Goal: Task Accomplishment & Management: Use online tool/utility

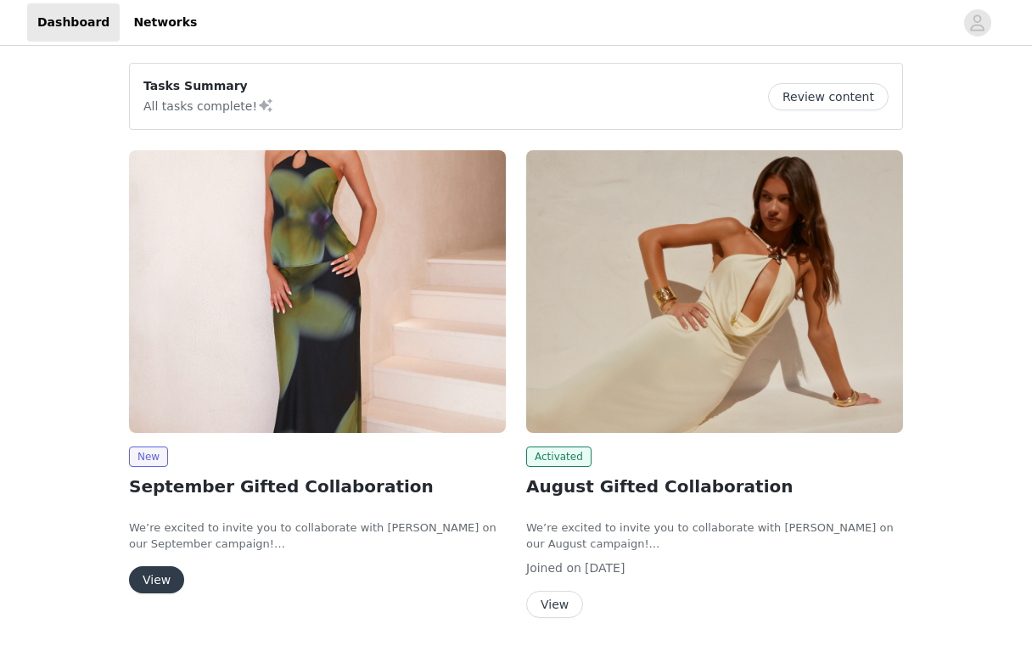
click at [276, 396] on img at bounding box center [317, 291] width 377 height 283
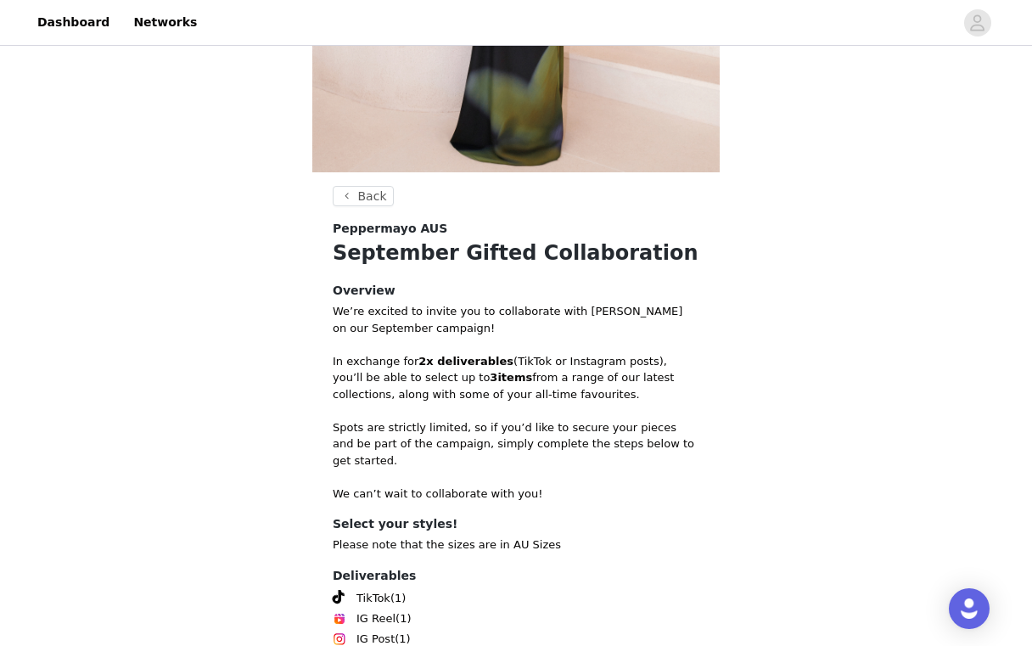
scroll to position [539, 0]
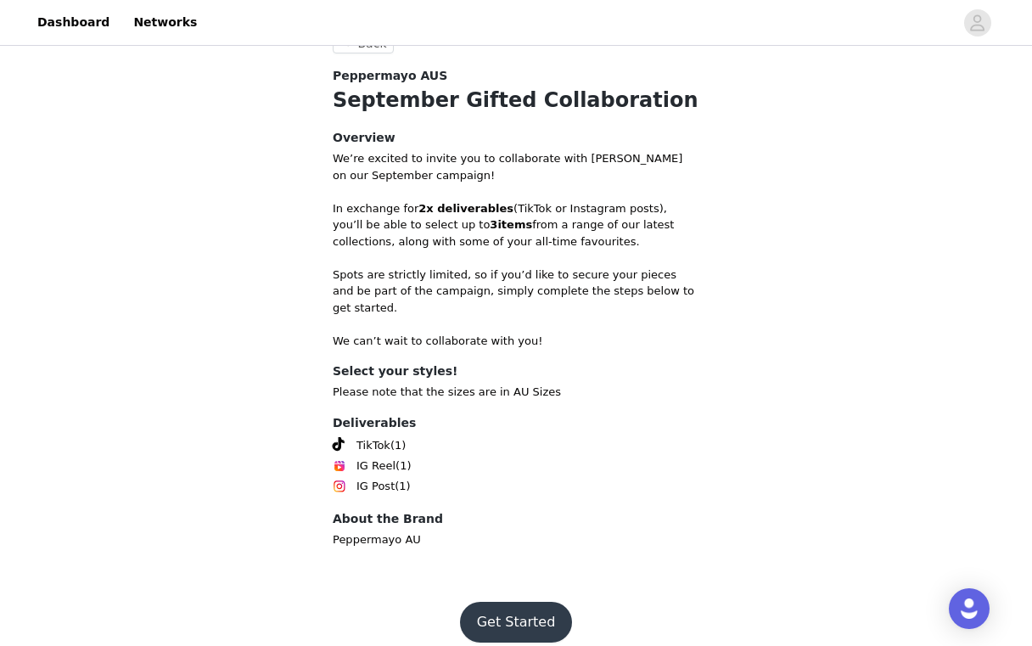
click at [513, 612] on button "Get Started" at bounding box center [516, 622] width 113 height 41
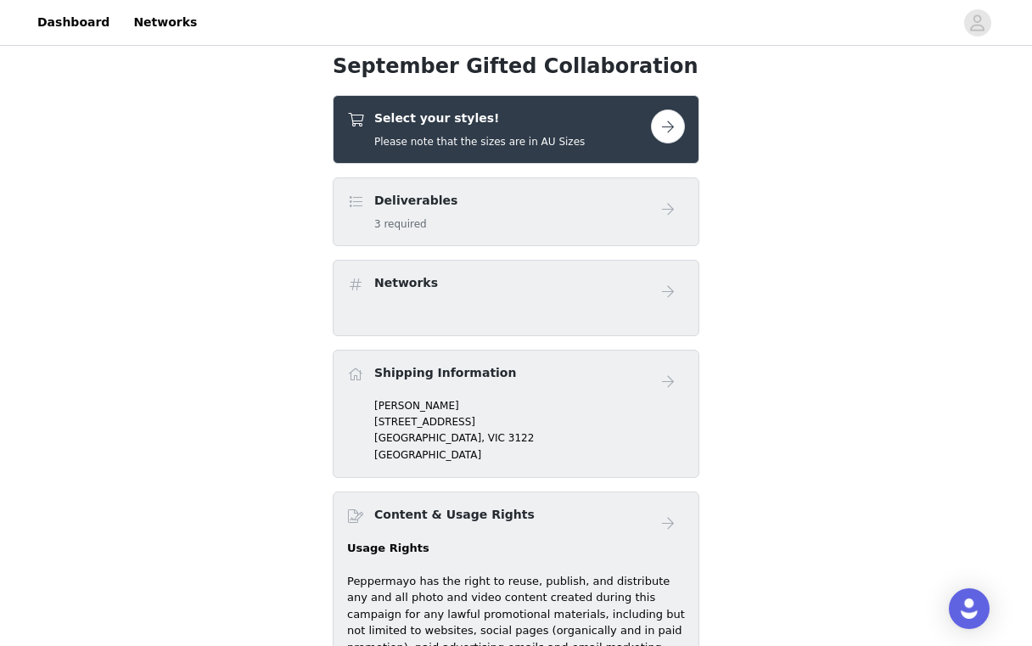
scroll to position [523, 0]
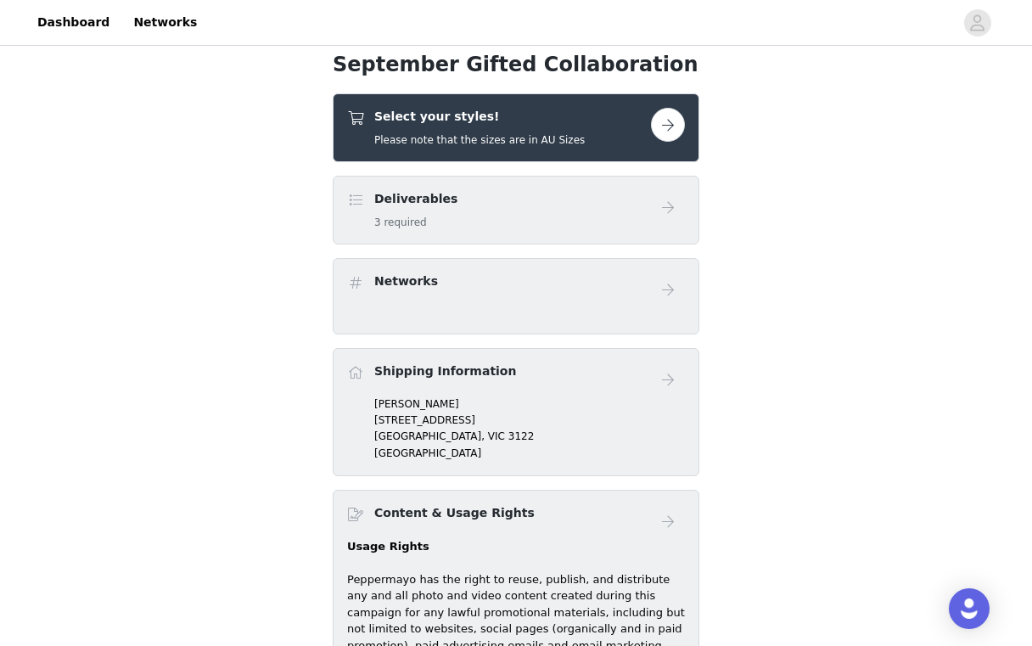
click at [658, 134] on button "button" at bounding box center [668, 125] width 34 height 34
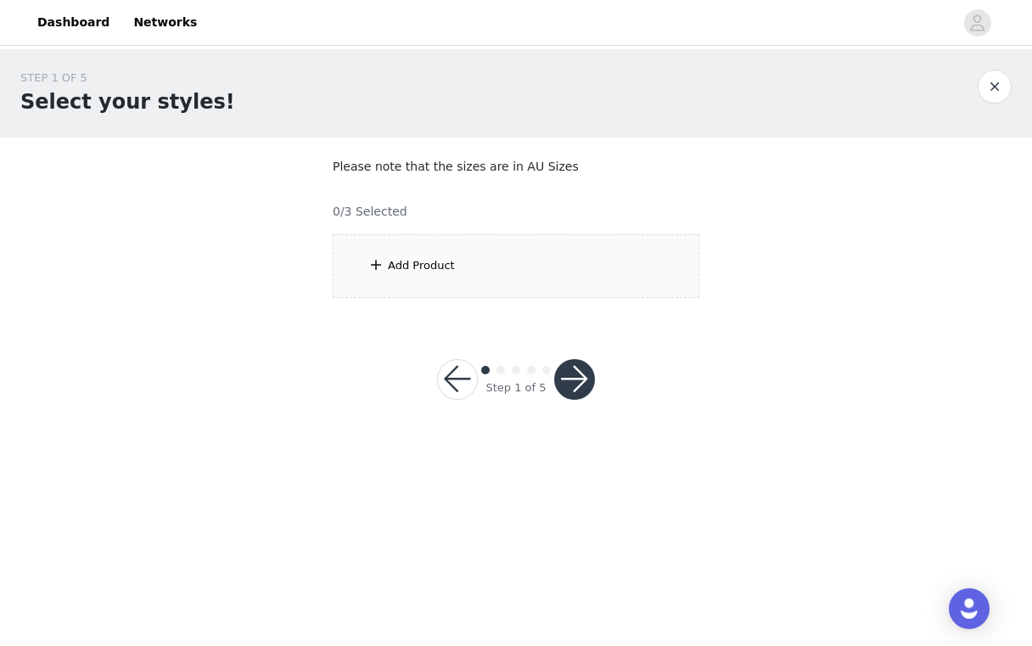
click at [610, 260] on div "Add Product" at bounding box center [516, 266] width 367 height 64
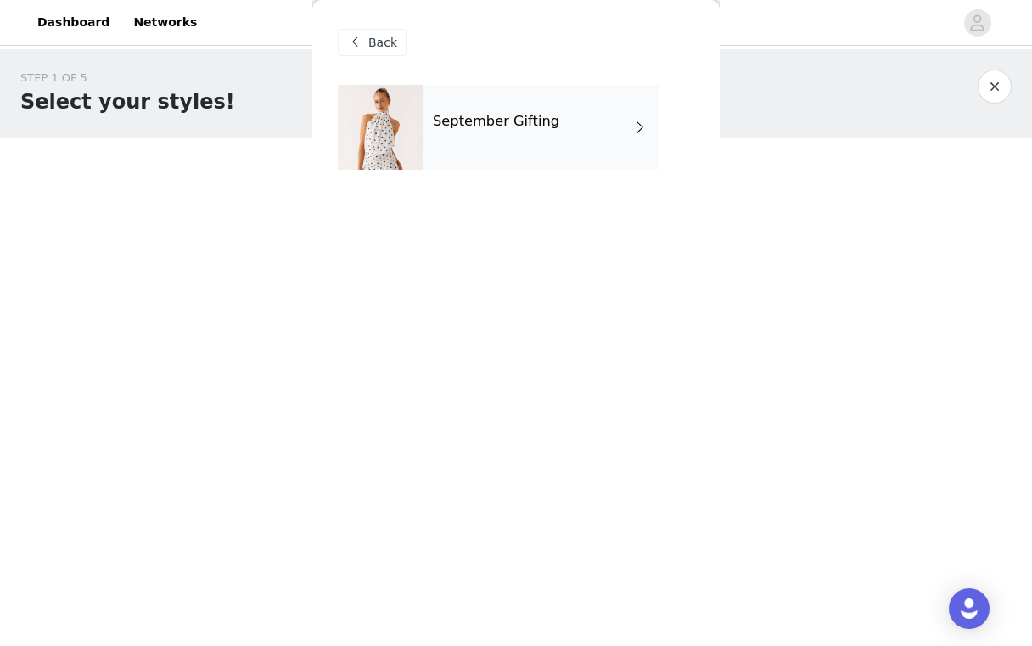
click at [548, 151] on div "September Gifting" at bounding box center [541, 127] width 236 height 85
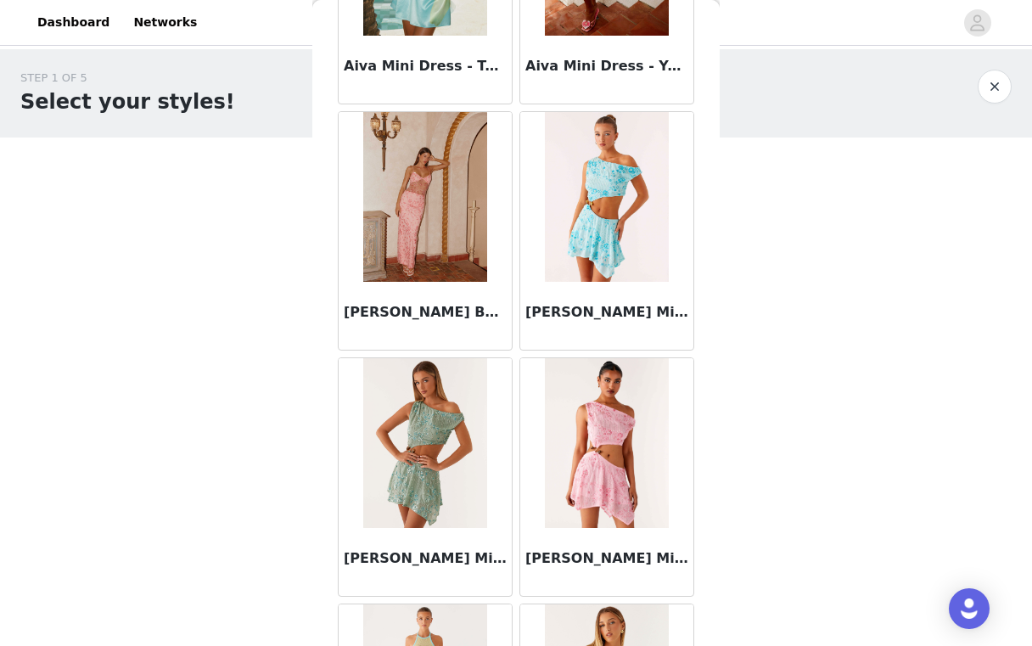
scroll to position [1462, 0]
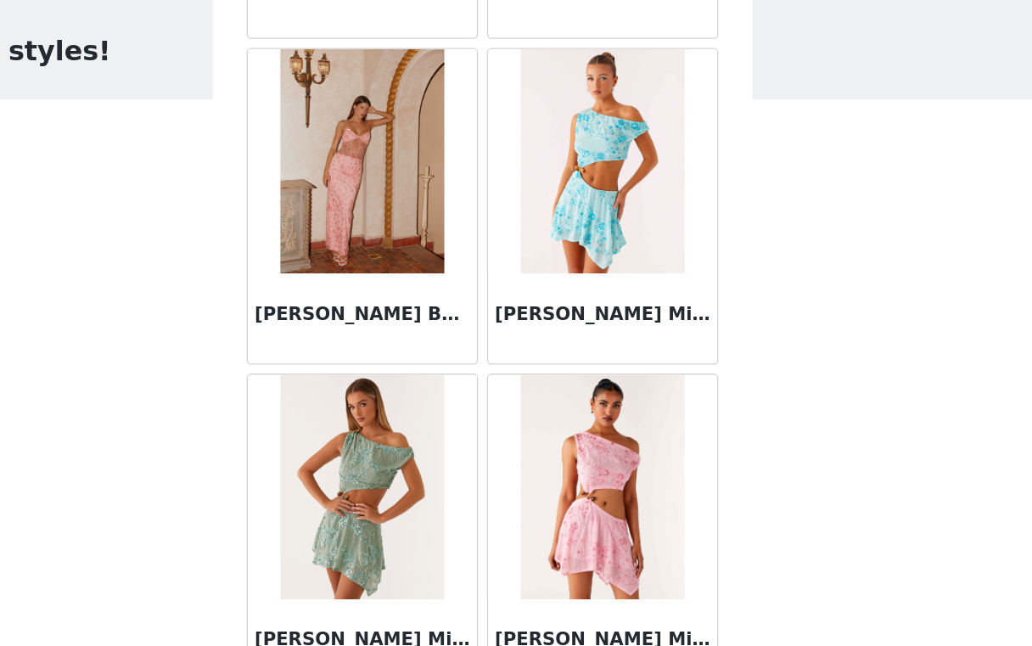
click at [618, 257] on img at bounding box center [606, 185] width 123 height 170
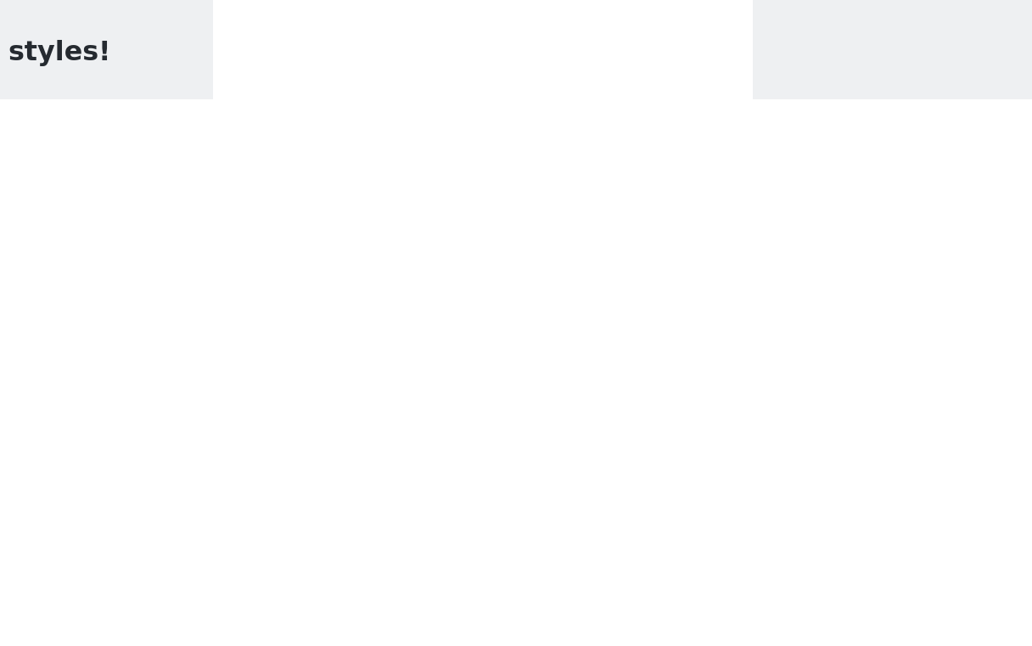
scroll to position [0, 0]
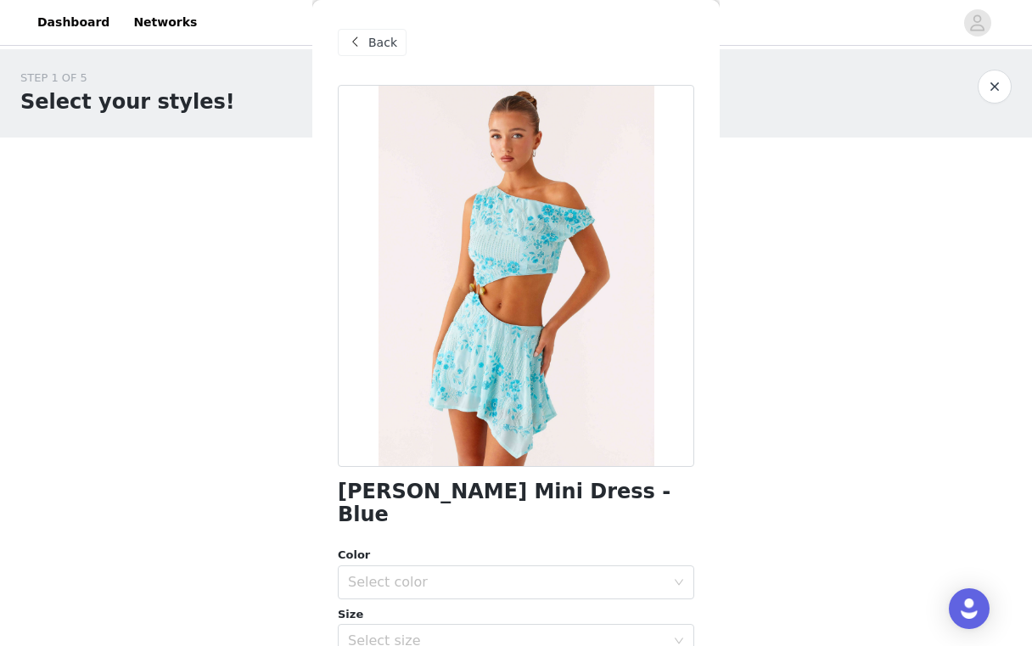
click at [385, 38] on span "Back" at bounding box center [382, 43] width 29 height 18
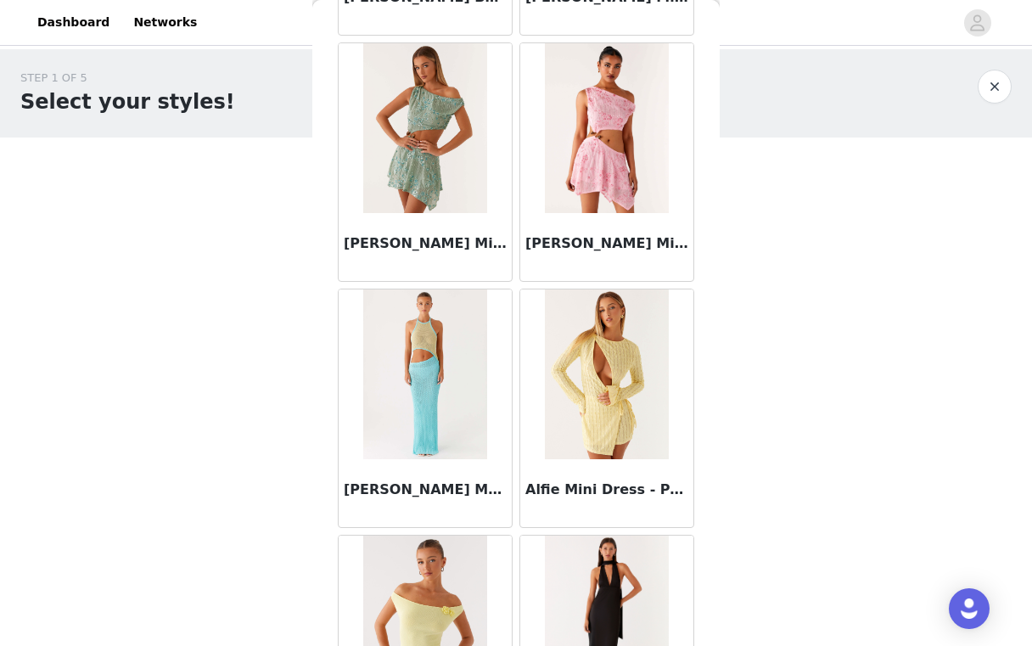
scroll to position [1951, 0]
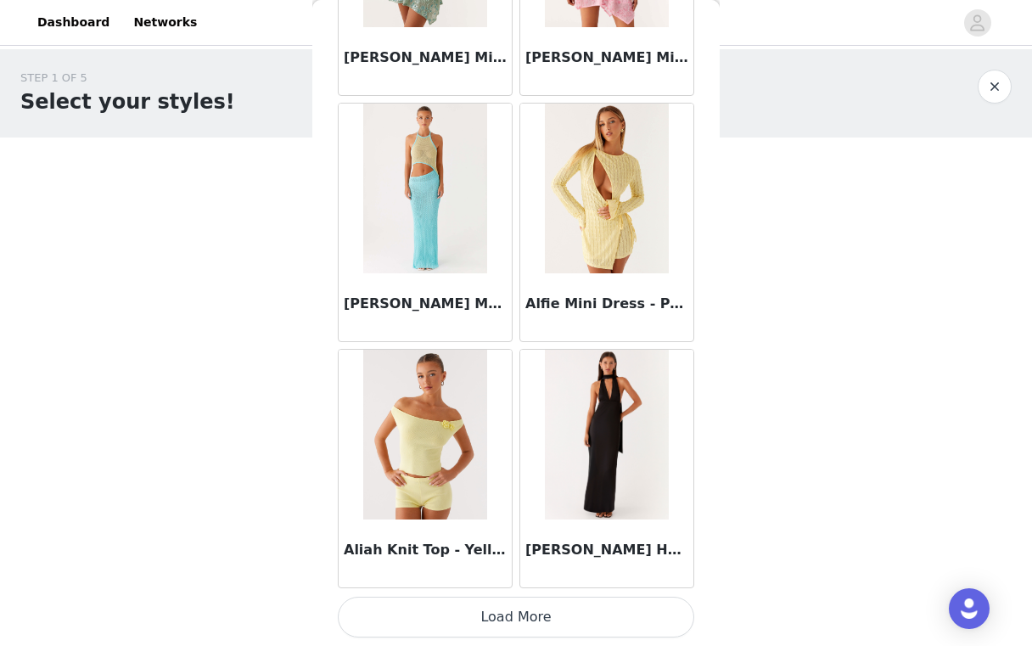
click at [567, 617] on button "Load More" at bounding box center [516, 617] width 356 height 41
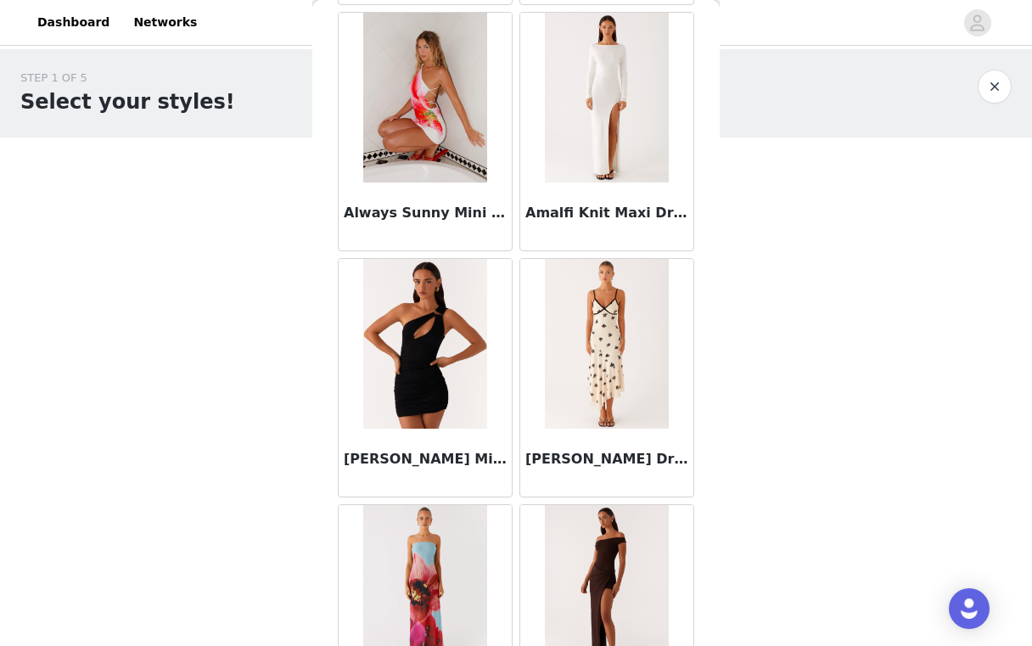
scroll to position [4413, 0]
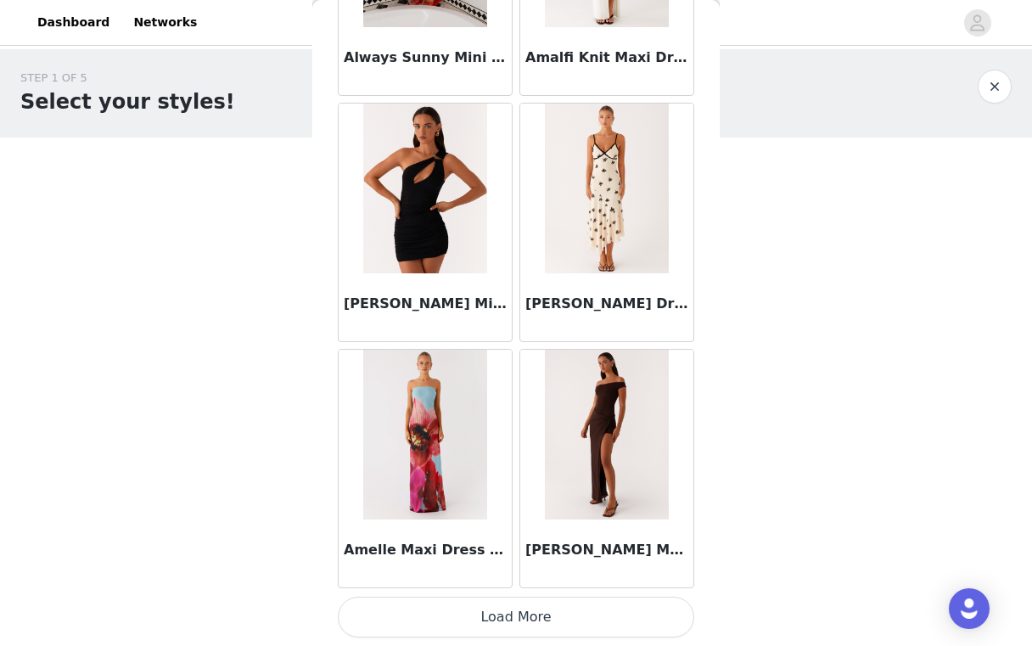
click at [520, 612] on button "Load More" at bounding box center [516, 617] width 356 height 41
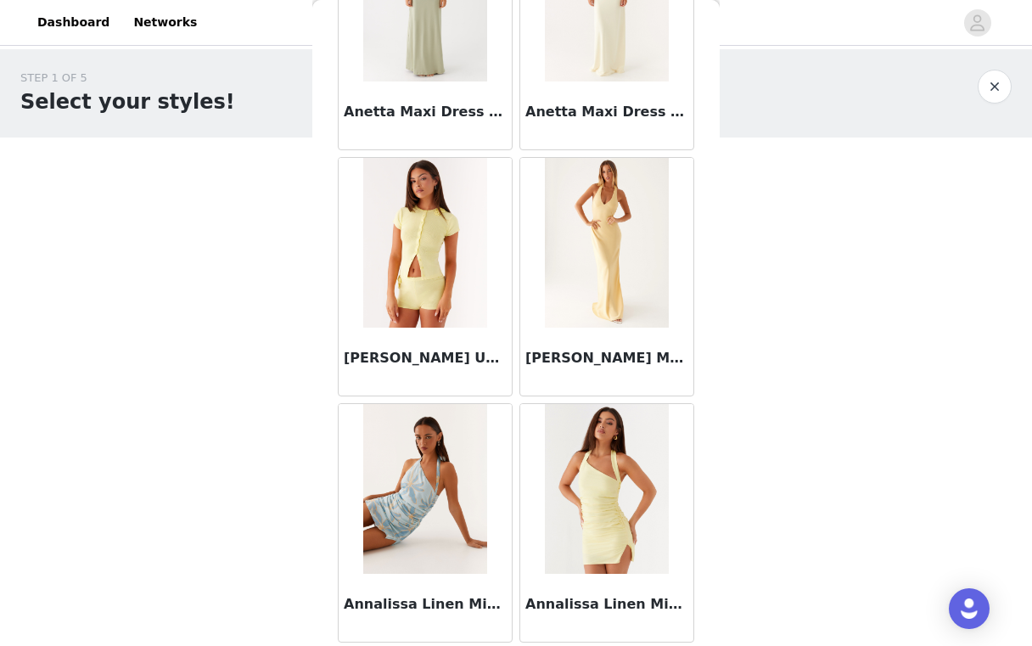
scroll to position [6874, 0]
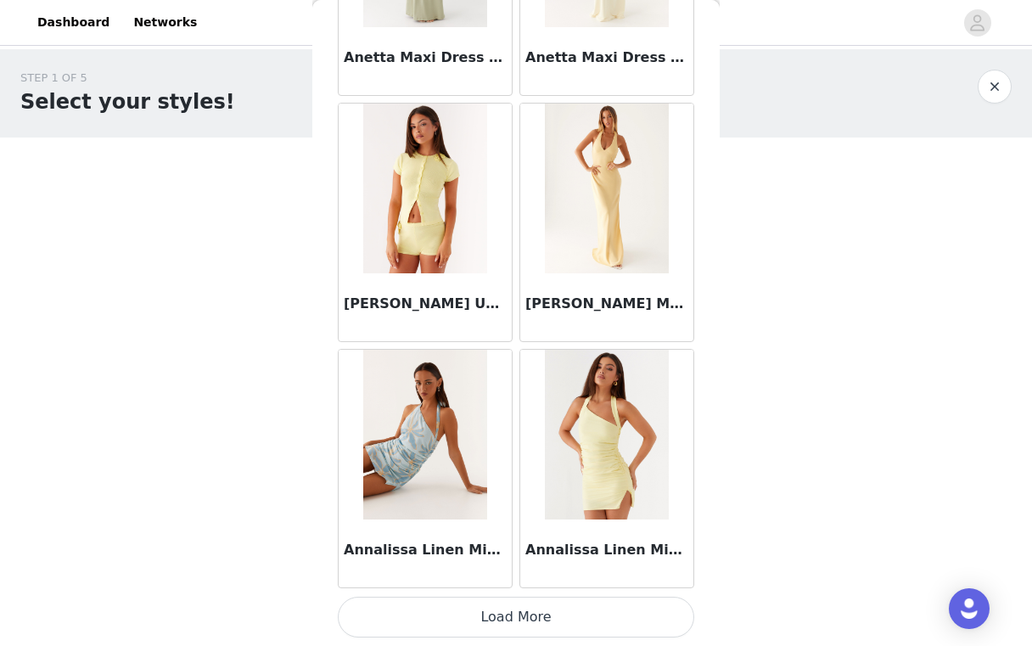
click at [508, 620] on button "Load More" at bounding box center [516, 617] width 356 height 41
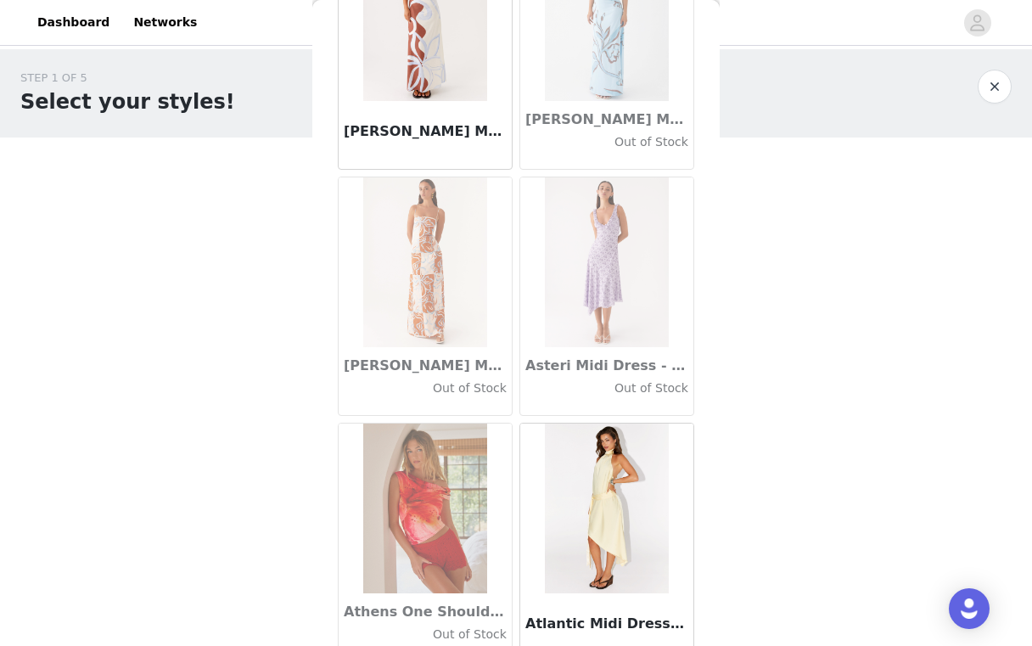
scroll to position [9336, 0]
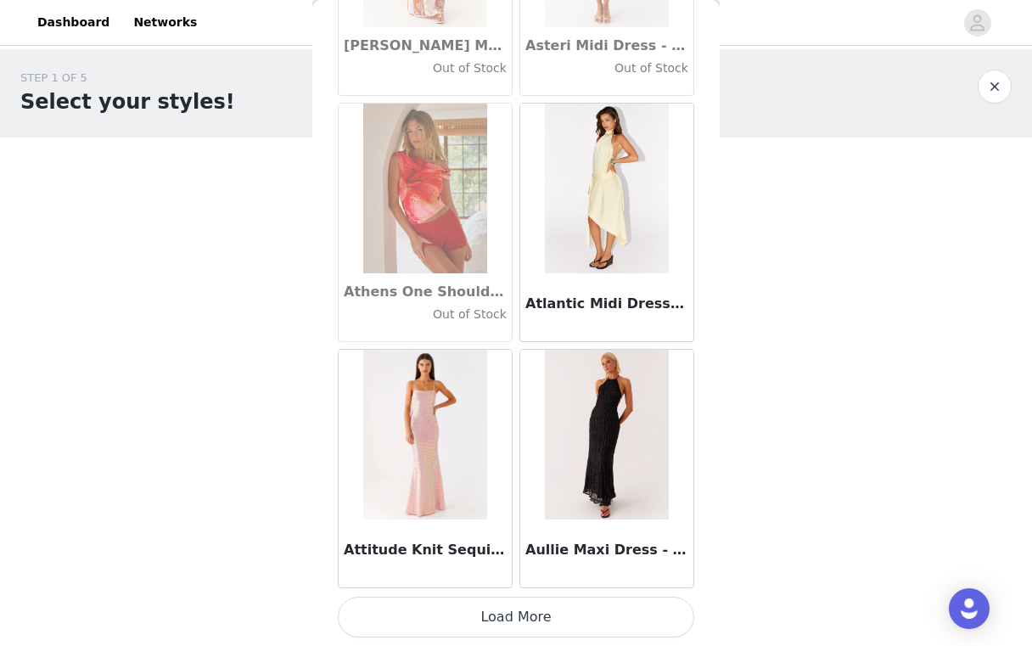
click at [509, 603] on button "Load More" at bounding box center [516, 617] width 356 height 41
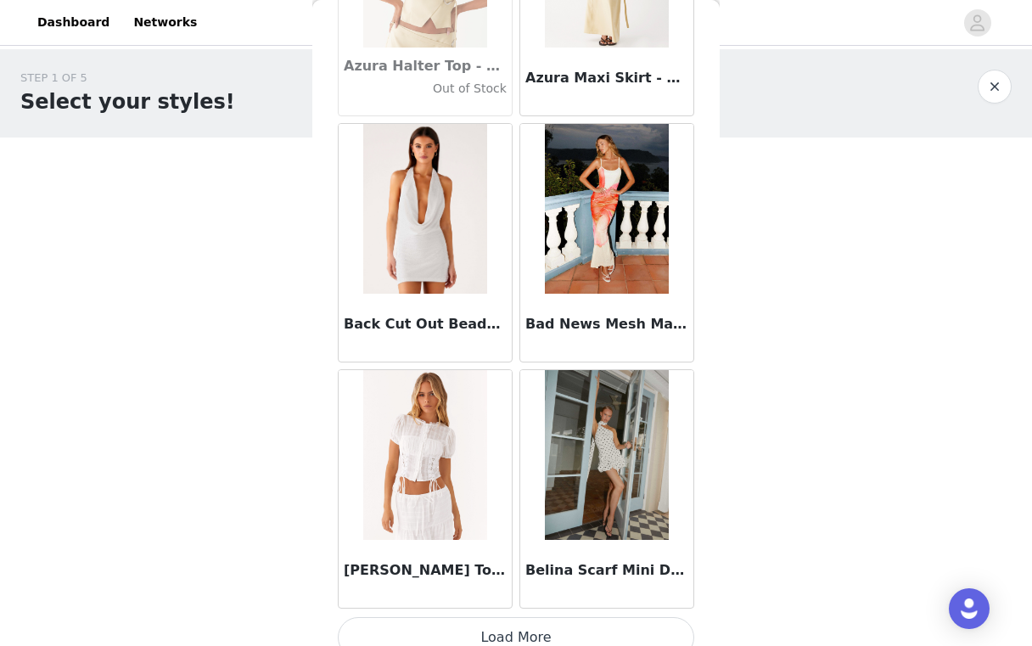
scroll to position [11797, 0]
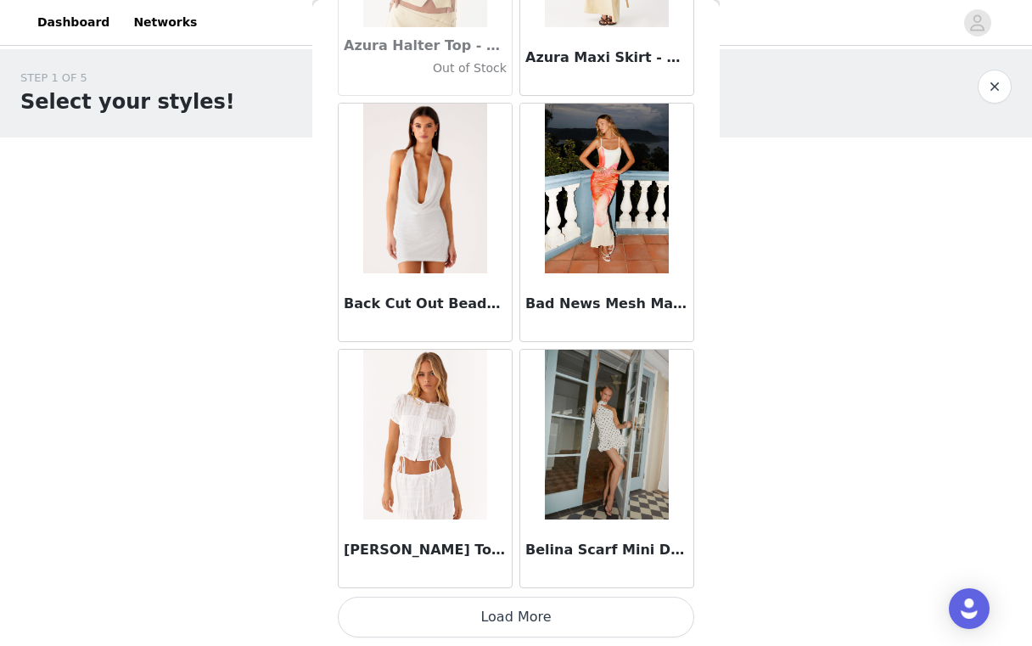
click at [519, 618] on button "Load More" at bounding box center [516, 617] width 356 height 41
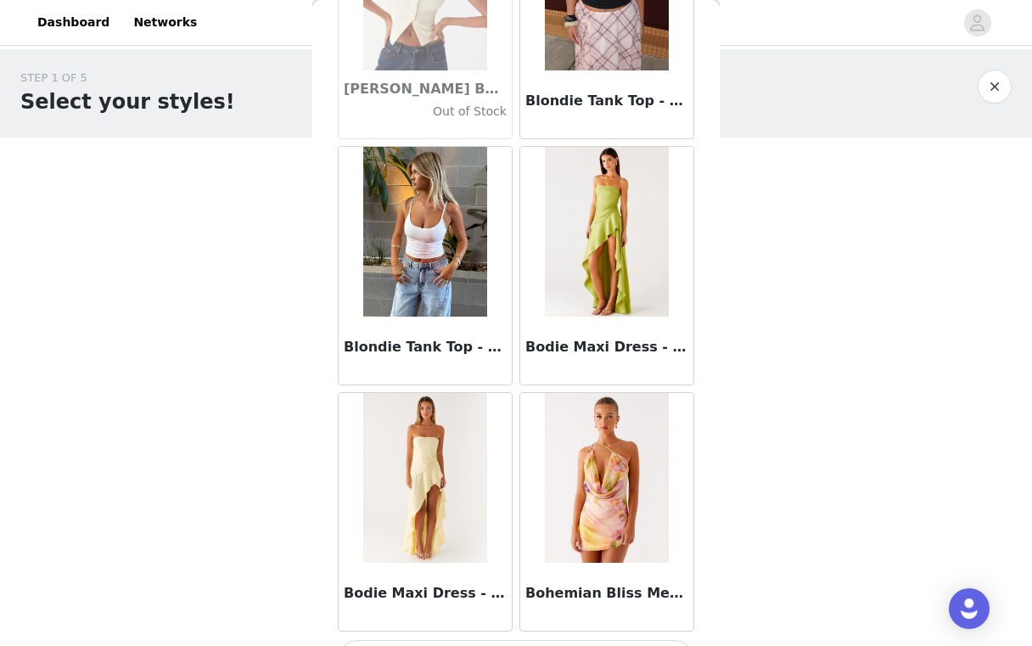
scroll to position [14259, 0]
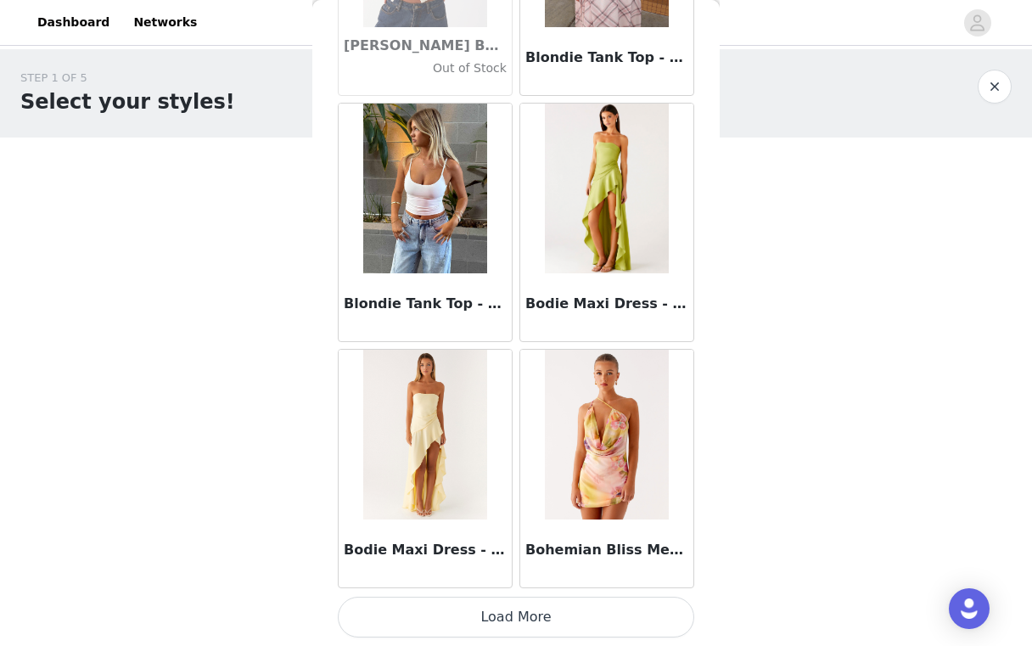
click at [511, 610] on button "Load More" at bounding box center [516, 617] width 356 height 41
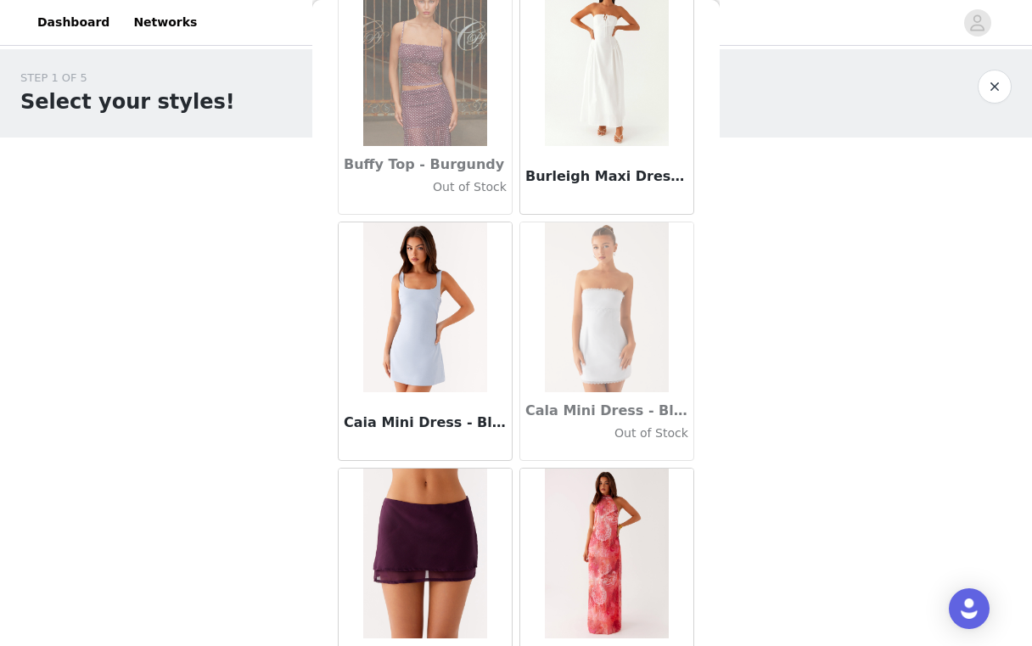
scroll to position [16720, 0]
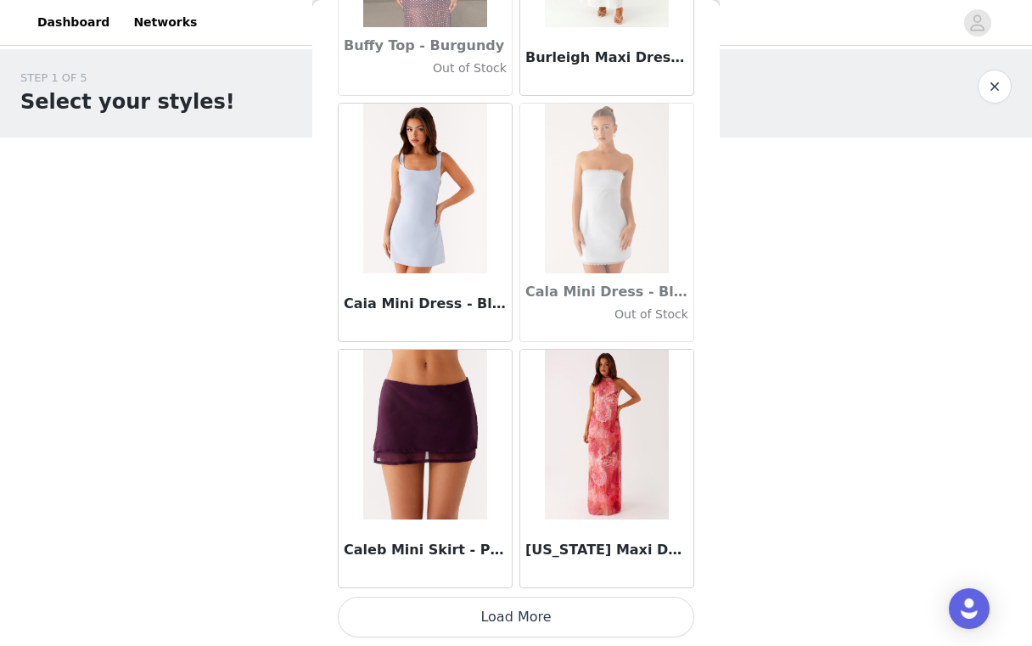
click at [506, 601] on button "Load More" at bounding box center [516, 617] width 356 height 41
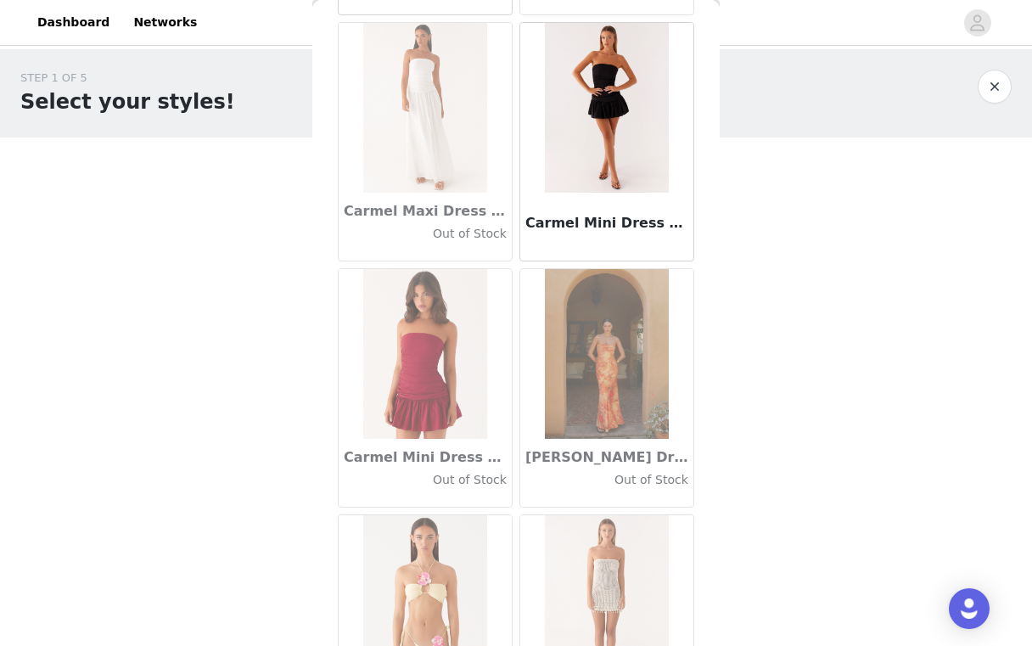
scroll to position [19182, 0]
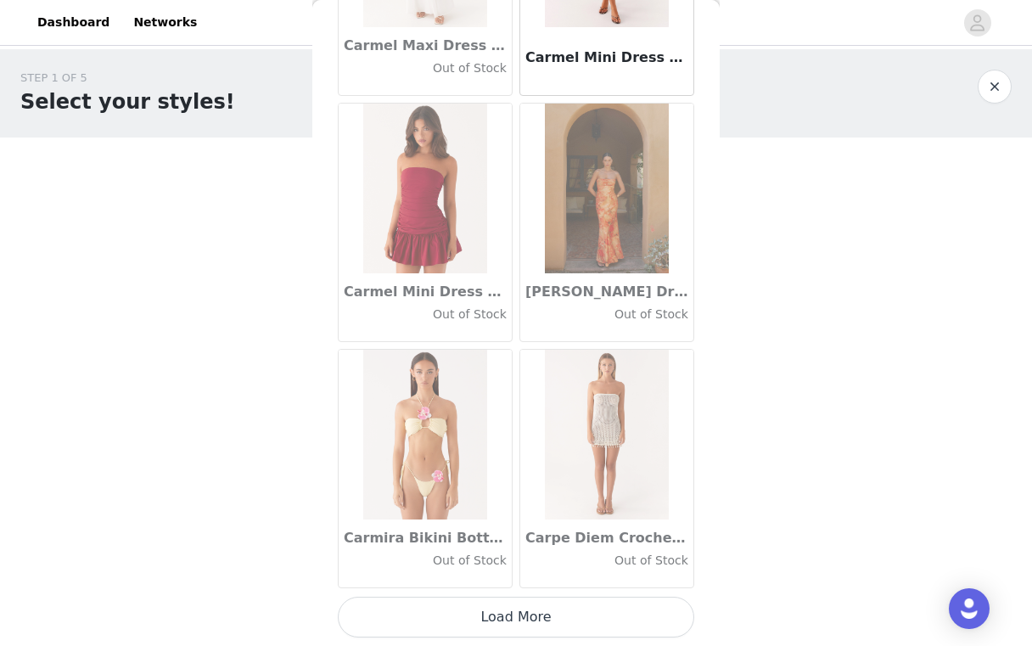
click at [514, 606] on button "Load More" at bounding box center [516, 617] width 356 height 41
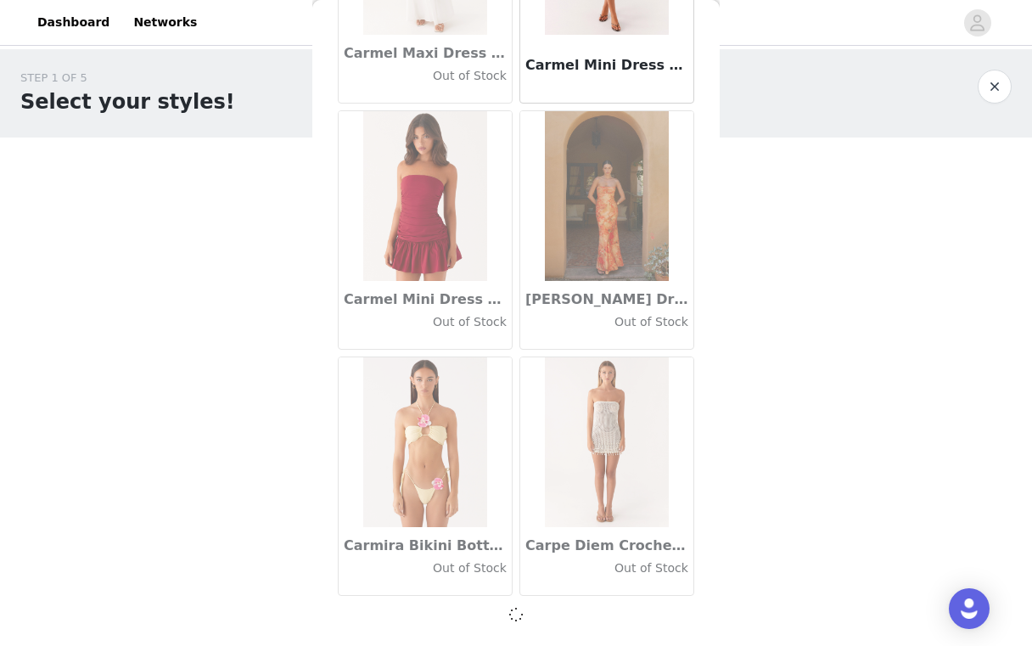
scroll to position [19174, 0]
click at [514, 515] on div "Carmira Bikini Bottoms - Yellow Out of Stock" at bounding box center [425, 476] width 182 height 246
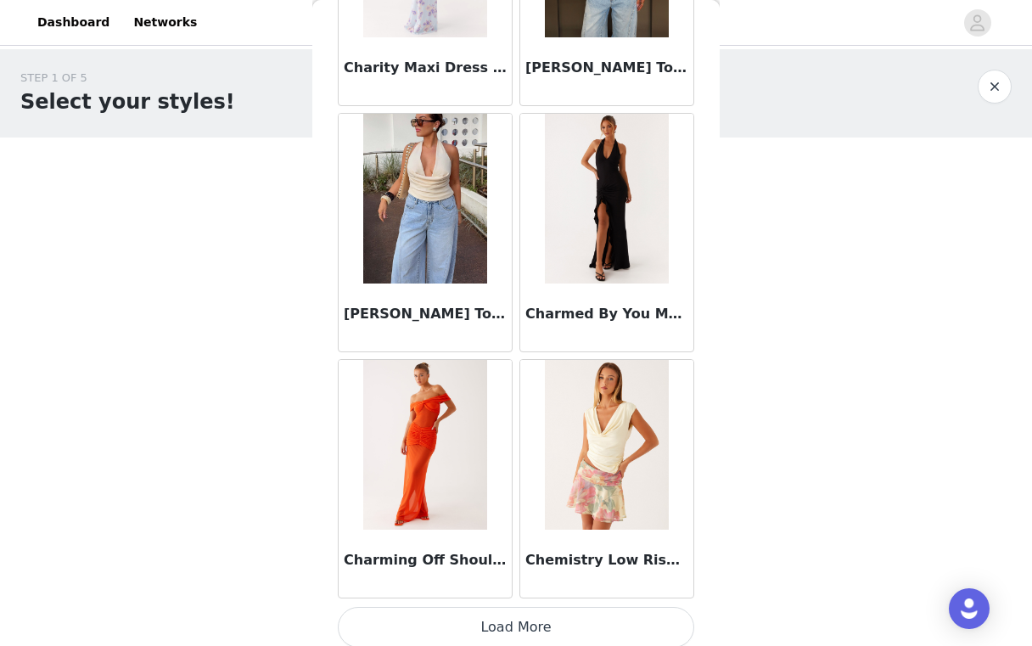
scroll to position [21643, 0]
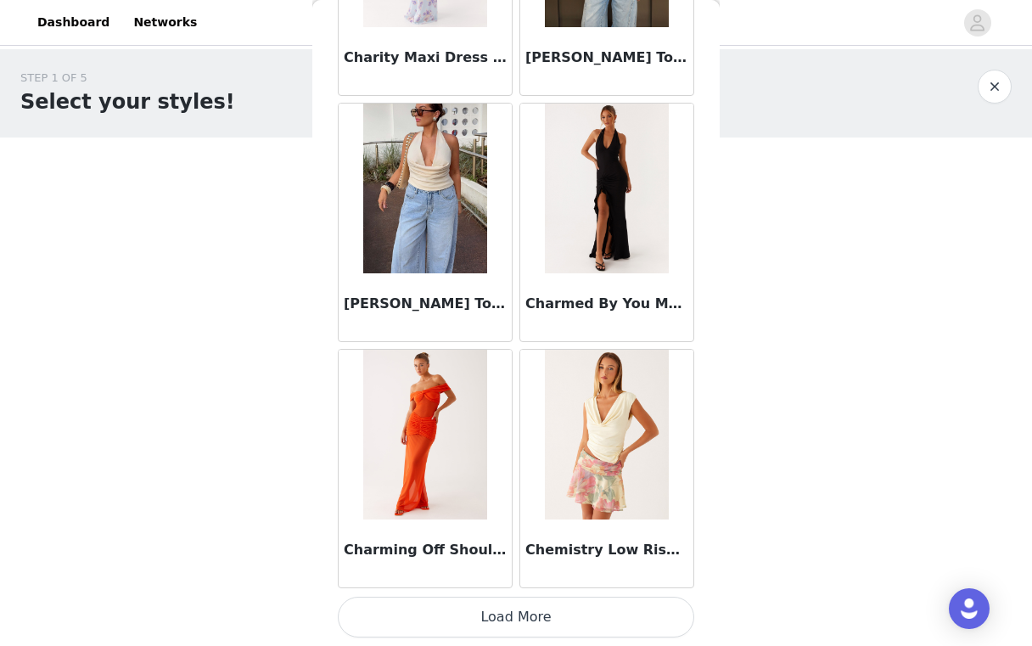
click at [518, 613] on button "Load More" at bounding box center [516, 617] width 356 height 41
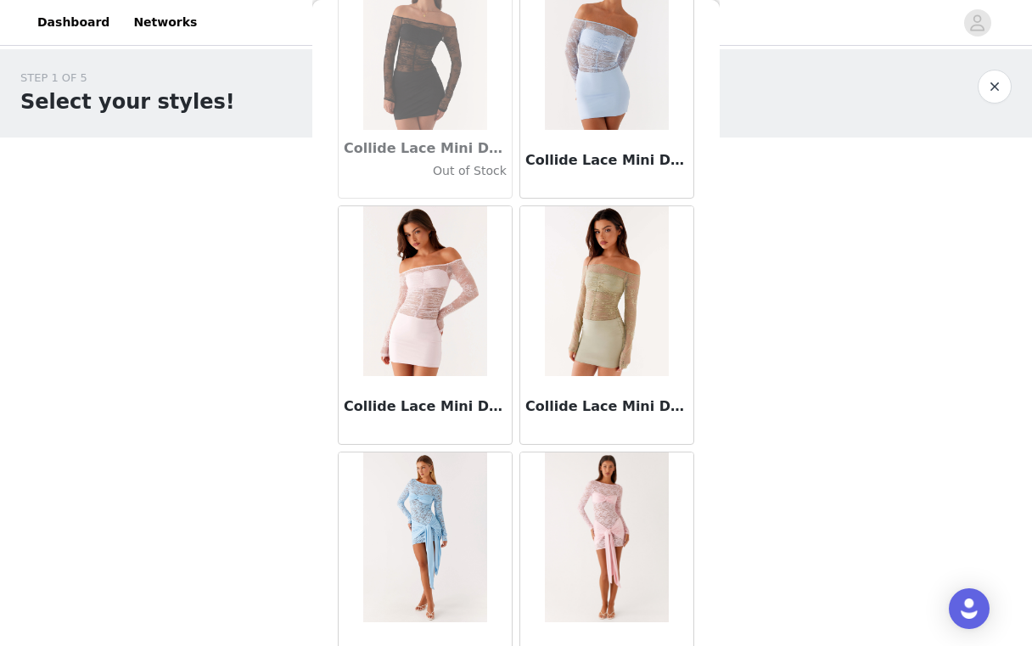
scroll to position [24105, 0]
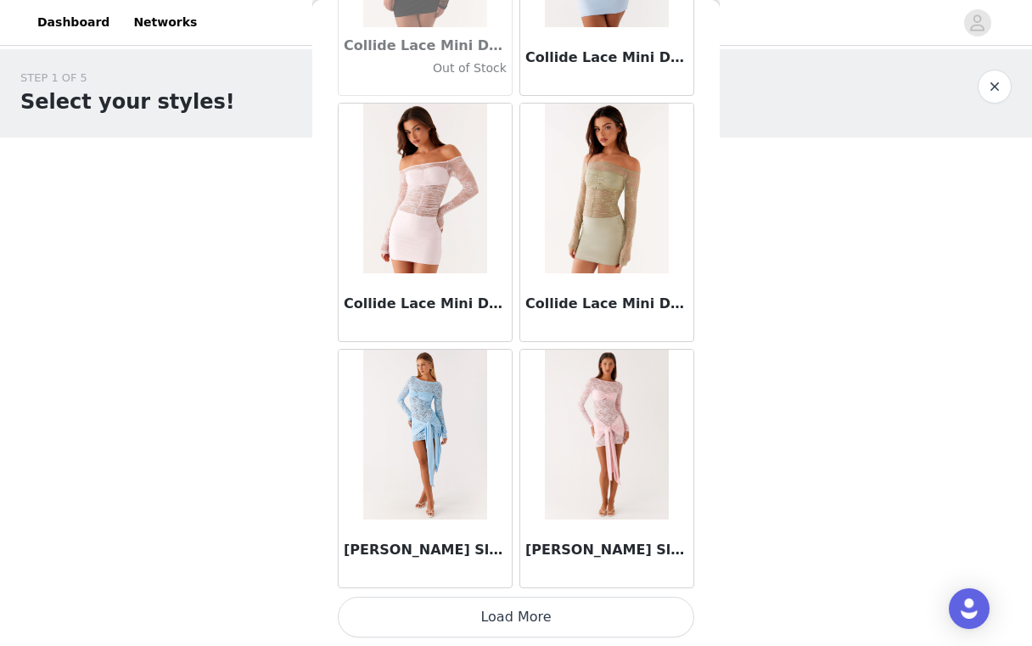
click at [516, 616] on button "Load More" at bounding box center [516, 617] width 356 height 41
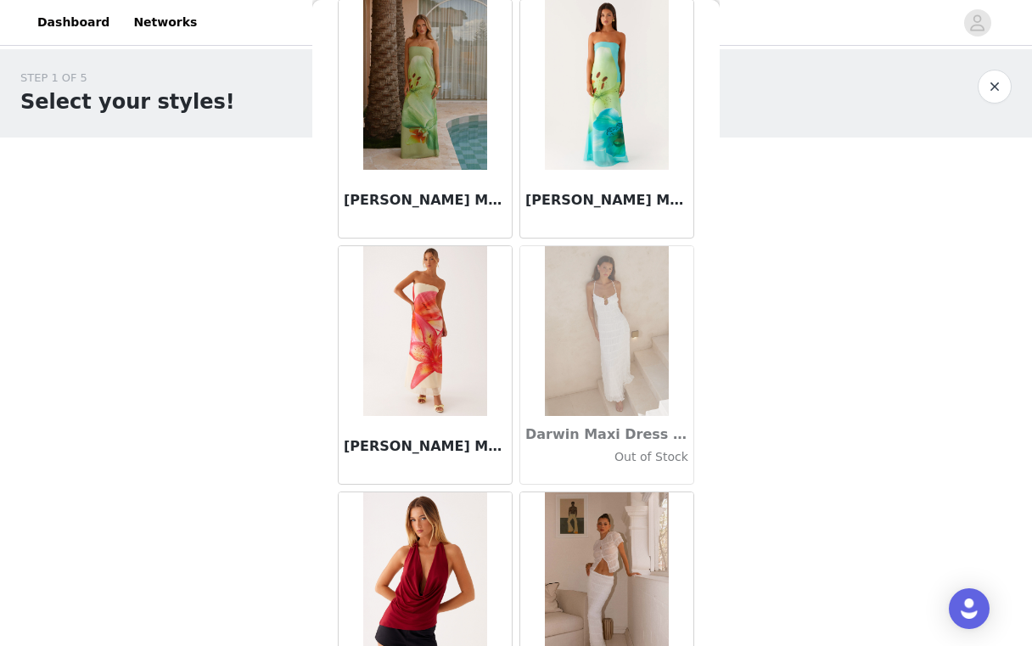
scroll to position [26566, 0]
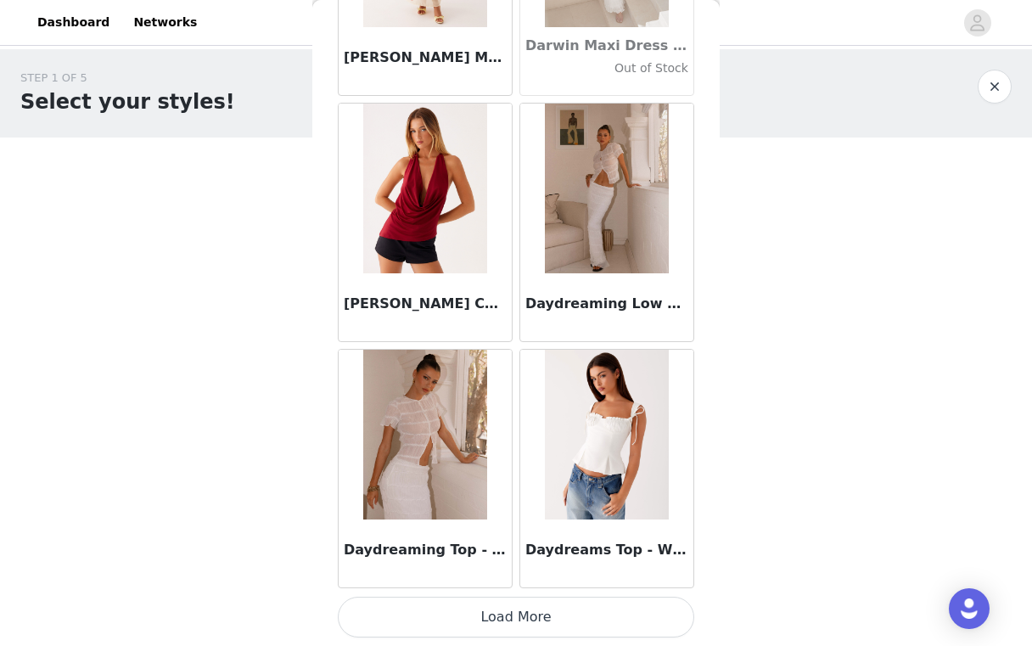
click at [536, 604] on button "Load More" at bounding box center [516, 617] width 356 height 41
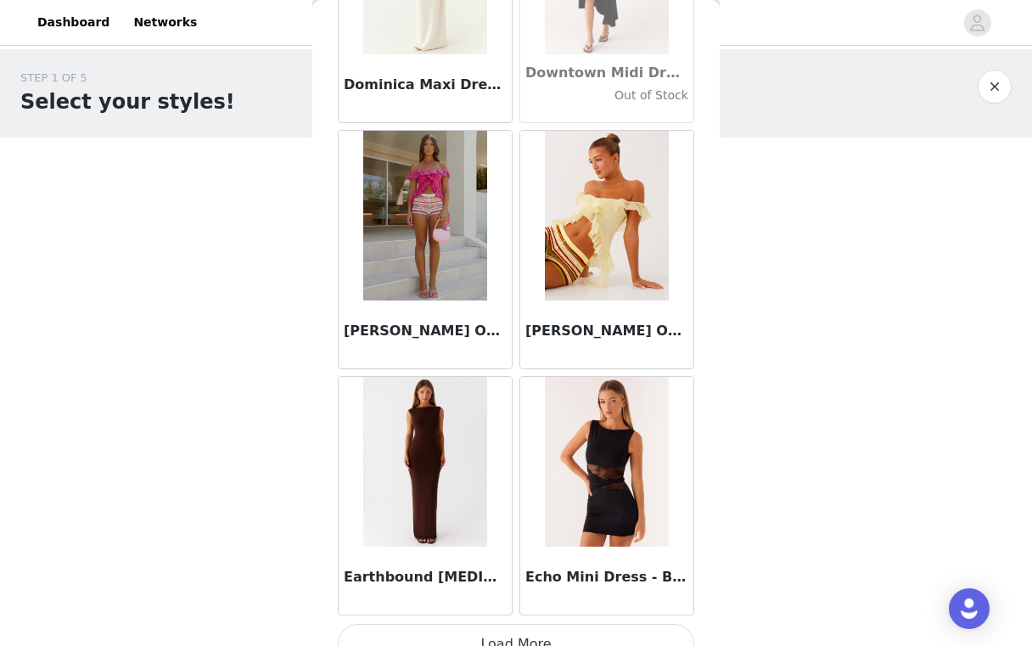
scroll to position [29028, 0]
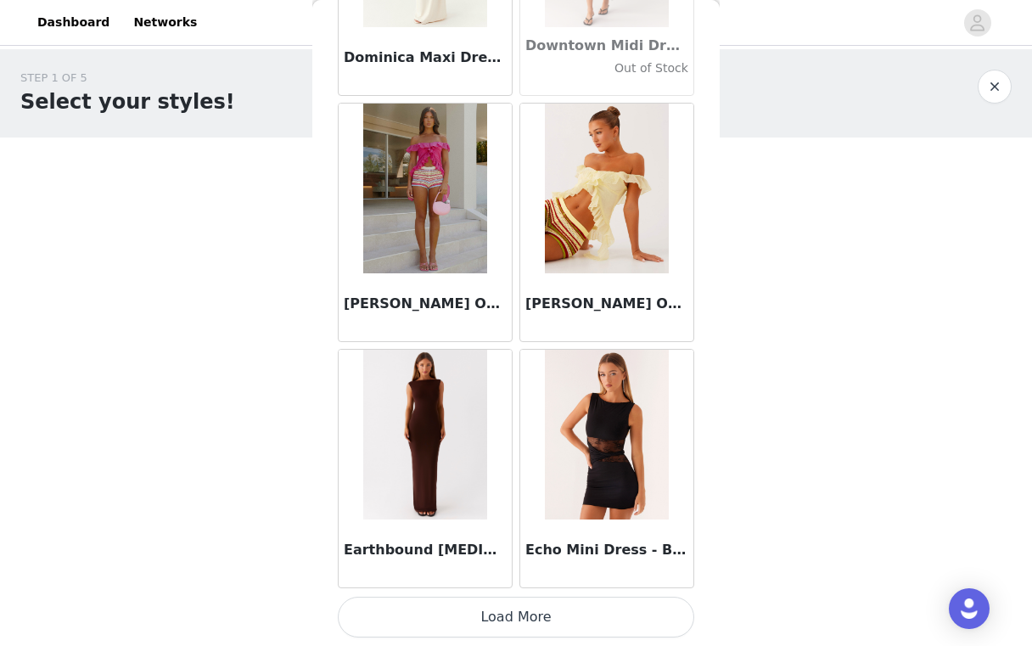
click at [514, 607] on button "Load More" at bounding box center [516, 617] width 356 height 41
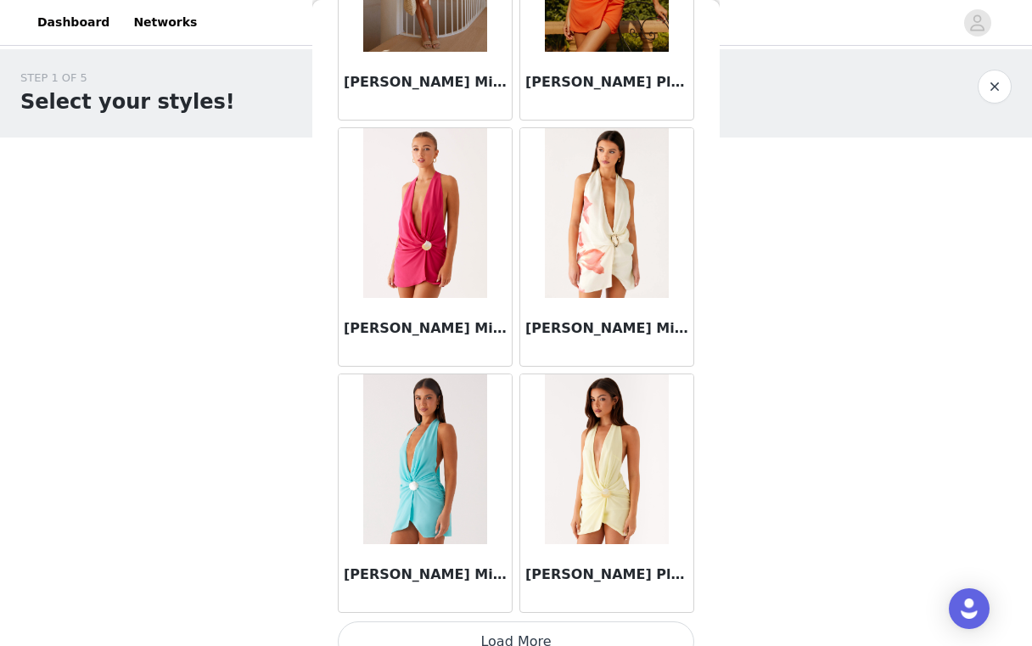
scroll to position [31489, 0]
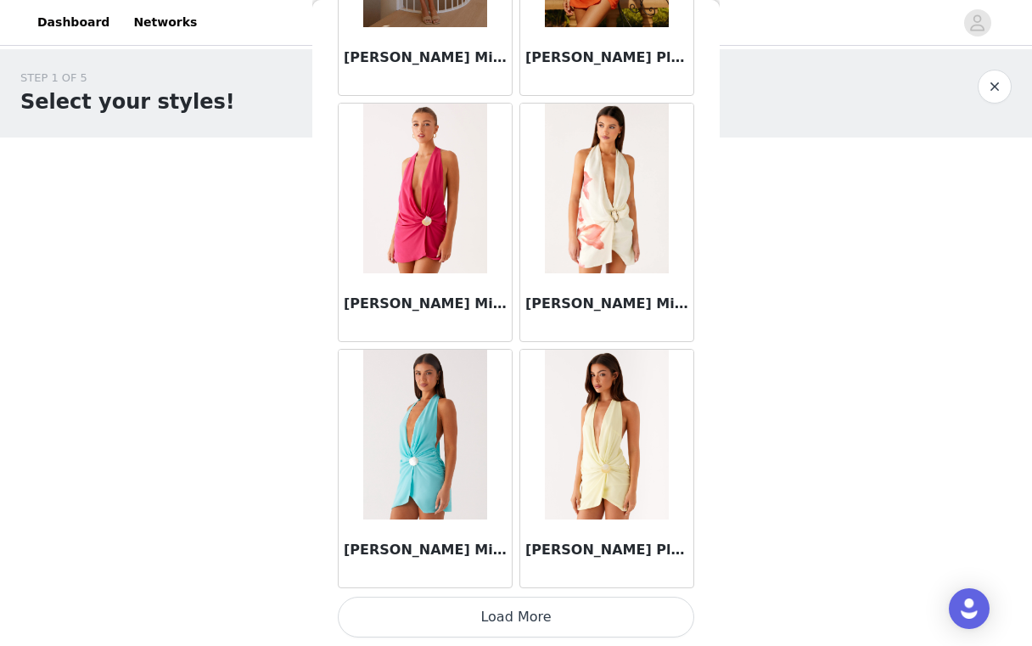
click at [523, 634] on button "Load More" at bounding box center [516, 617] width 356 height 41
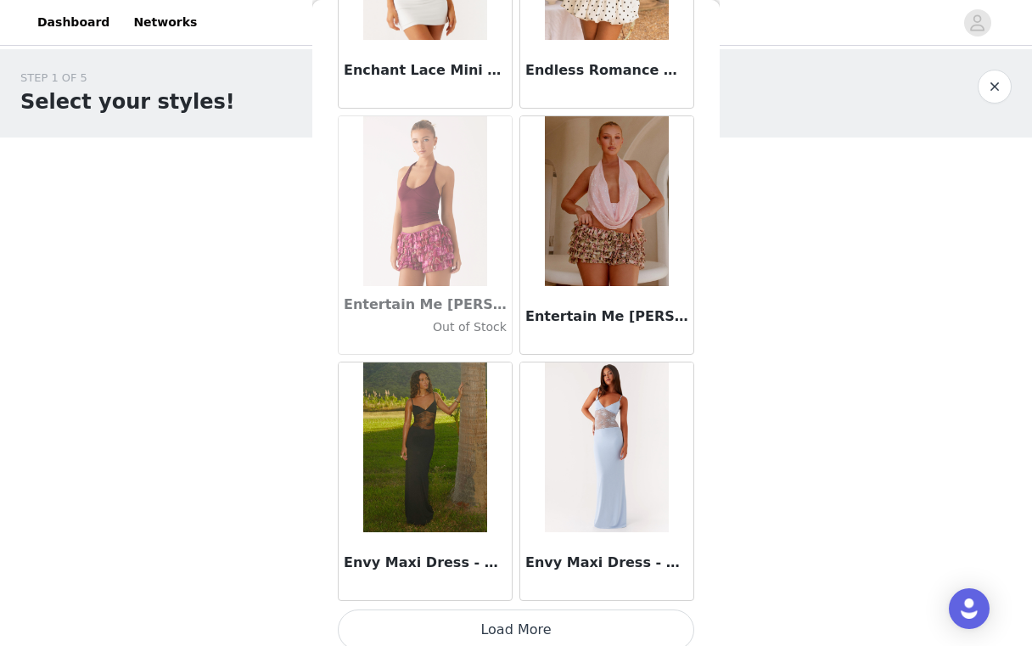
scroll to position [33951, 0]
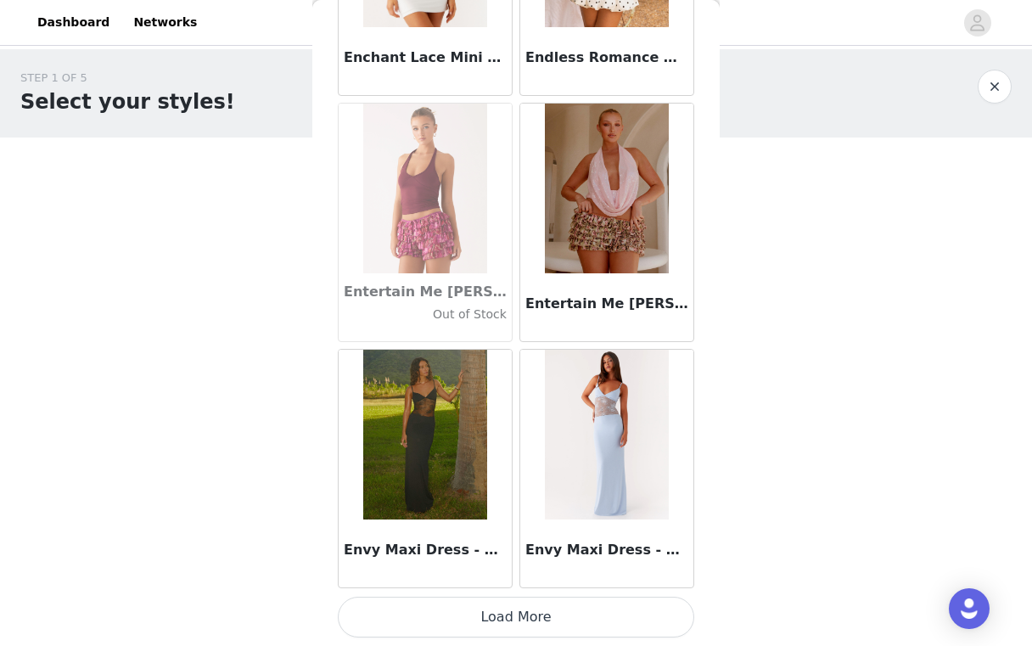
click at [510, 619] on button "Load More" at bounding box center [516, 617] width 356 height 41
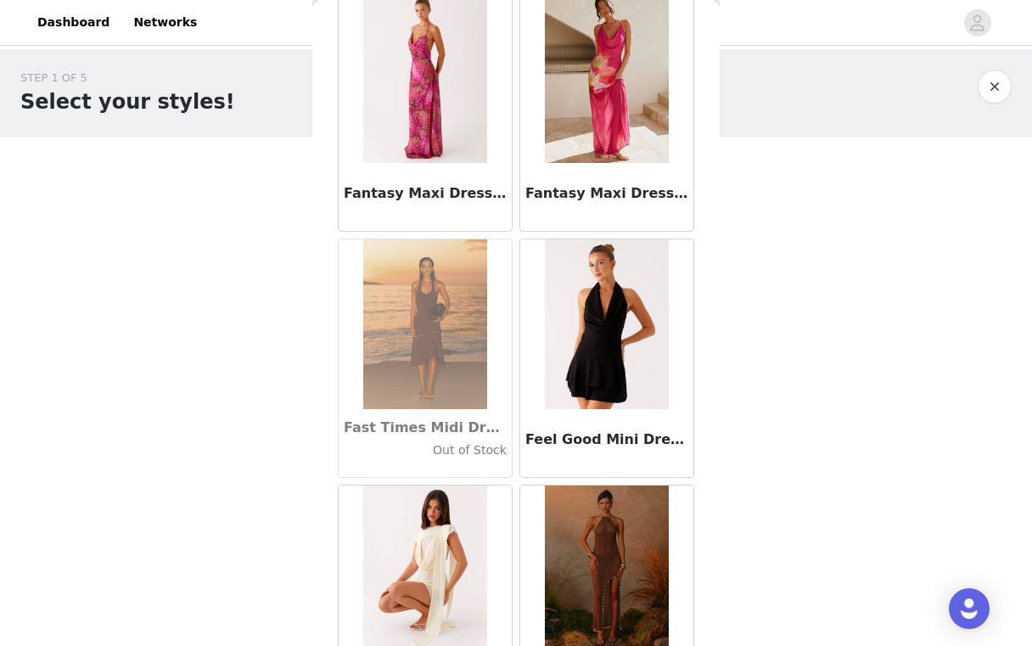
scroll to position [36412, 0]
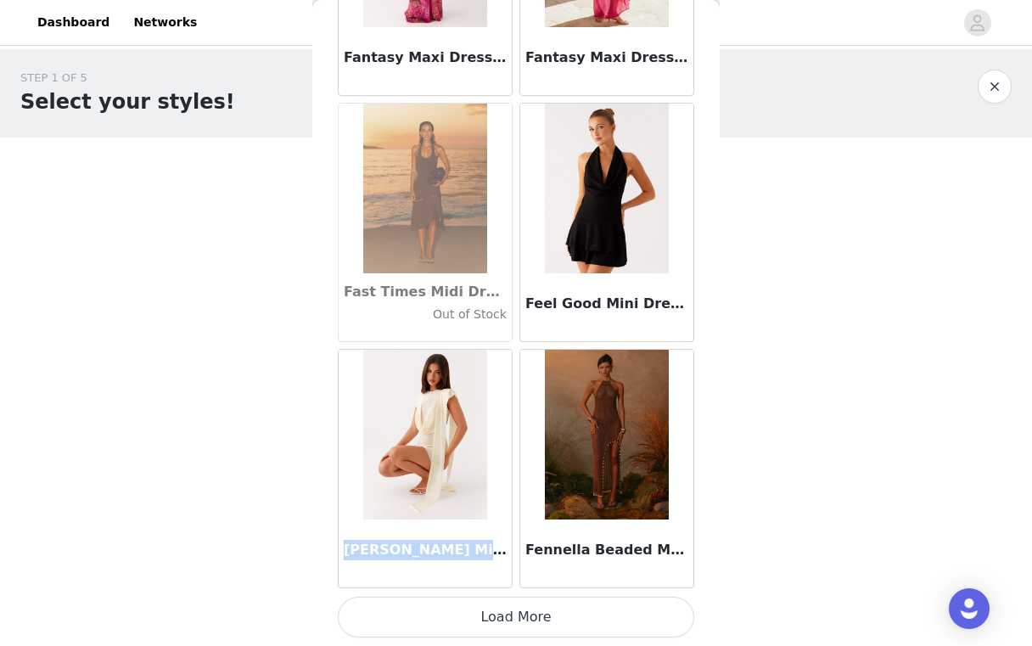
drag, startPoint x: 345, startPoint y: 551, endPoint x: 453, endPoint y: 553, distance: 108.7
click at [453, 554] on h3 "[PERSON_NAME] Mini Dress - Yellow" at bounding box center [425, 550] width 163 height 20
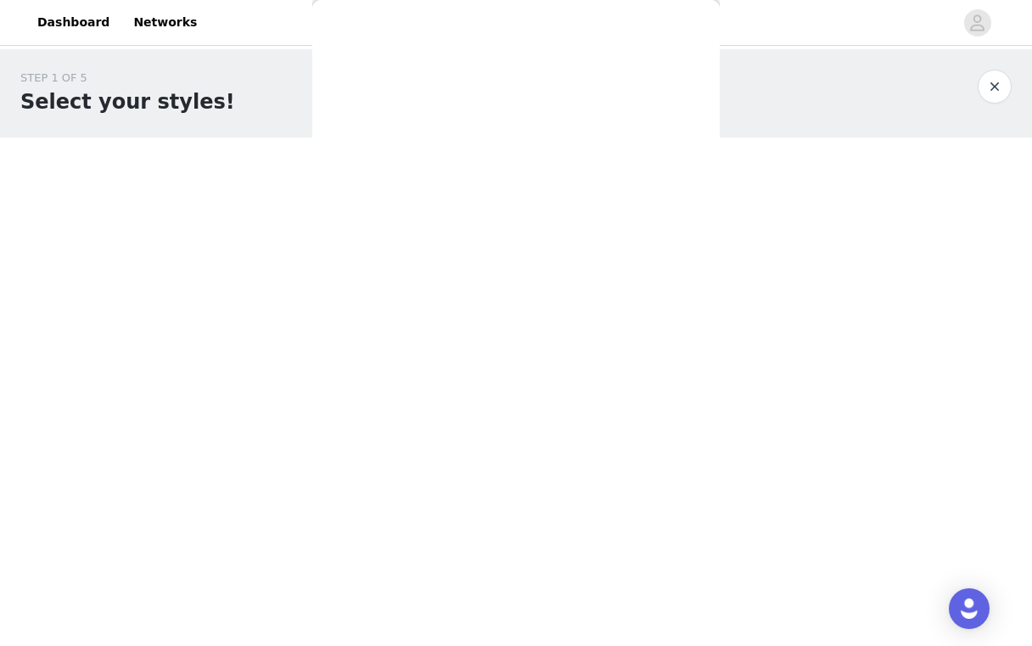
copy h3 "[PERSON_NAME] Mini Dress"
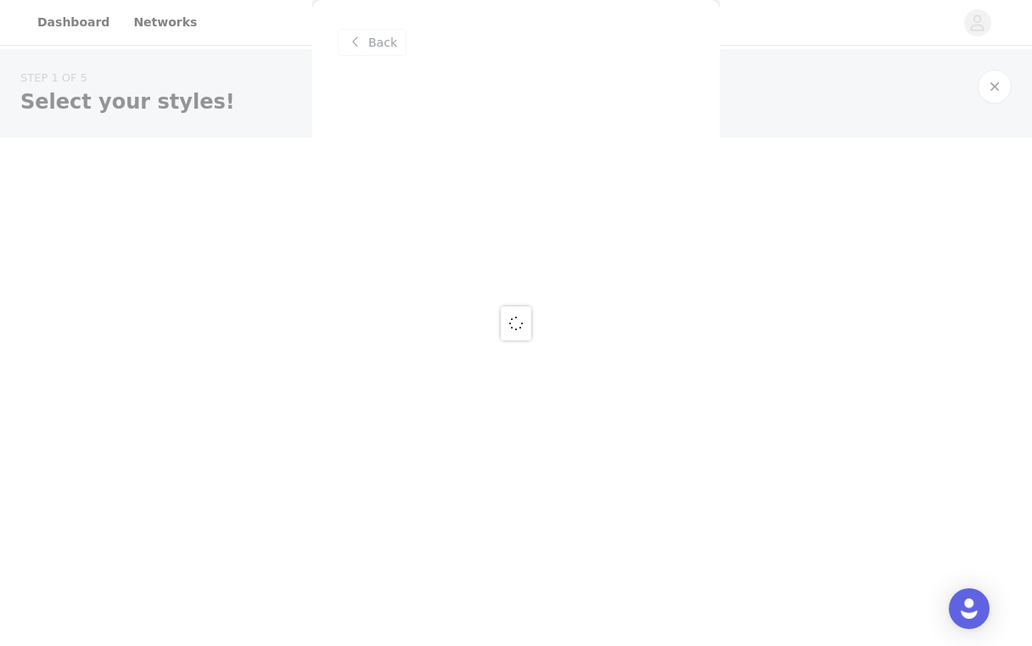
scroll to position [0, 0]
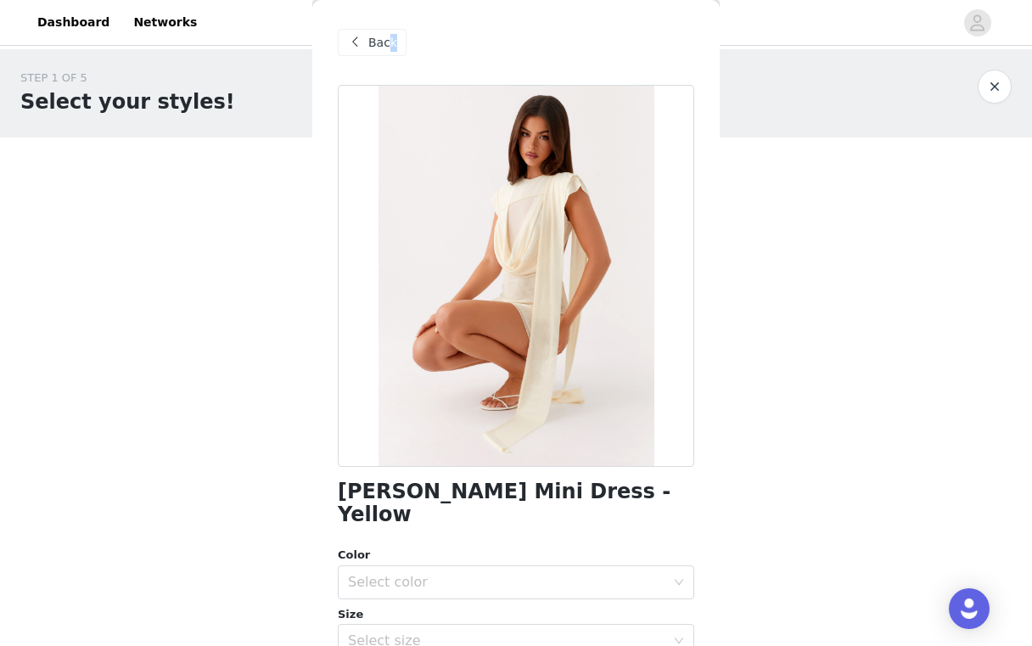
click at [387, 51] on div "Back" at bounding box center [372, 42] width 69 height 27
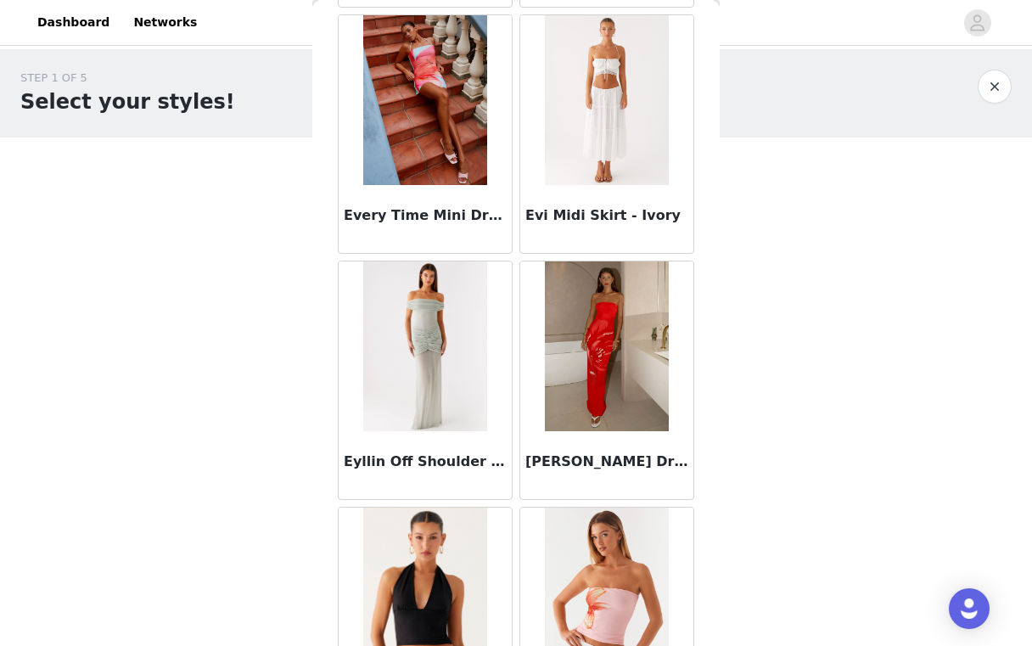
scroll to position [36412, 0]
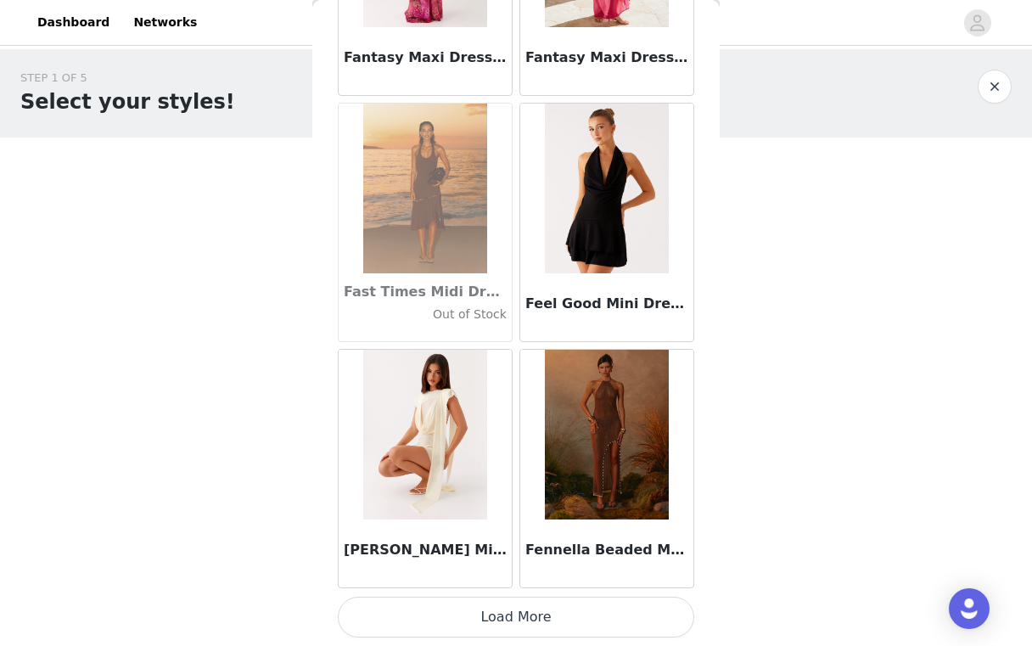
click at [519, 615] on button "Load More" at bounding box center [516, 617] width 356 height 41
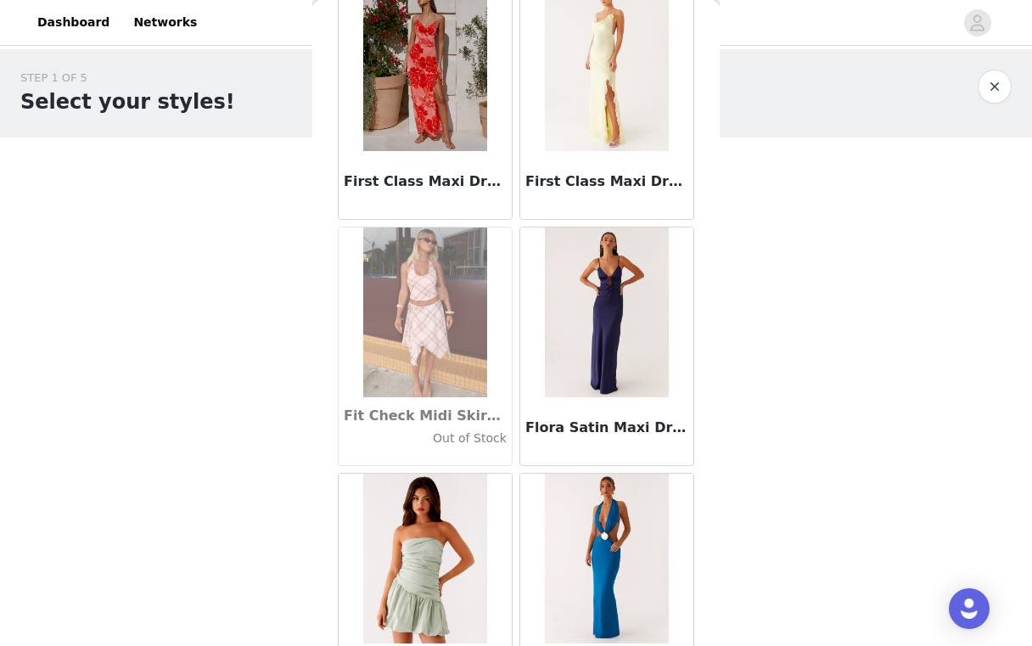
scroll to position [38874, 0]
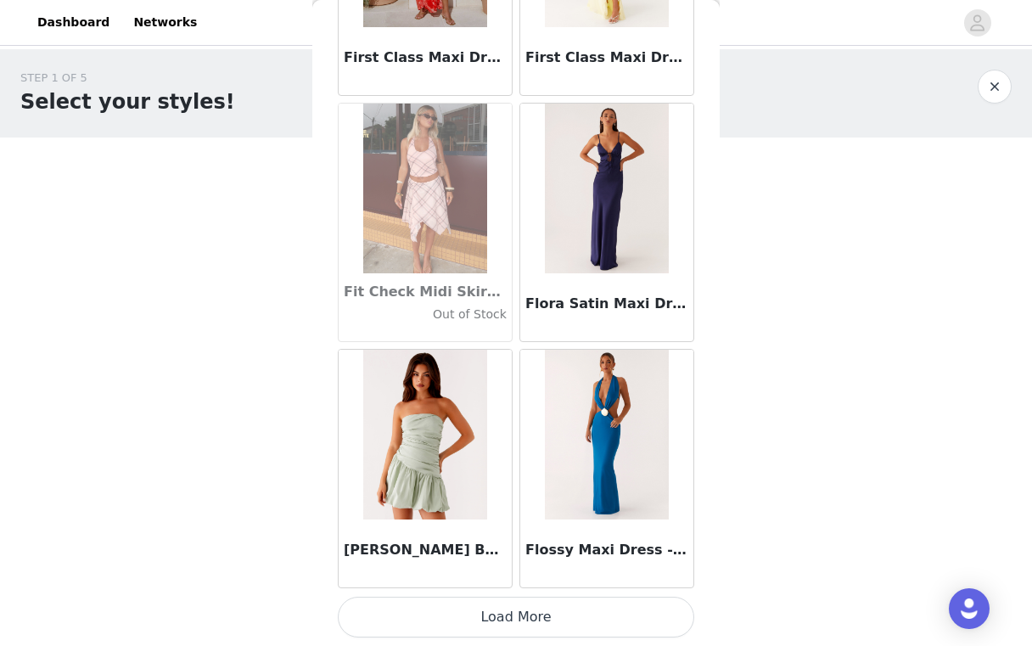
click at [523, 615] on button "Load More" at bounding box center [516, 617] width 356 height 41
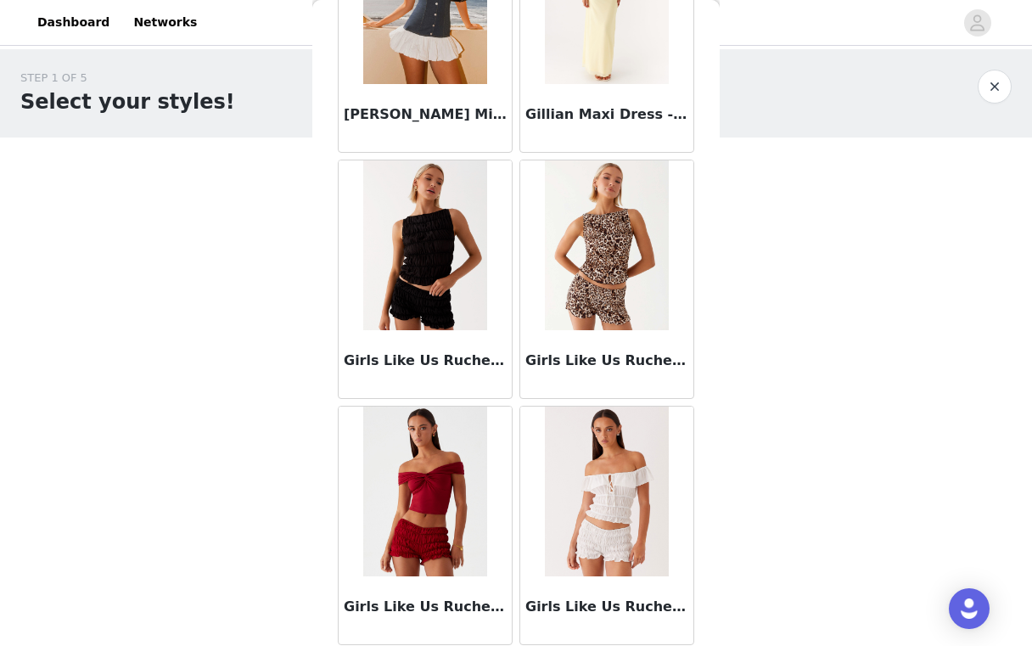
scroll to position [41335, 0]
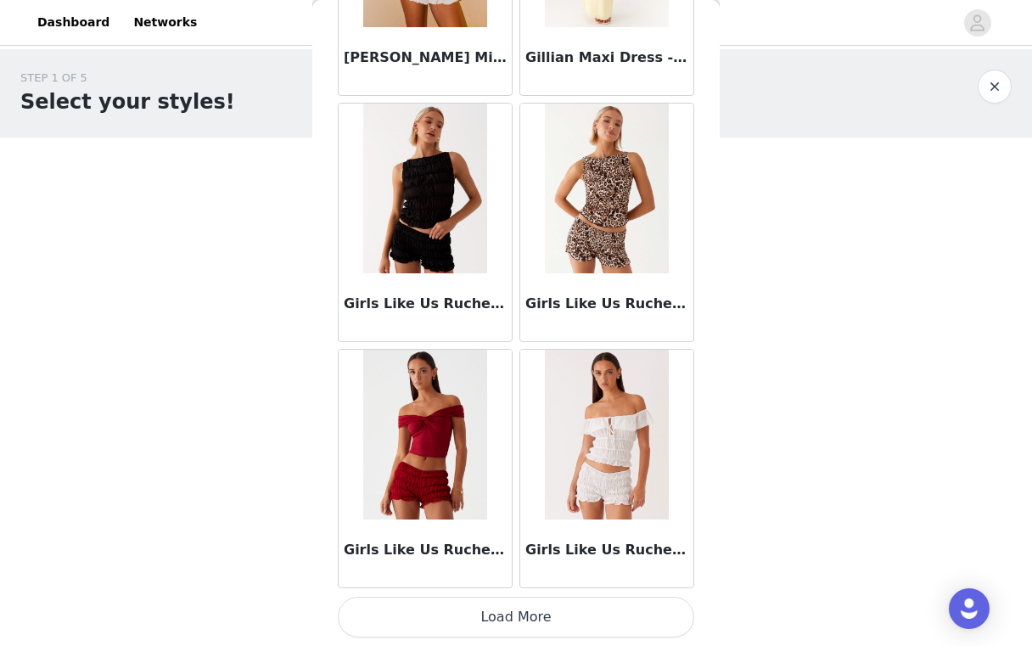
click at [519, 609] on button "Load More" at bounding box center [516, 617] width 356 height 41
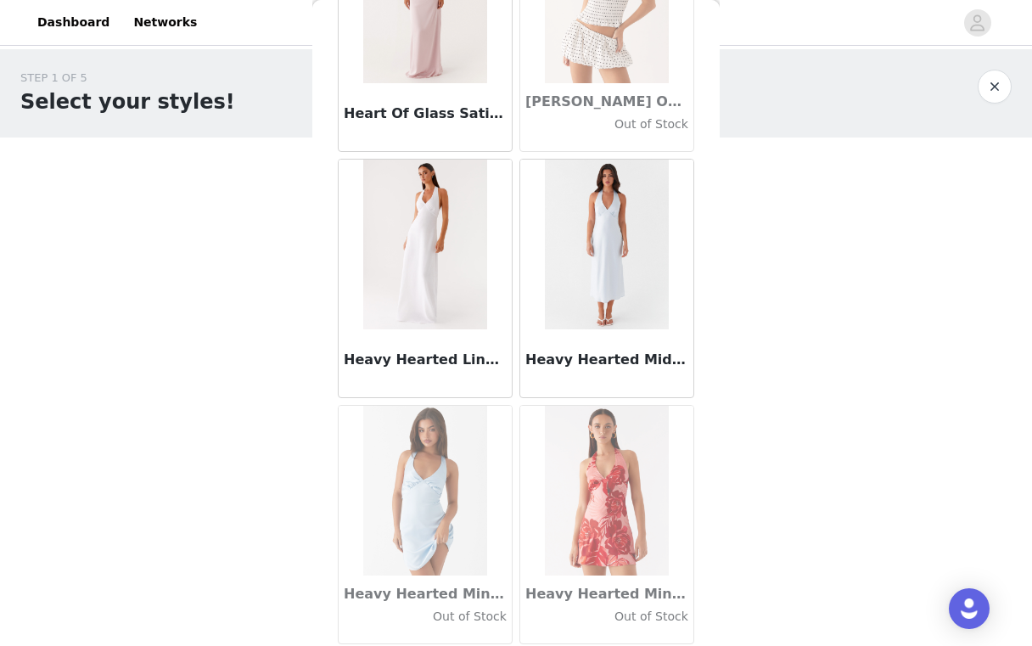
scroll to position [43797, 0]
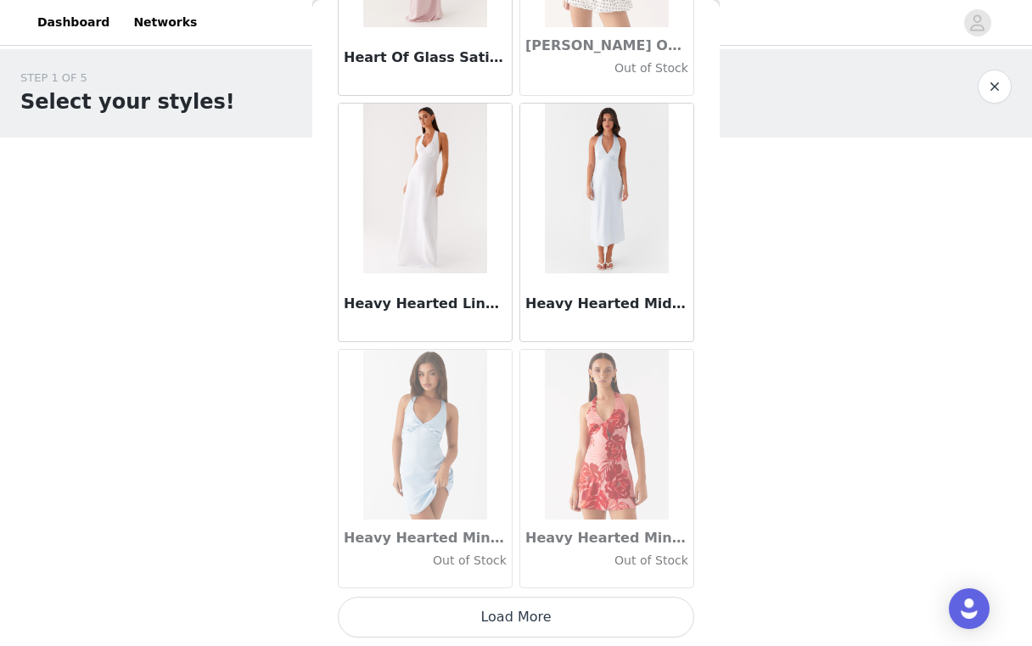
click at [502, 613] on button "Load More" at bounding box center [516, 617] width 356 height 41
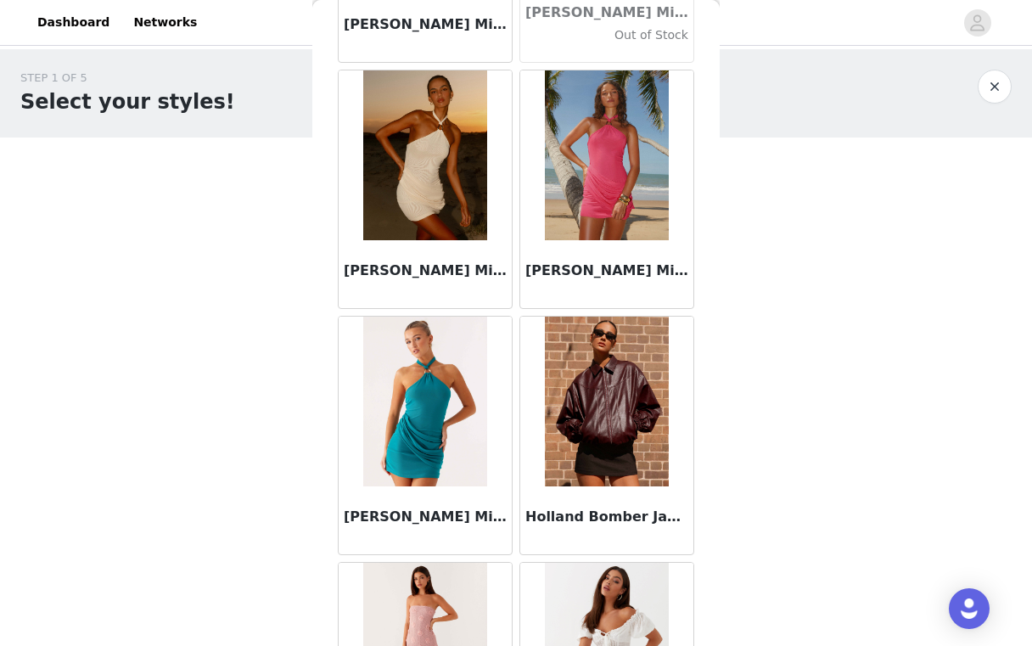
scroll to position [45066, 0]
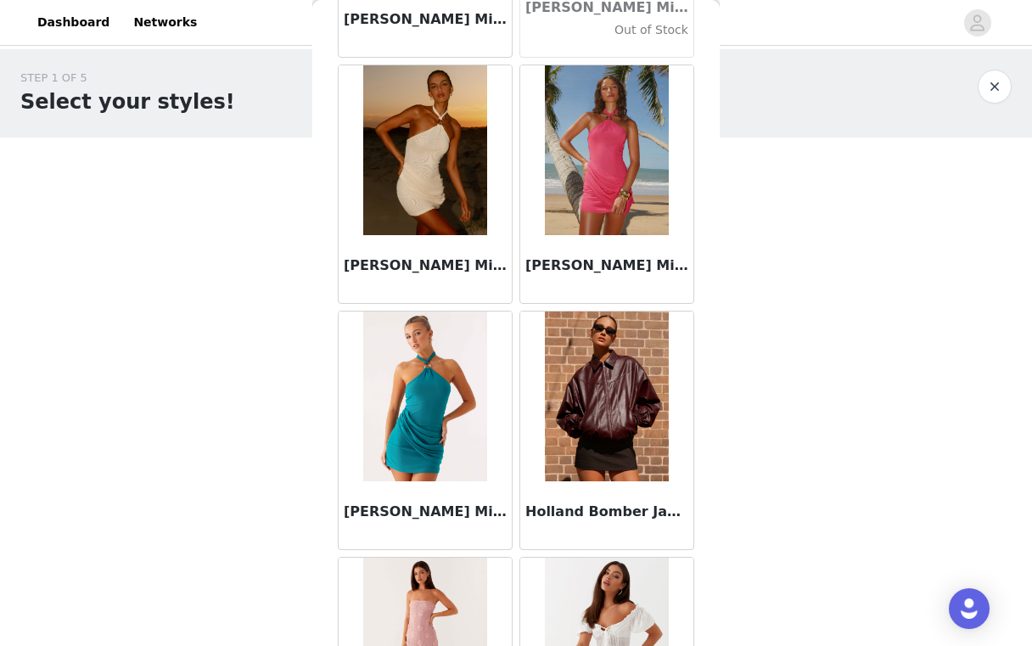
click at [580, 430] on img at bounding box center [606, 397] width 123 height 170
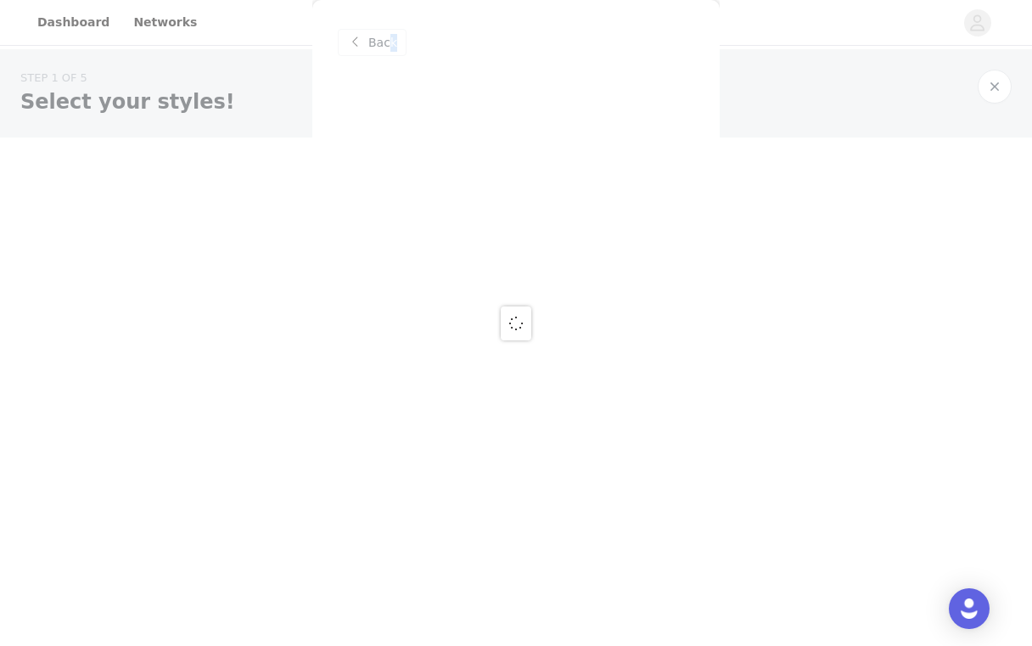
scroll to position [0, 0]
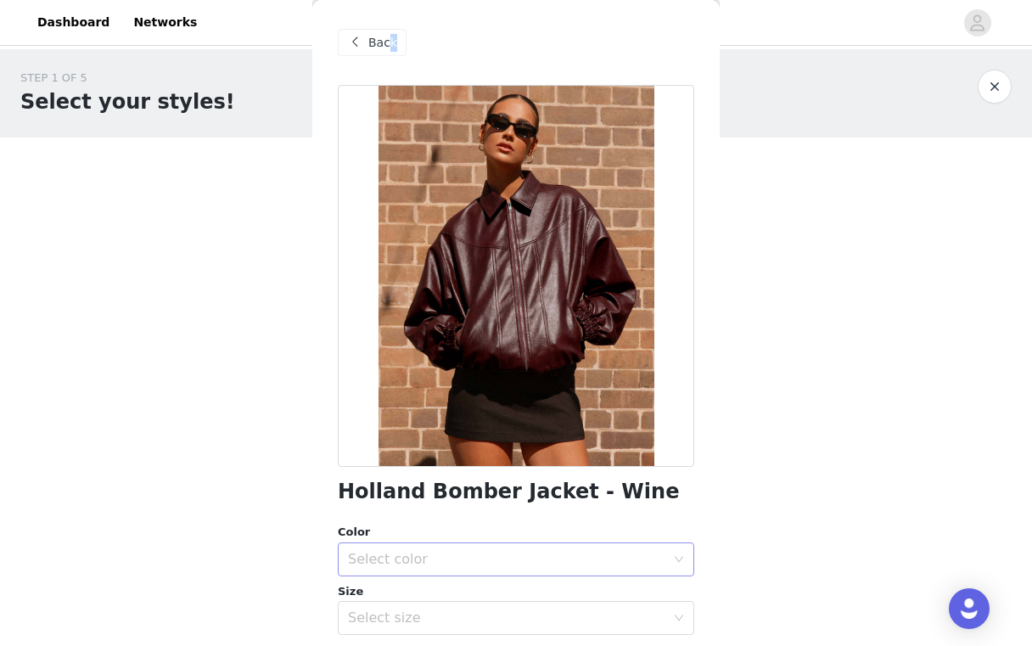
click at [514, 573] on div "Select color" at bounding box center [510, 559] width 325 height 32
click at [452, 590] on li "Wine" at bounding box center [516, 596] width 356 height 27
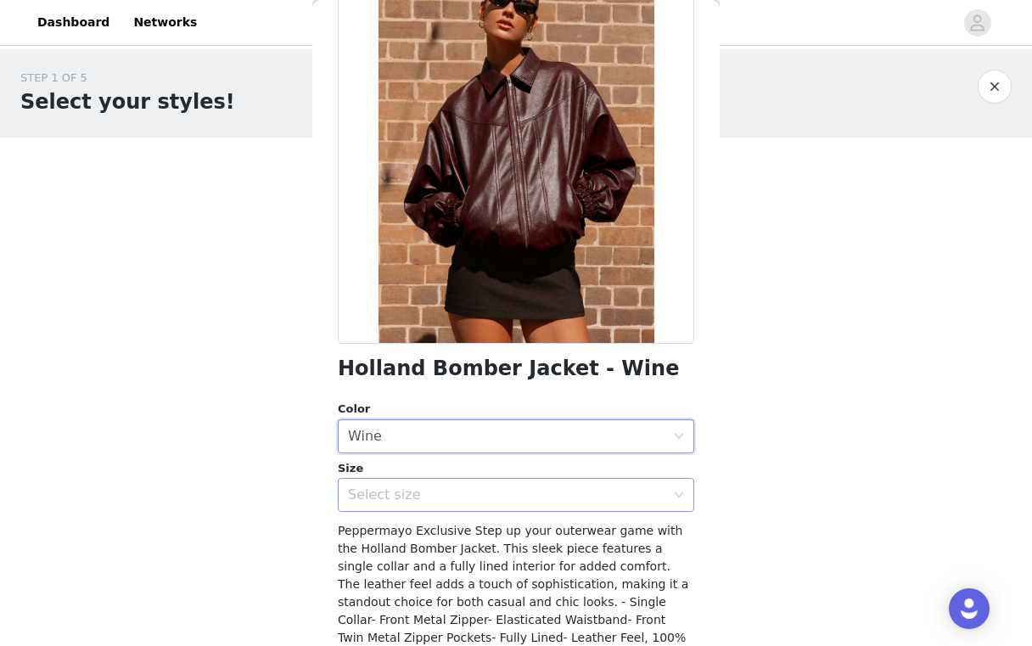
click at [452, 498] on div "Select size" at bounding box center [506, 494] width 317 height 17
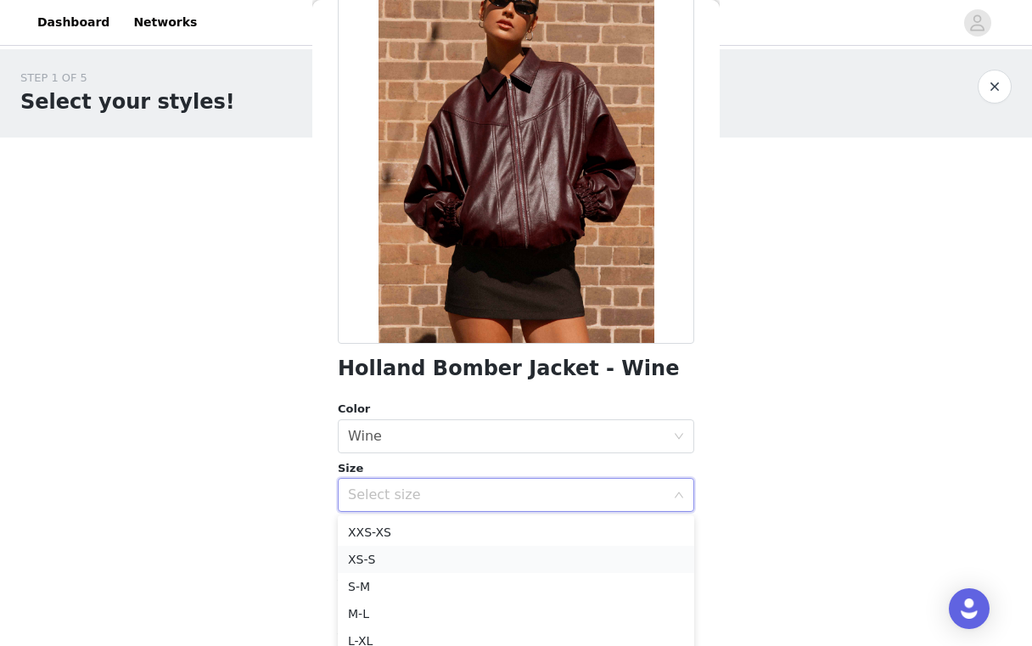
click at [425, 553] on li "XS-S" at bounding box center [516, 559] width 356 height 27
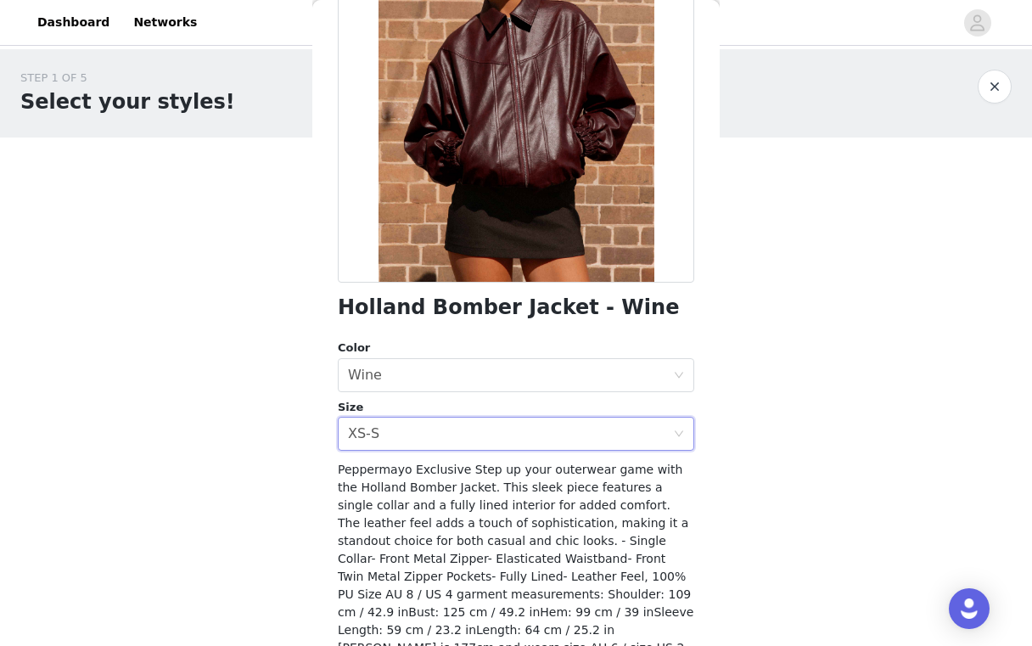
scroll to position [249, 0]
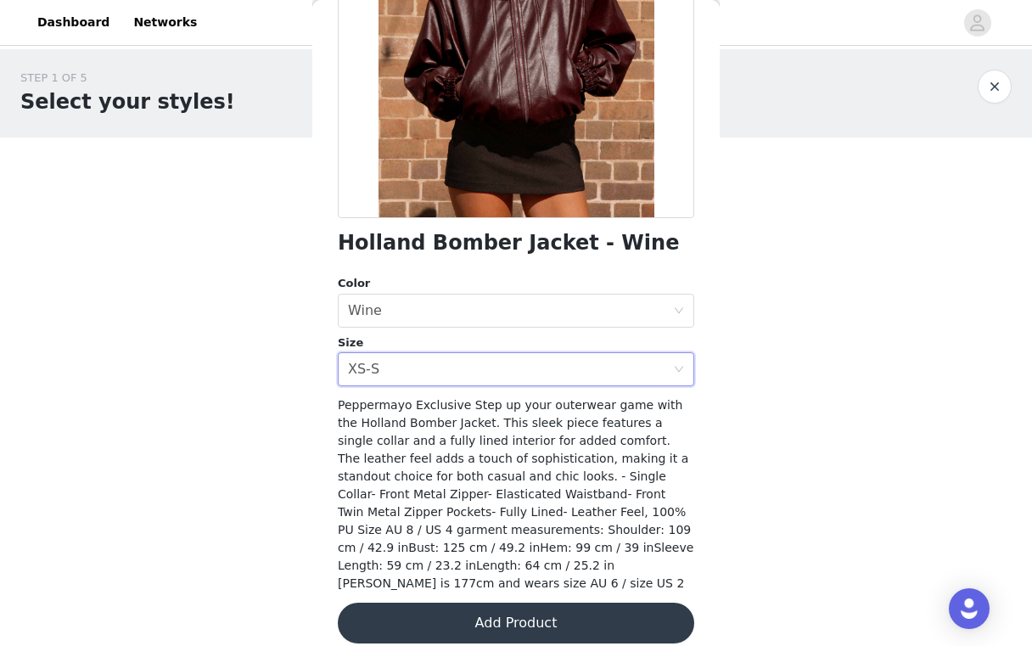
click at [497, 603] on button "Add Product" at bounding box center [516, 623] width 356 height 41
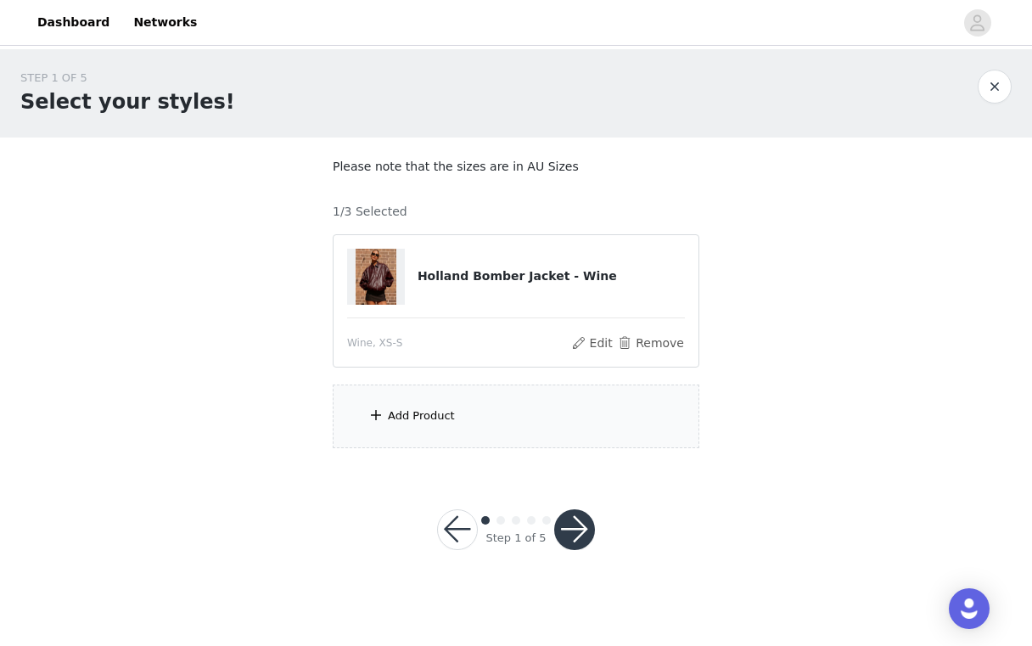
click at [464, 411] on div "Add Product" at bounding box center [516, 417] width 367 height 64
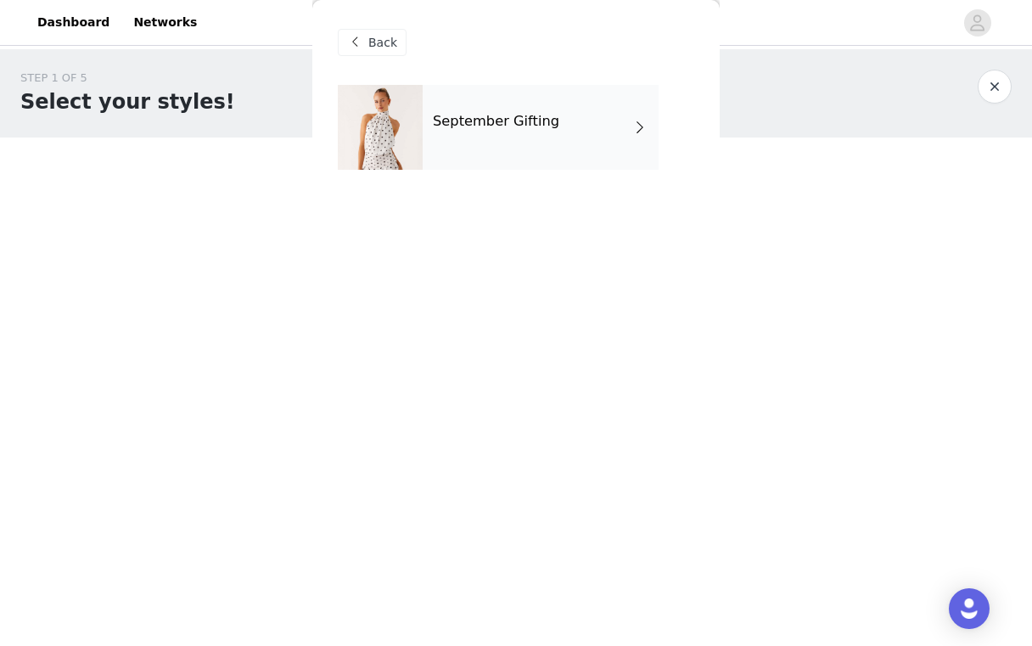
click at [513, 106] on div "September Gifting" at bounding box center [541, 127] width 236 height 85
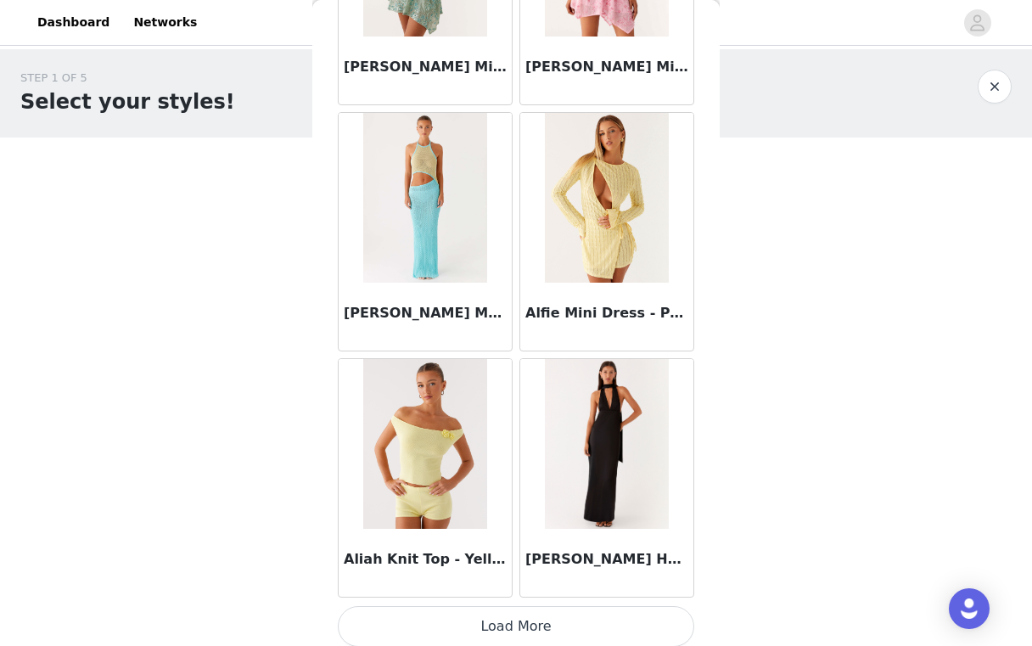
scroll to position [1951, 0]
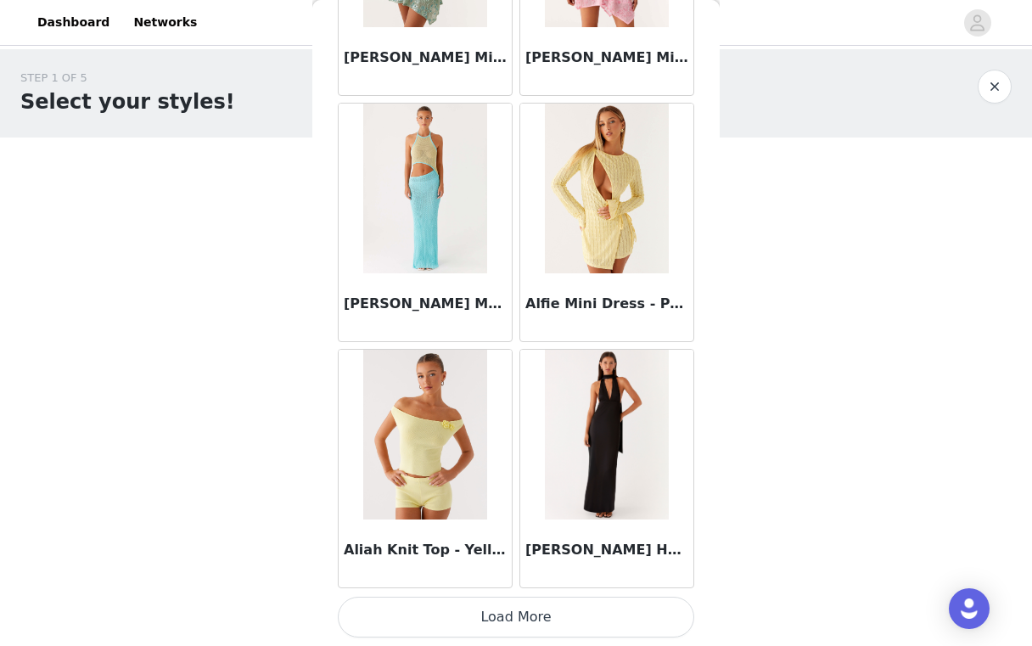
click at [500, 624] on button "Load More" at bounding box center [516, 617] width 356 height 41
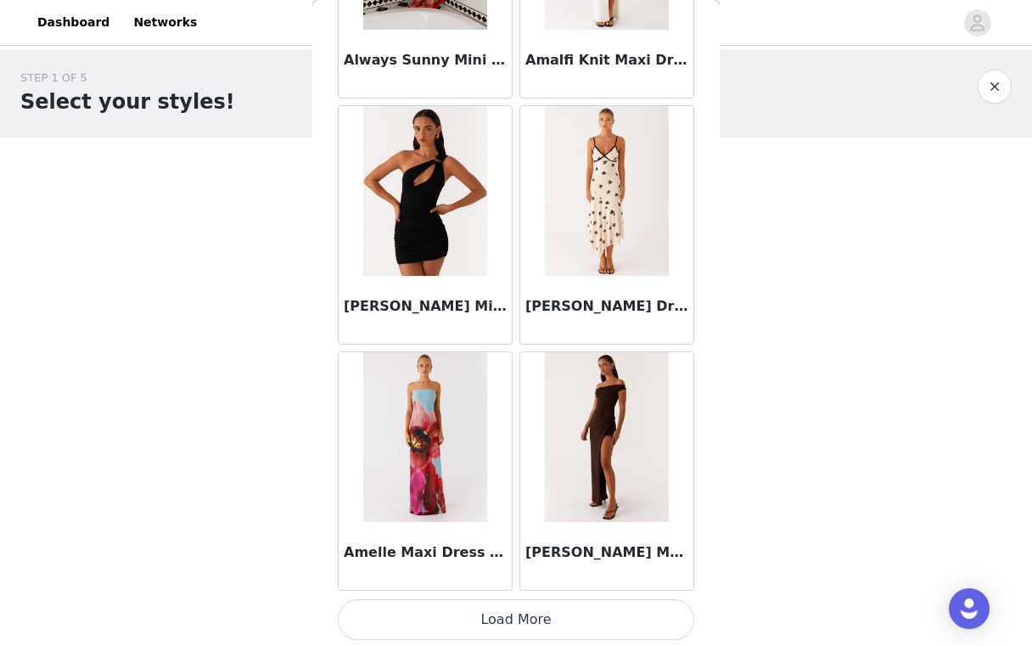
scroll to position [4413, 0]
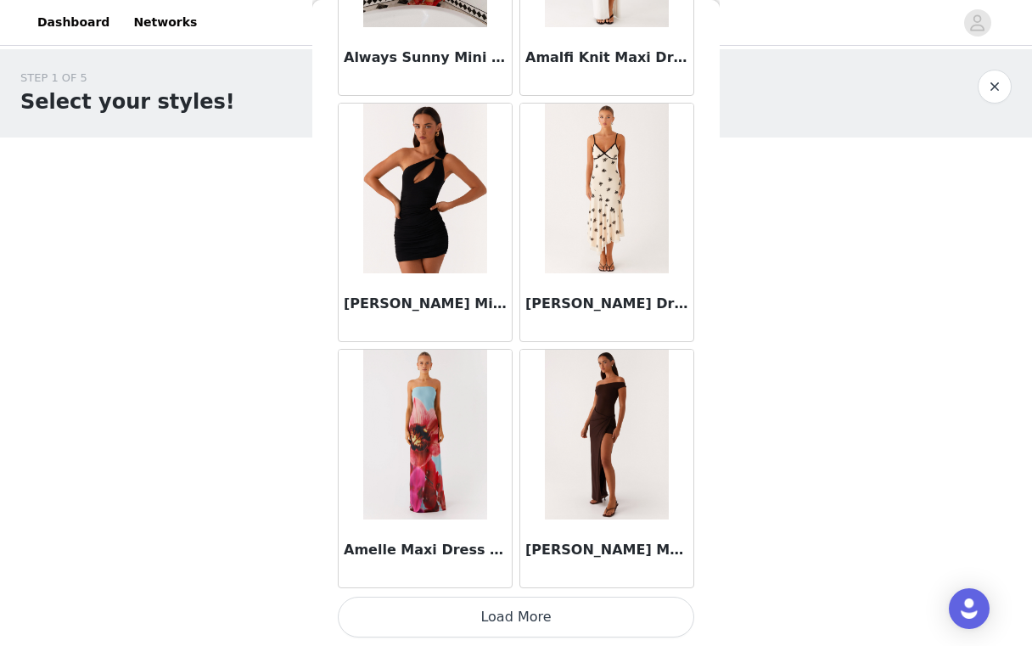
click at [518, 605] on button "Load More" at bounding box center [516, 617] width 356 height 41
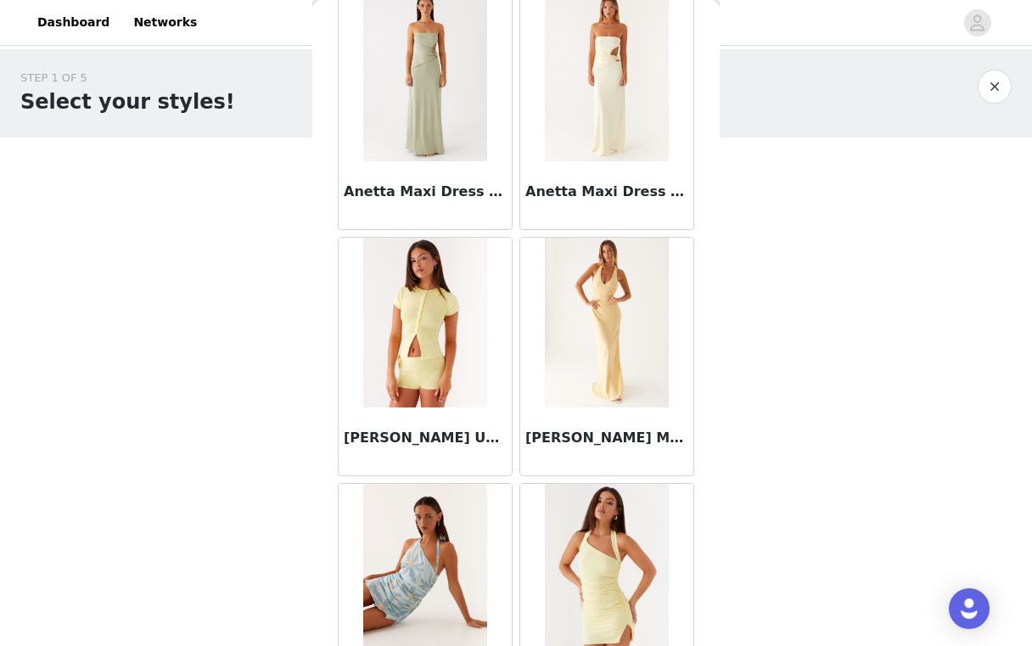
scroll to position [6874, 0]
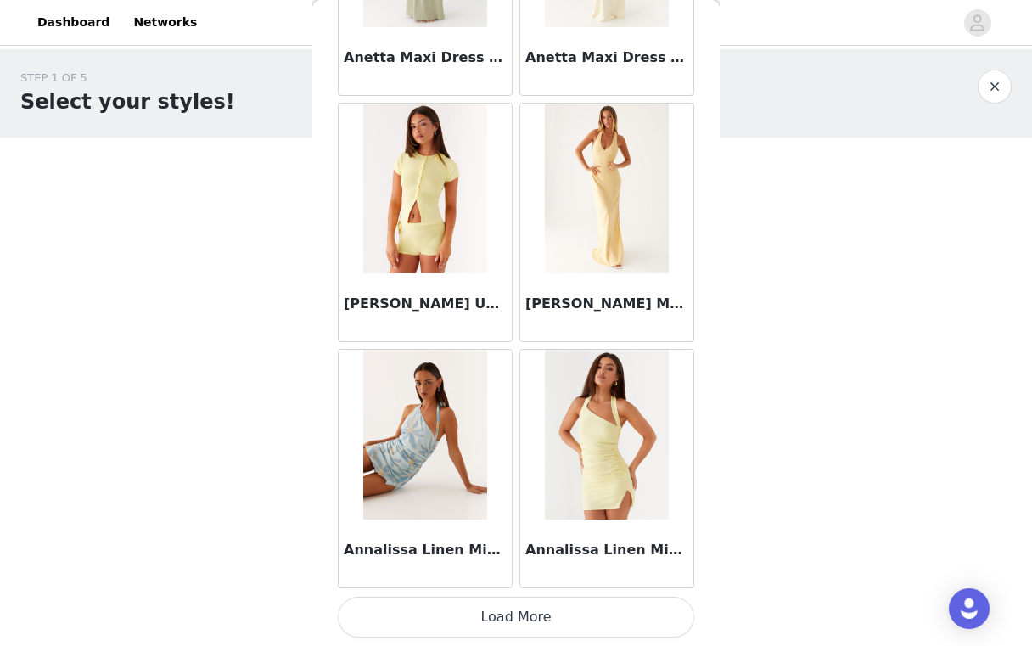
click at [518, 616] on button "Load More" at bounding box center [516, 617] width 356 height 41
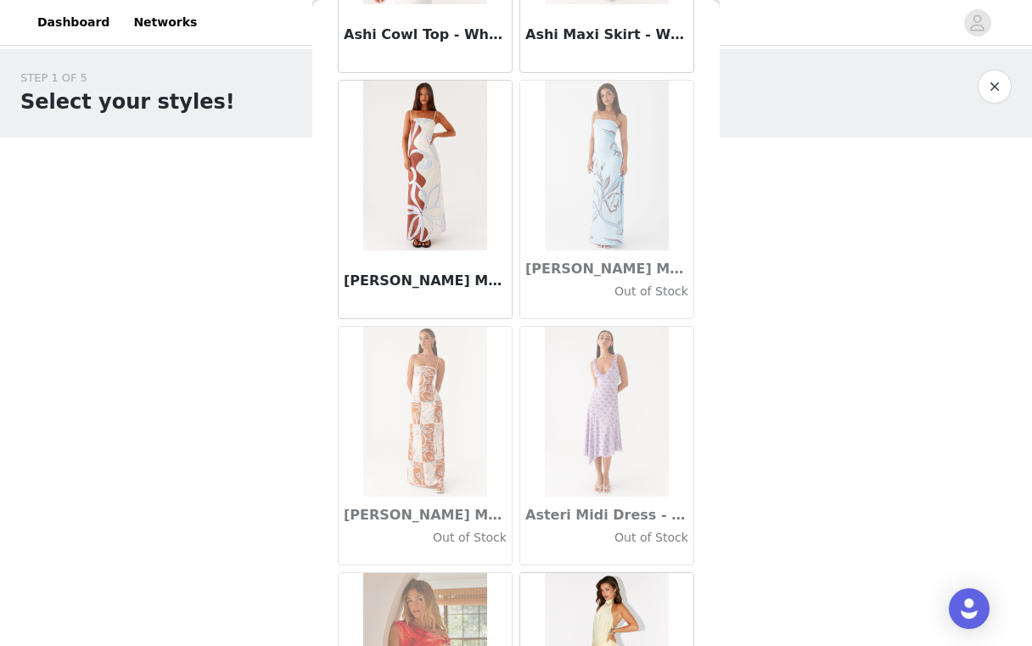
scroll to position [9336, 0]
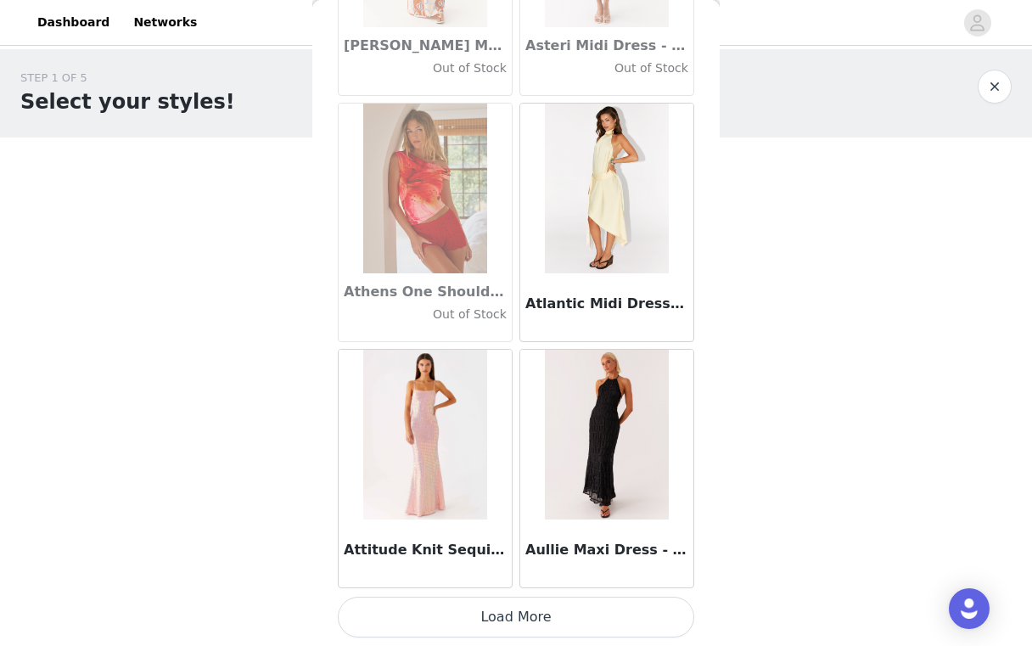
click at [510, 620] on button "Load More" at bounding box center [516, 617] width 356 height 41
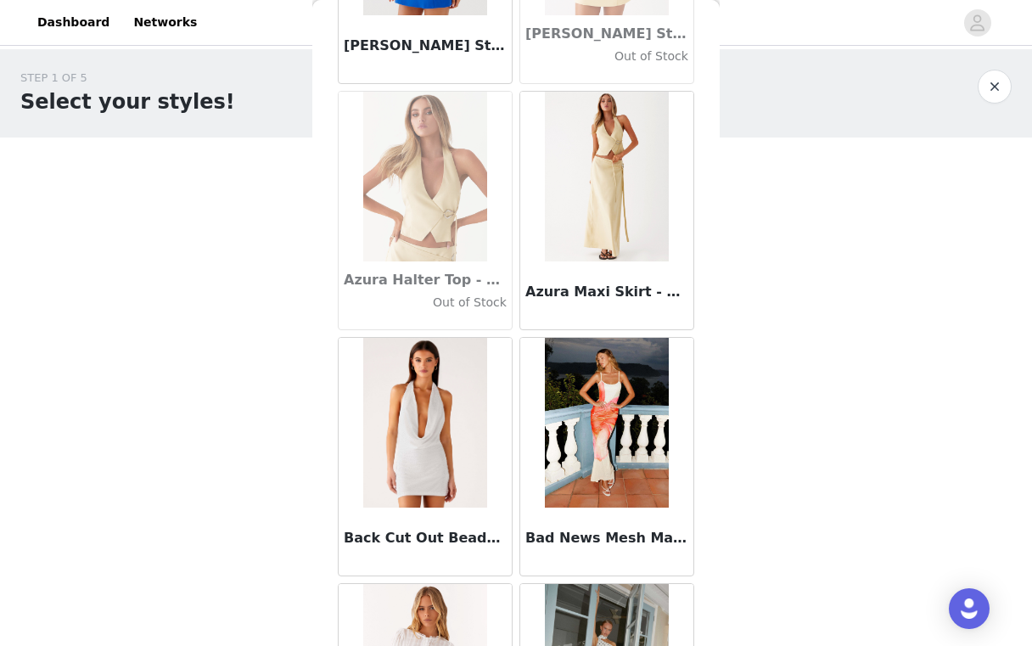
scroll to position [11797, 0]
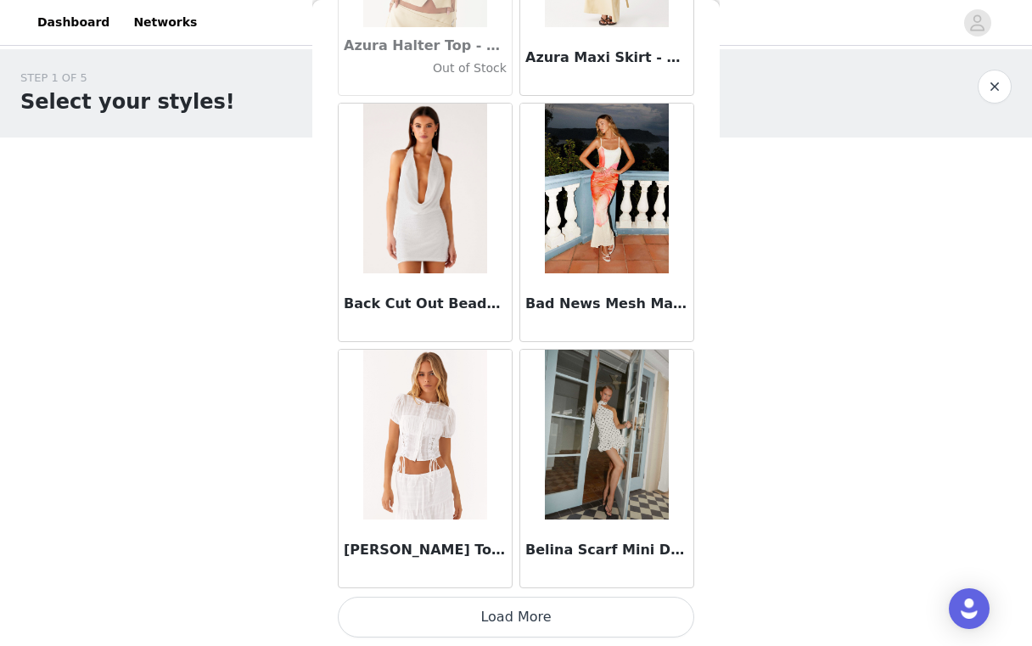
click at [510, 617] on button "Load More" at bounding box center [516, 617] width 356 height 41
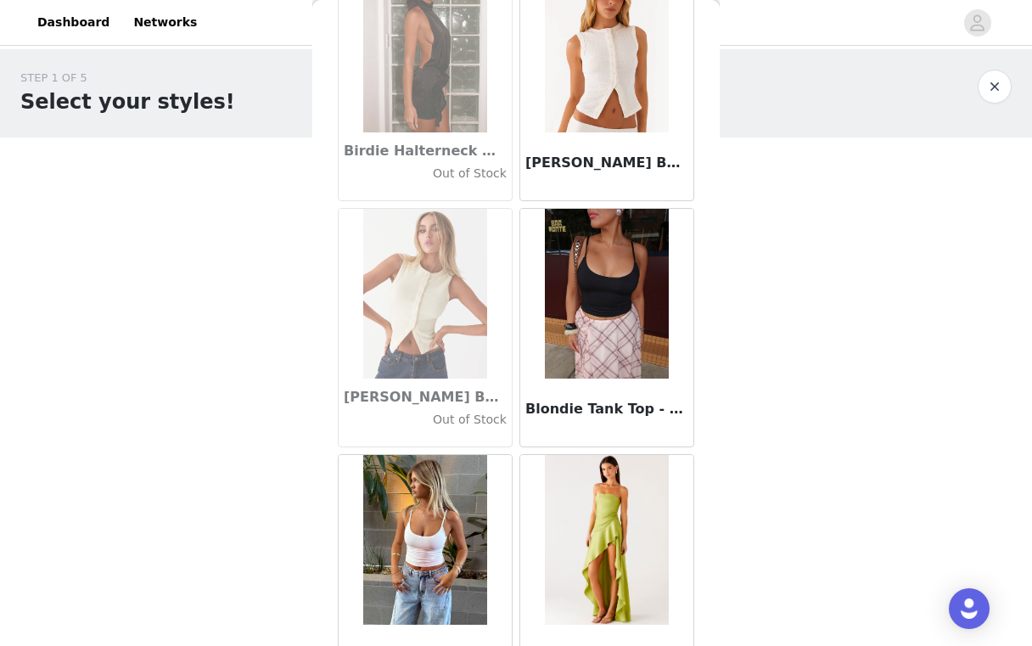
scroll to position [14259, 0]
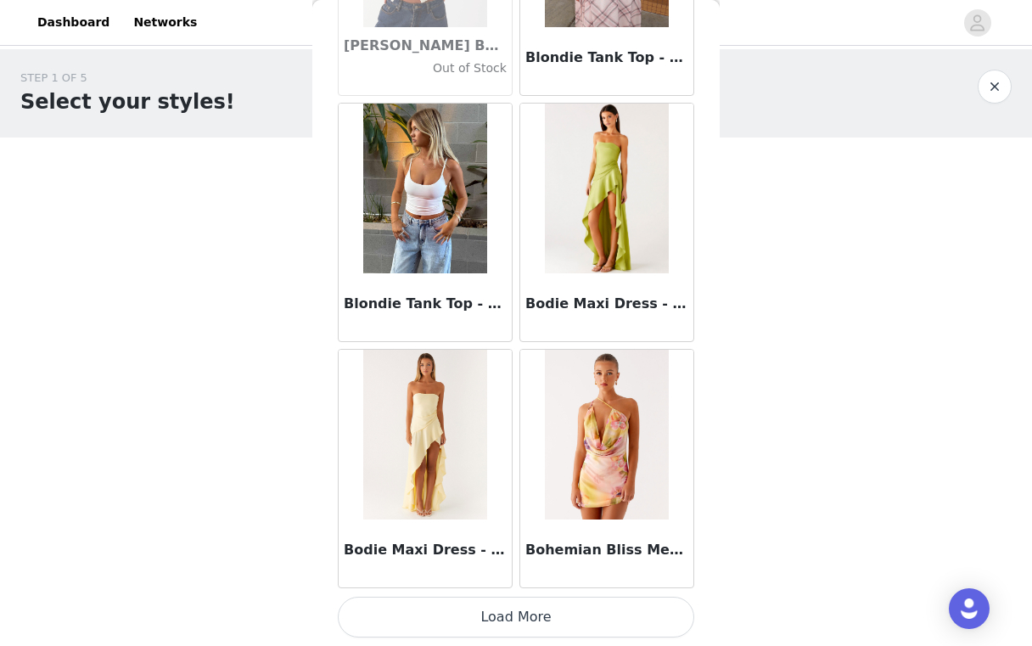
click at [513, 617] on button "Load More" at bounding box center [516, 617] width 356 height 41
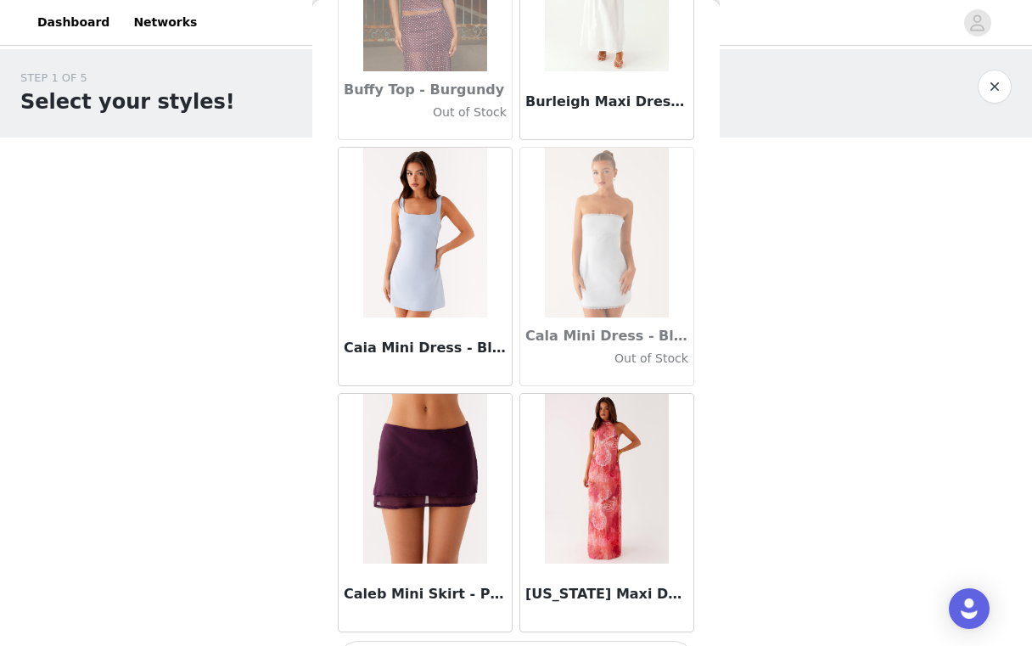
scroll to position [16720, 0]
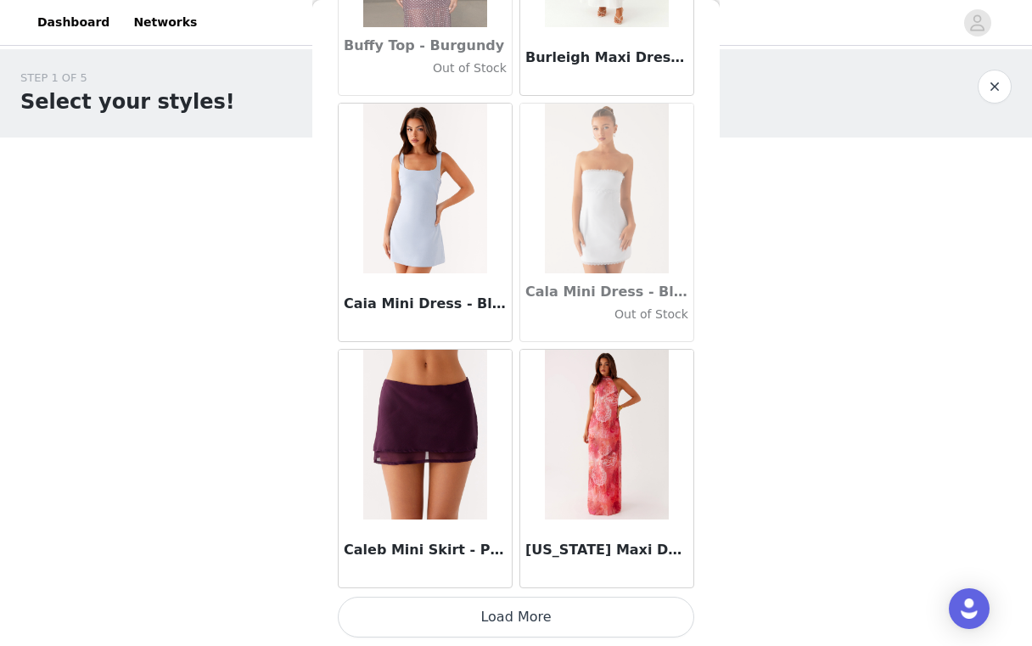
click at [513, 617] on button "Load More" at bounding box center [516, 617] width 356 height 41
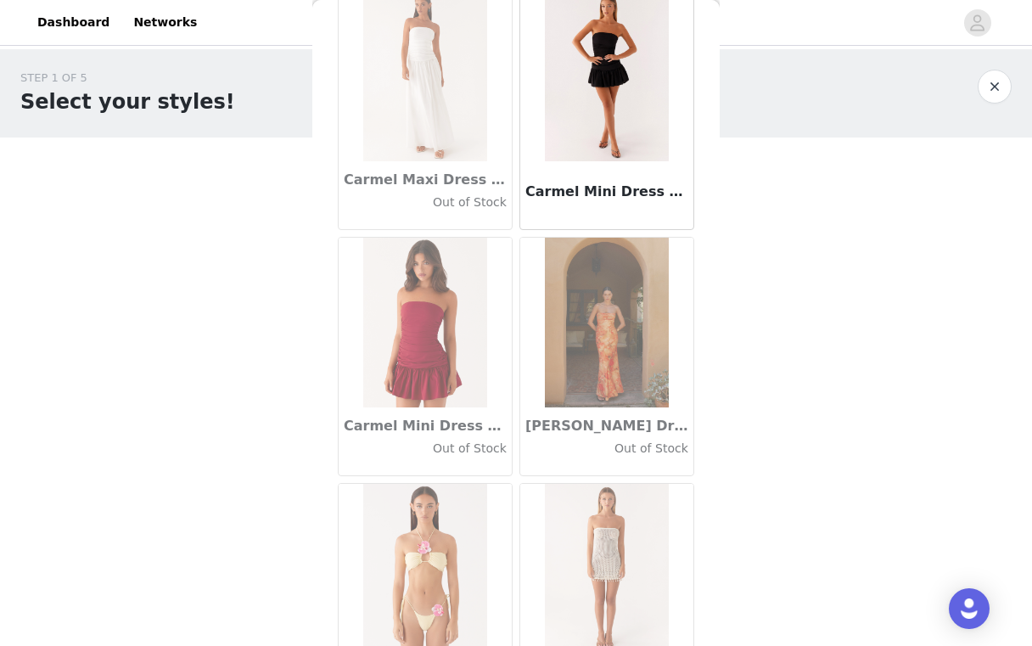
scroll to position [19182, 0]
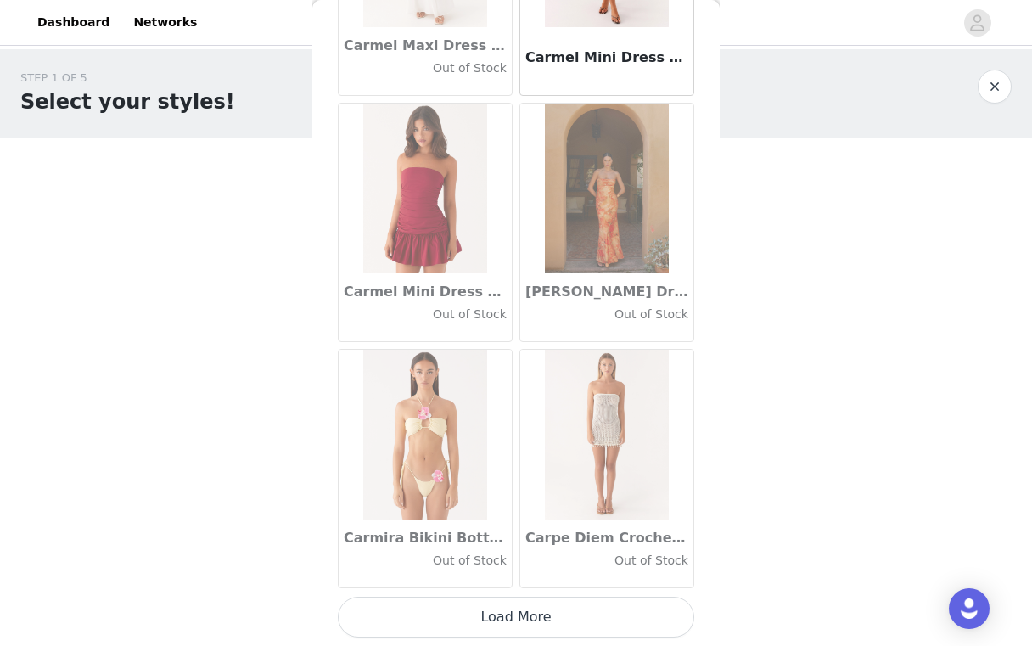
click at [516, 608] on button "Load More" at bounding box center [516, 617] width 356 height 41
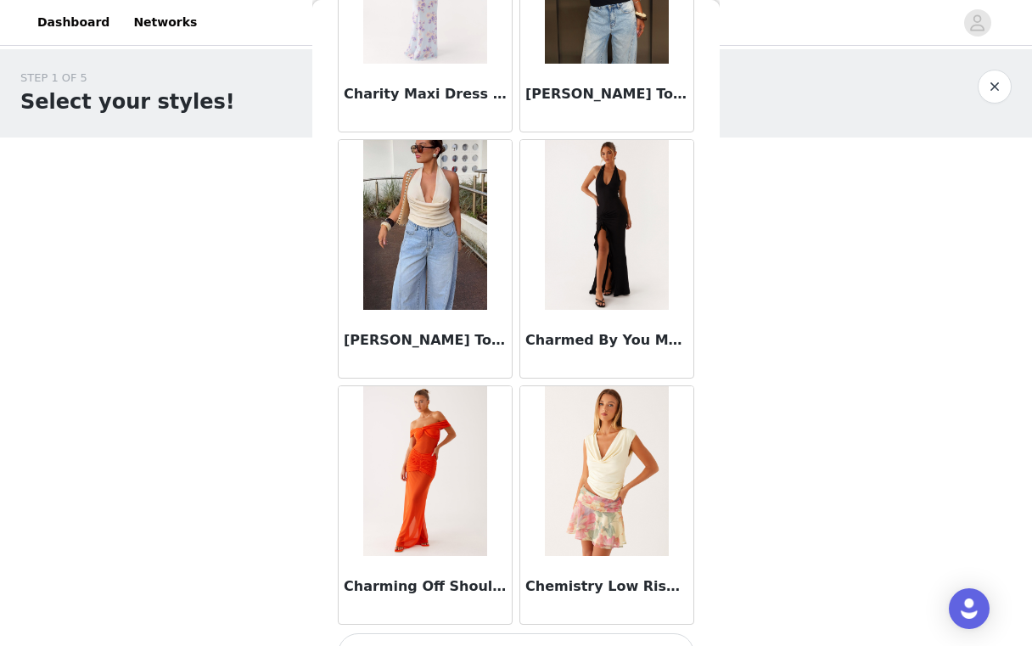
scroll to position [21643, 0]
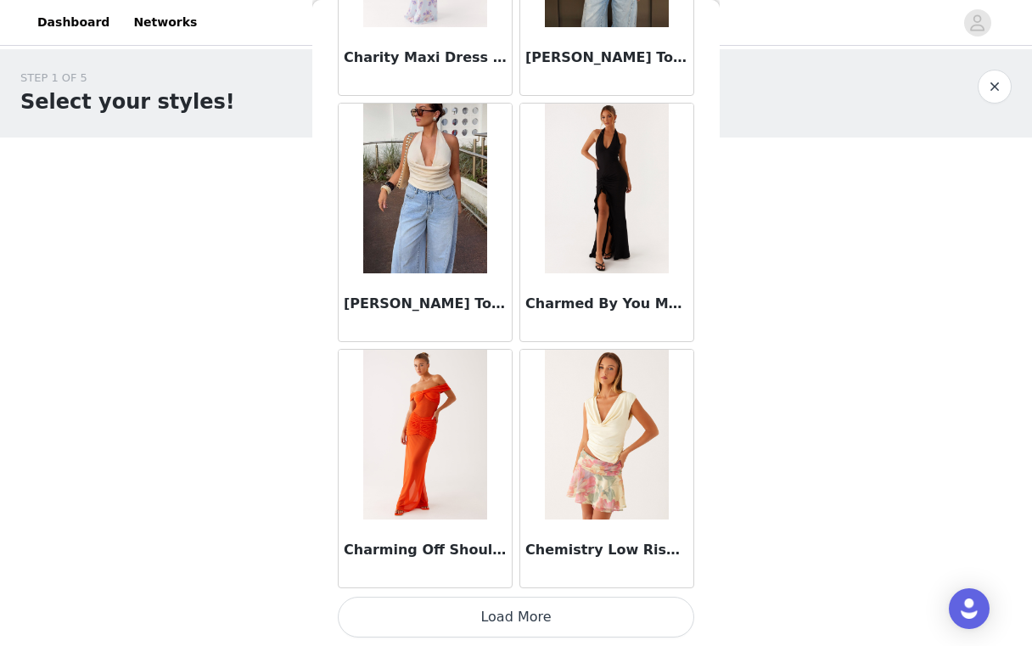
click at [514, 597] on button "Load More" at bounding box center [516, 617] width 356 height 41
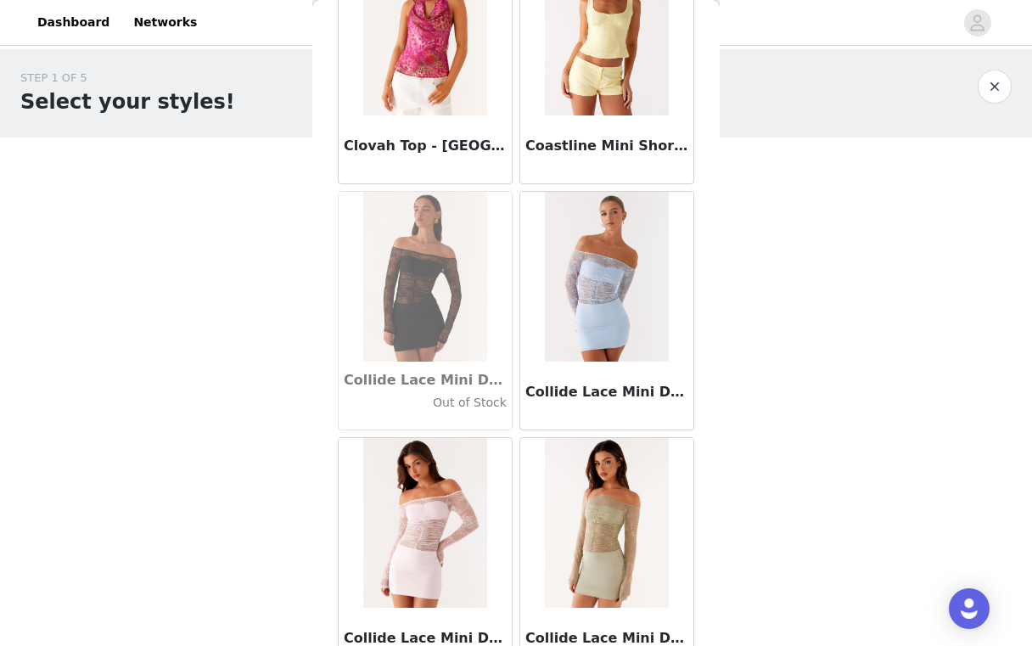
scroll to position [24105, 0]
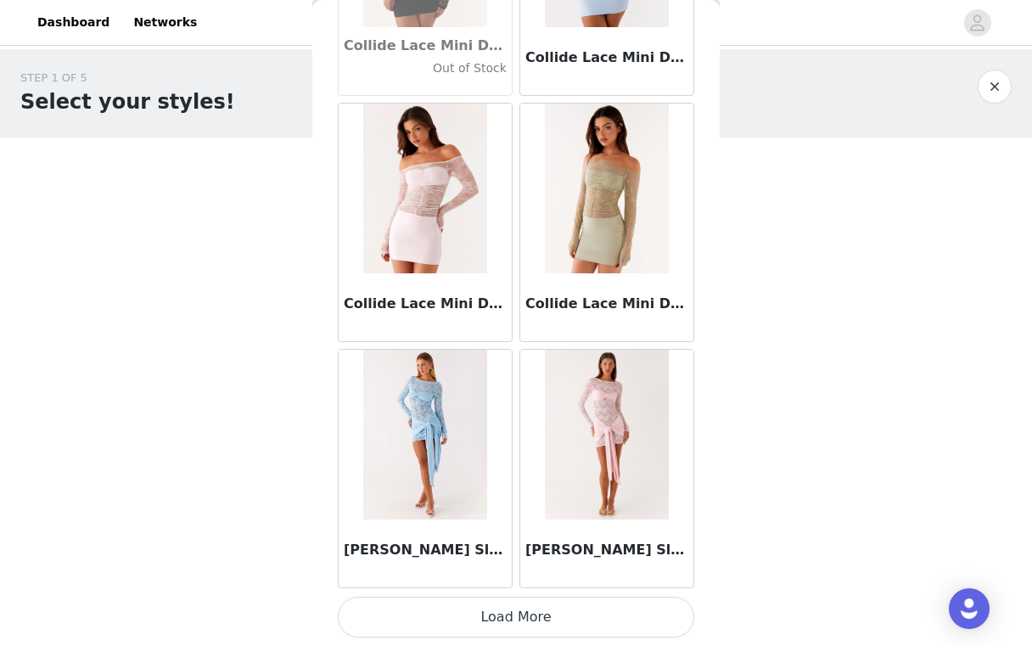
click at [516, 610] on button "Load More" at bounding box center [516, 617] width 356 height 41
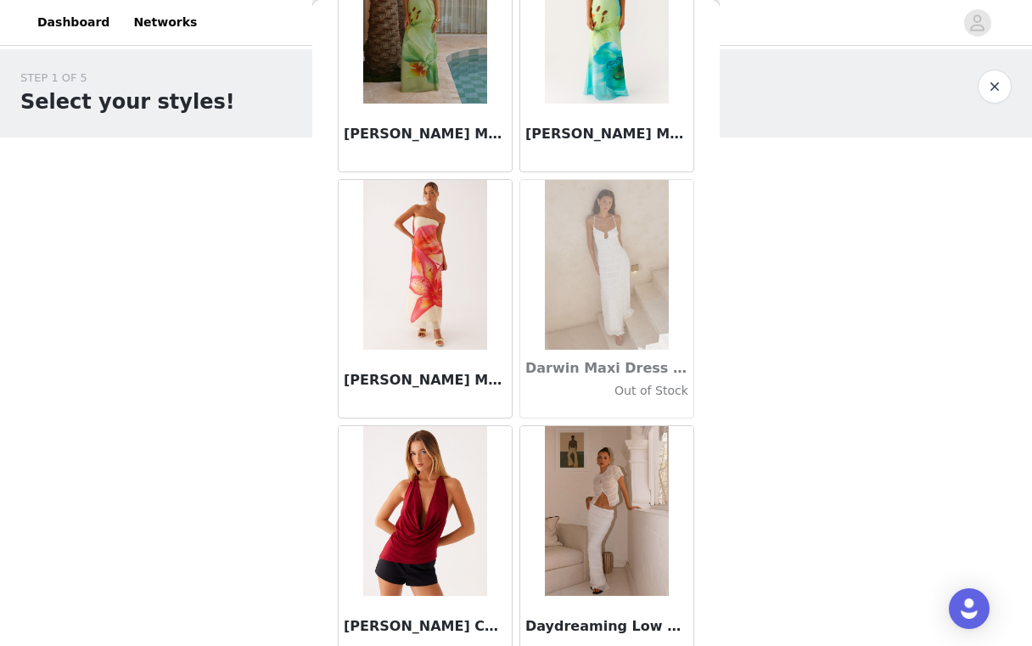
scroll to position [26566, 0]
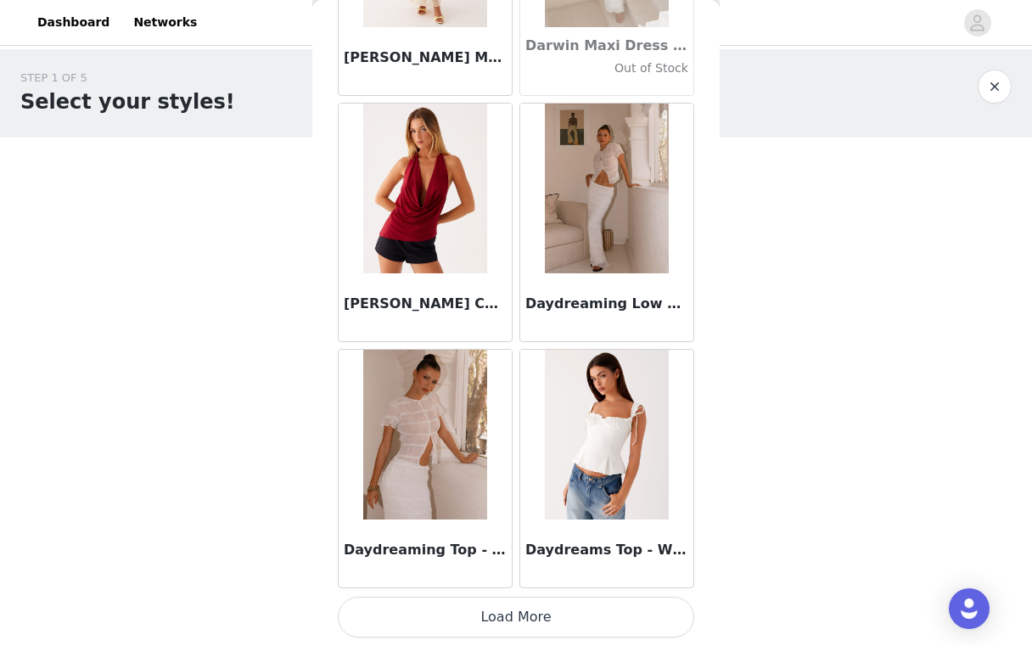
click at [514, 608] on button "Load More" at bounding box center [516, 617] width 356 height 41
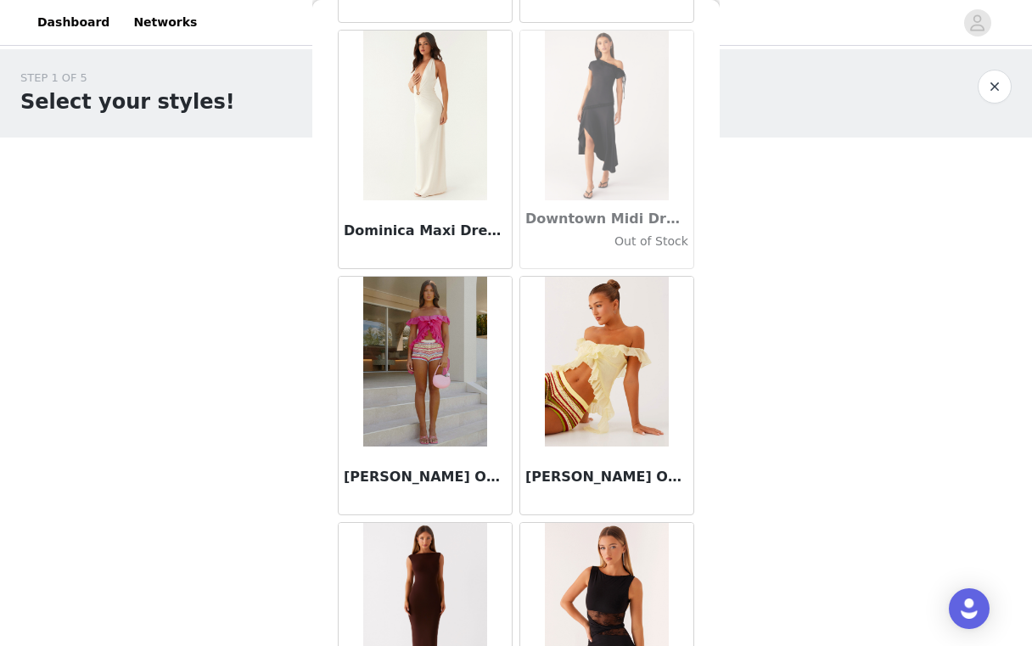
scroll to position [29028, 0]
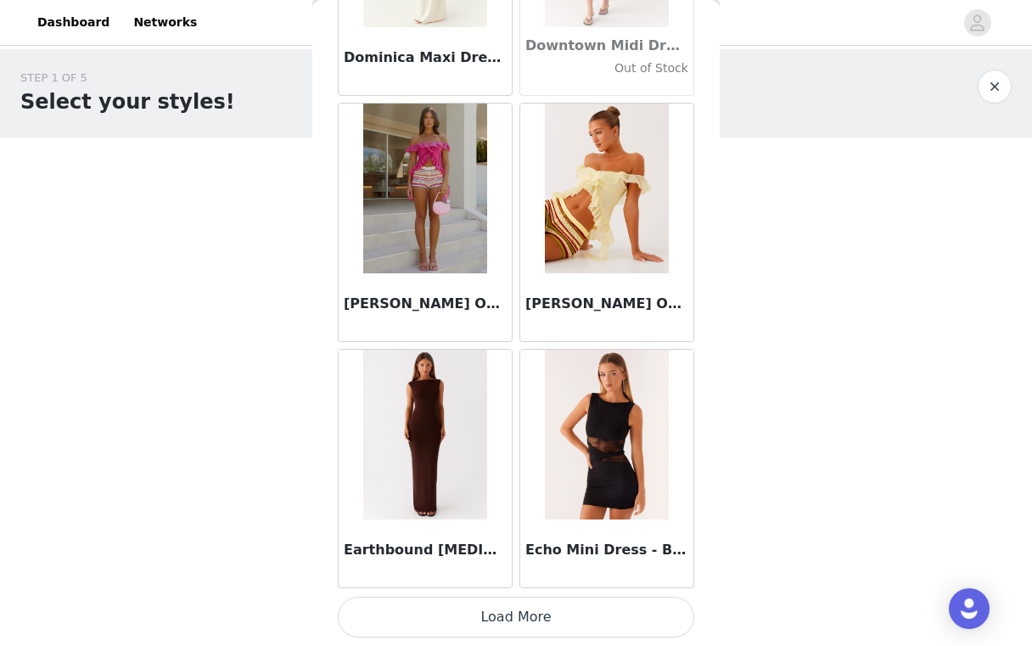
click at [530, 624] on button "Load More" at bounding box center [516, 617] width 356 height 41
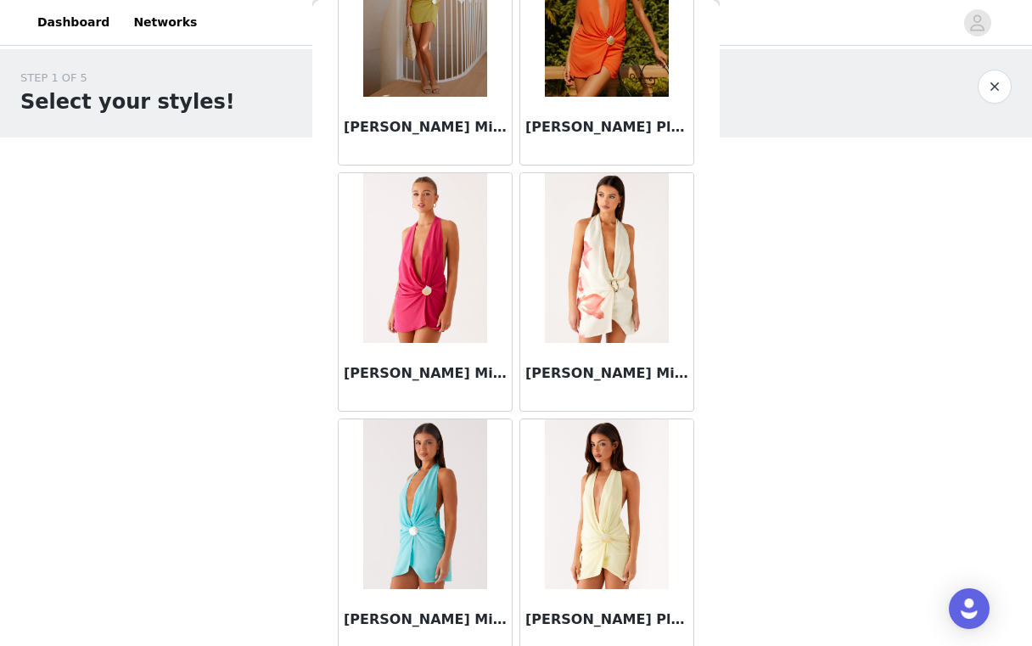
scroll to position [31489, 0]
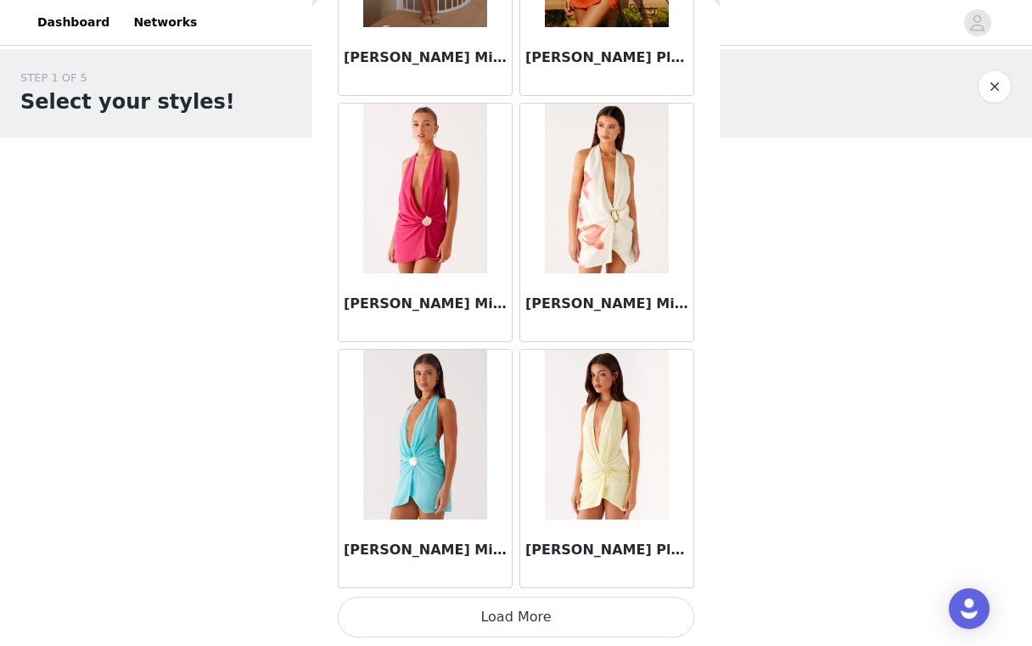
click at [522, 606] on button "Load More" at bounding box center [516, 617] width 356 height 41
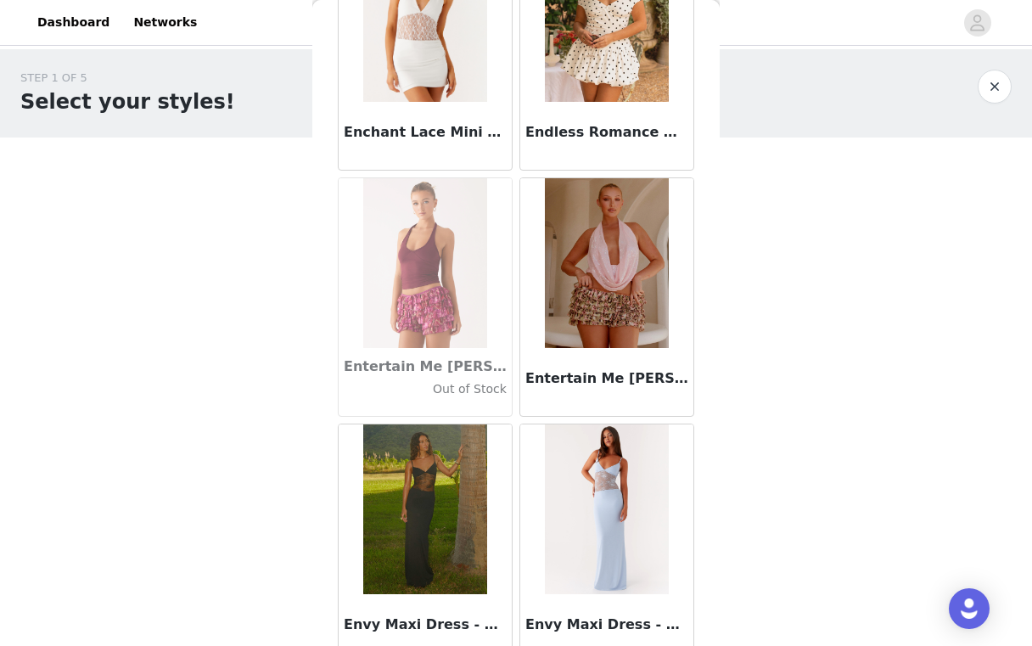
scroll to position [33951, 0]
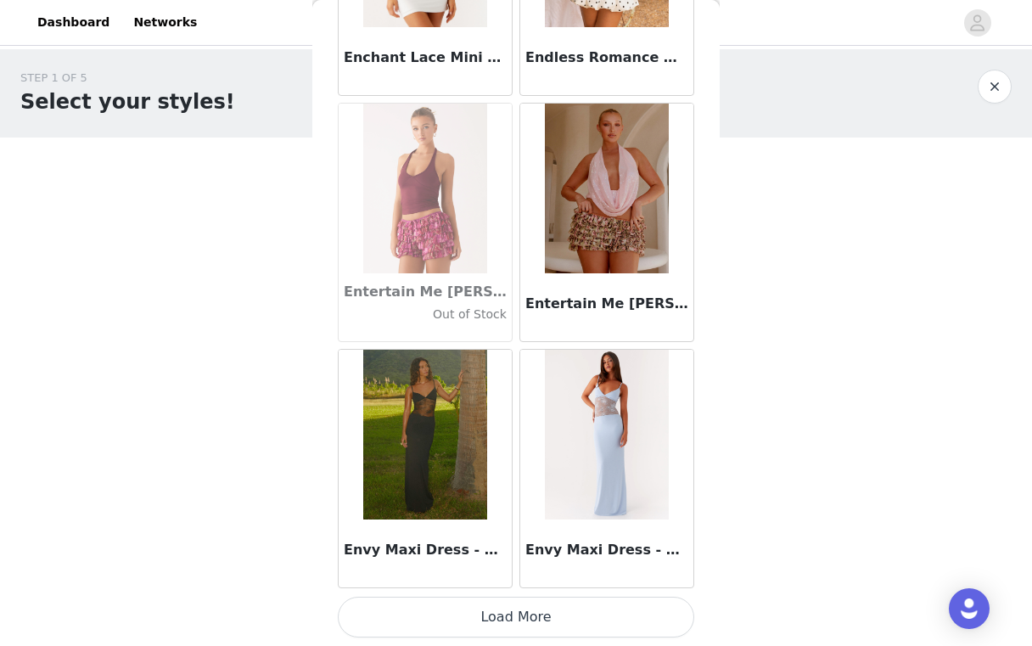
click at [517, 606] on button "Load More" at bounding box center [516, 617] width 356 height 41
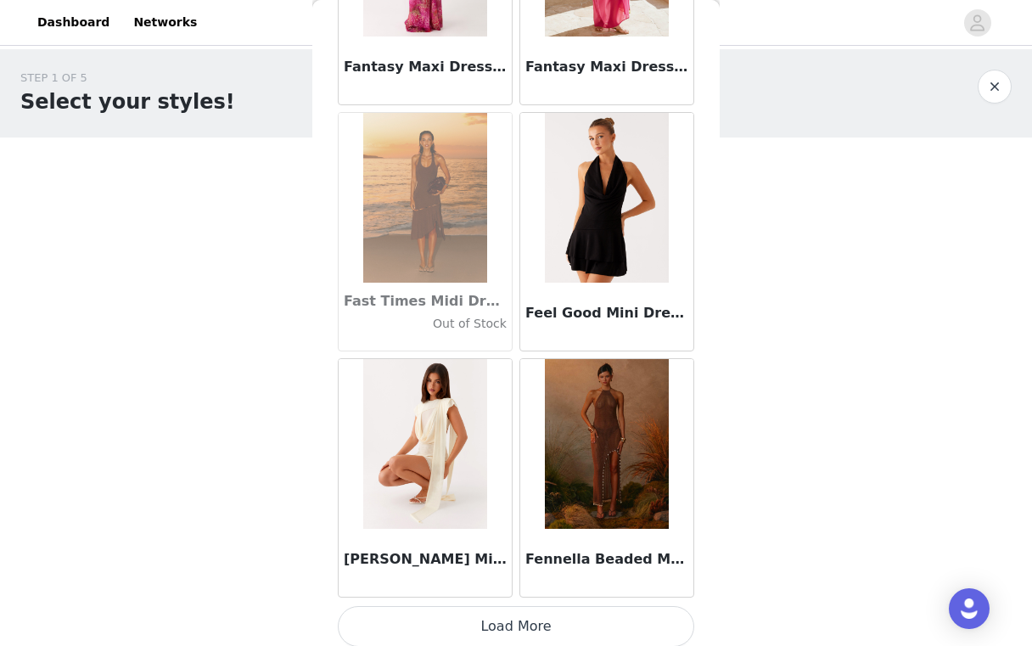
scroll to position [36412, 0]
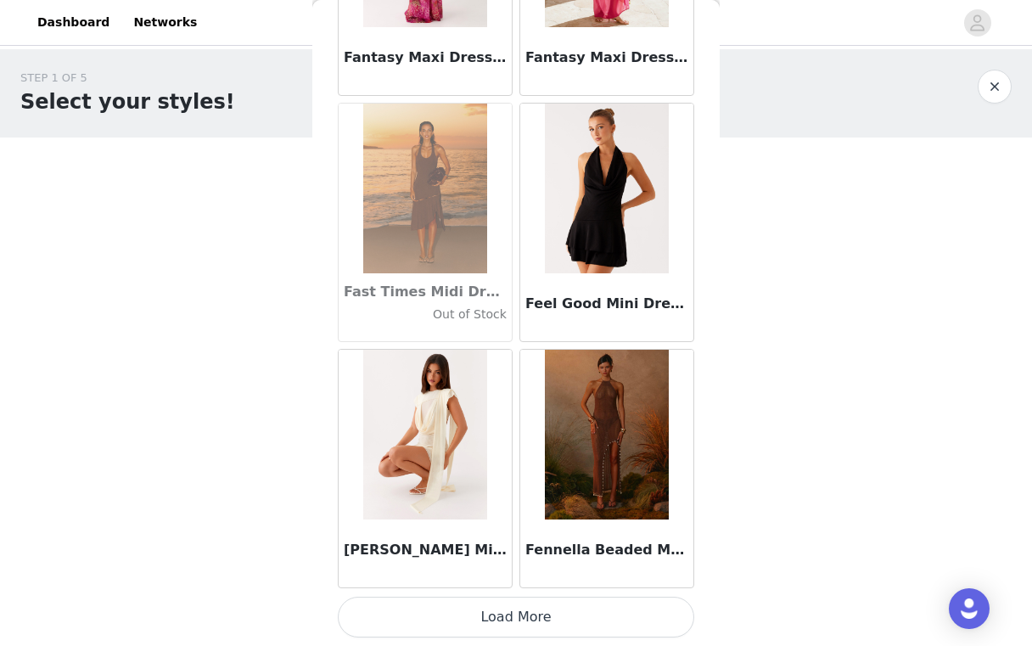
click at [513, 601] on button "Load More" at bounding box center [516, 617] width 356 height 41
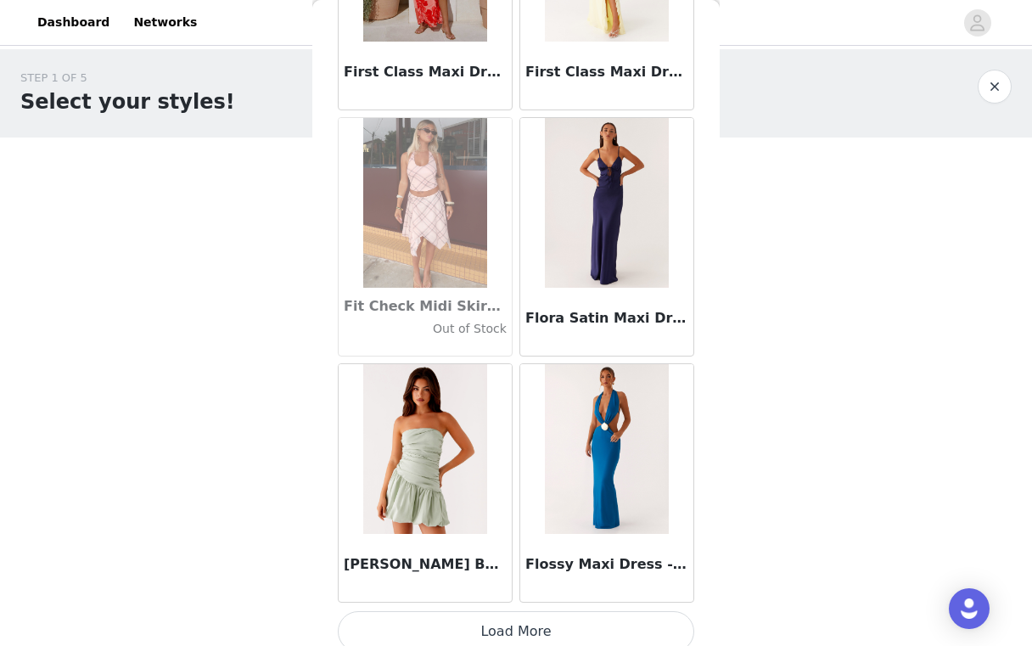
scroll to position [38874, 0]
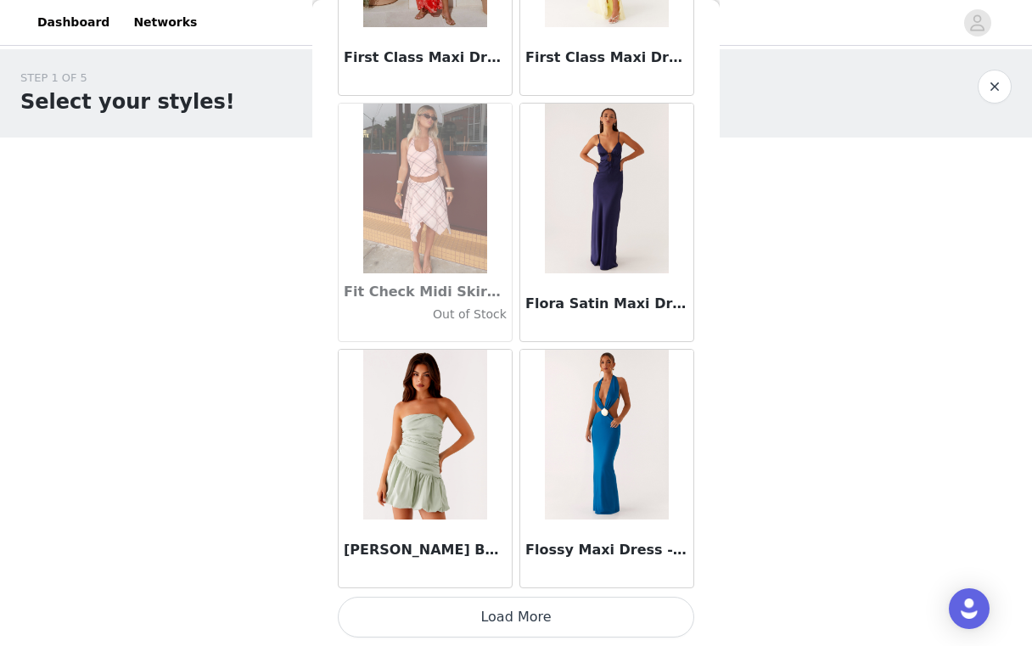
click at [514, 615] on button "Load More" at bounding box center [516, 617] width 356 height 41
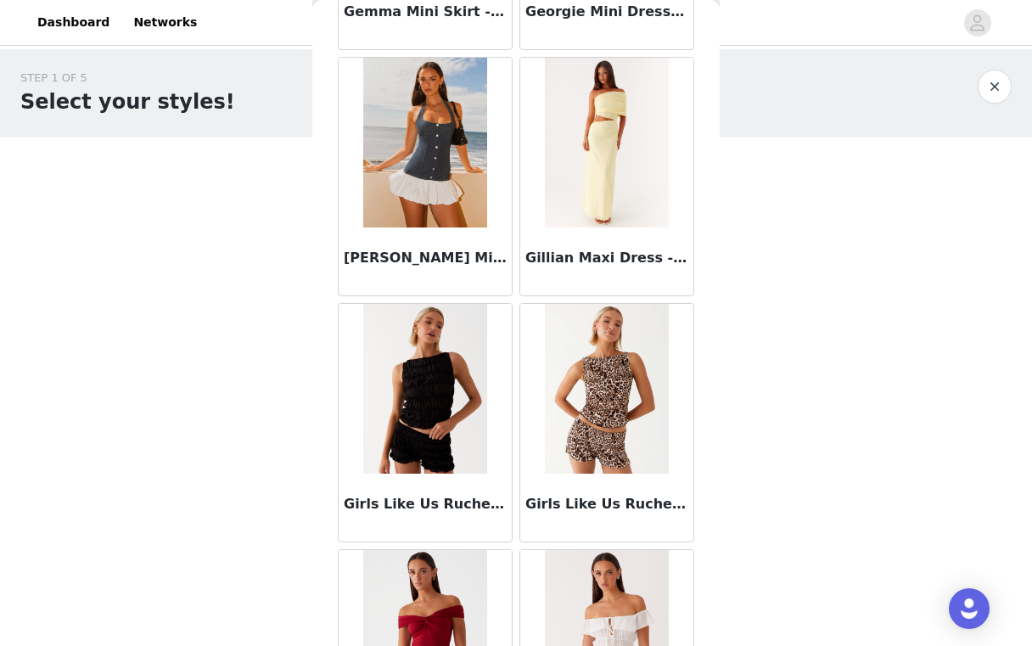
scroll to position [41335, 0]
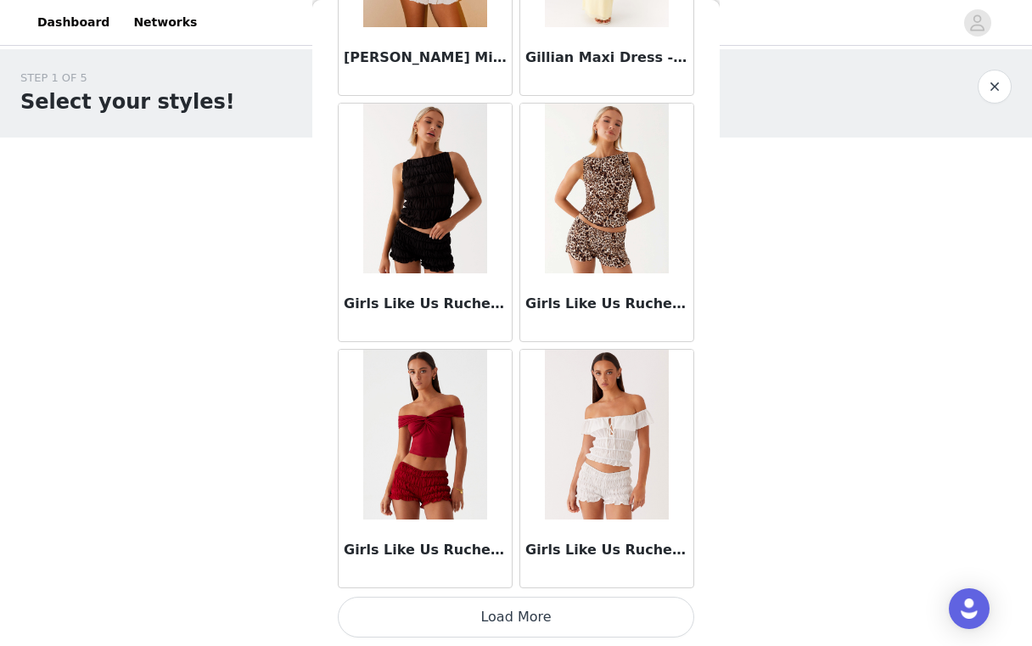
click at [515, 608] on button "Load More" at bounding box center [516, 617] width 356 height 41
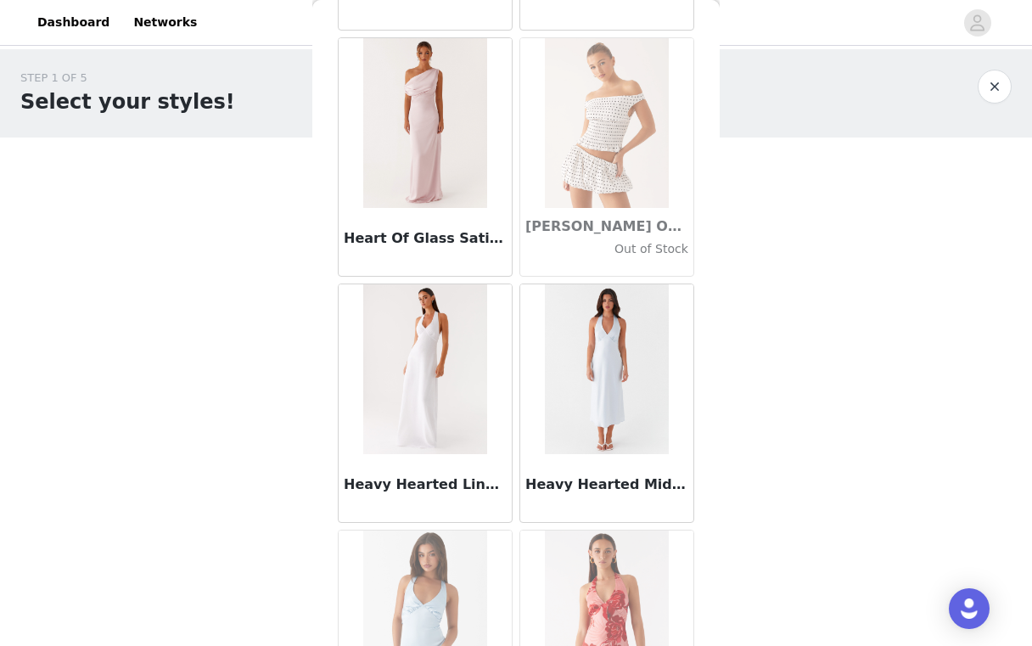
scroll to position [43797, 0]
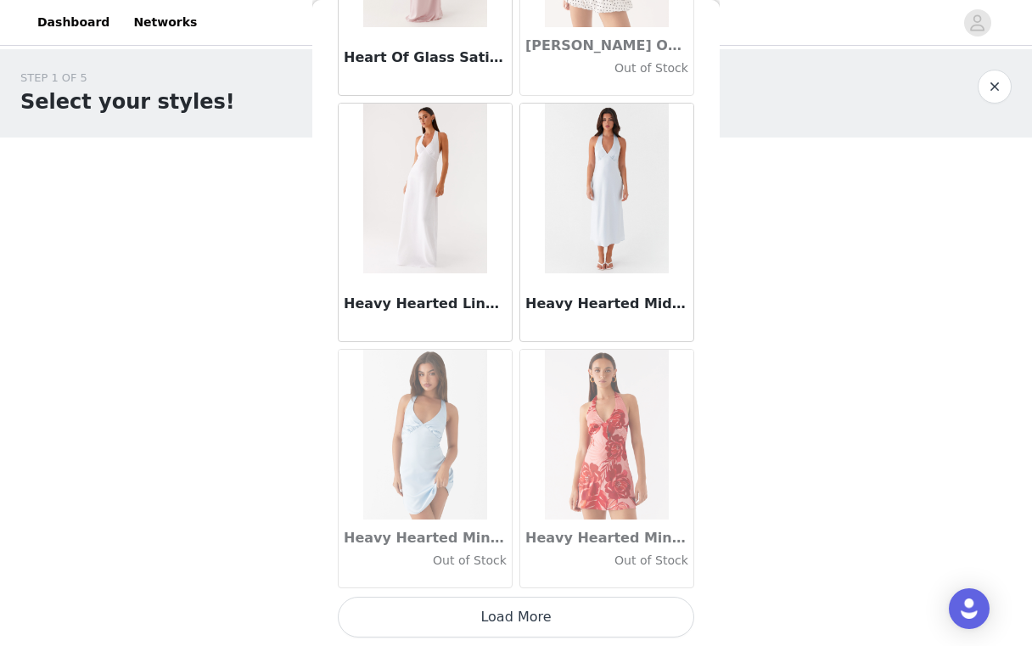
click at [535, 622] on button "Load More" at bounding box center [516, 617] width 356 height 41
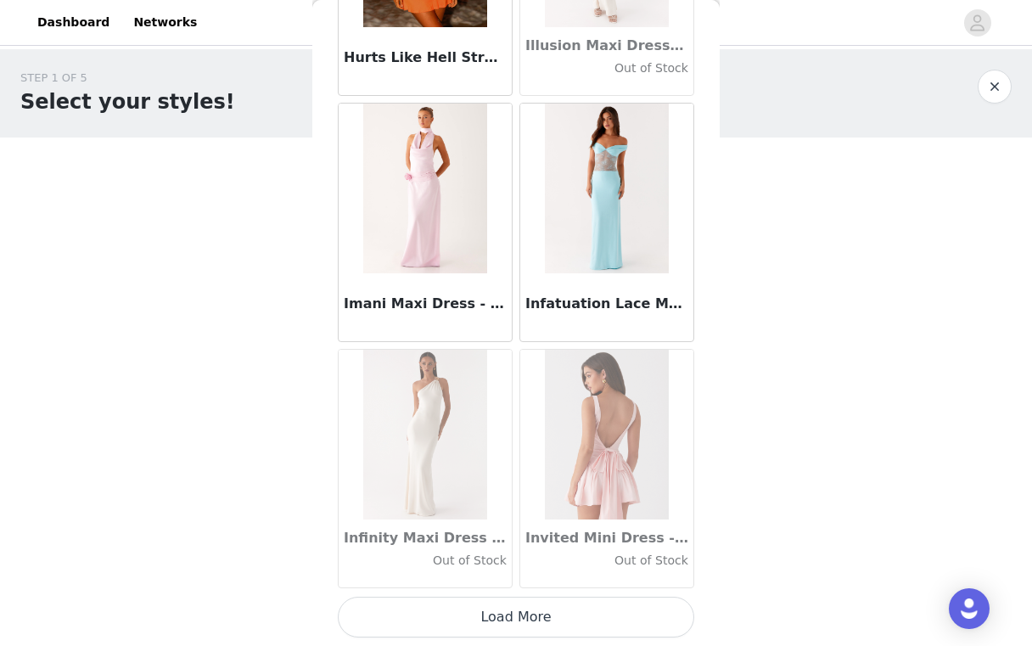
click at [514, 604] on button "Load More" at bounding box center [516, 617] width 356 height 41
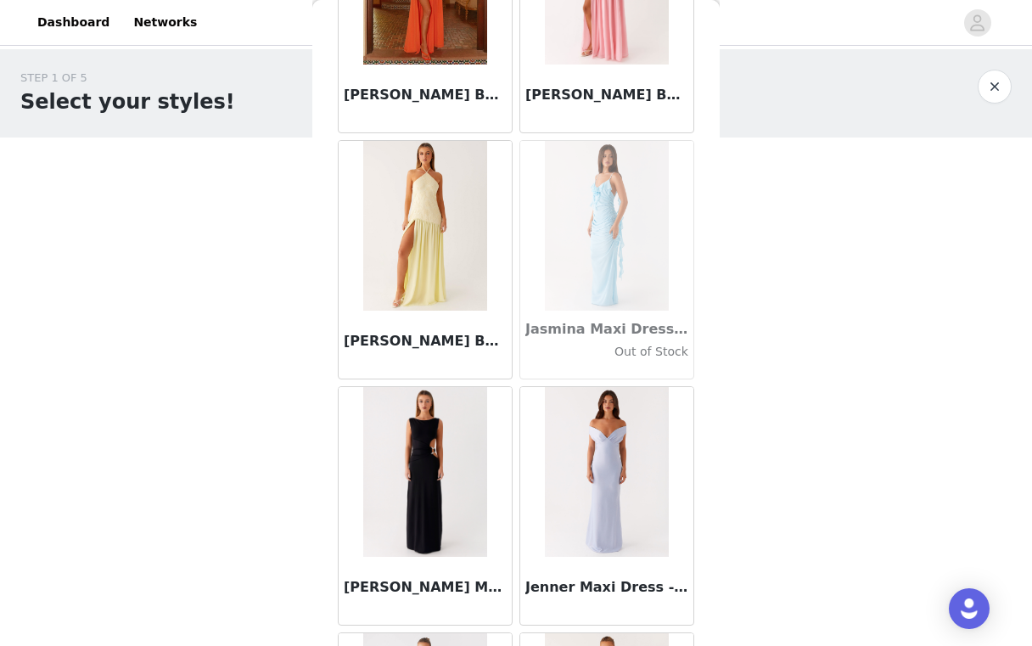
scroll to position [47954, 0]
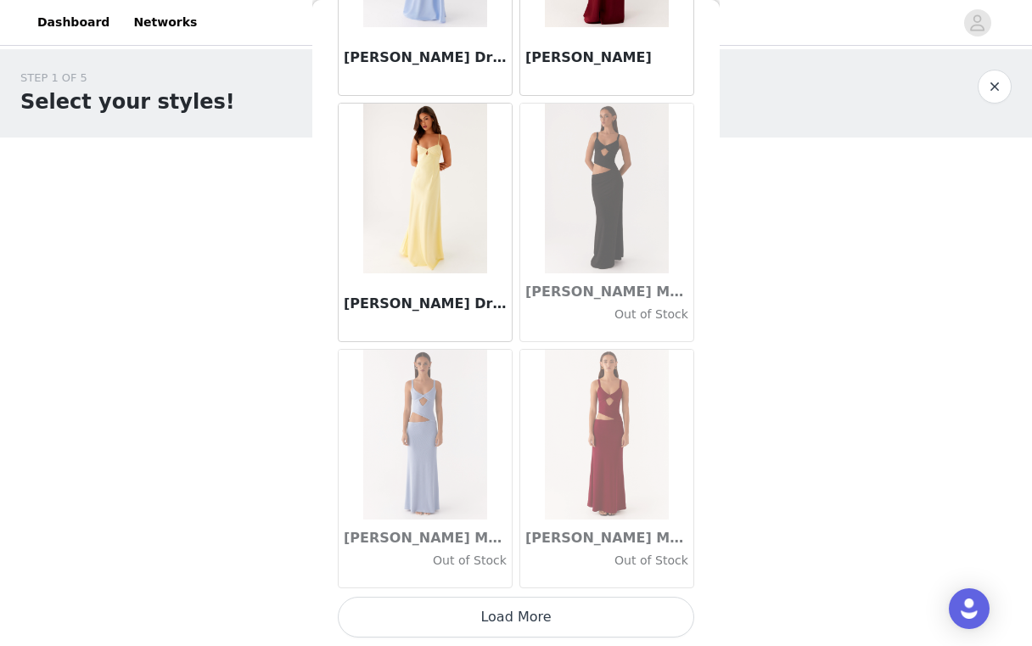
click at [515, 603] on button "Load More" at bounding box center [516, 617] width 356 height 41
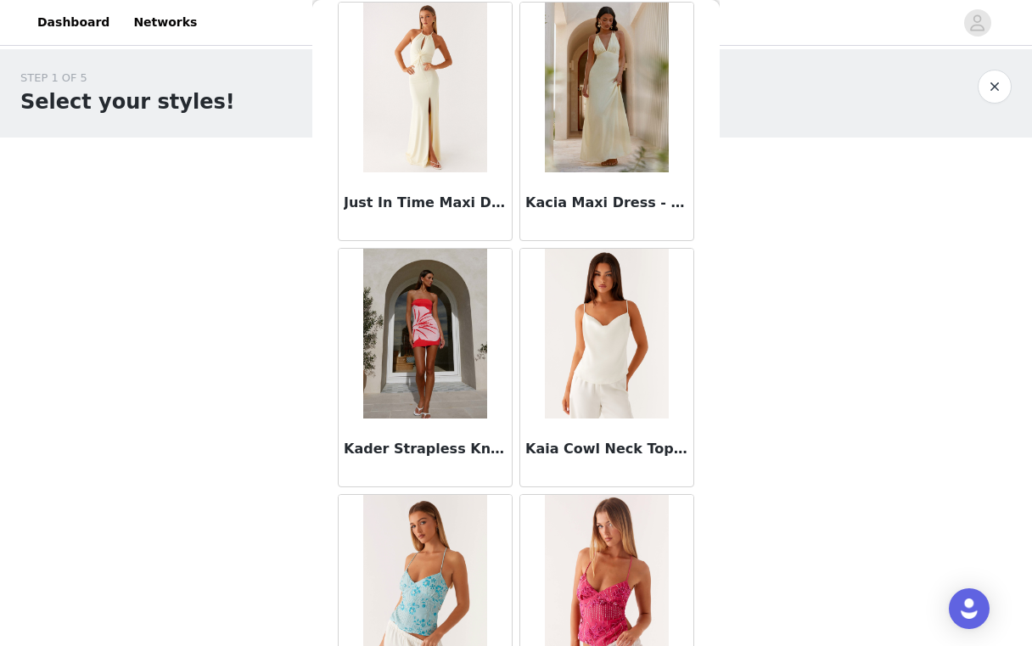
scroll to position [51181, 0]
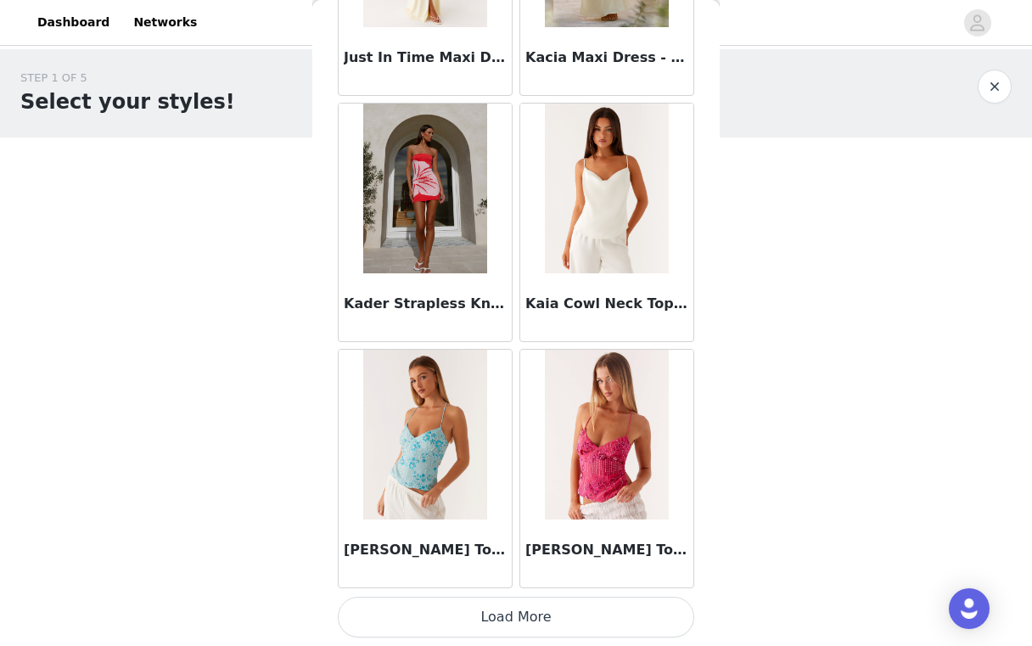
click at [519, 619] on button "Load More" at bounding box center [516, 617] width 356 height 41
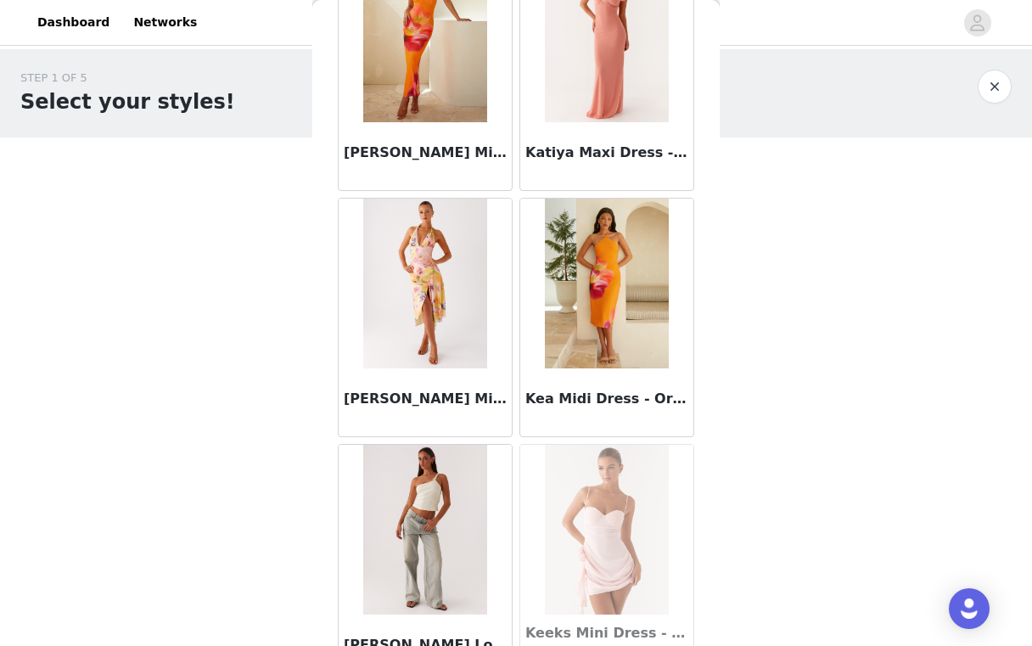
scroll to position [53643, 0]
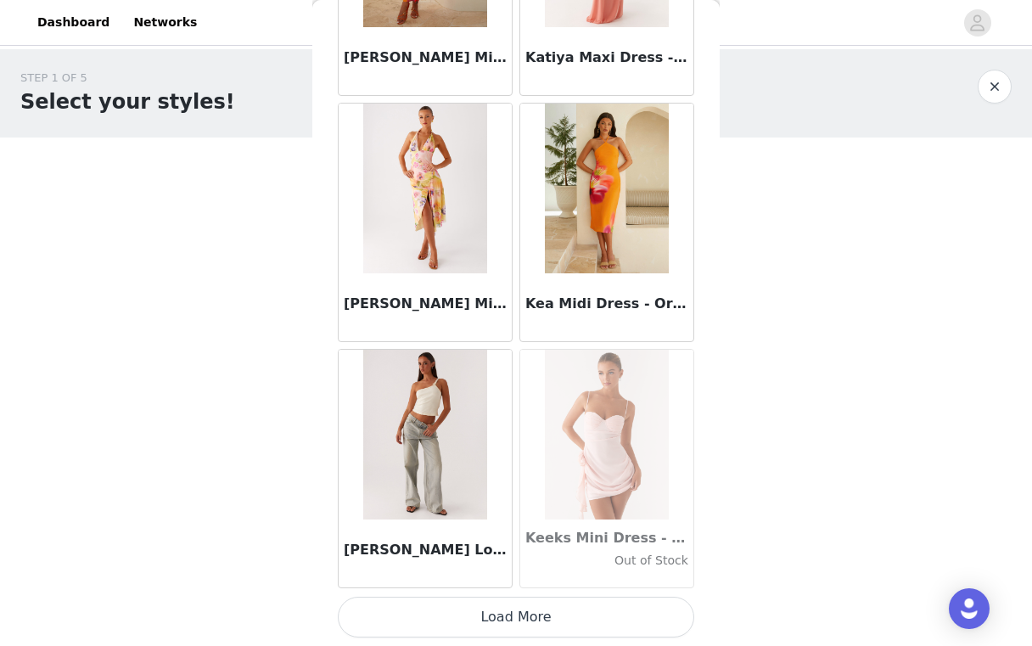
click at [587, 617] on button "Load More" at bounding box center [516, 617] width 356 height 41
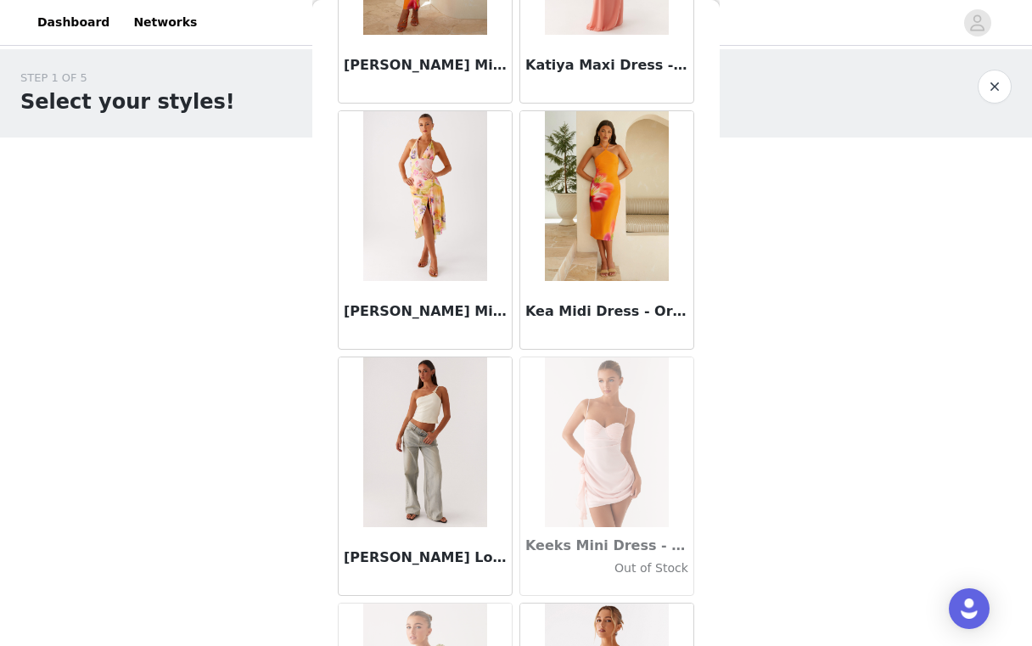
click at [431, 433] on img at bounding box center [424, 442] width 123 height 170
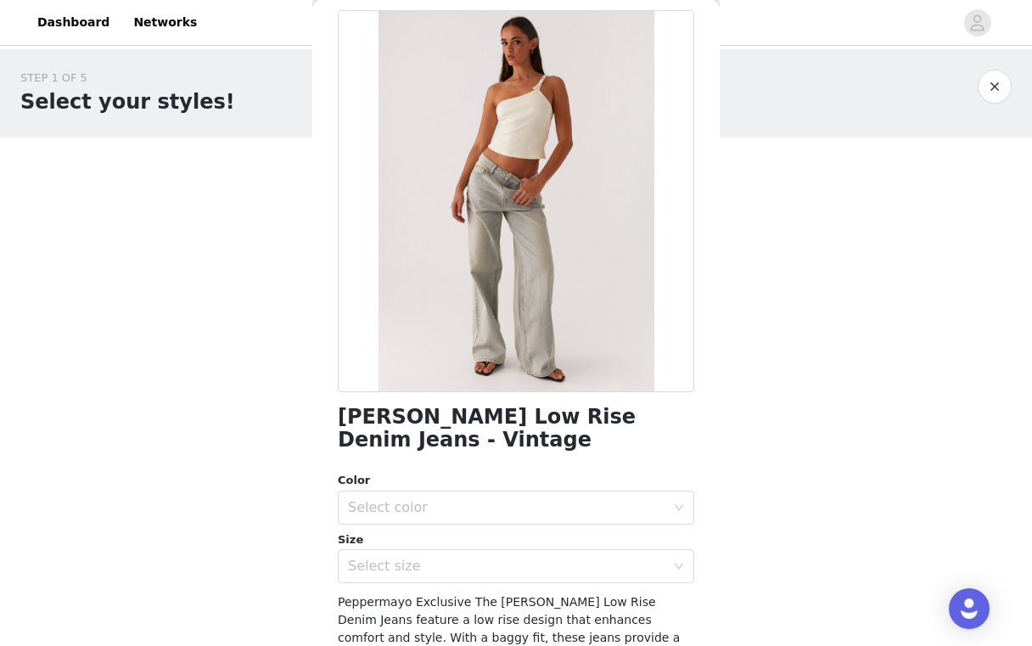
scroll to position [163, 0]
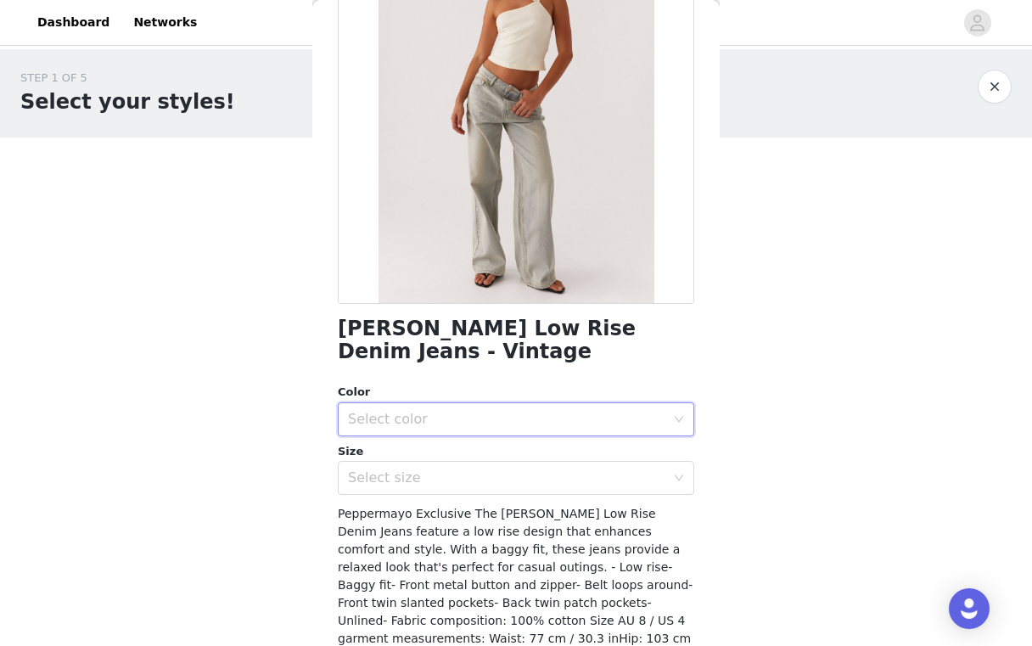
click at [487, 434] on div "Select color" at bounding box center [510, 419] width 325 height 32
click at [465, 457] on li "Vintage" at bounding box center [516, 456] width 356 height 27
click at [448, 483] on div "Select size" at bounding box center [506, 477] width 317 height 17
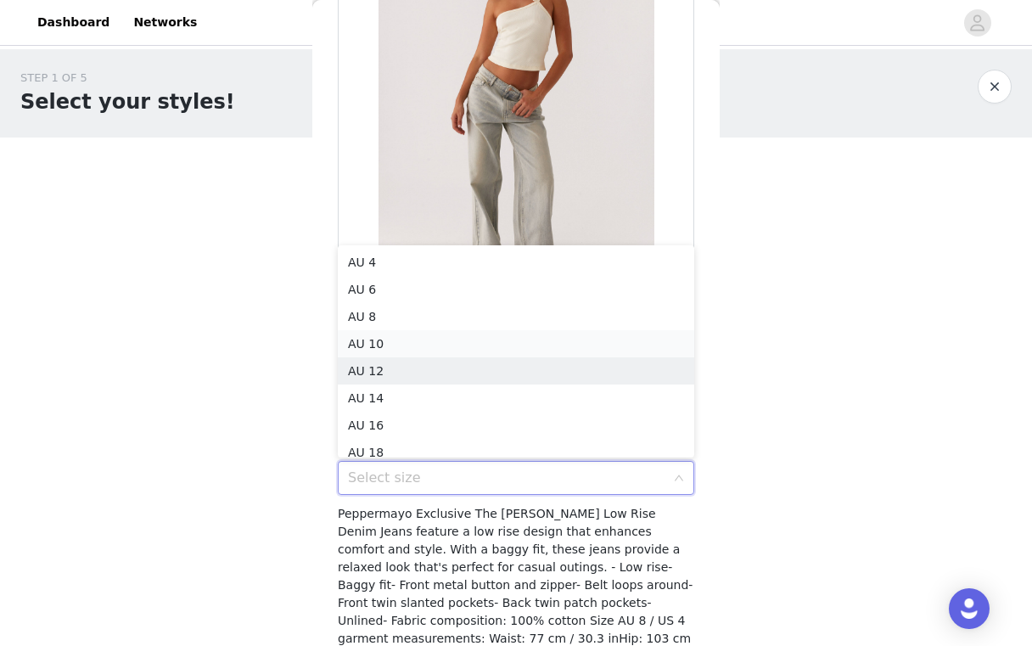
scroll to position [8, 0]
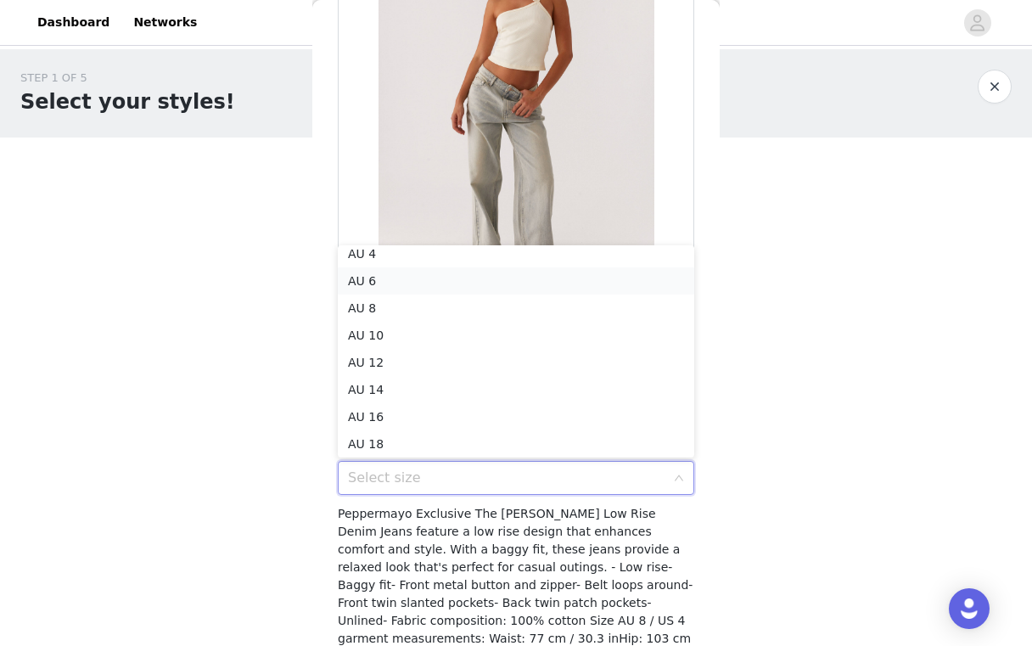
click at [393, 289] on li "AU 6" at bounding box center [516, 280] width 356 height 27
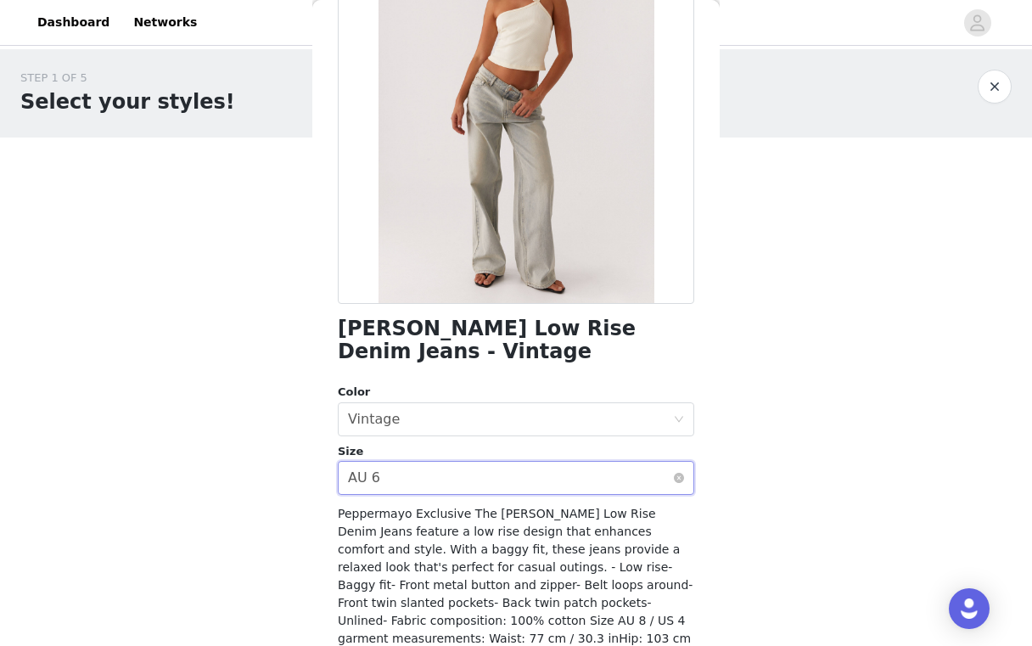
click at [442, 464] on div "Select size AU 6" at bounding box center [510, 478] width 325 height 32
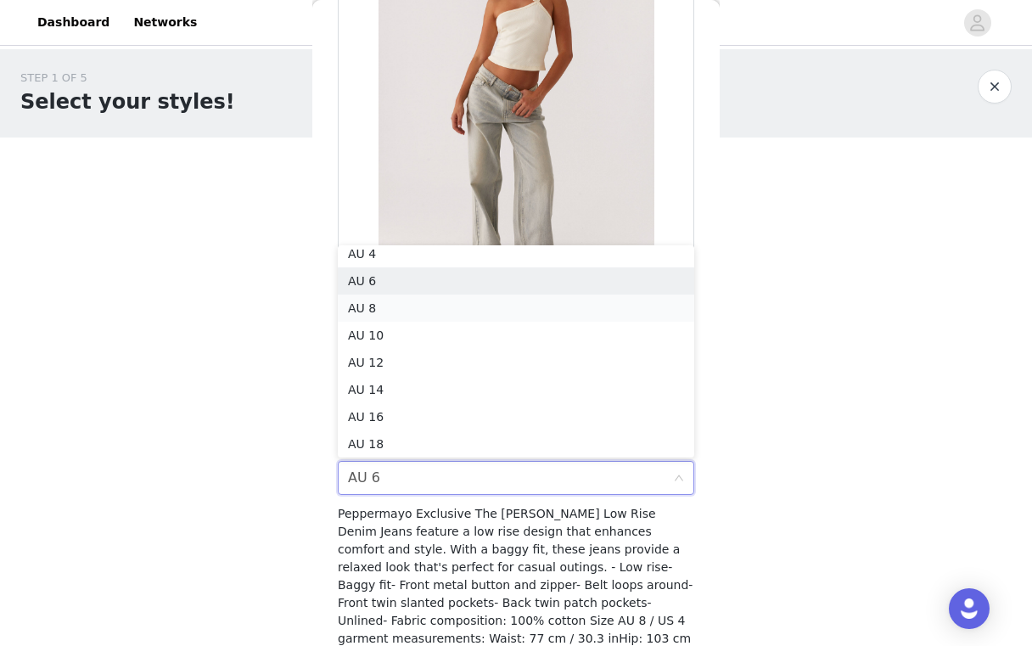
click at [394, 314] on li "AU 8" at bounding box center [516, 308] width 356 height 27
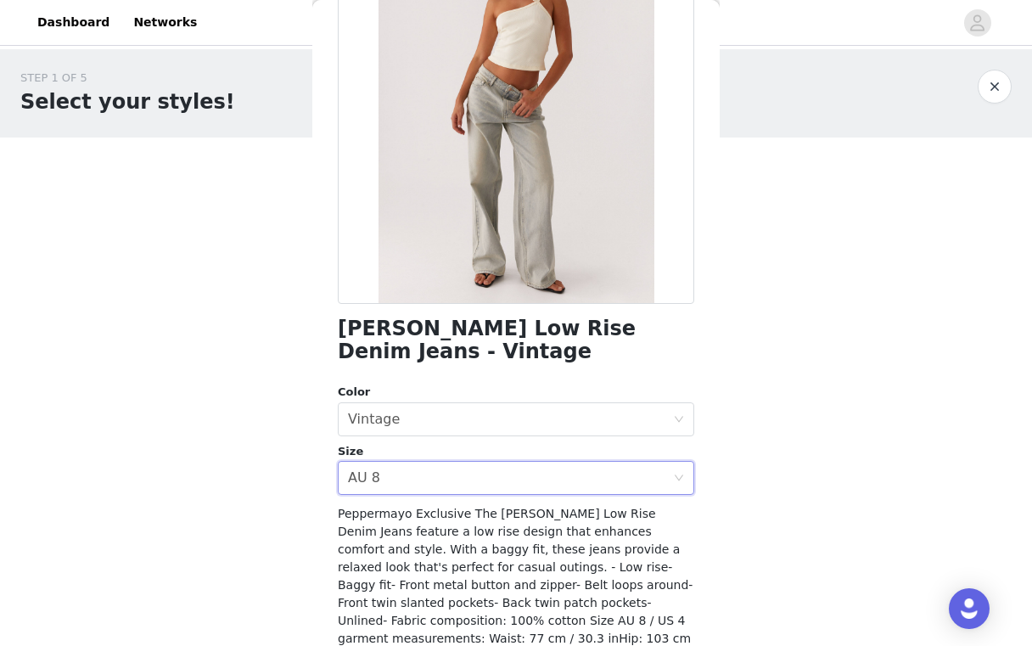
scroll to position [272, 0]
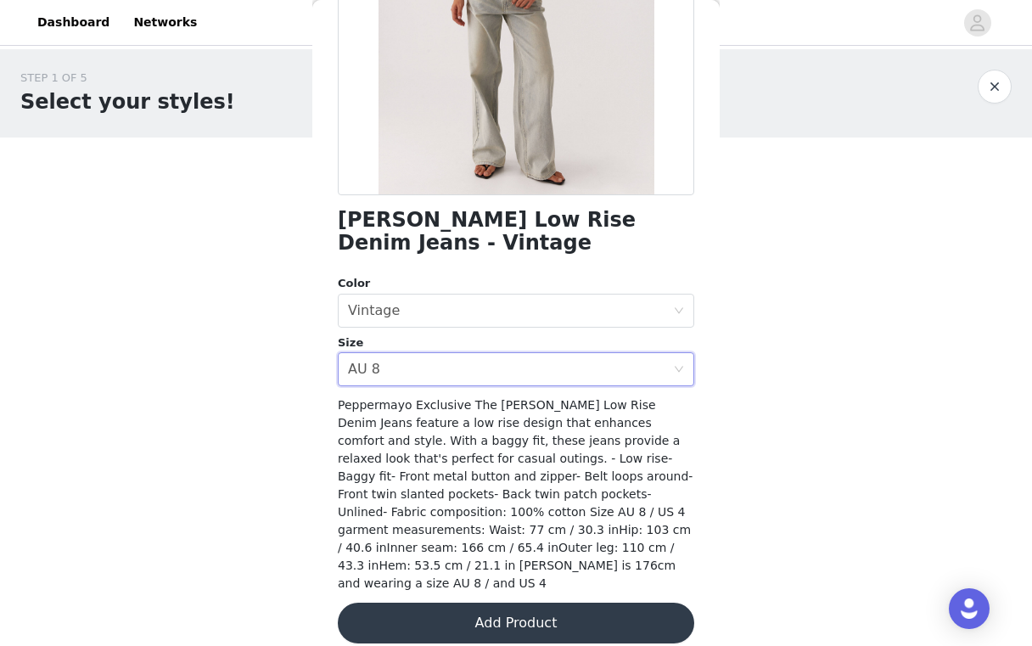
click at [520, 615] on button "Add Product" at bounding box center [516, 623] width 356 height 41
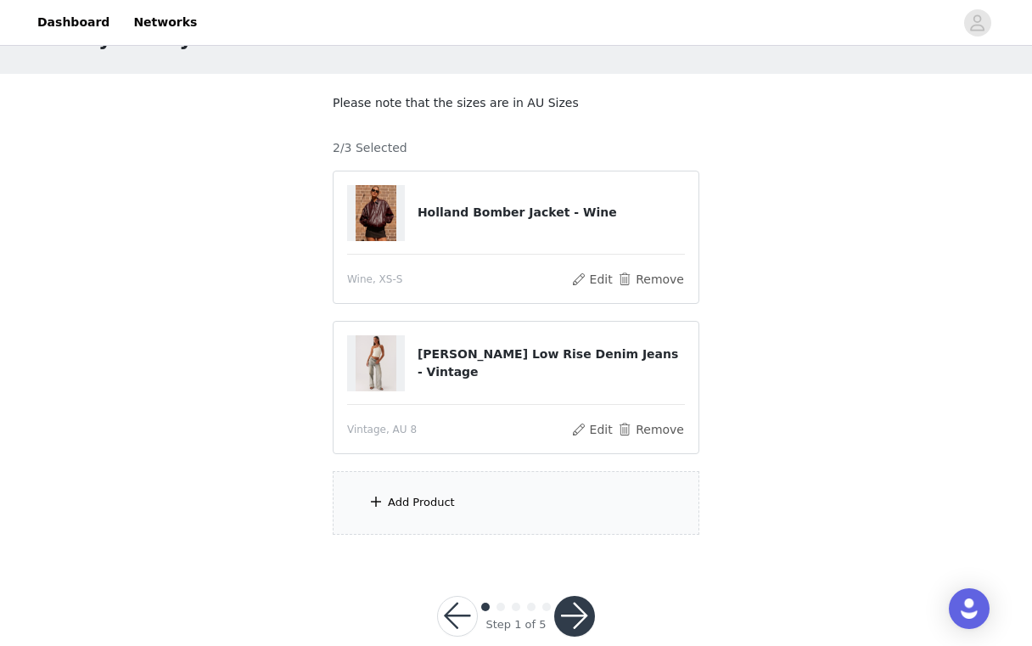
scroll to position [94, 0]
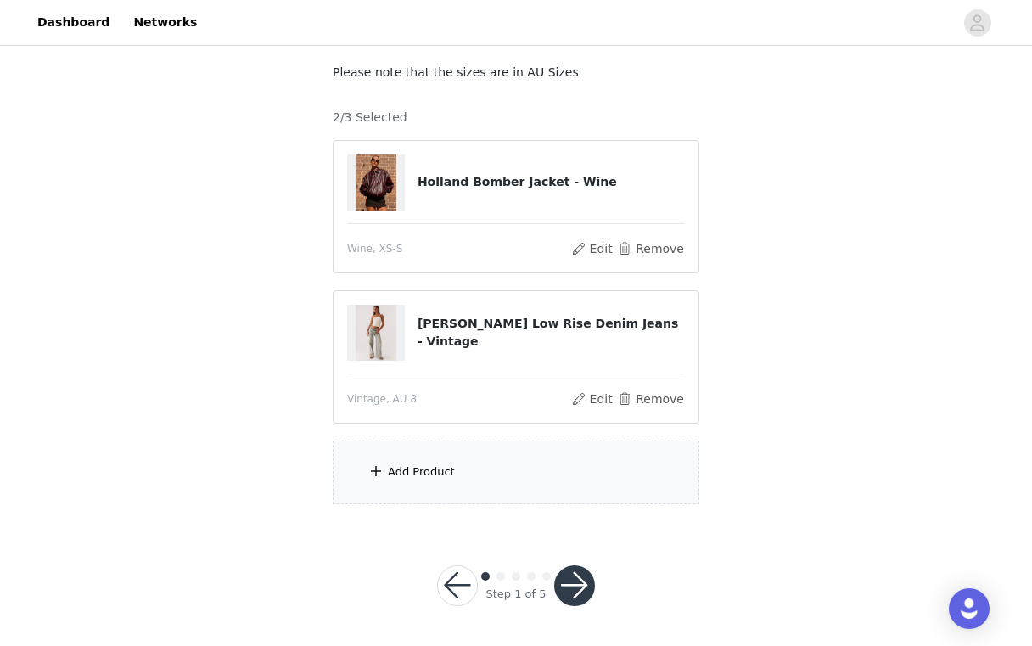
click at [475, 458] on div "Add Product" at bounding box center [516, 473] width 367 height 64
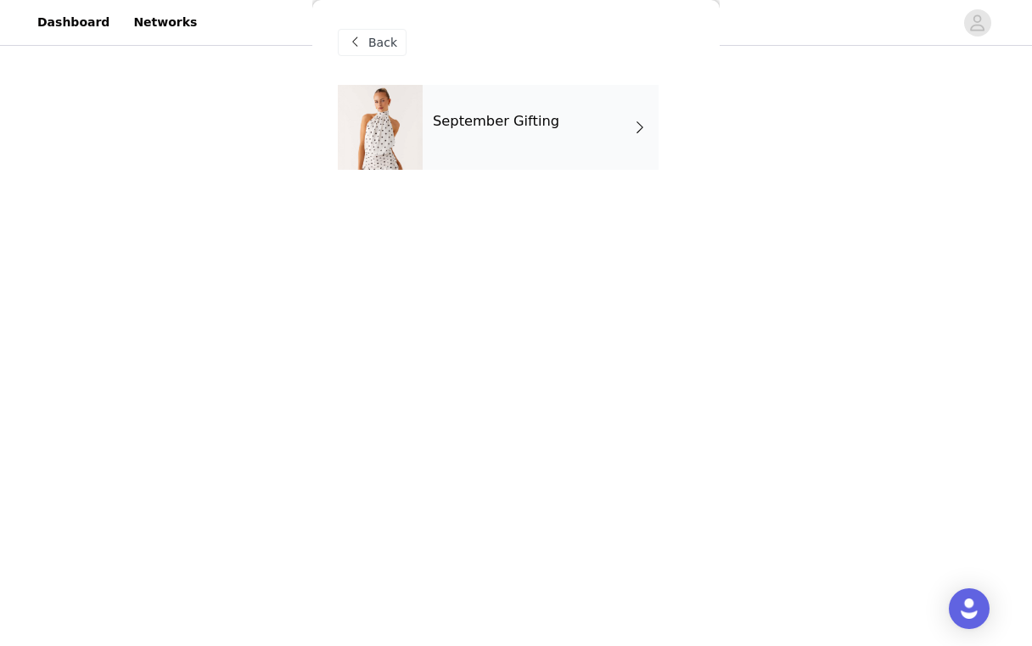
click at [564, 137] on div "September Gifting" at bounding box center [541, 127] width 236 height 85
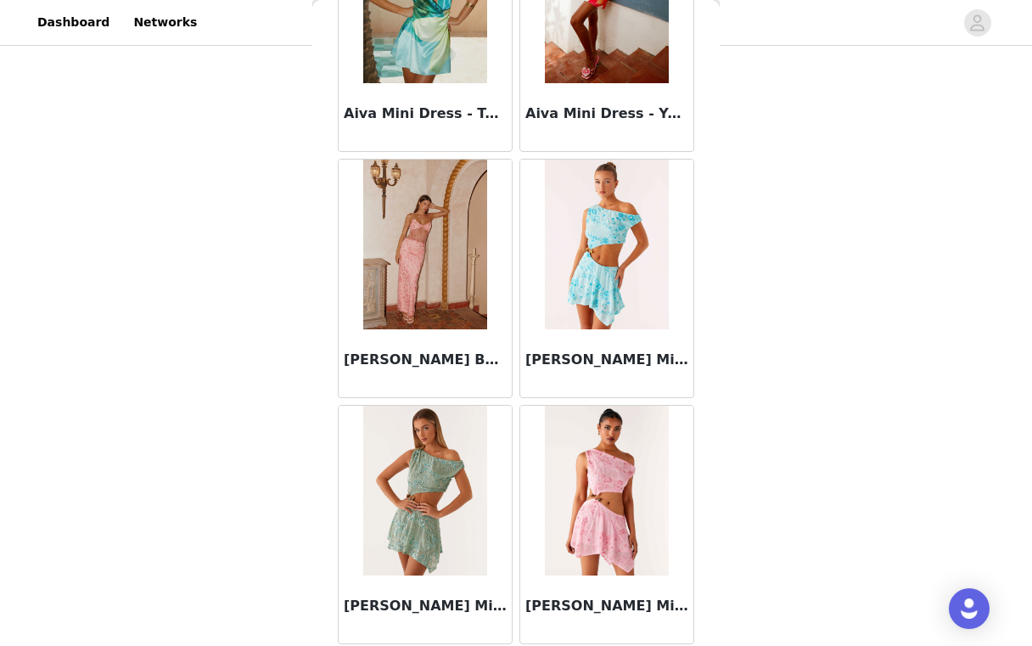
scroll to position [1951, 0]
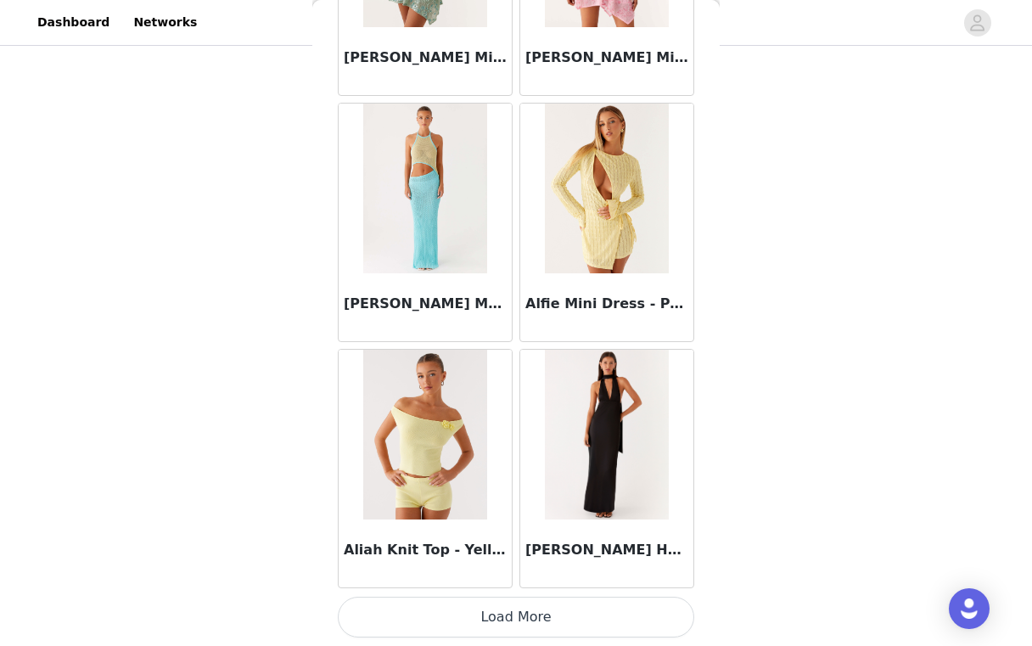
click at [563, 598] on button "Load More" at bounding box center [516, 617] width 356 height 41
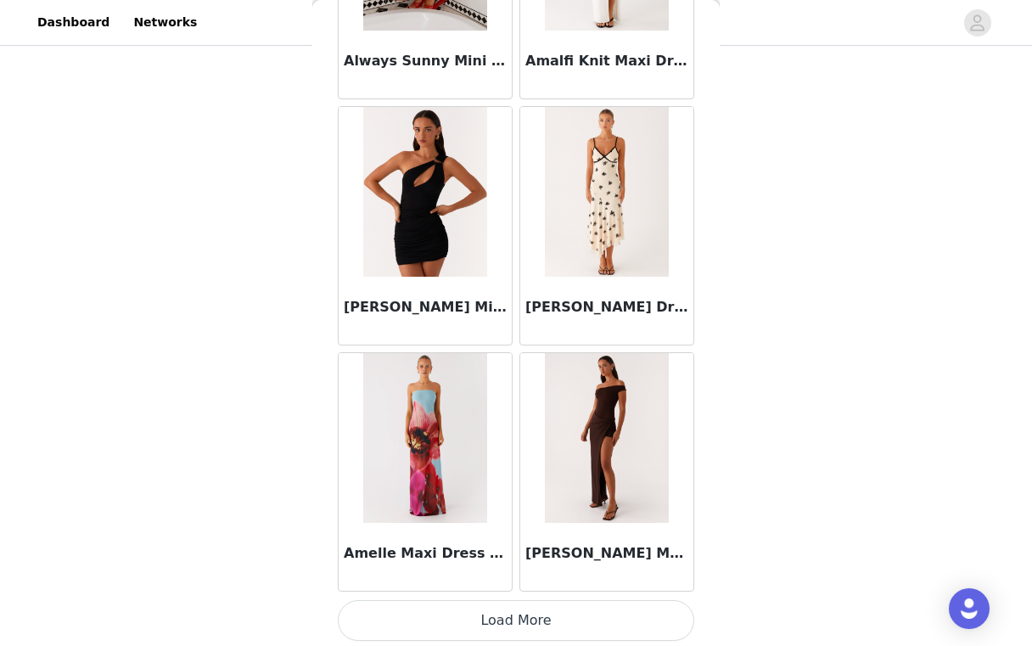
scroll to position [4413, 0]
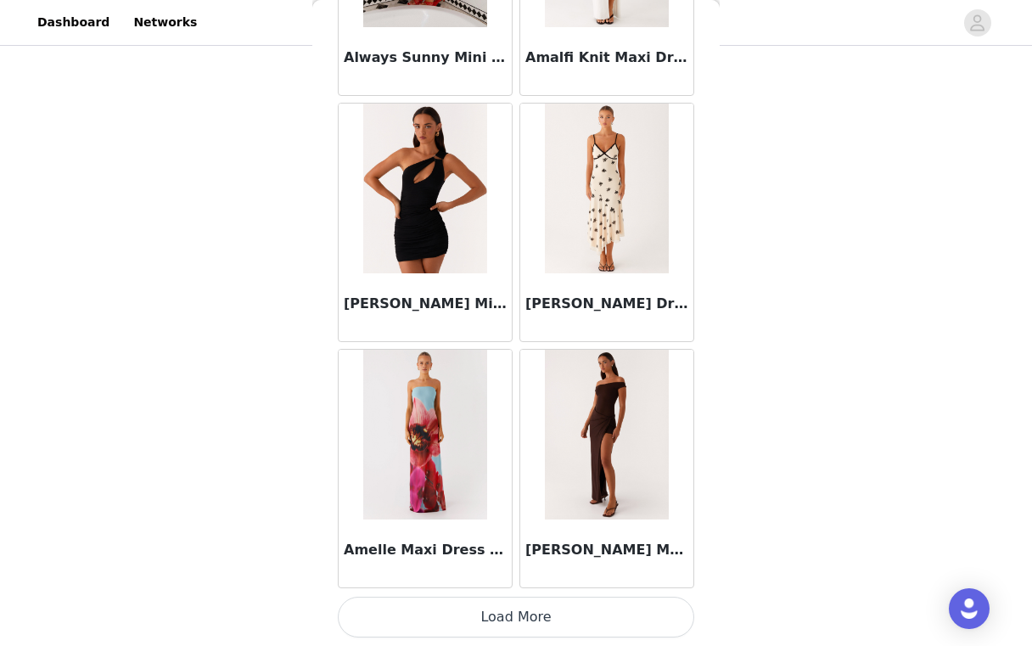
click at [520, 626] on button "Load More" at bounding box center [516, 617] width 356 height 41
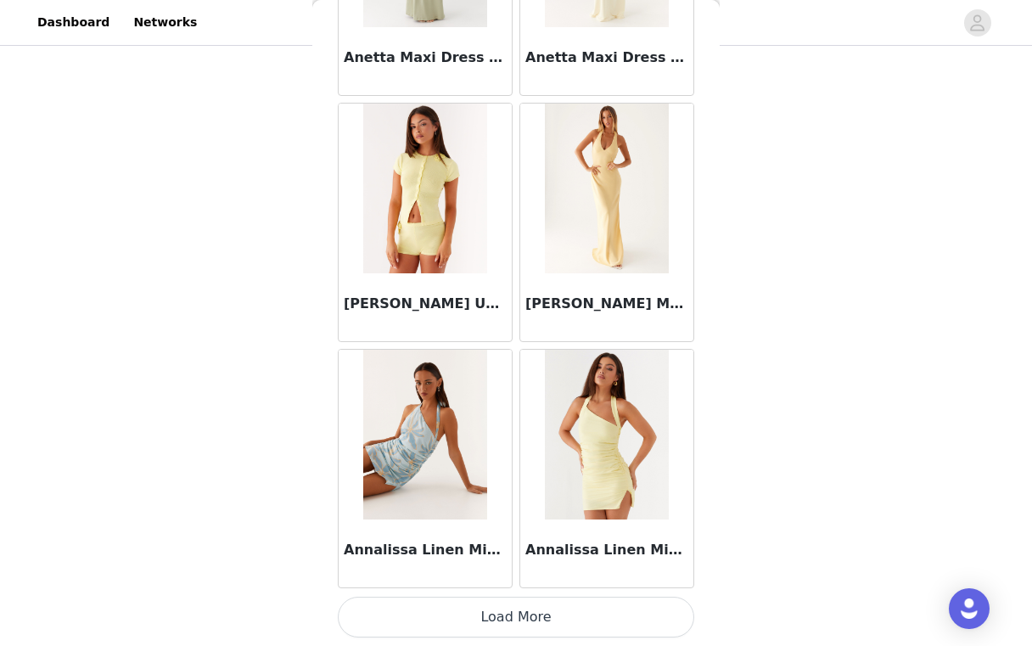
click at [516, 624] on button "Load More" at bounding box center [516, 617] width 356 height 41
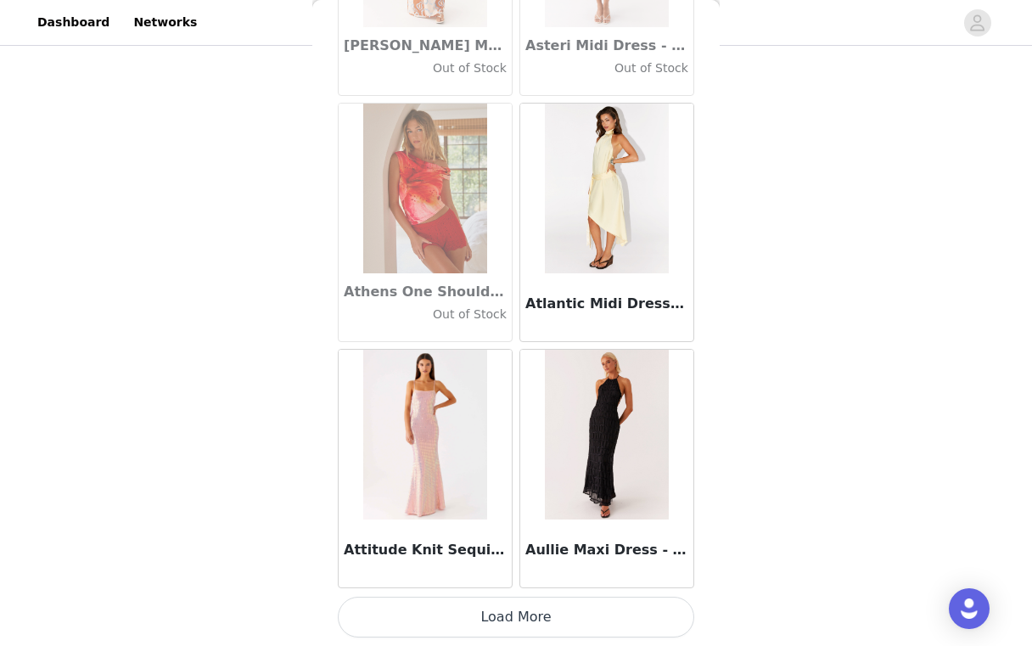
click at [516, 605] on button "Load More" at bounding box center [516, 617] width 356 height 41
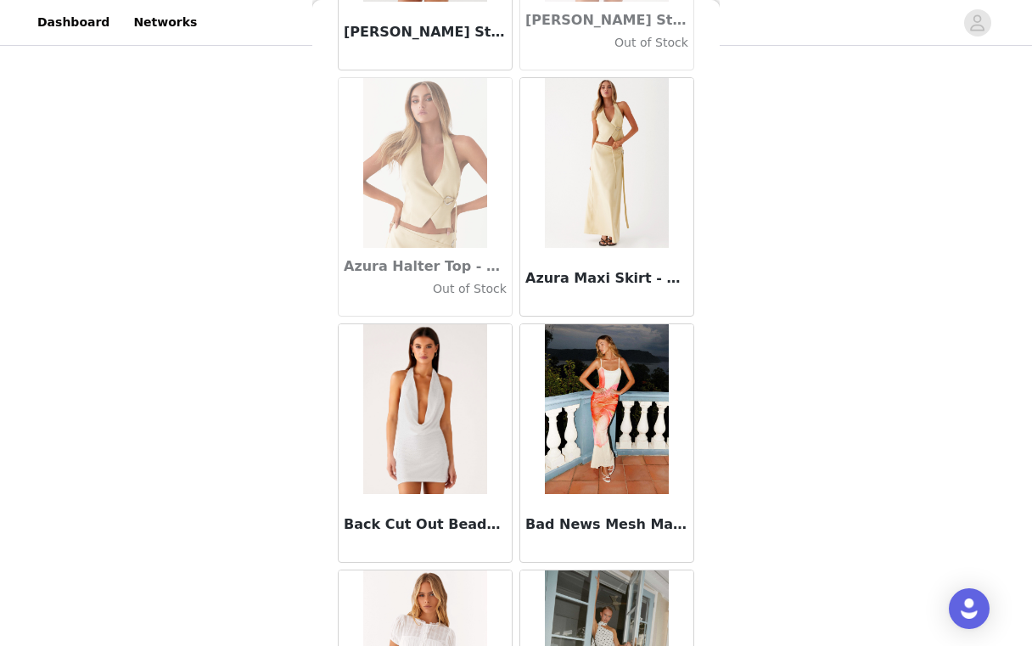
scroll to position [11797, 0]
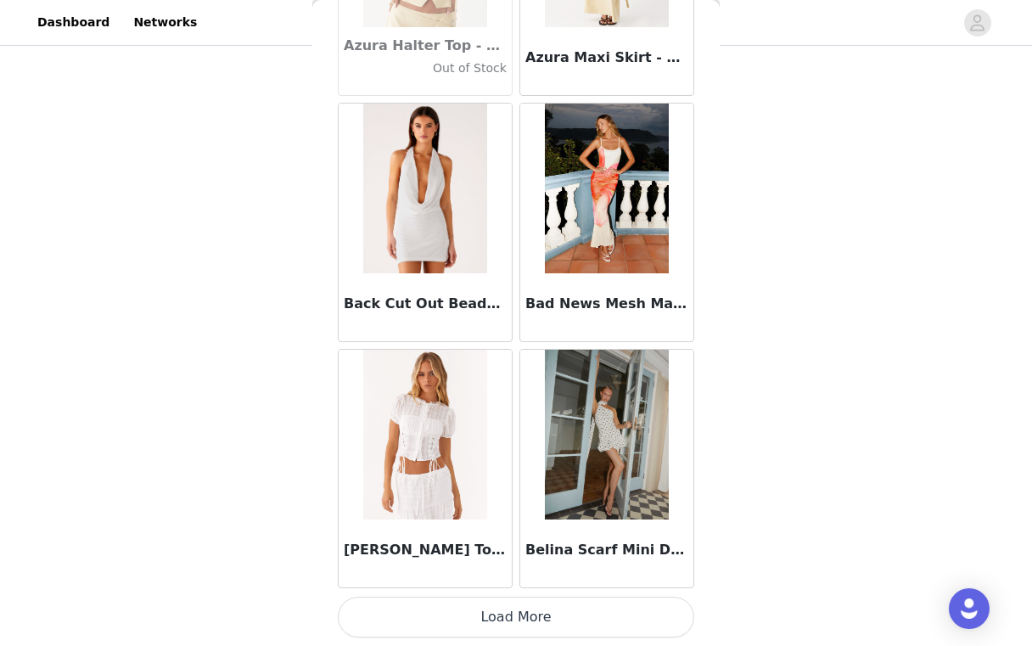
click at [516, 605] on button "Load More" at bounding box center [516, 617] width 356 height 41
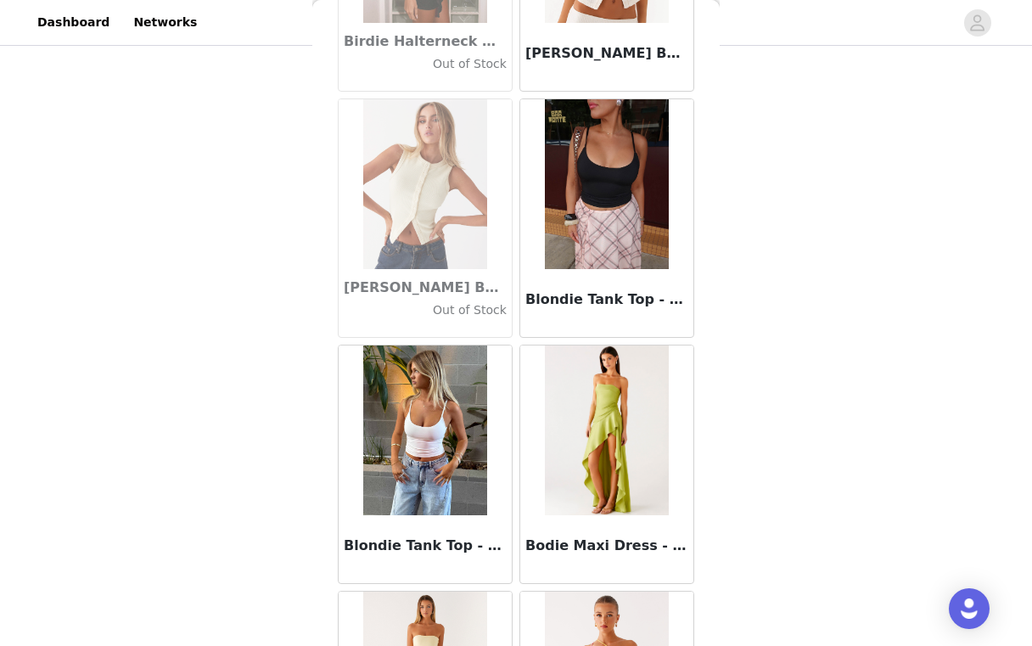
scroll to position [14259, 0]
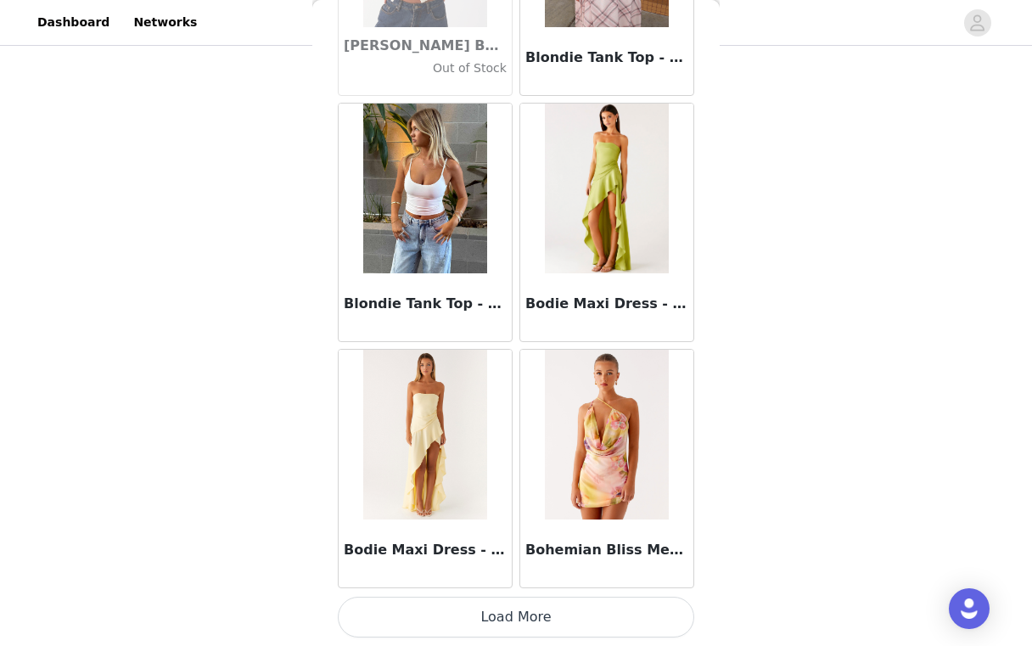
click at [516, 605] on button "Load More" at bounding box center [516, 617] width 356 height 41
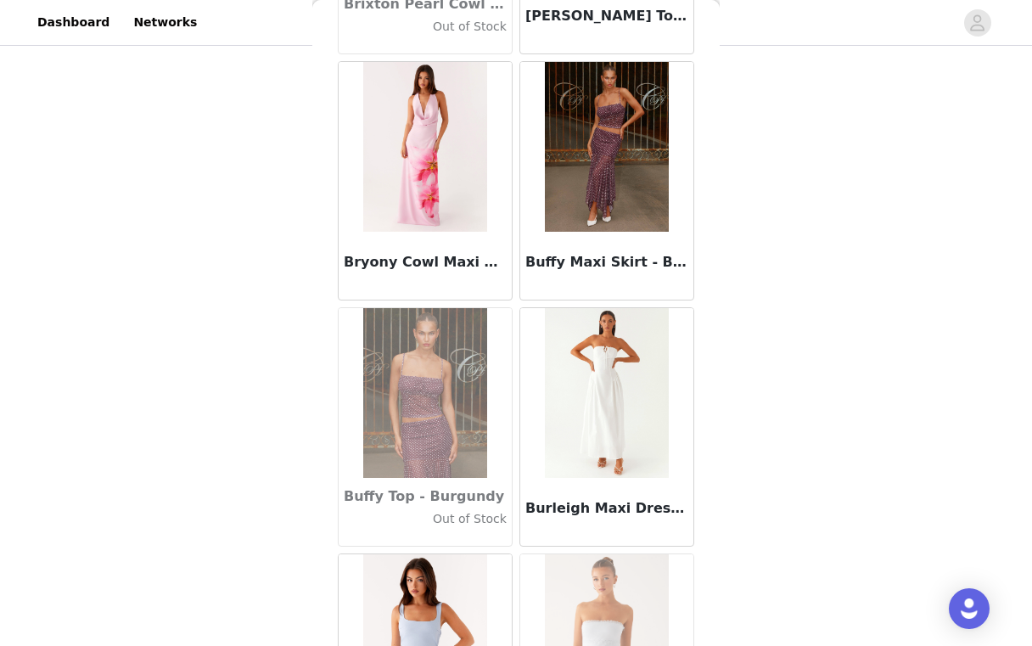
scroll to position [16720, 0]
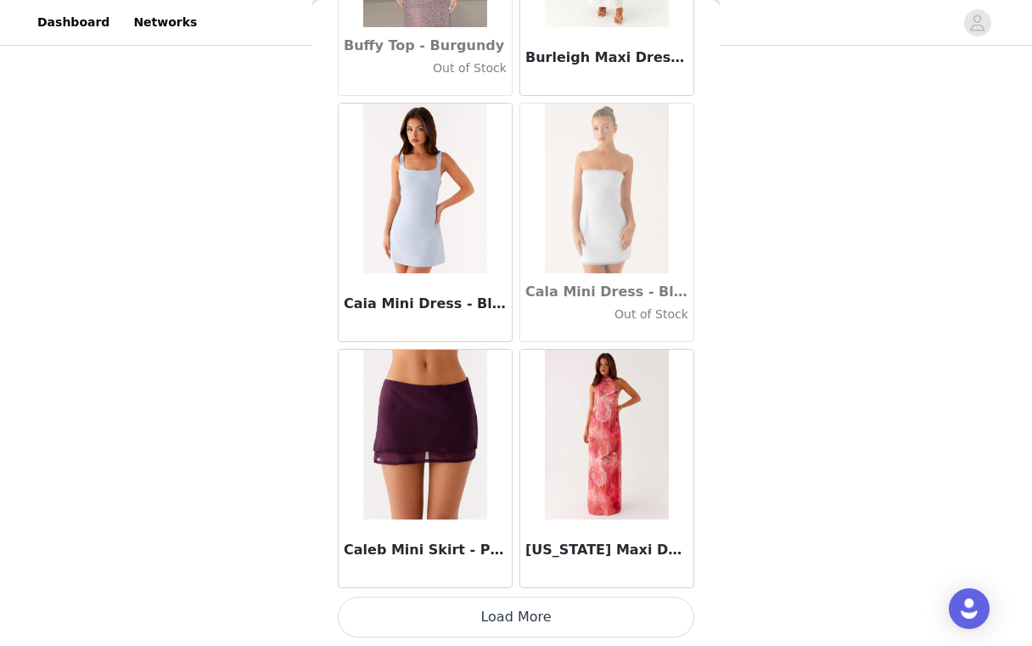
click at [516, 605] on button "Load More" at bounding box center [516, 617] width 356 height 41
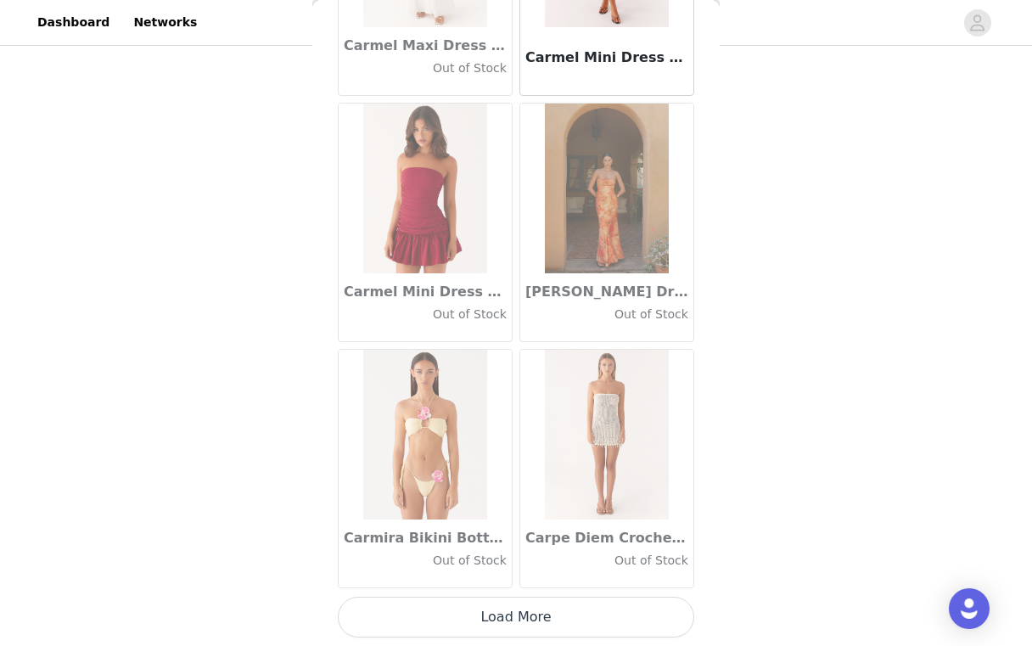
click at [516, 605] on button "Load More" at bounding box center [516, 617] width 356 height 41
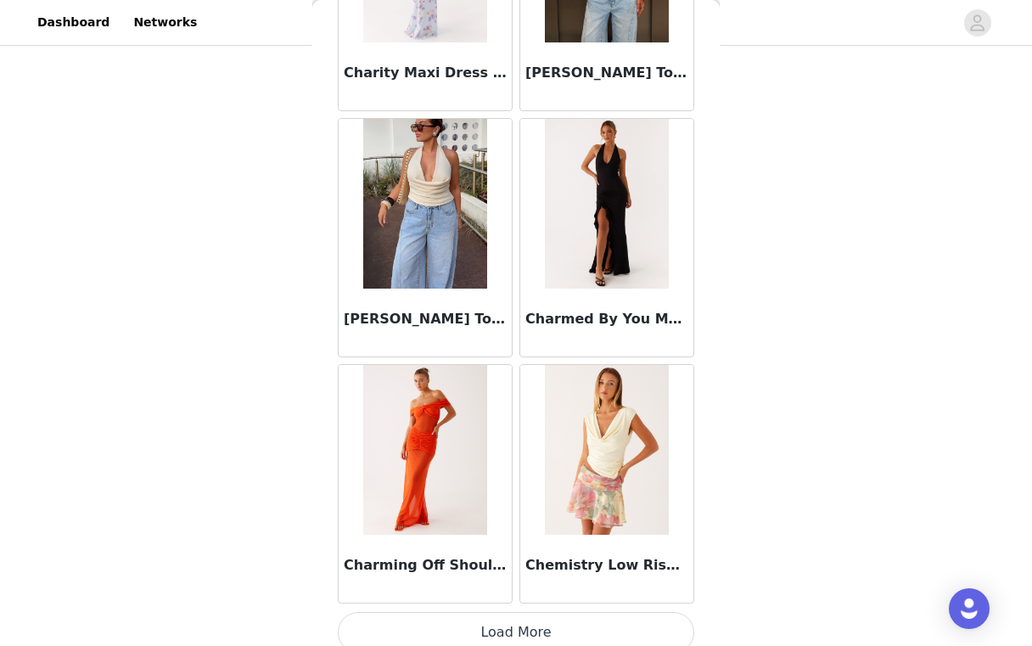
scroll to position [21643, 0]
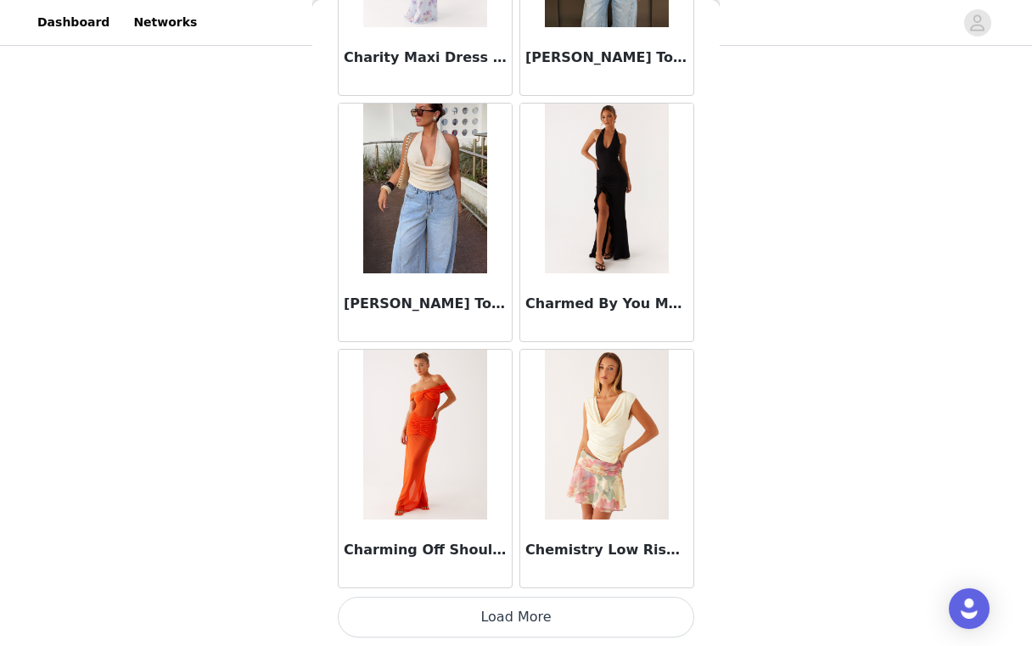
click at [516, 605] on button "Load More" at bounding box center [516, 617] width 356 height 41
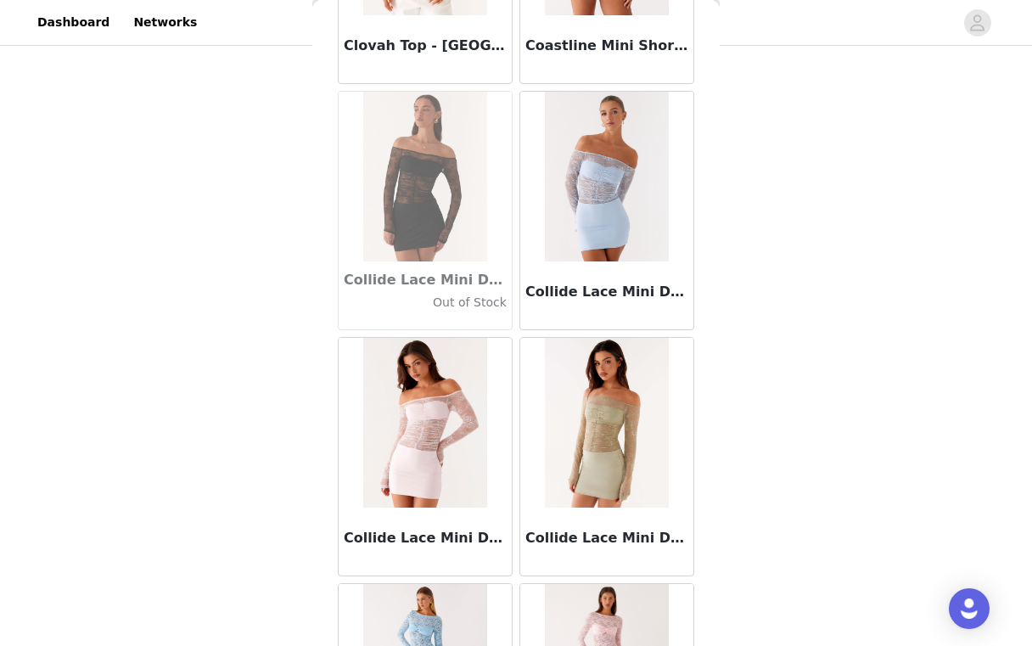
scroll to position [24105, 0]
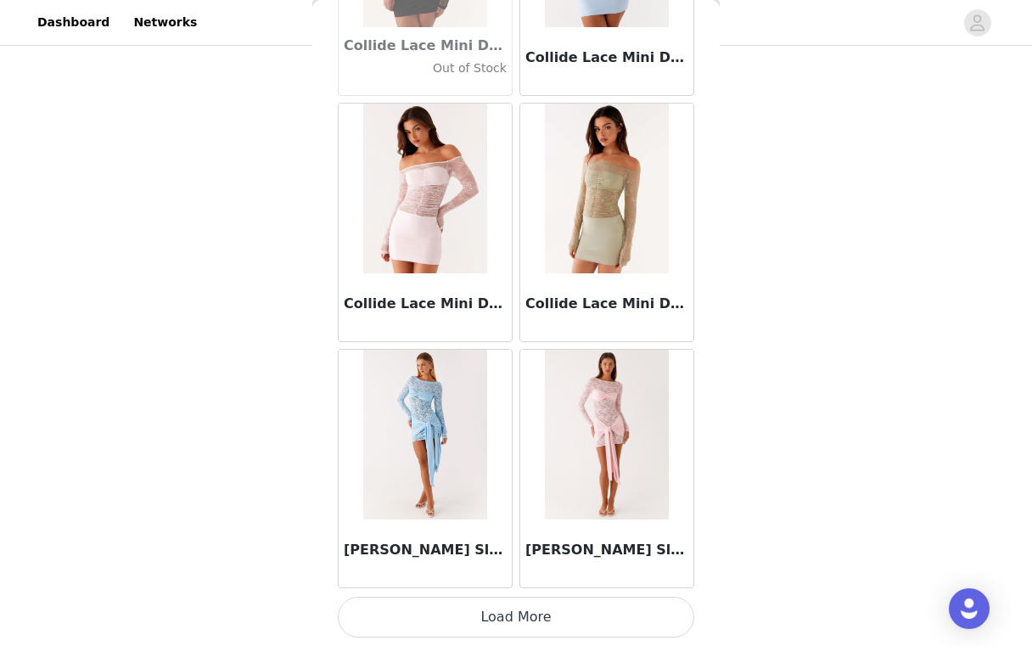
click at [516, 605] on button "Load More" at bounding box center [516, 617] width 356 height 41
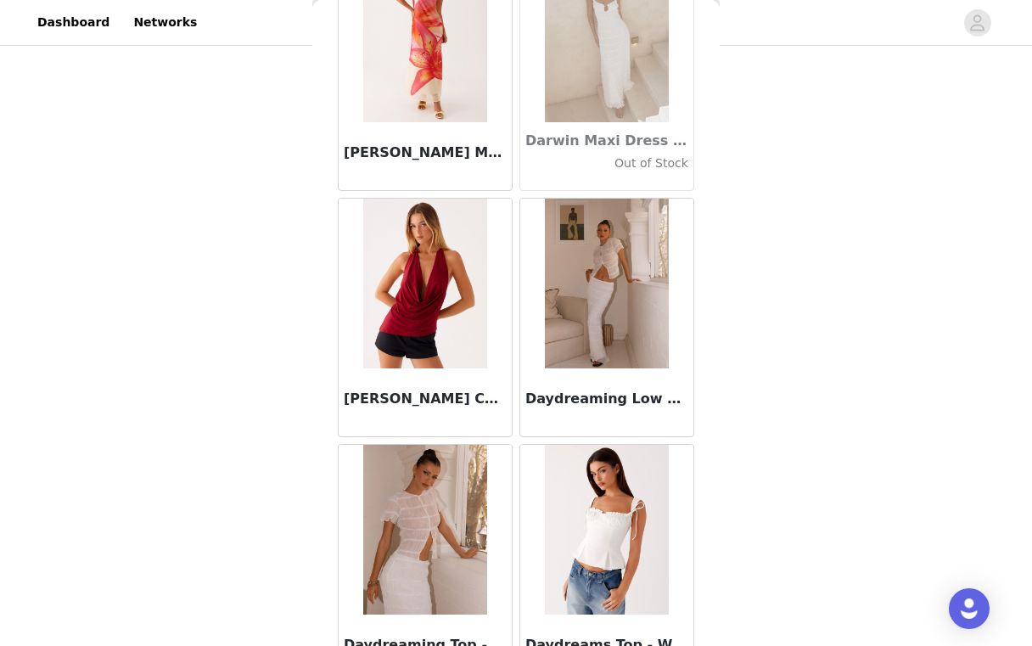
scroll to position [26566, 0]
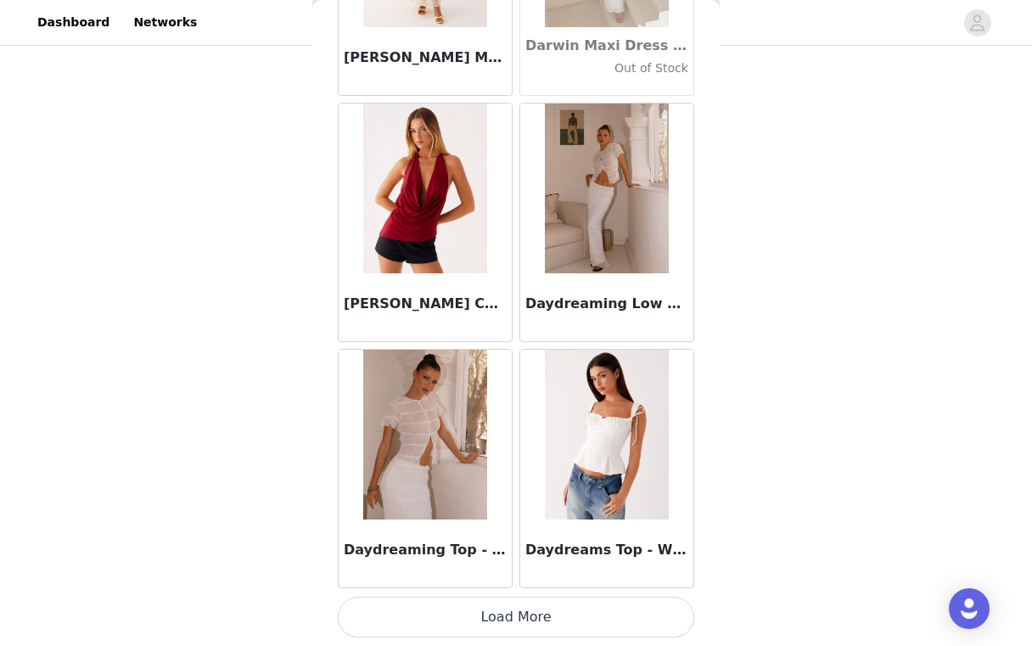
click at [516, 605] on button "Load More" at bounding box center [516, 617] width 356 height 41
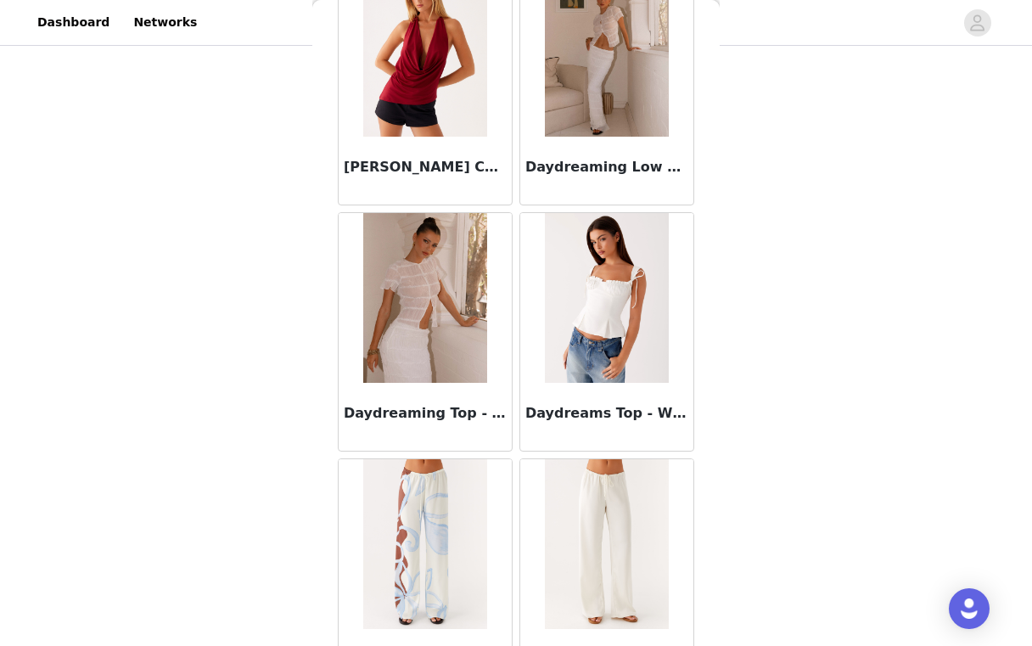
scroll to position [26886, 0]
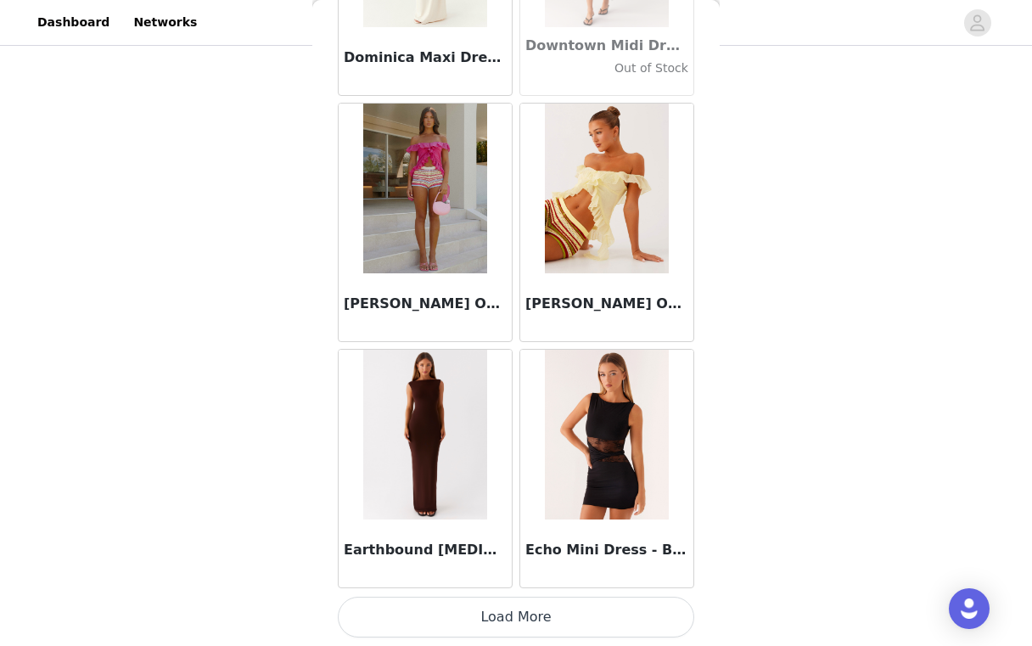
click at [516, 605] on button "Load More" at bounding box center [516, 617] width 356 height 41
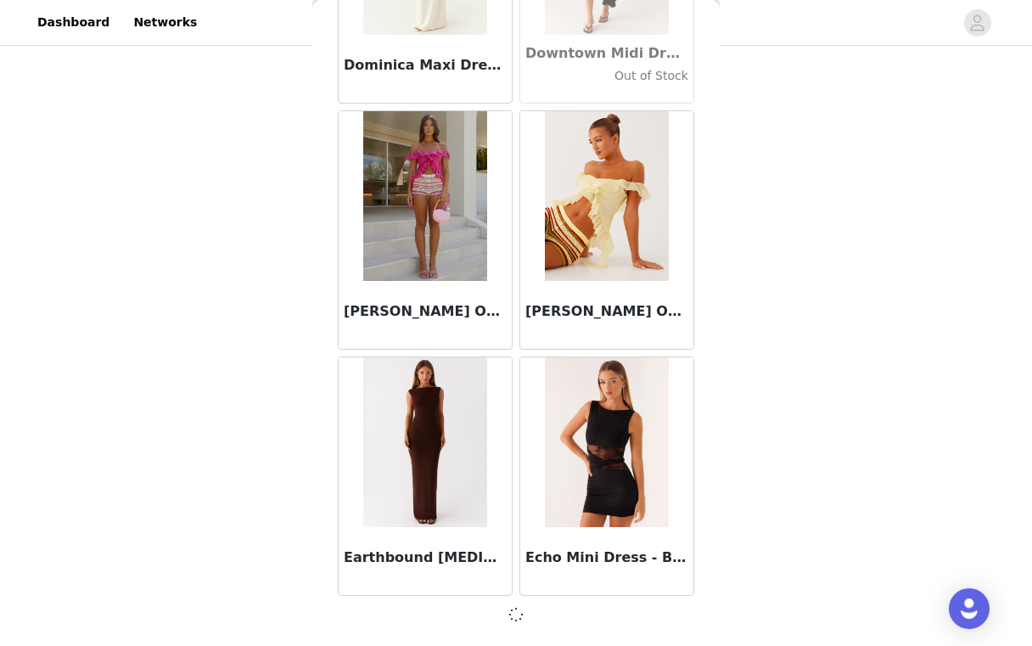
scroll to position [29020, 0]
click at [516, 605] on span at bounding box center [516, 614] width 25 height 25
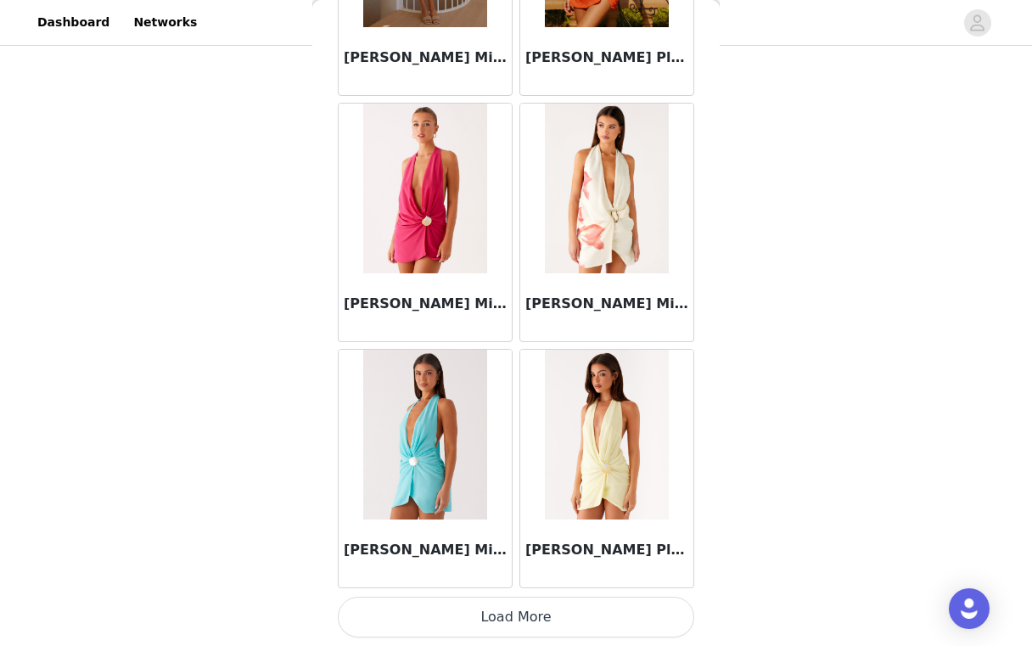
click at [516, 605] on button "Load More" at bounding box center [516, 617] width 356 height 41
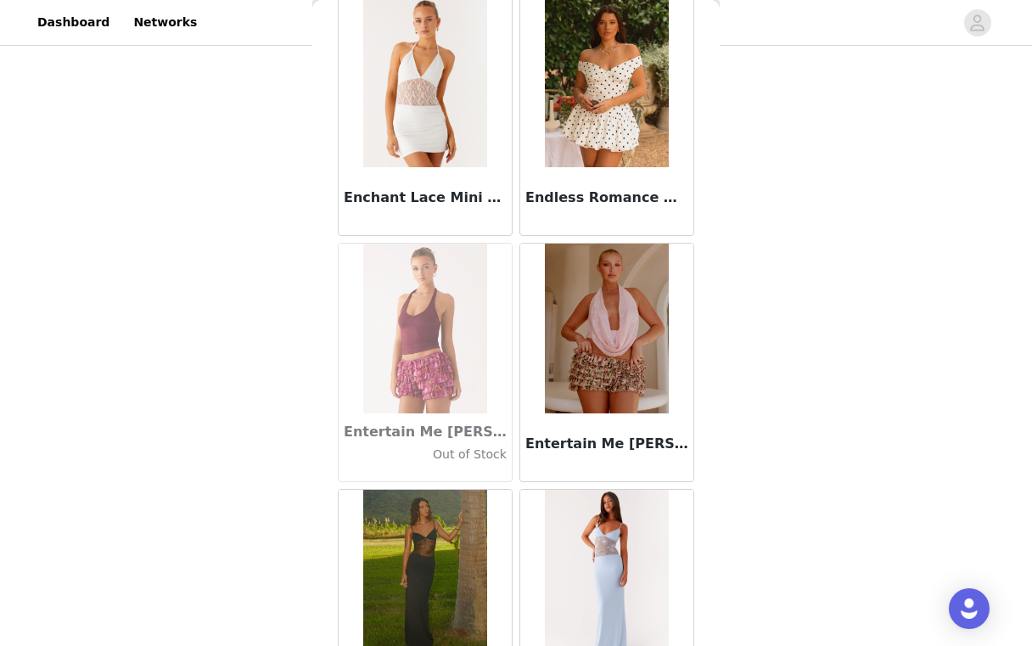
scroll to position [33951, 0]
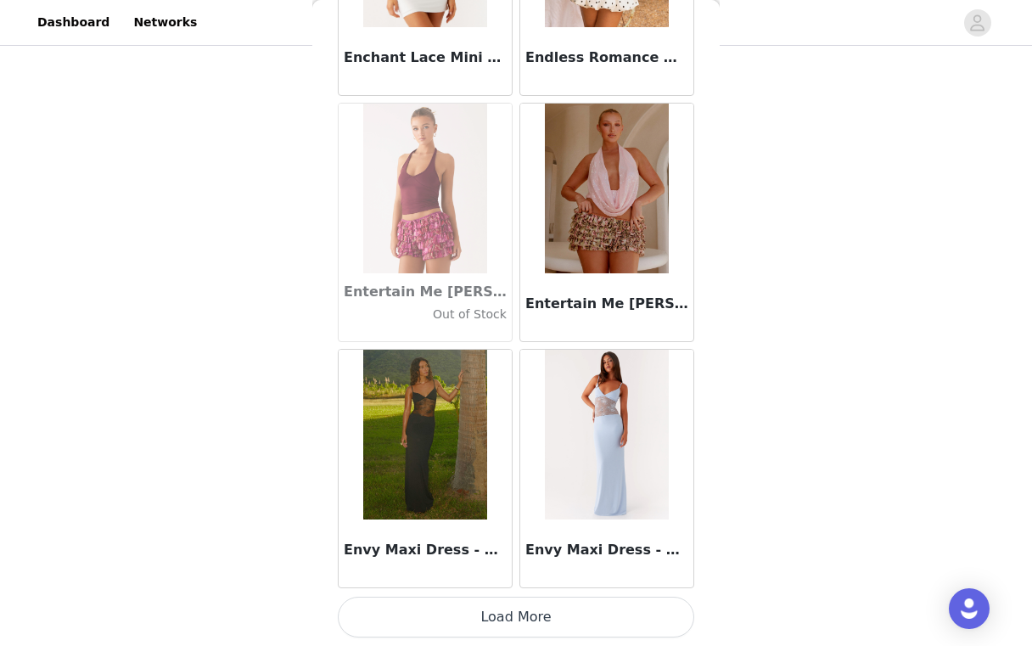
click at [516, 605] on button "Load More" at bounding box center [516, 617] width 356 height 41
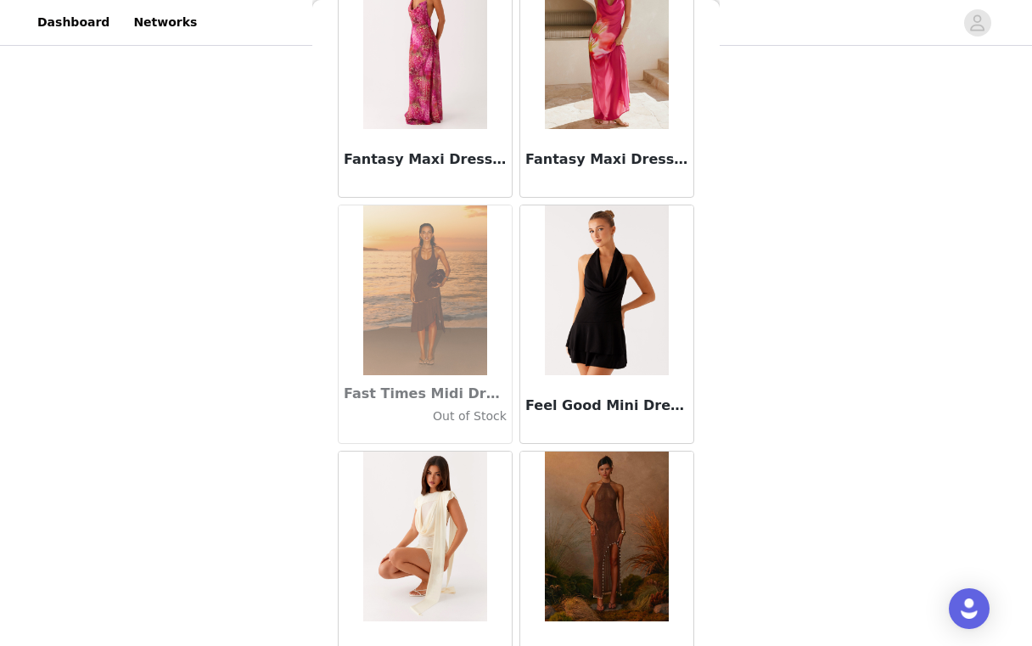
scroll to position [36412, 0]
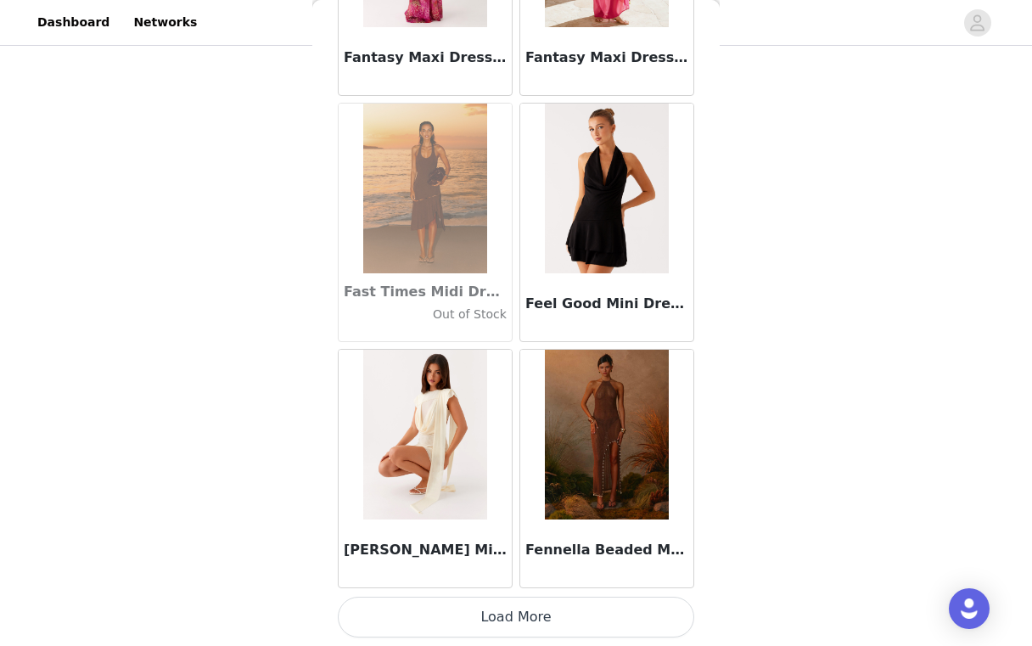
click at [511, 597] on button "Load More" at bounding box center [516, 617] width 356 height 41
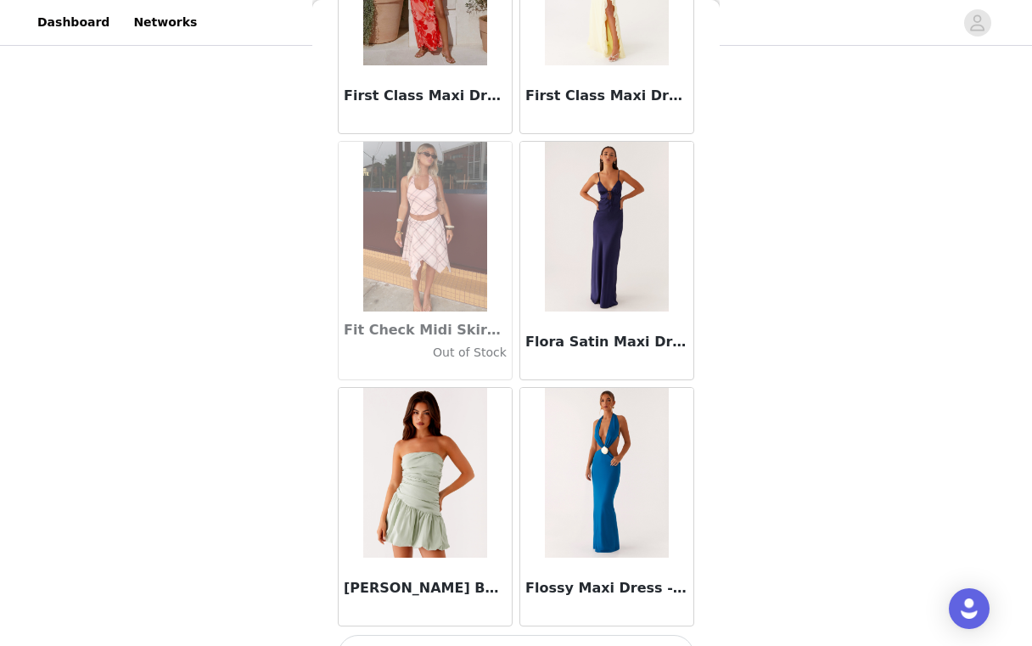
scroll to position [38874, 0]
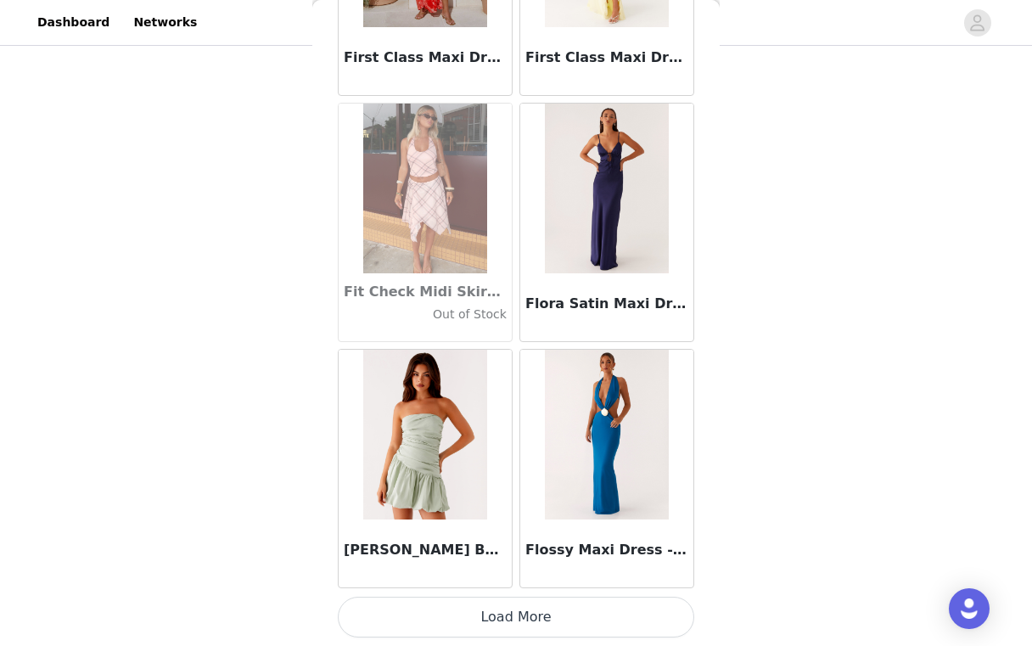
click at [514, 603] on button "Load More" at bounding box center [516, 617] width 356 height 41
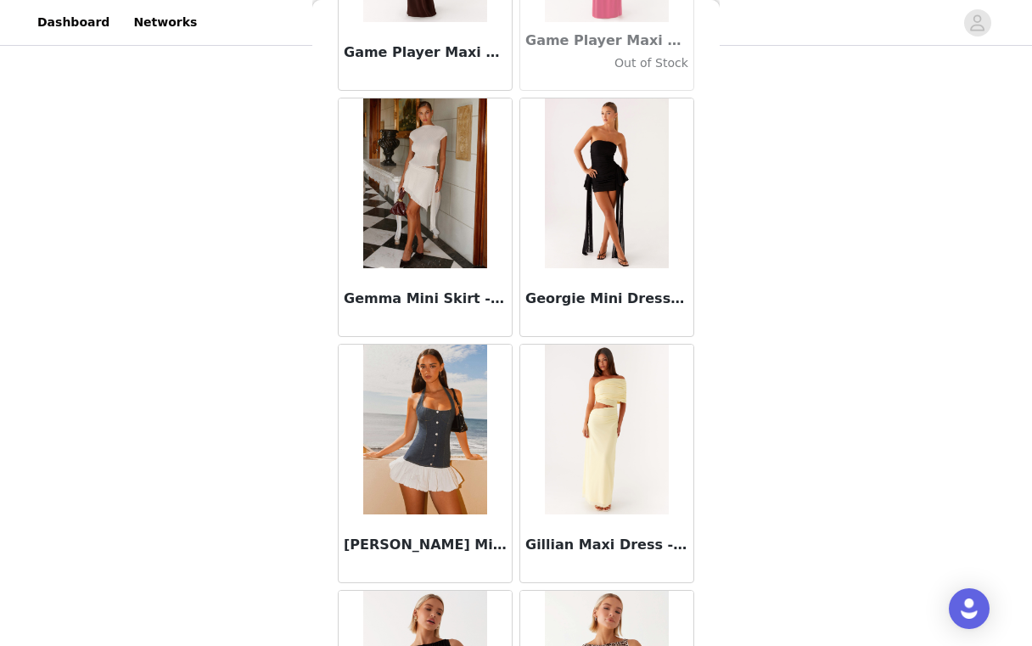
scroll to position [41335, 0]
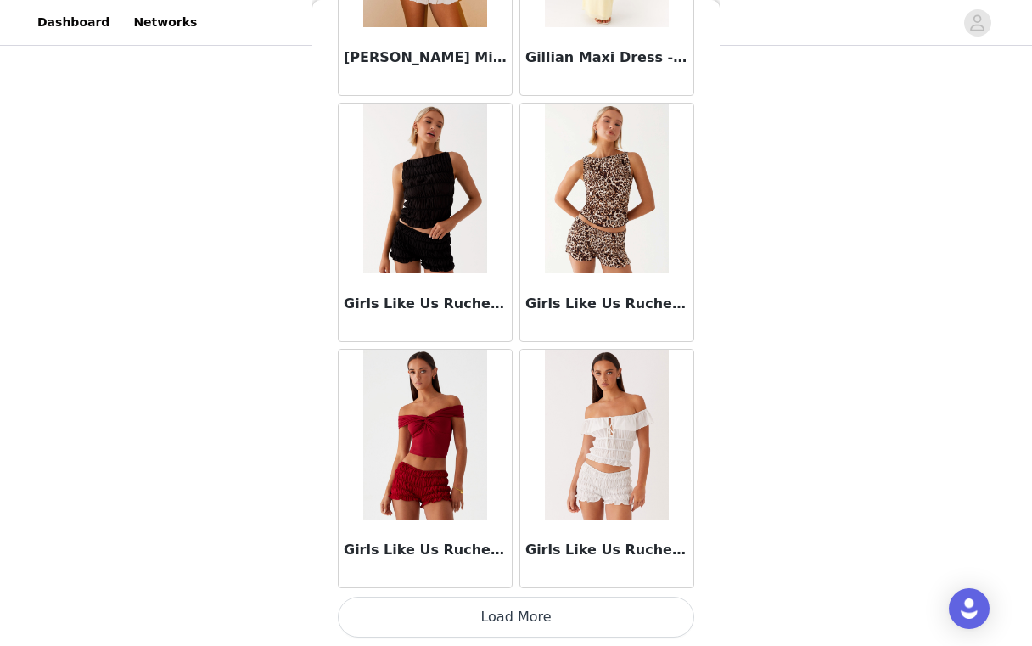
click at [516, 609] on button "Load More" at bounding box center [516, 617] width 356 height 41
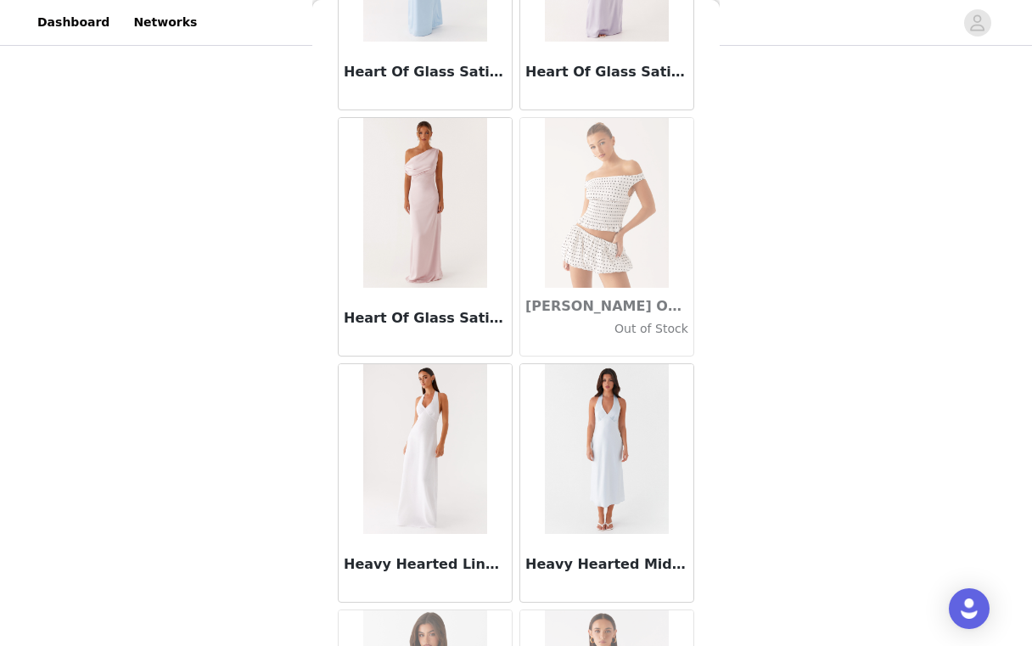
scroll to position [43797, 0]
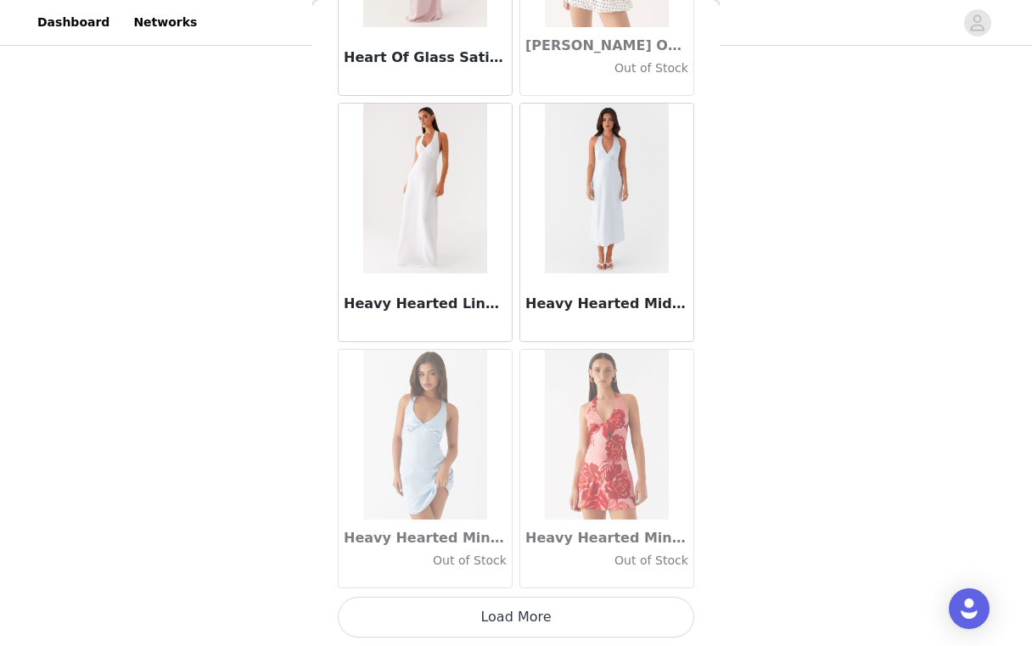
click at [513, 623] on button "Load More" at bounding box center [516, 617] width 356 height 41
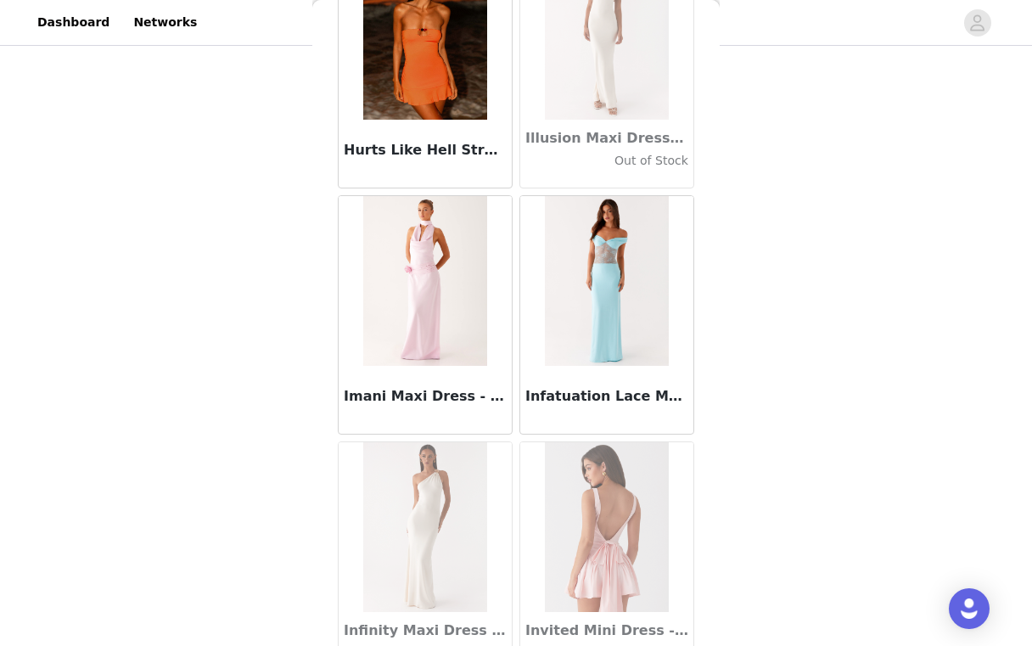
scroll to position [46258, 0]
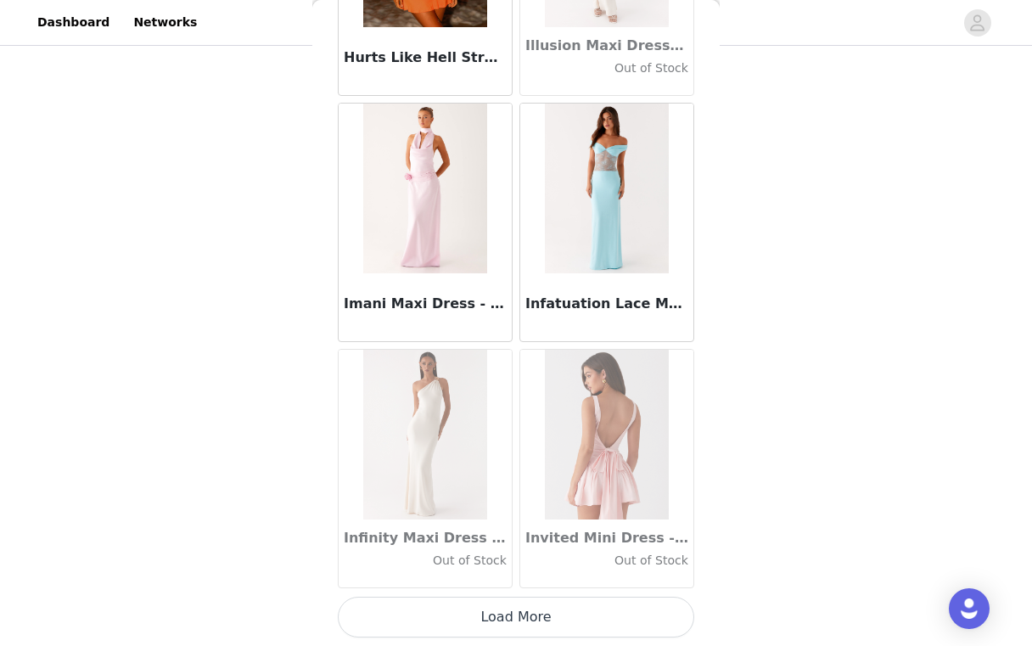
click at [517, 609] on button "Load More" at bounding box center [516, 617] width 356 height 41
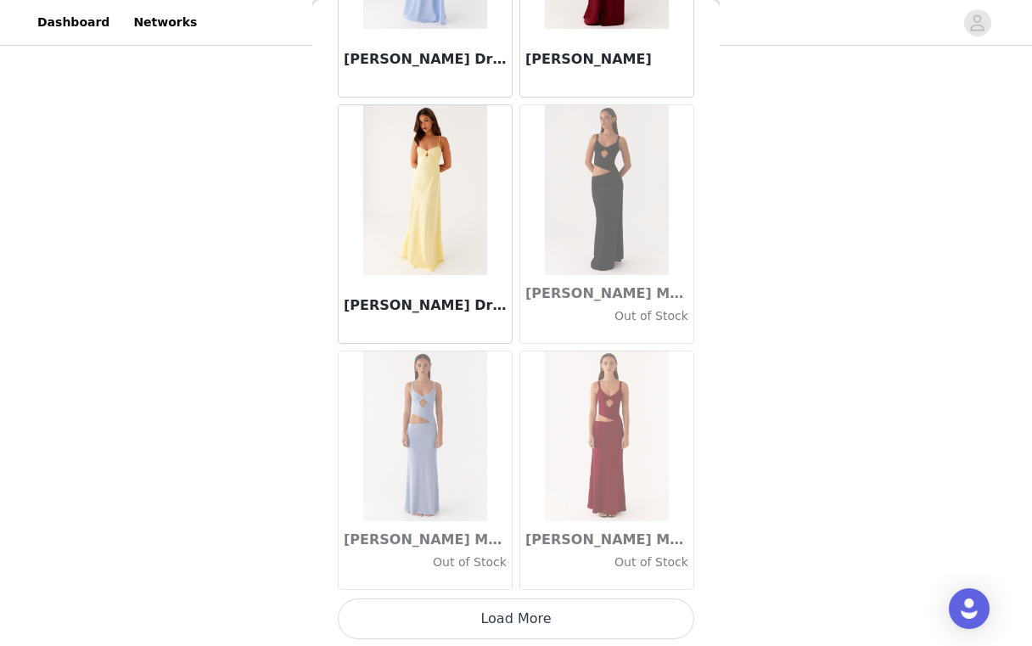
scroll to position [48720, 0]
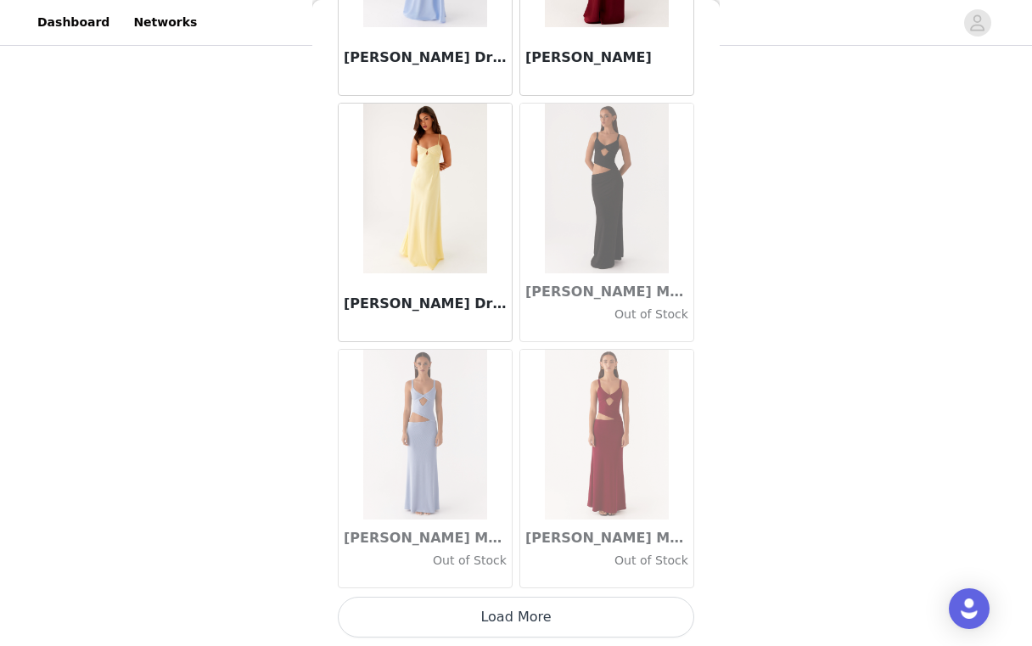
click at [548, 612] on button "Load More" at bounding box center [516, 617] width 356 height 41
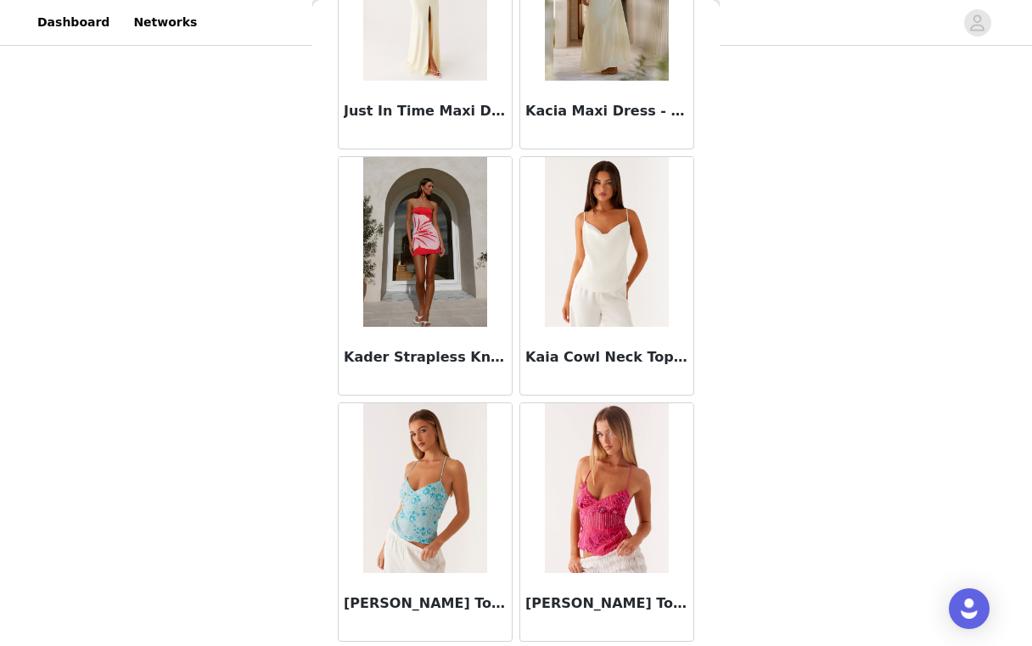
scroll to position [51181, 0]
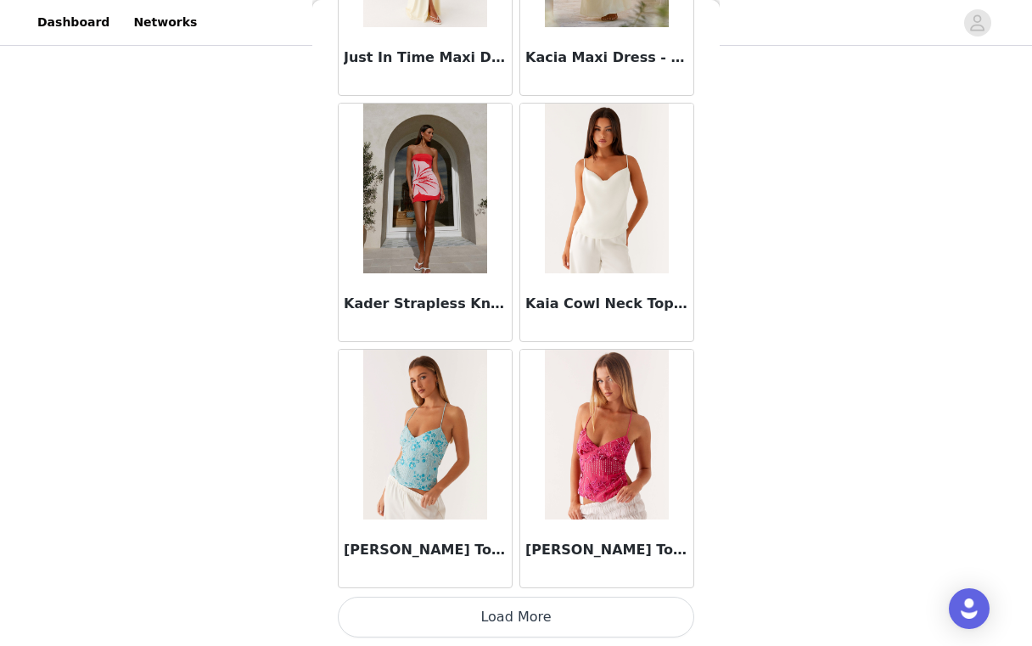
click at [516, 620] on button "Load More" at bounding box center [516, 617] width 356 height 41
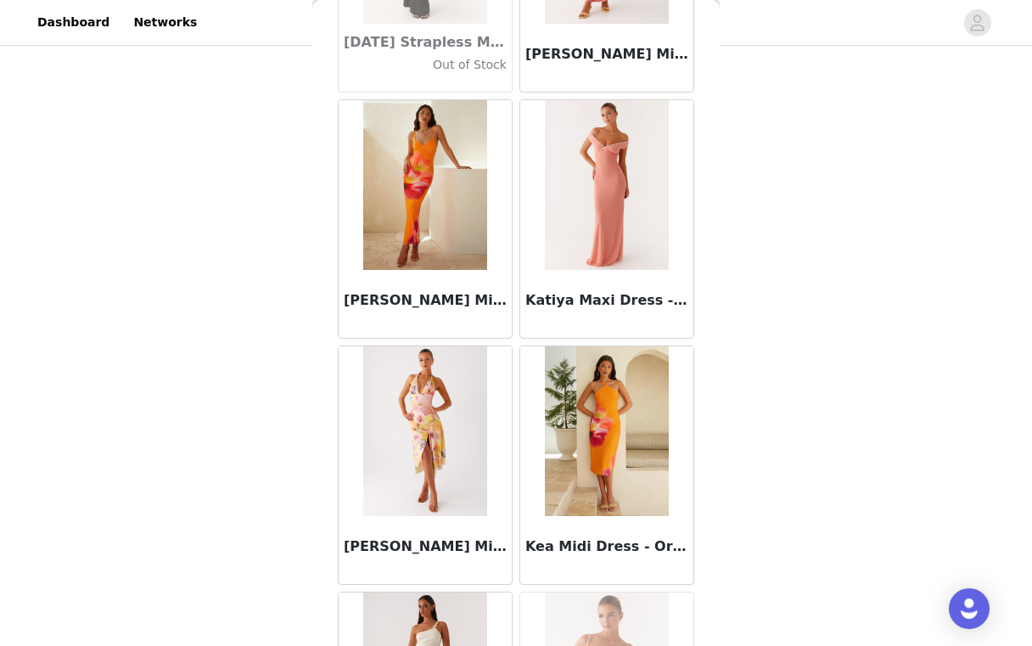
scroll to position [53643, 0]
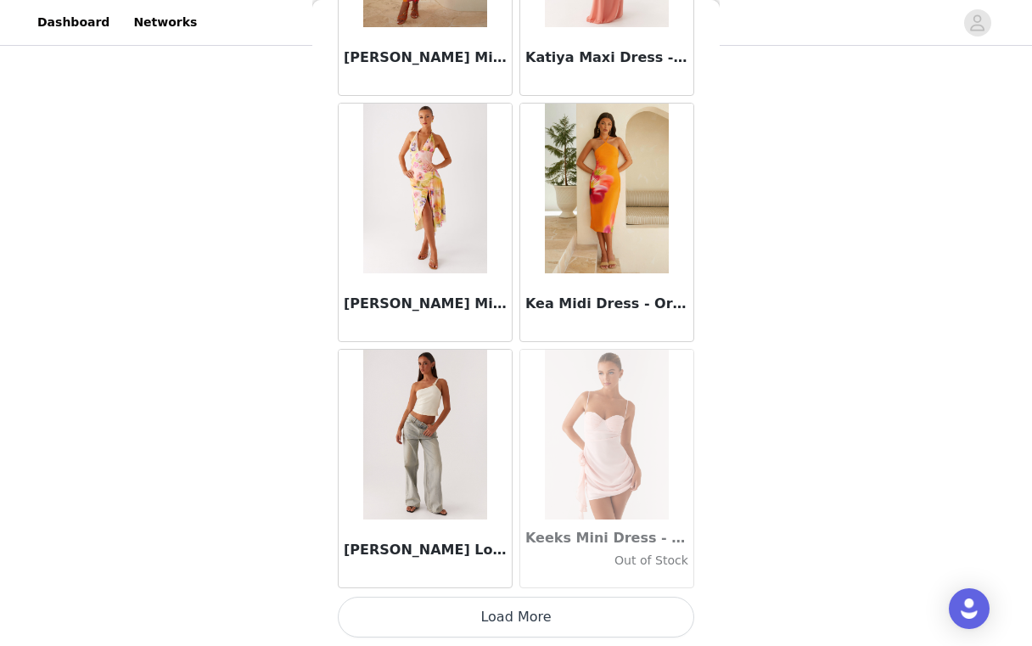
click at [517, 622] on button "Load More" at bounding box center [516, 617] width 356 height 41
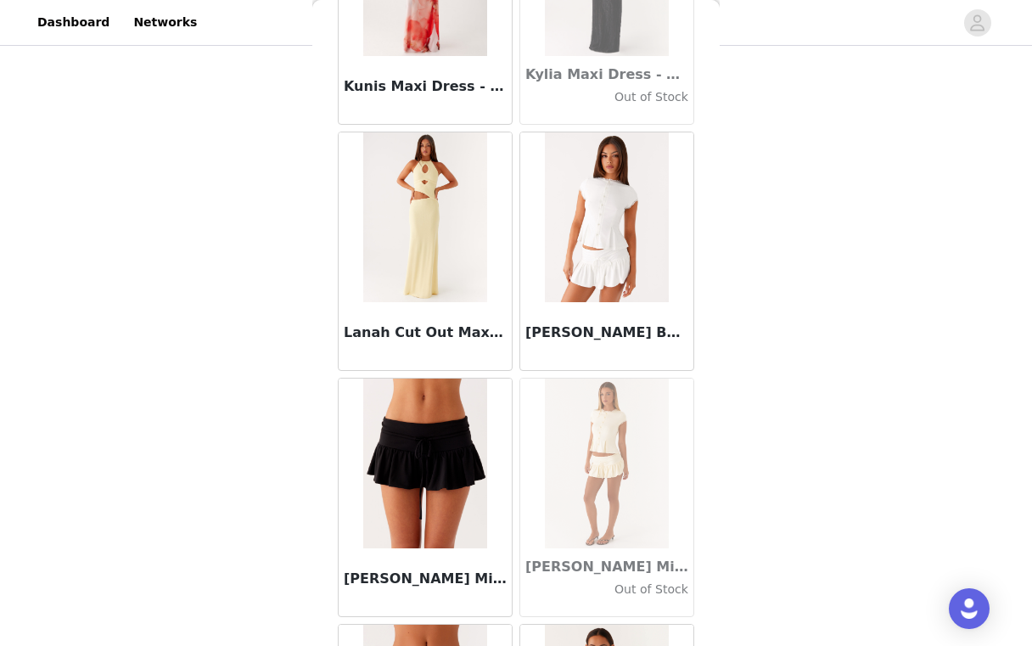
scroll to position [56104, 0]
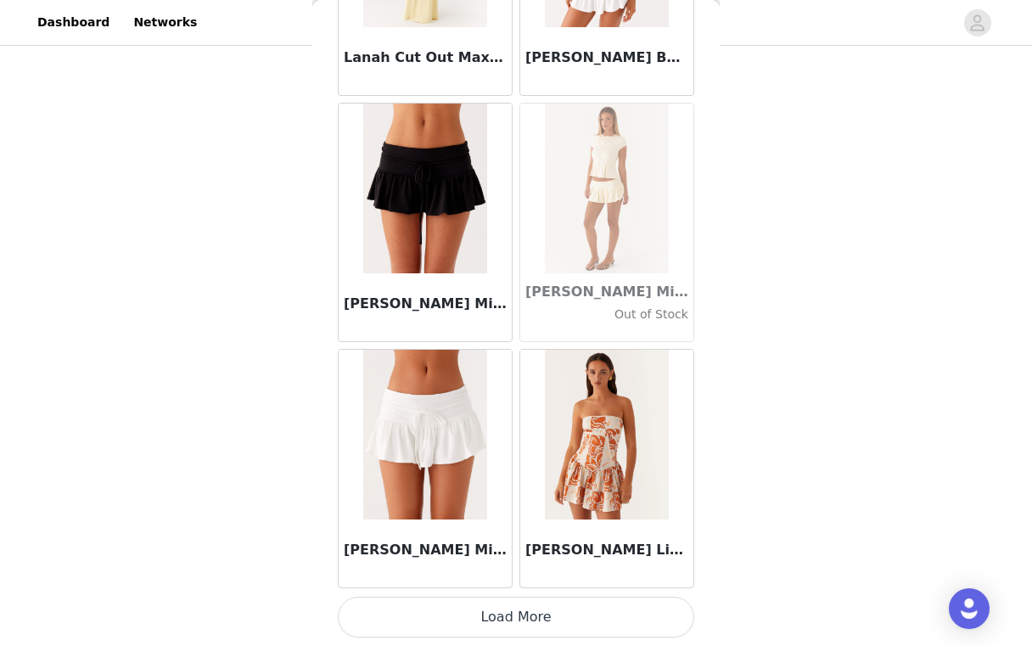
click at [517, 609] on button "Load More" at bounding box center [516, 617] width 356 height 41
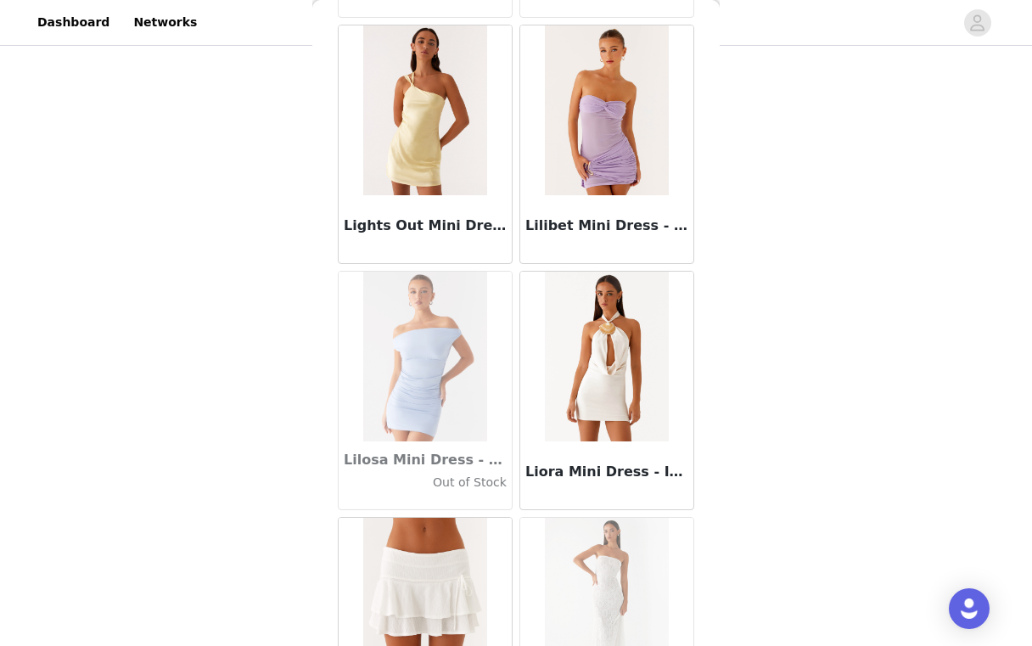
scroll to position [58566, 0]
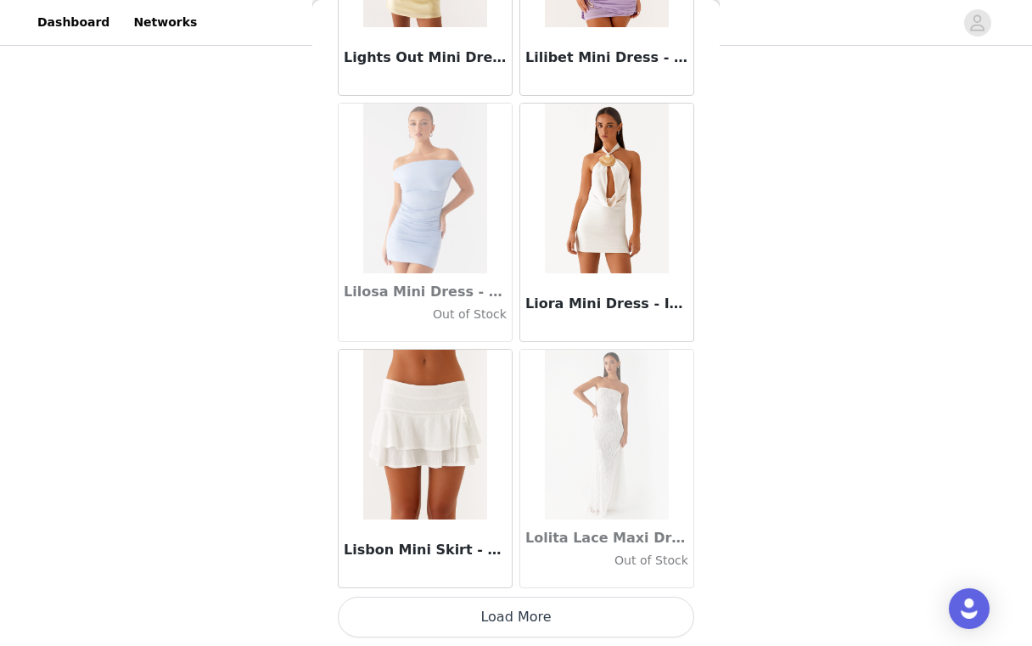
click at [511, 606] on button "Load More" at bounding box center [516, 617] width 356 height 41
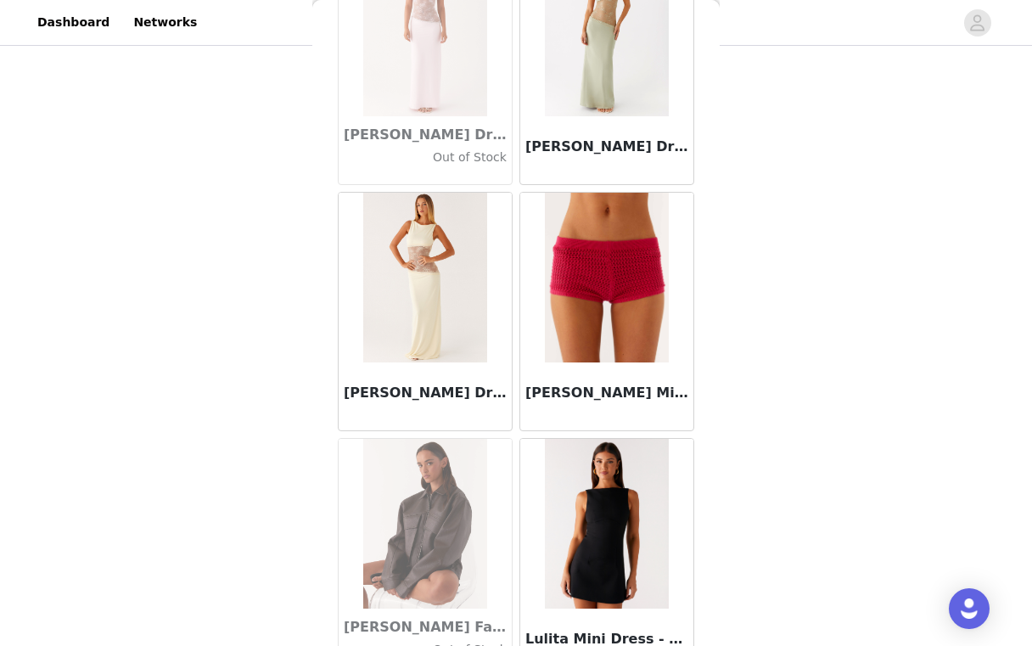
scroll to position [61027, 0]
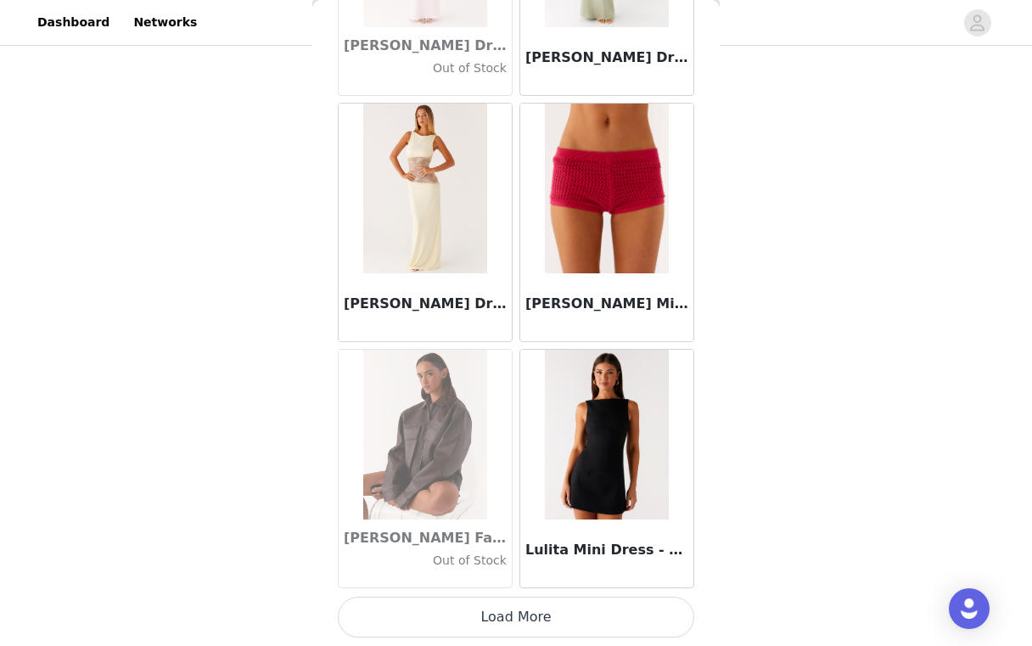
click at [522, 616] on button "Load More" at bounding box center [516, 617] width 356 height 41
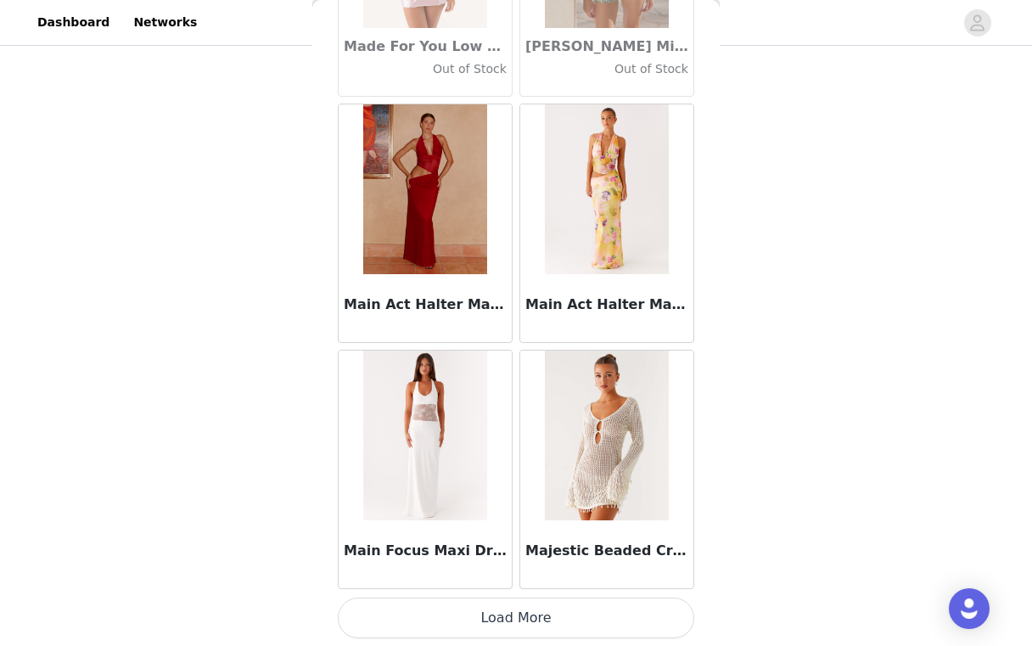
scroll to position [63489, 0]
click at [542, 625] on button "Load More" at bounding box center [516, 617] width 356 height 41
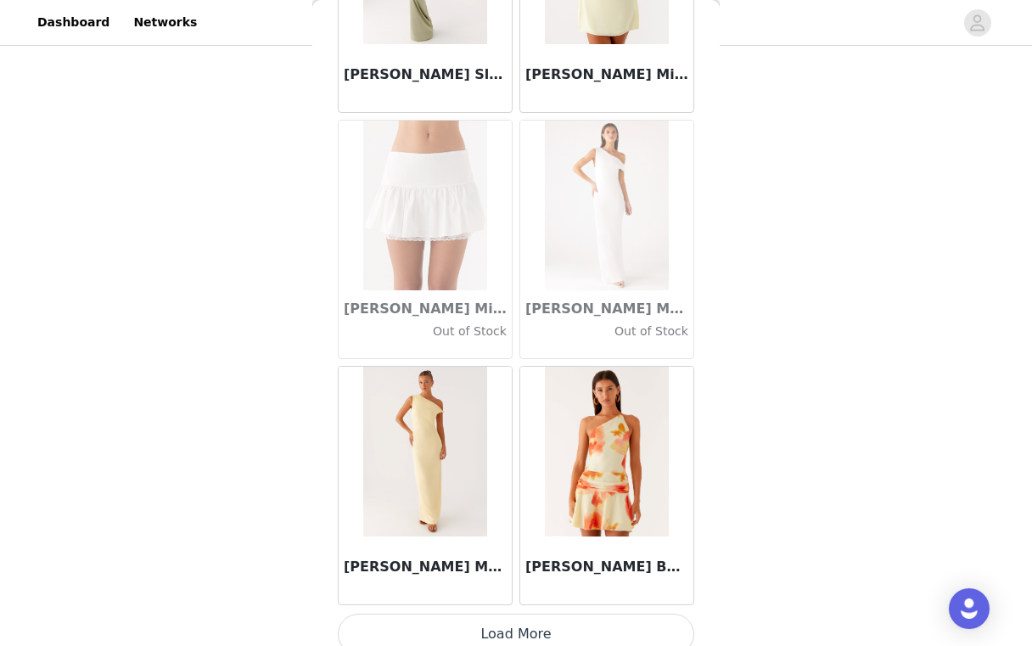
scroll to position [65950, 0]
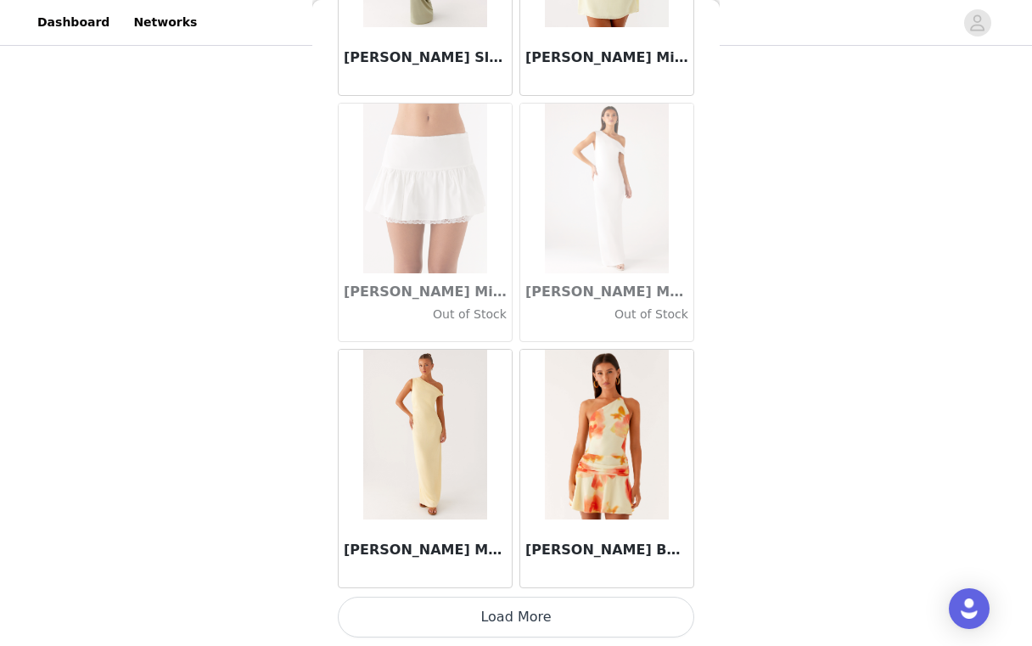
click at [530, 624] on button "Load More" at bounding box center [516, 617] width 356 height 41
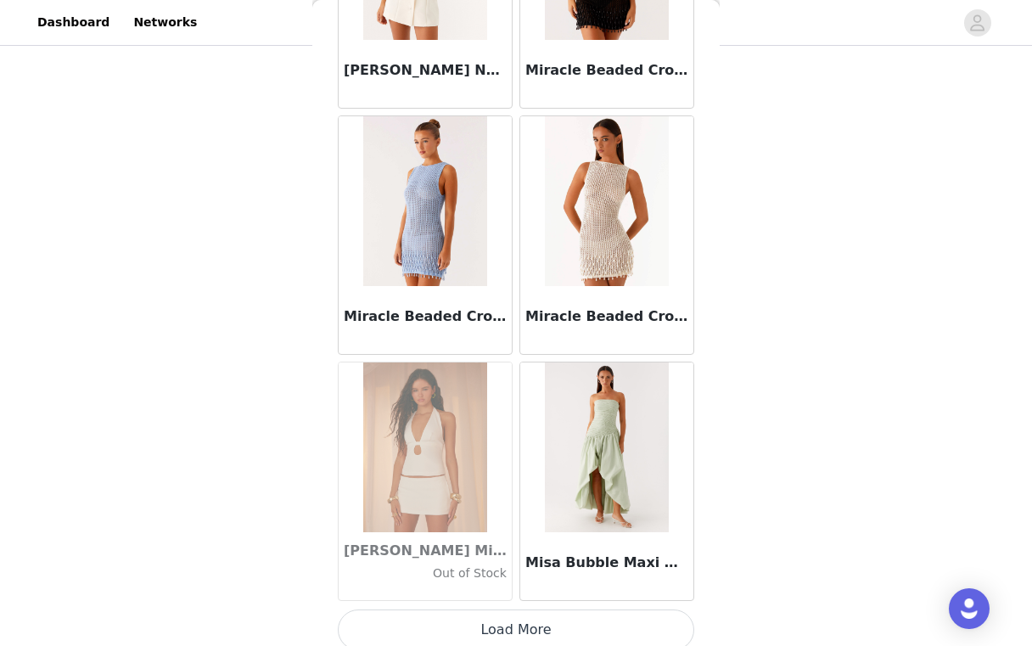
scroll to position [68412, 0]
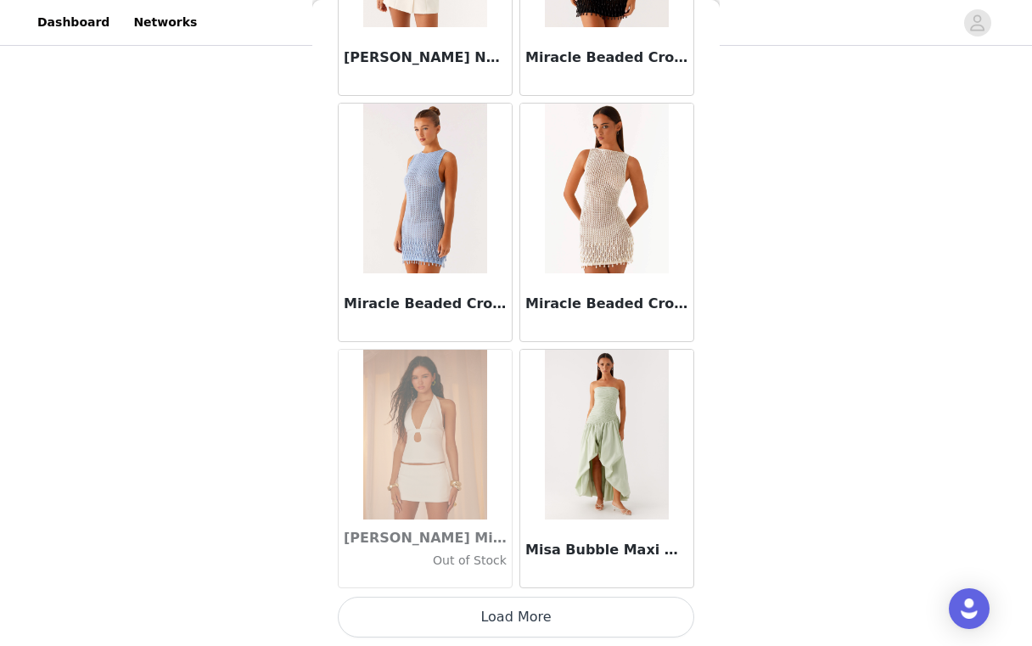
click at [521, 619] on button "Load More" at bounding box center [516, 617] width 356 height 41
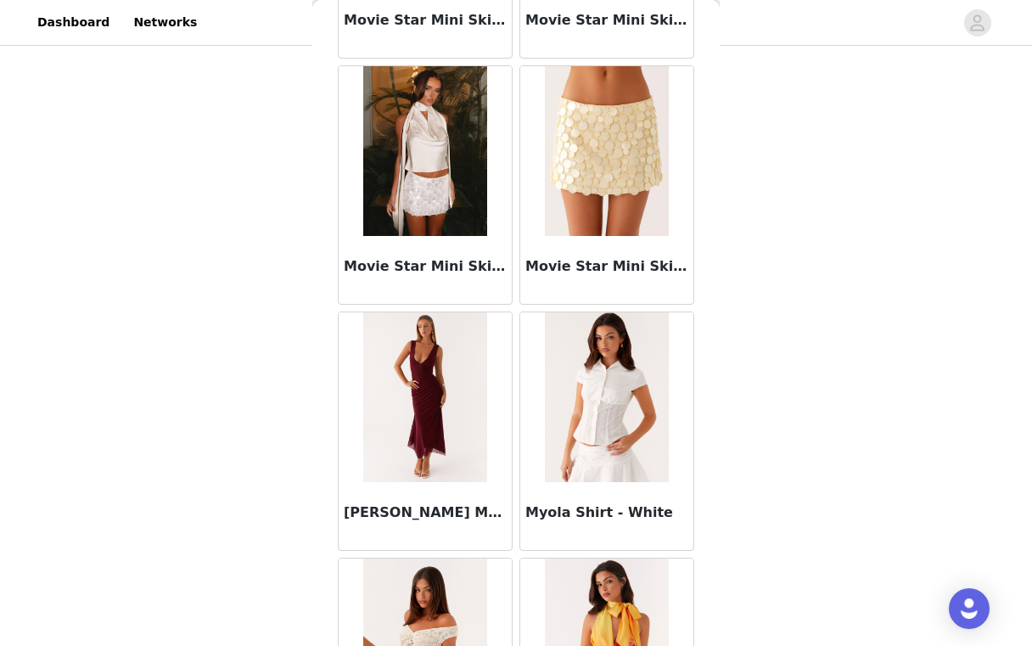
scroll to position [70873, 0]
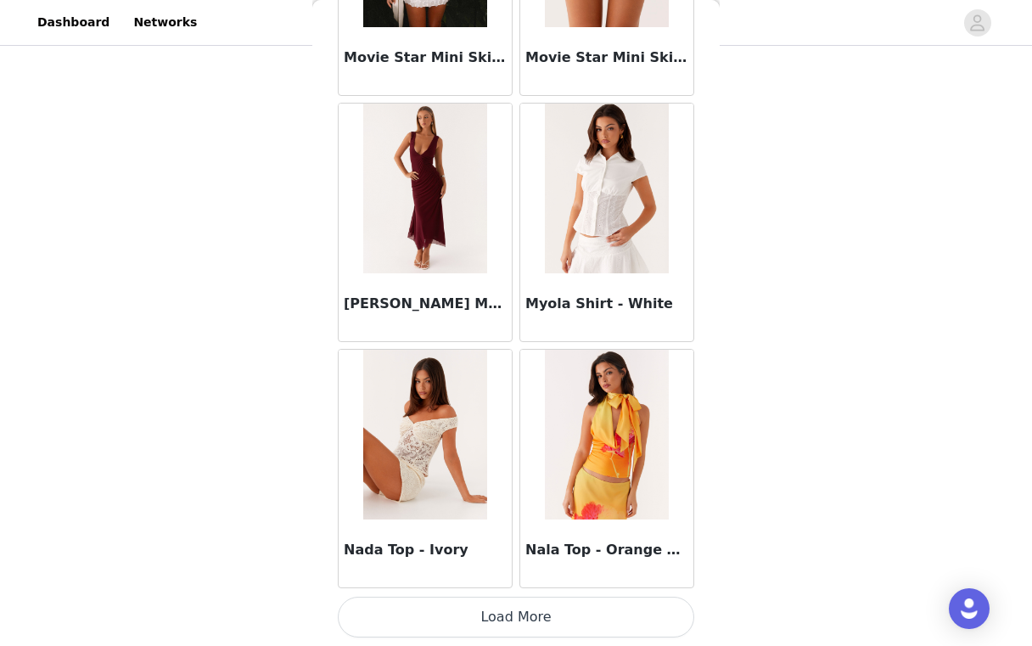
click at [525, 634] on button "Load More" at bounding box center [516, 617] width 356 height 41
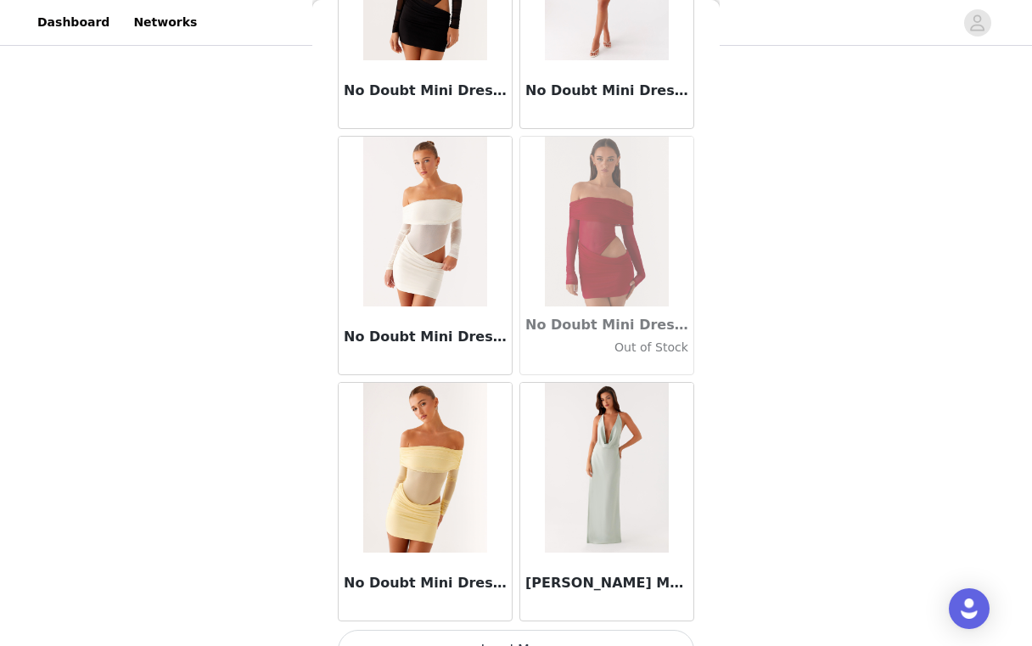
scroll to position [73335, 0]
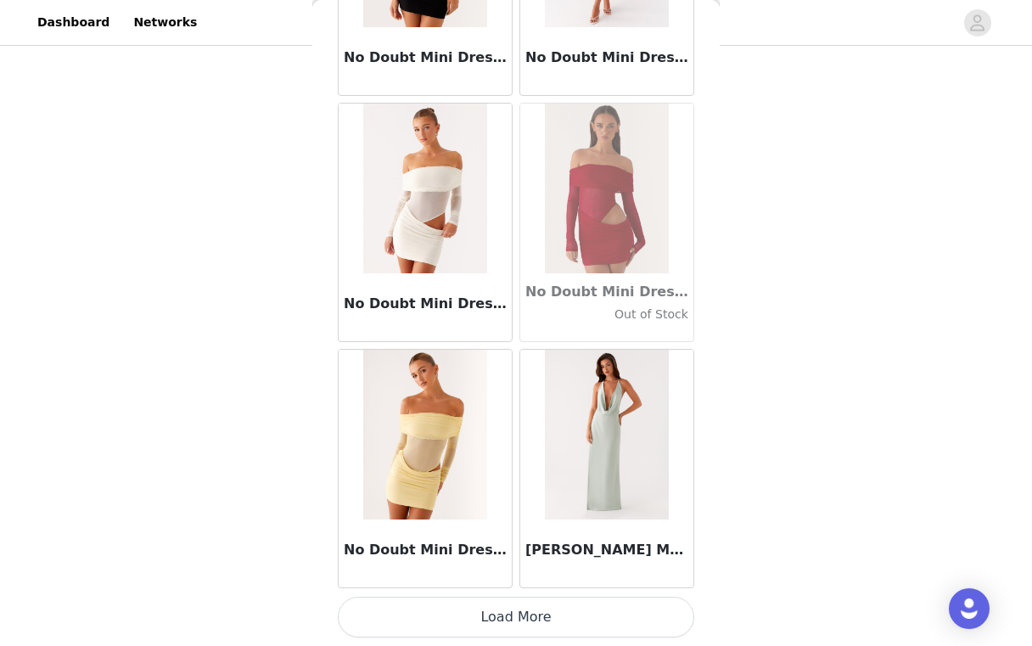
click at [525, 598] on button "Load More" at bounding box center [516, 617] width 356 height 41
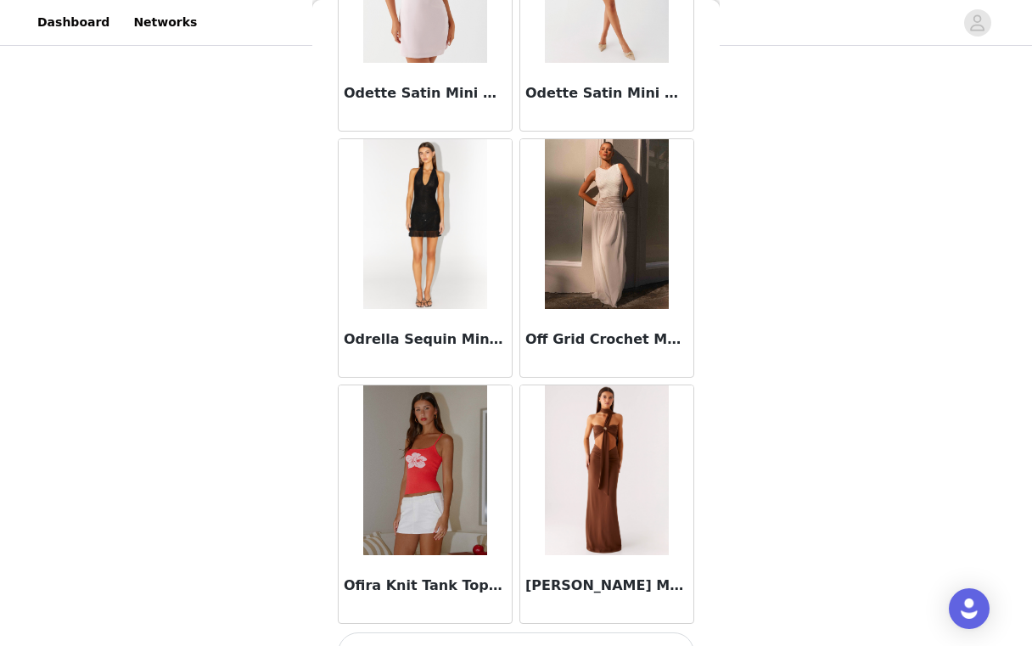
scroll to position [75796, 0]
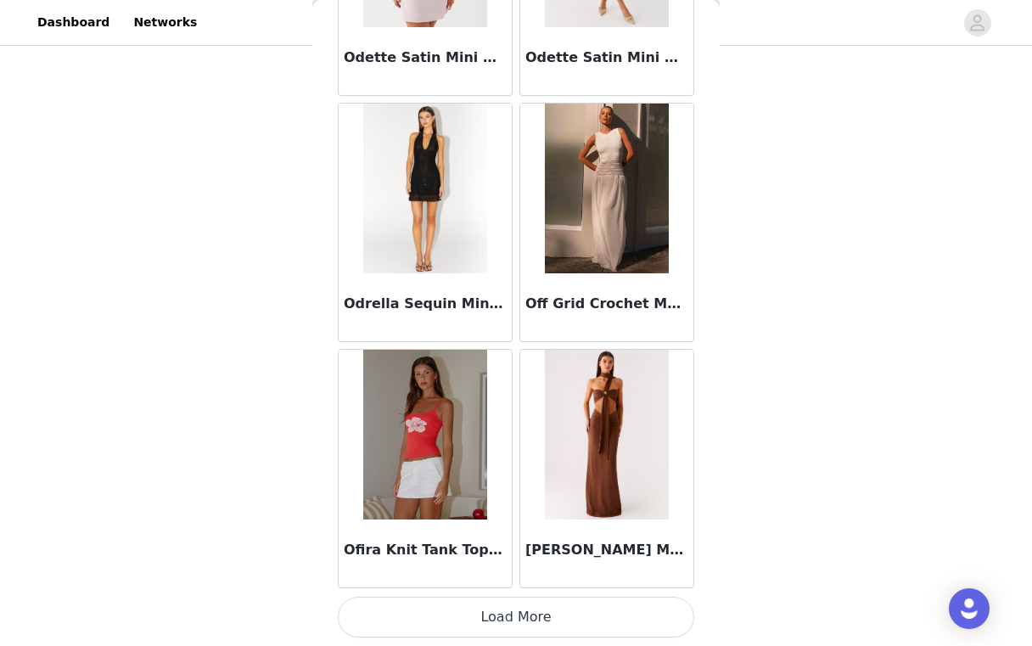
click at [521, 623] on button "Load More" at bounding box center [516, 617] width 356 height 41
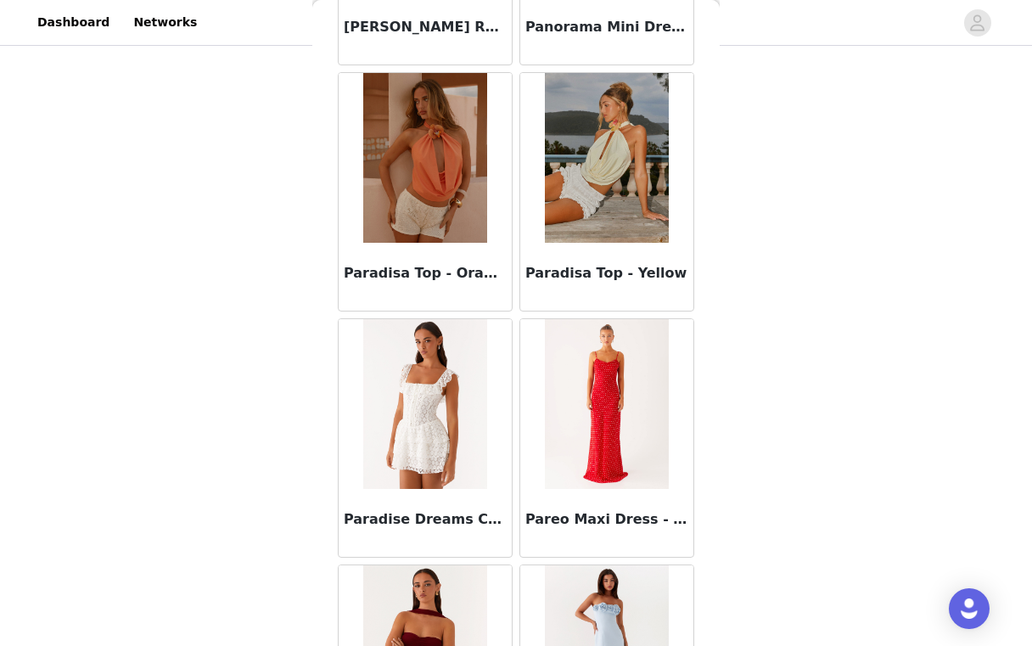
scroll to position [78258, 0]
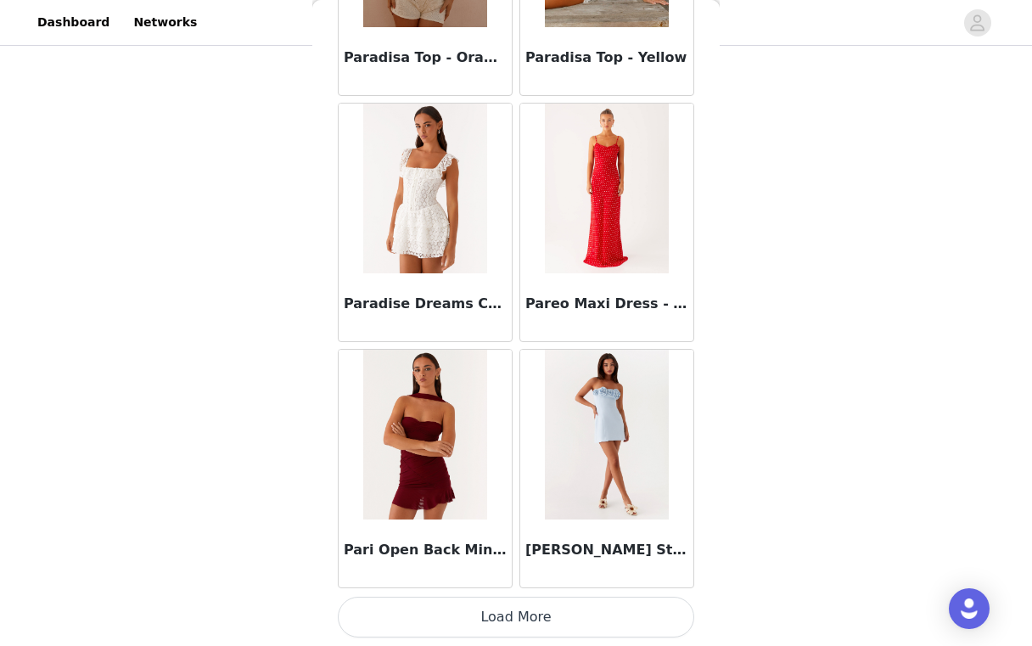
click at [518, 626] on button "Load More" at bounding box center [516, 617] width 356 height 41
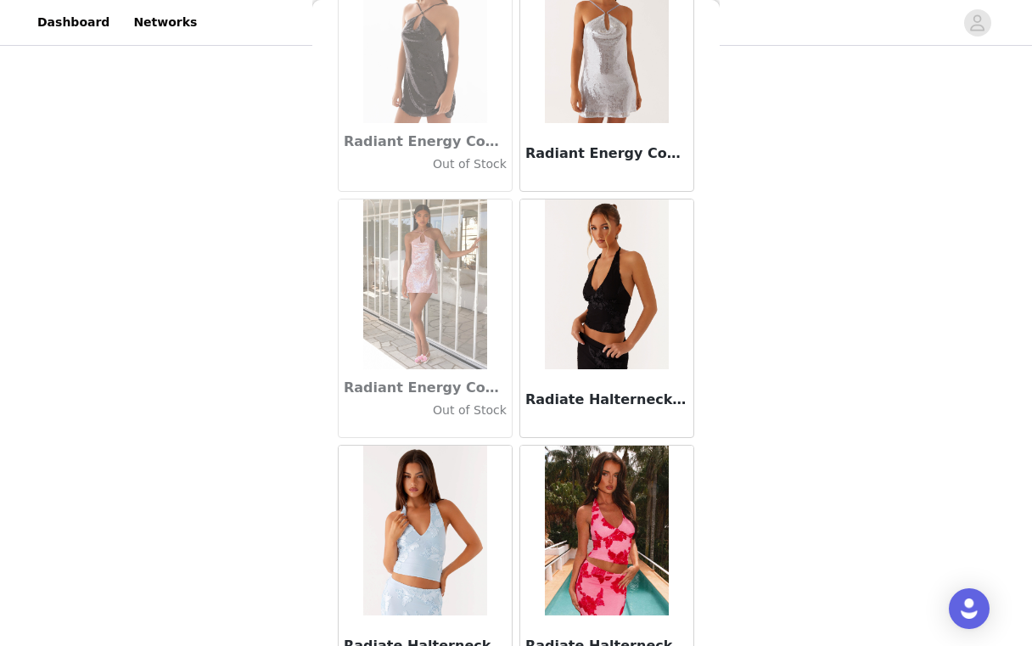
scroll to position [80719, 0]
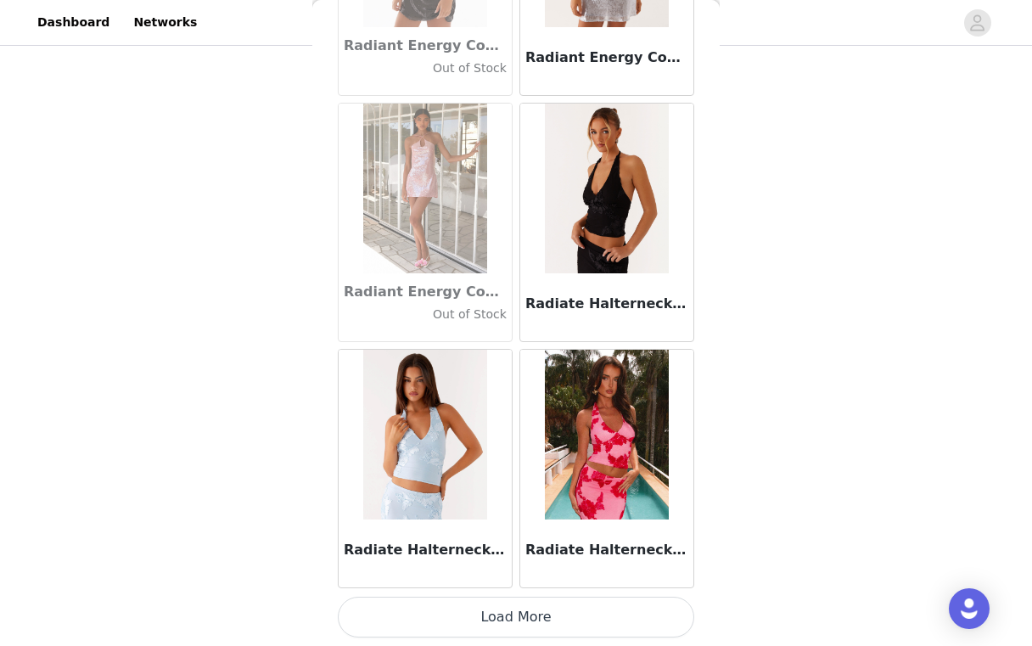
click at [517, 615] on button "Load More" at bounding box center [516, 617] width 356 height 41
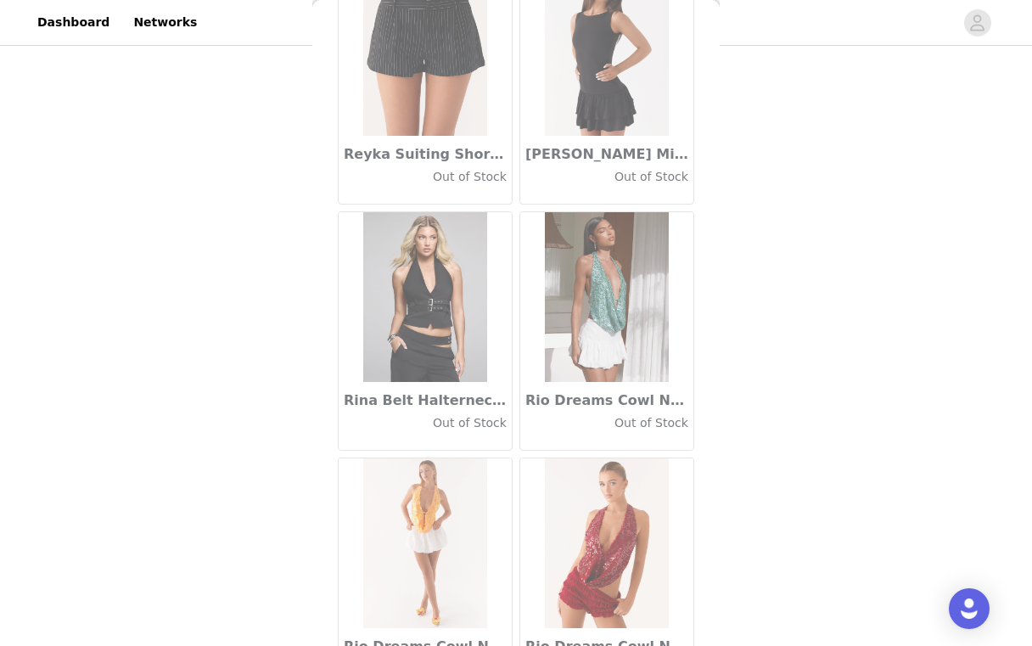
scroll to position [83181, 0]
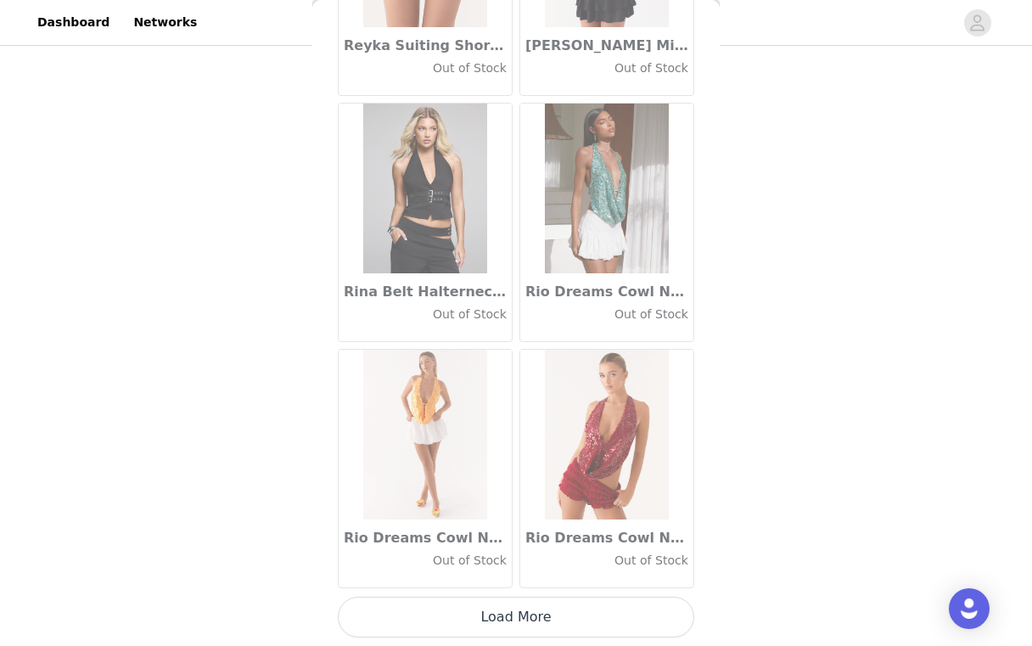
click at [519, 617] on button "Load More" at bounding box center [516, 617] width 356 height 41
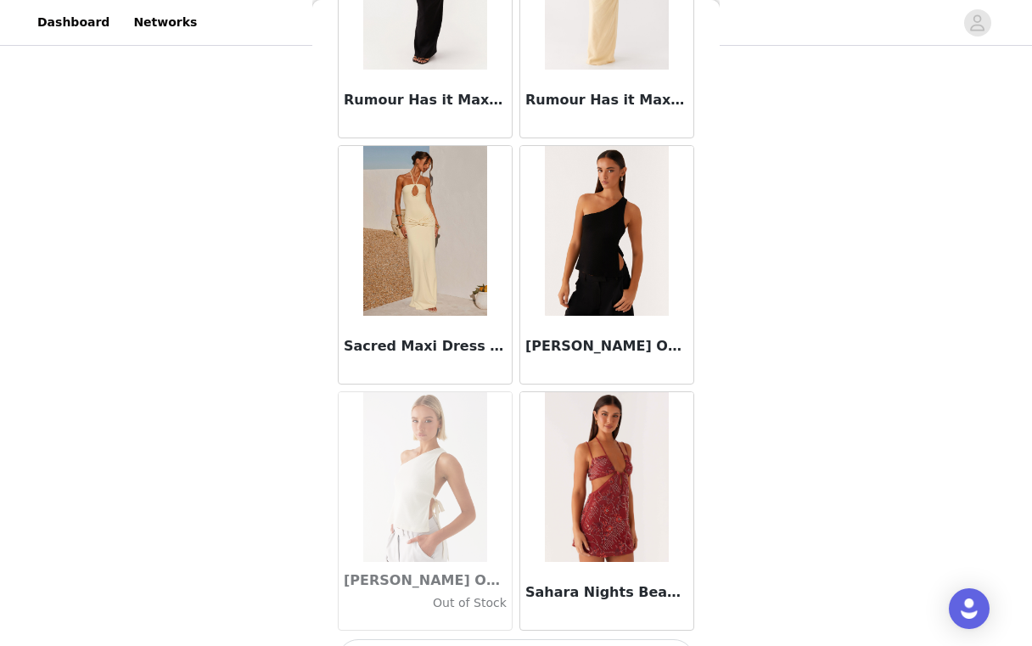
scroll to position [85642, 0]
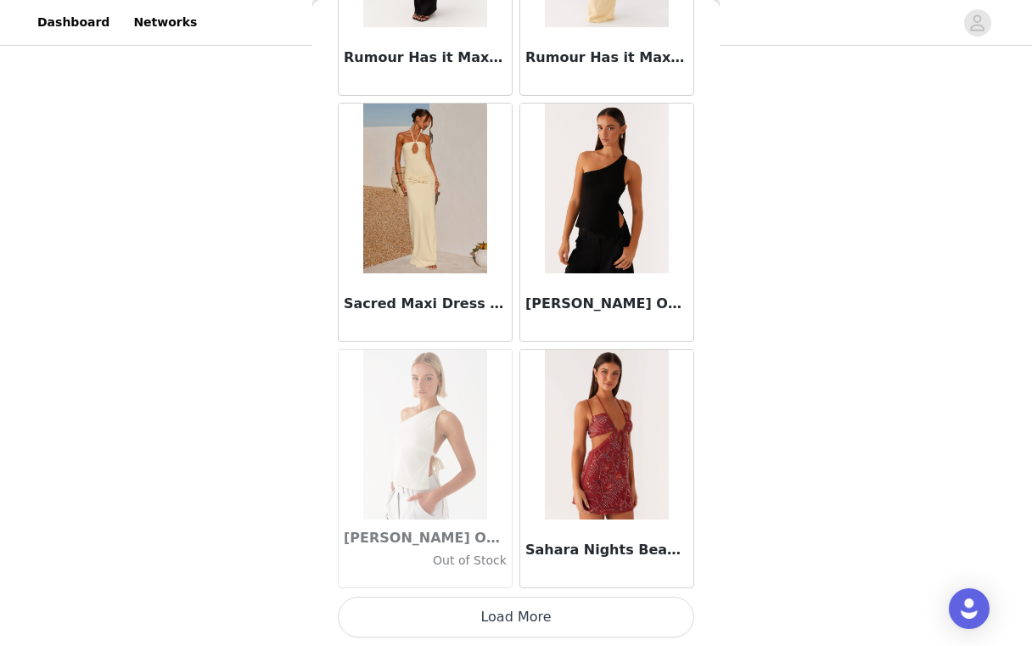
click at [523, 623] on button "Load More" at bounding box center [516, 617] width 356 height 41
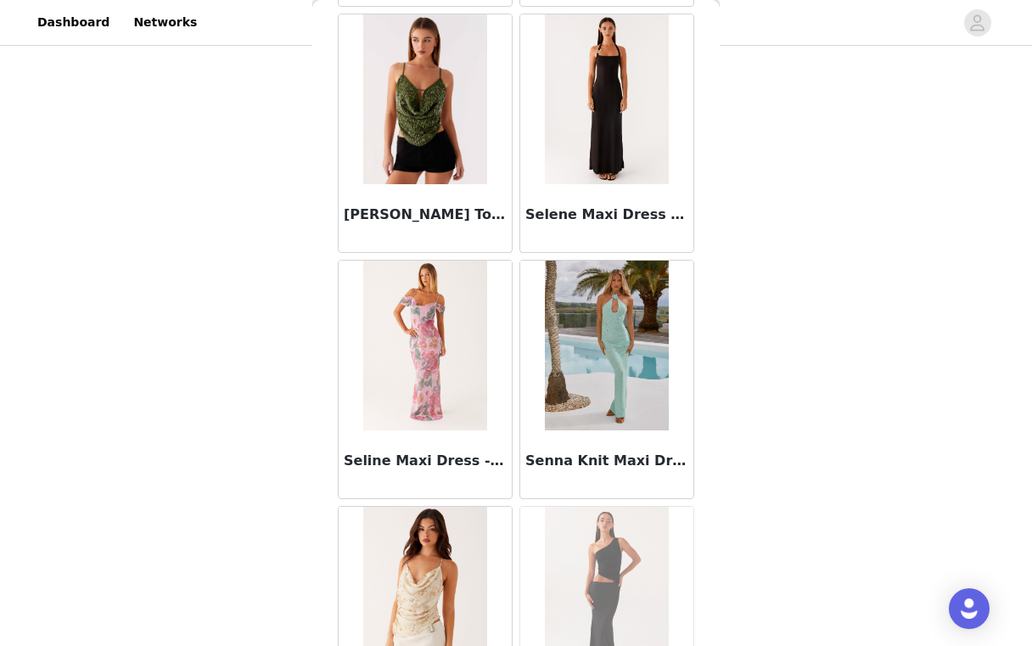
scroll to position [88104, 0]
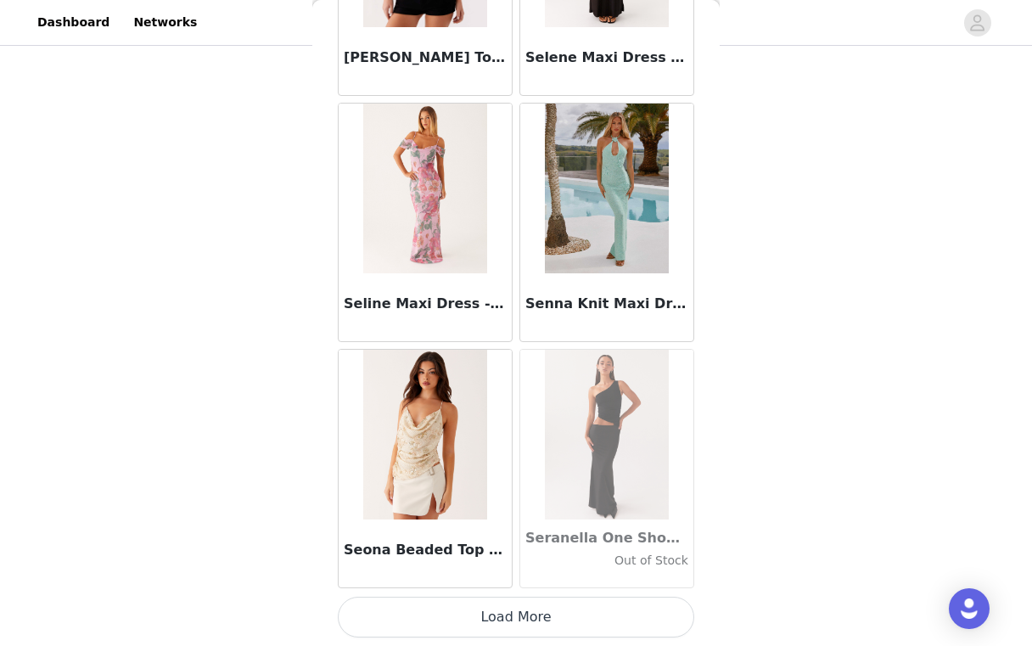
click at [518, 615] on button "Load More" at bounding box center [516, 617] width 356 height 41
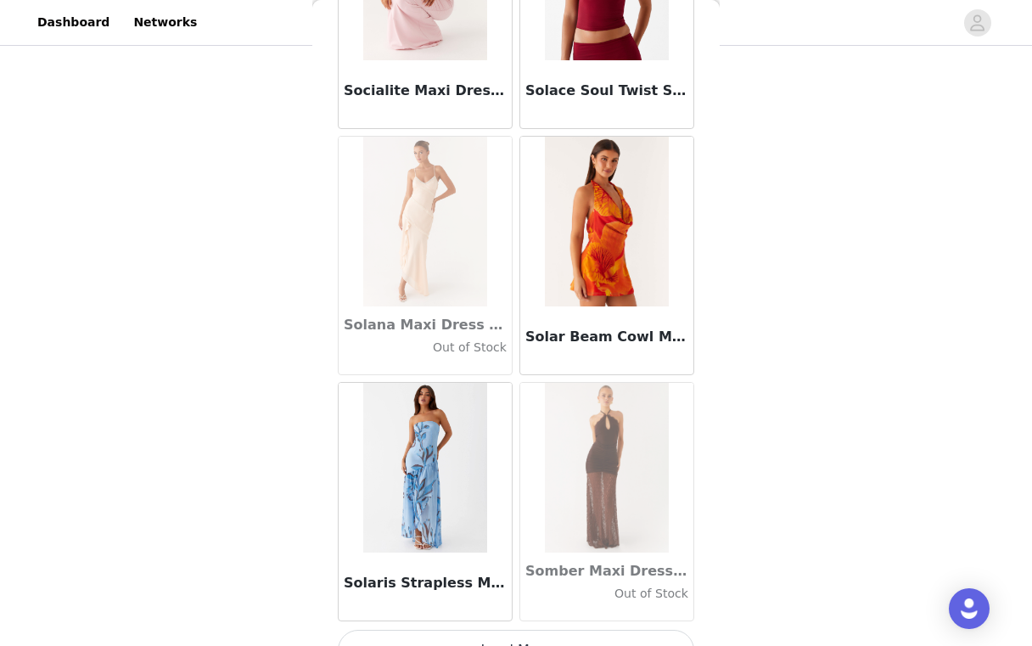
scroll to position [90565, 0]
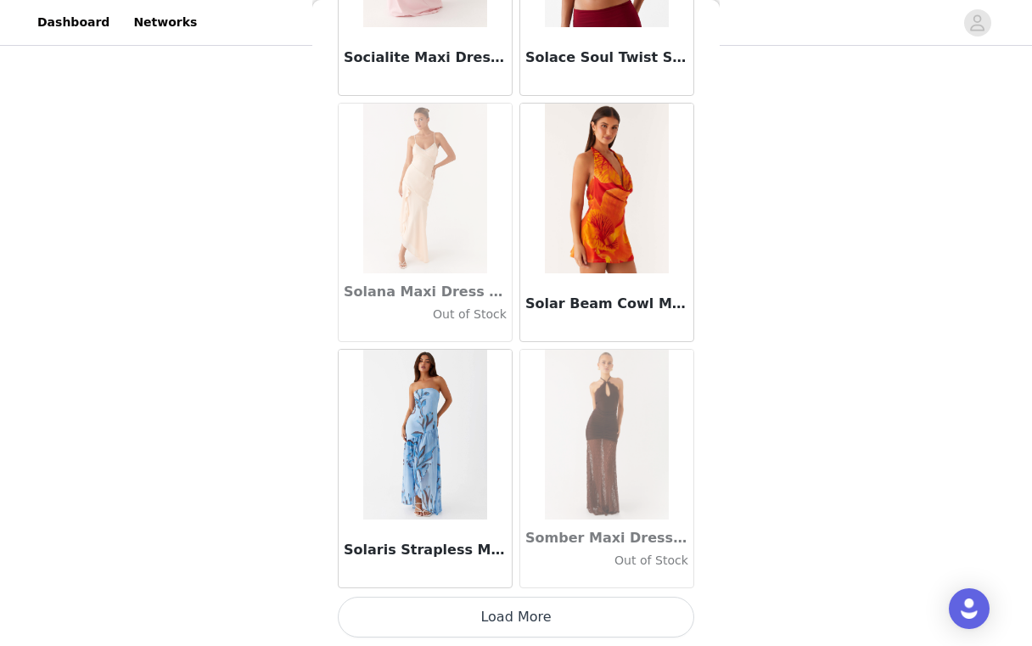
click at [519, 602] on button "Load More" at bounding box center [516, 617] width 356 height 41
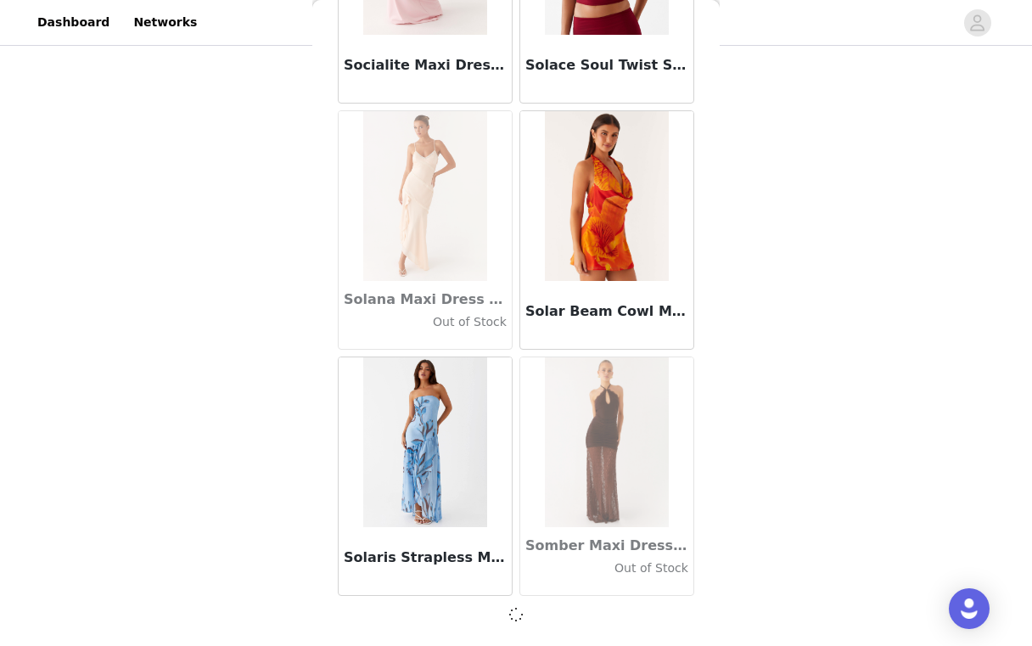
scroll to position [90557, 0]
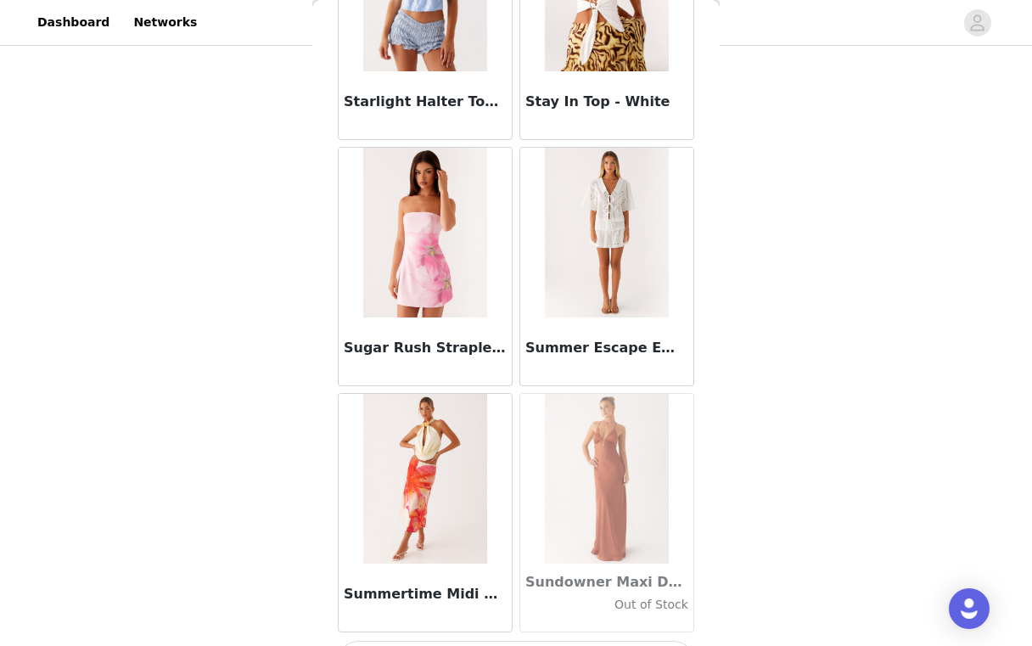
scroll to position [93026, 0]
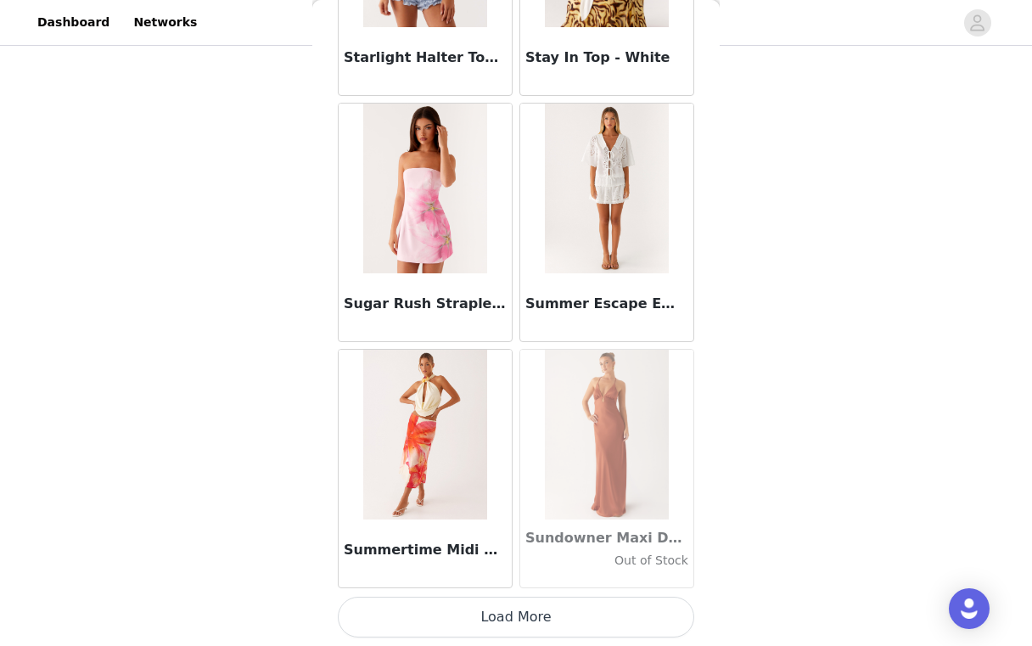
click at [520, 622] on button "Load More" at bounding box center [516, 617] width 356 height 41
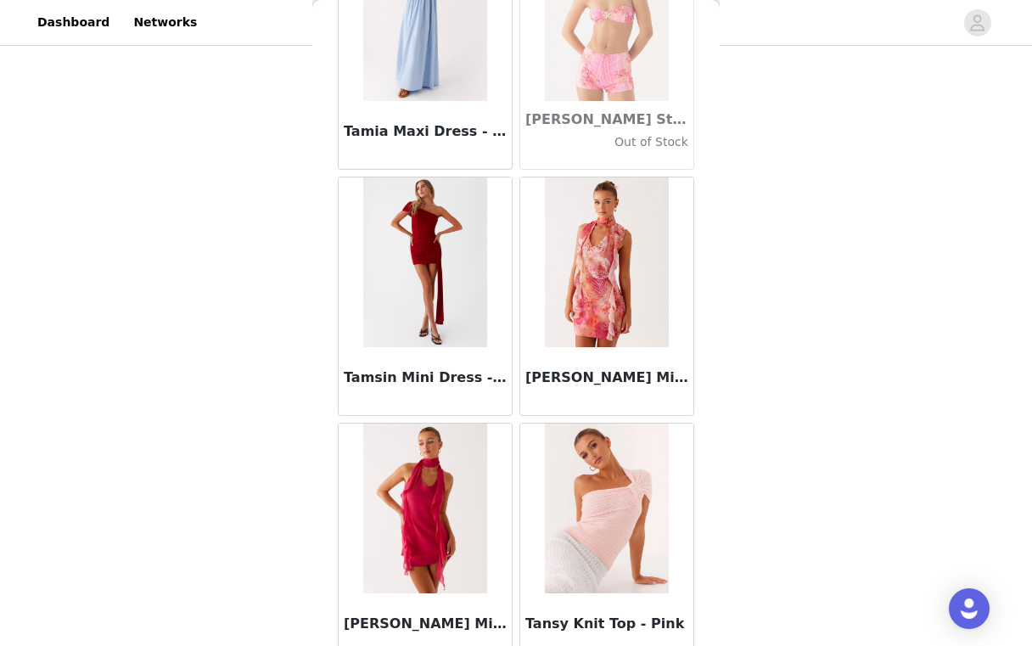
scroll to position [95488, 0]
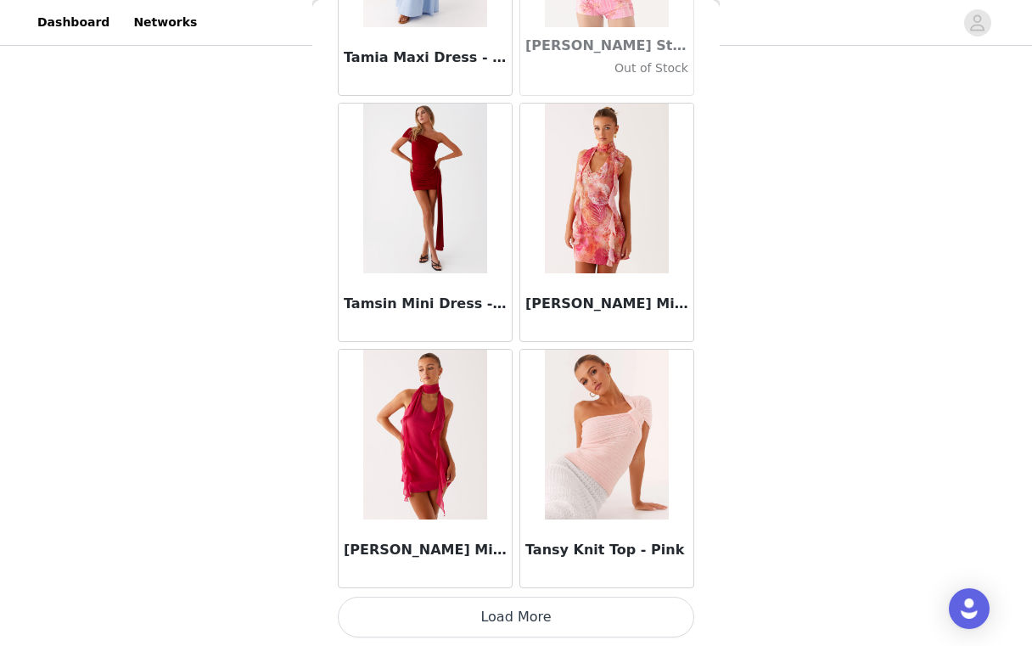
click at [520, 626] on button "Load More" at bounding box center [516, 617] width 356 height 41
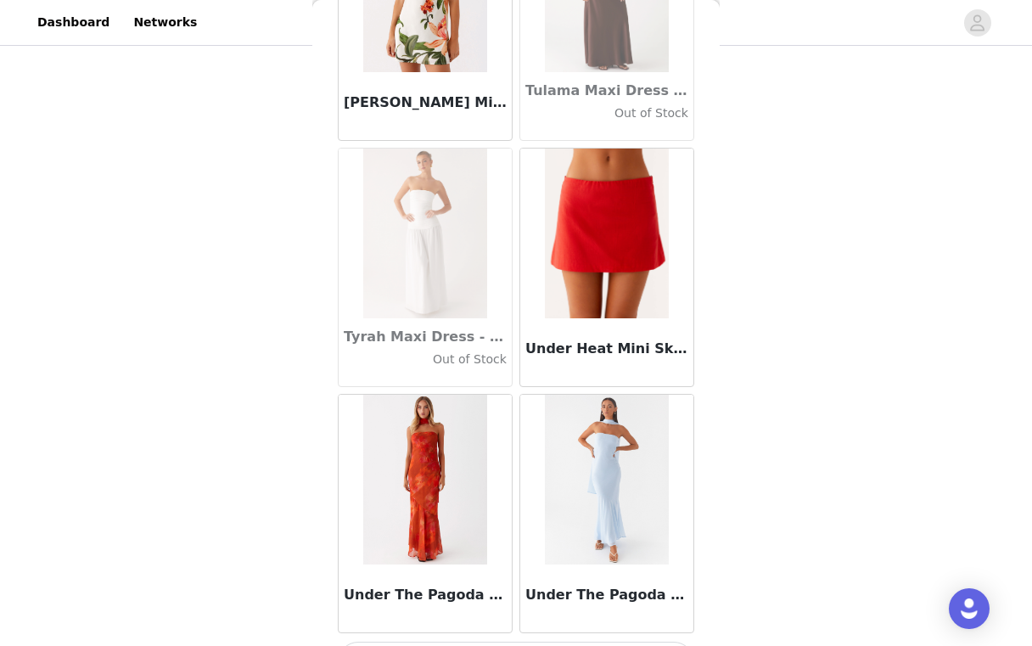
scroll to position [97949, 0]
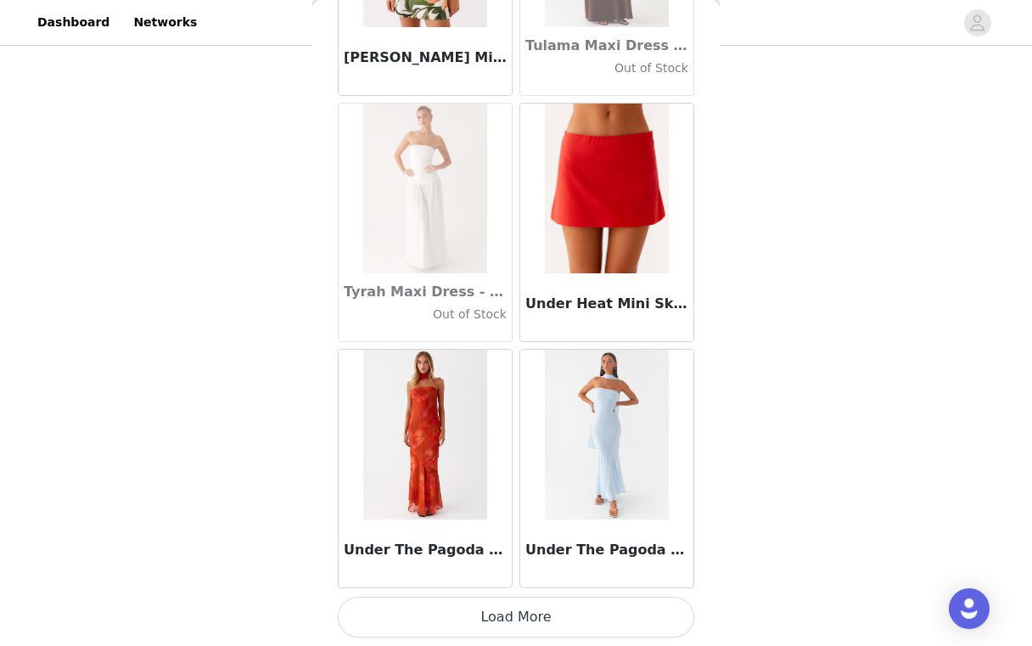
click at [516, 610] on button "Load More" at bounding box center [516, 617] width 356 height 41
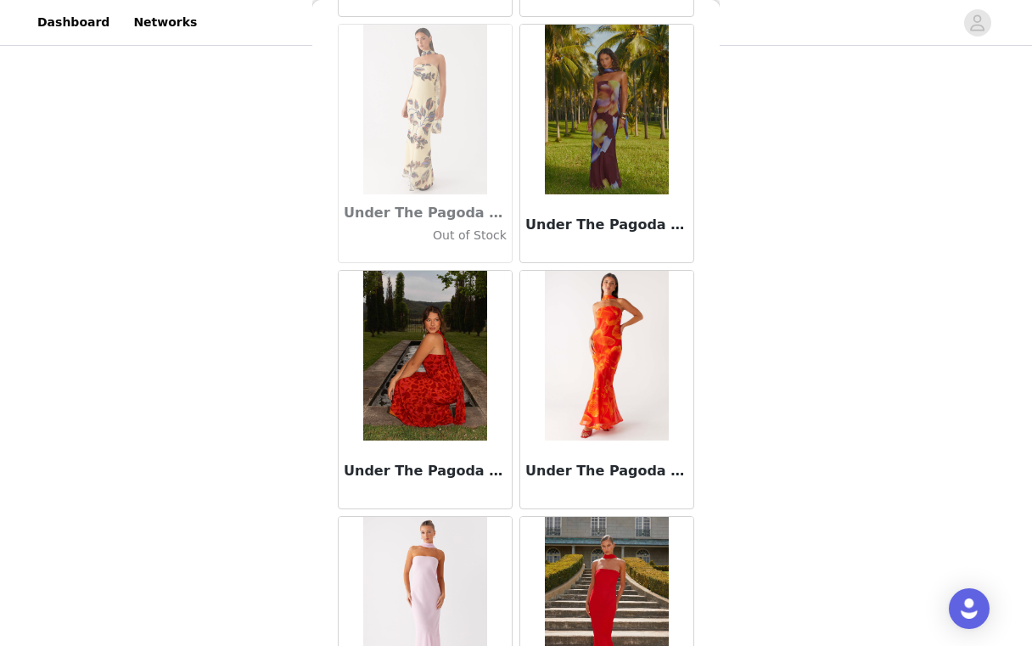
scroll to position [98522, 0]
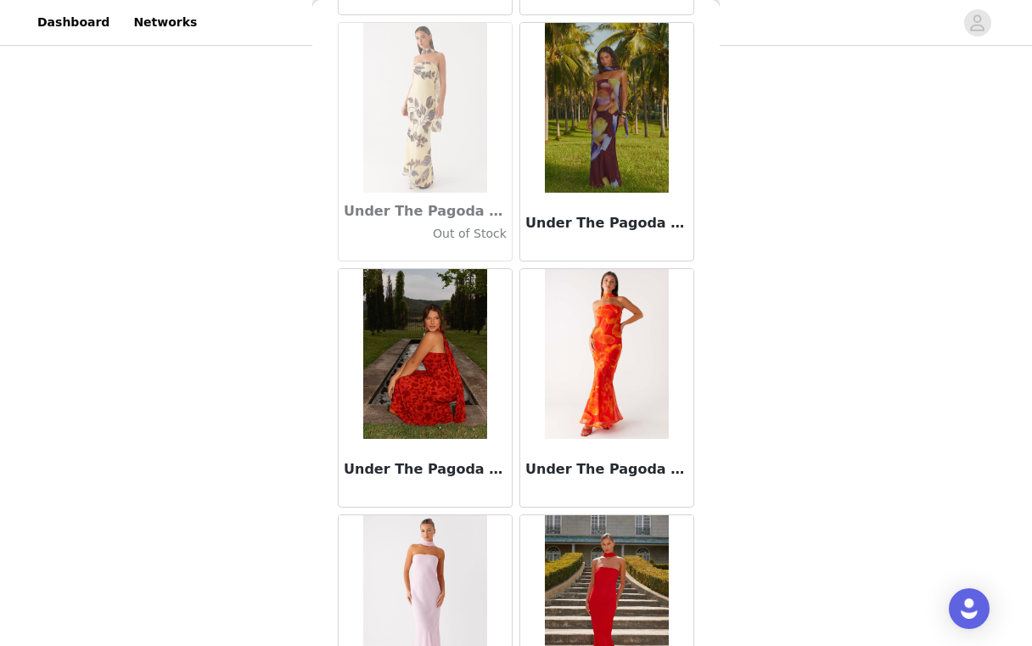
click at [523, 502] on div "Under The Pagoda Maxi Dress - Orange Floral" at bounding box center [606, 473] width 173 height 68
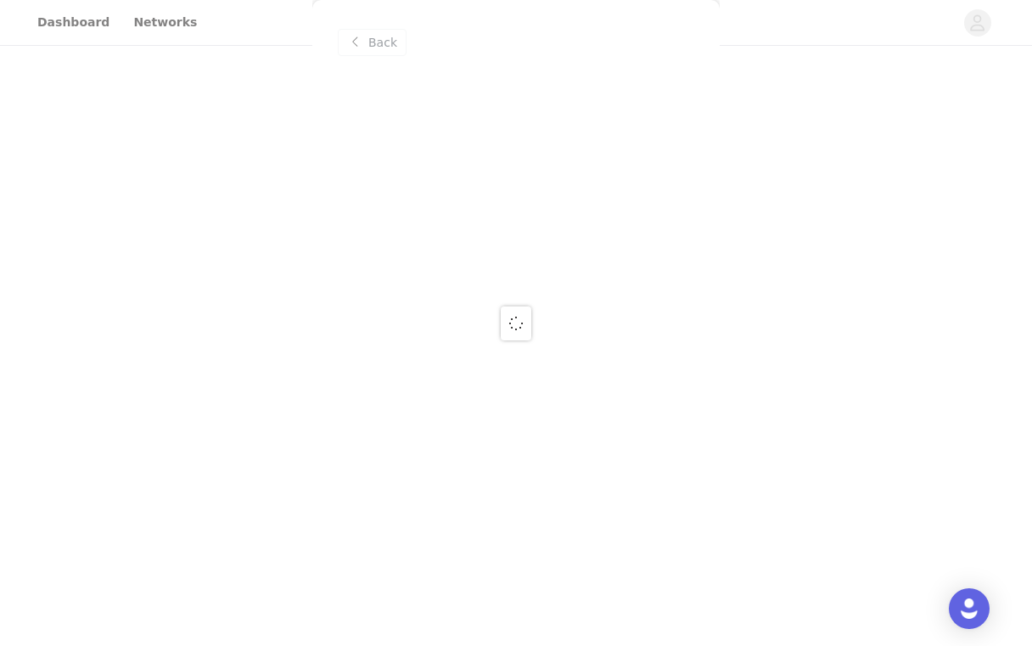
scroll to position [0, 0]
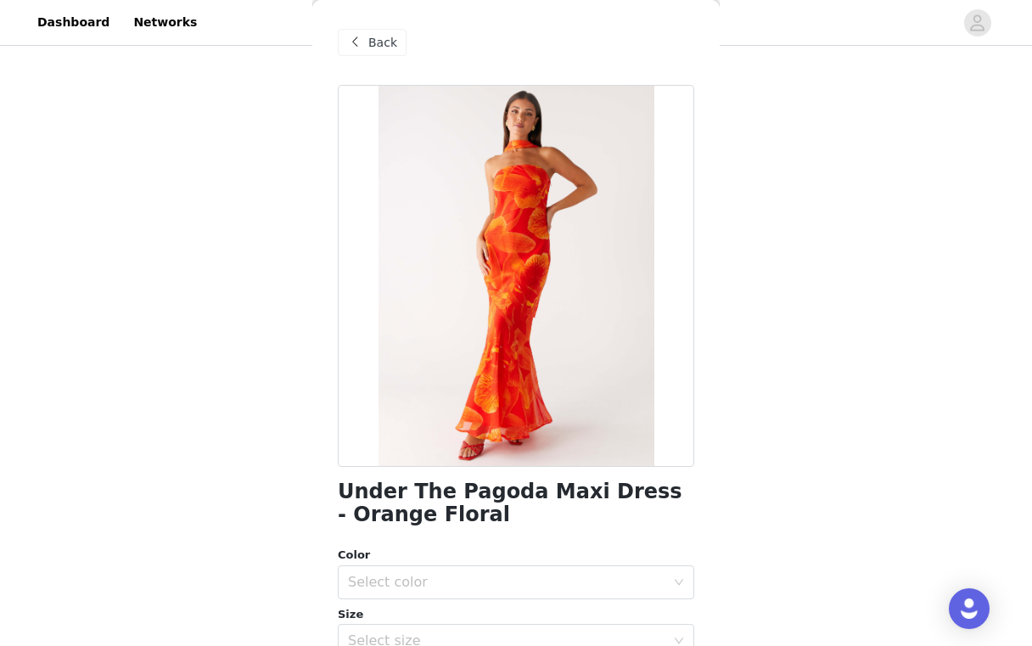
click at [393, 49] on span "Back" at bounding box center [382, 43] width 29 height 18
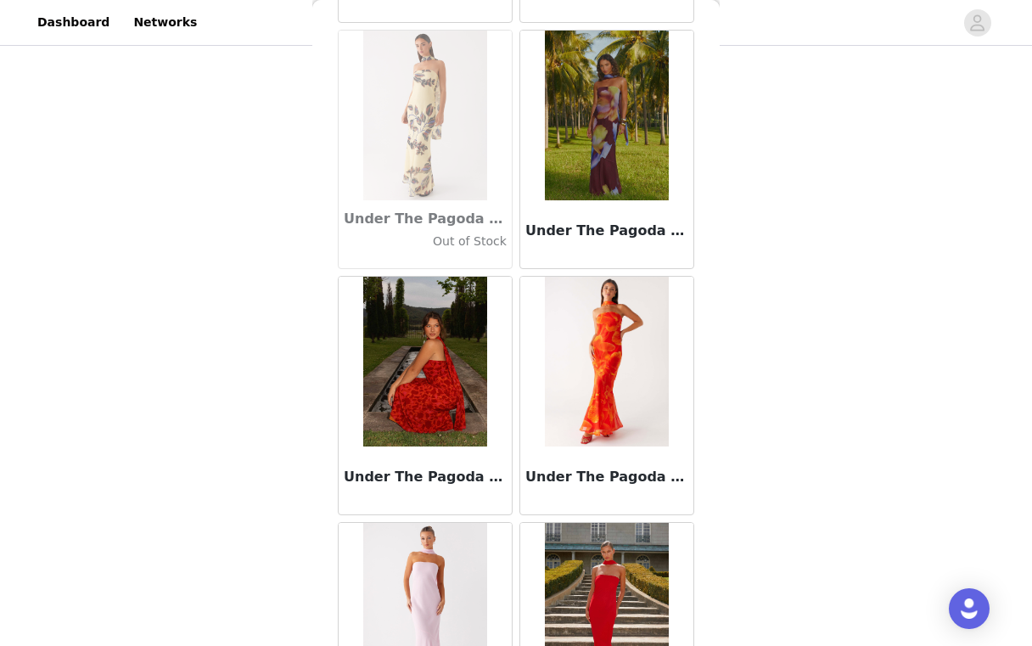
scroll to position [100411, 0]
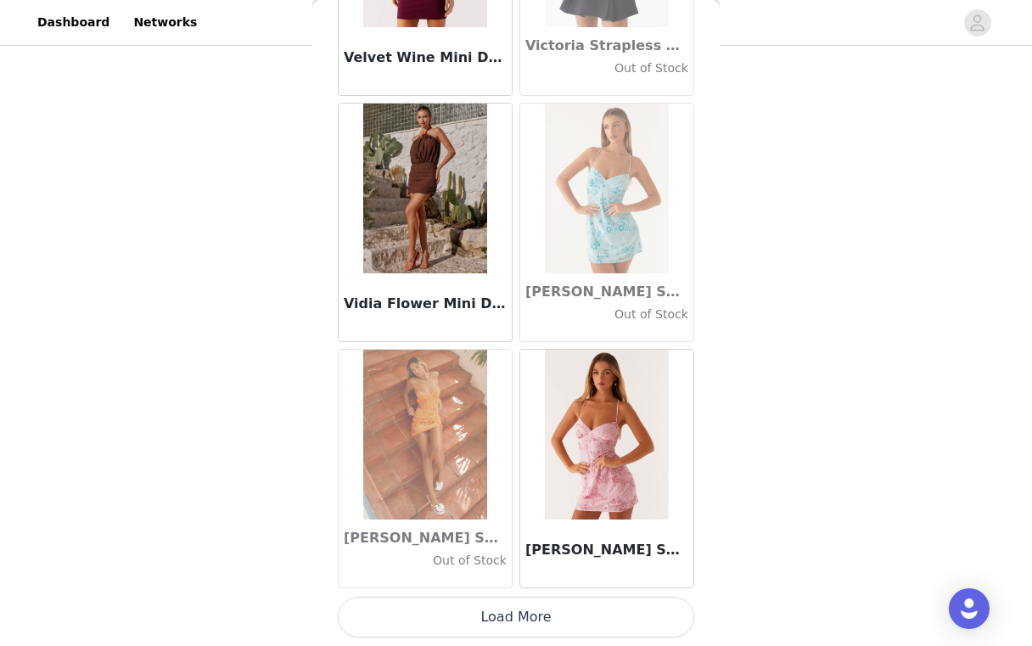
click at [515, 634] on button "Load More" at bounding box center [516, 617] width 356 height 41
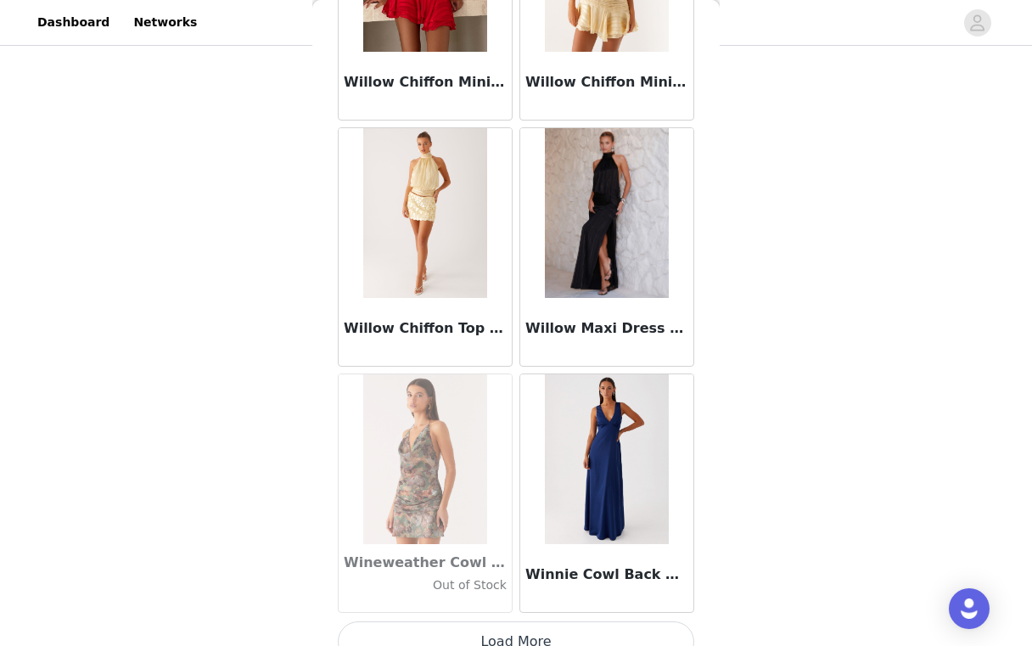
scroll to position [102872, 0]
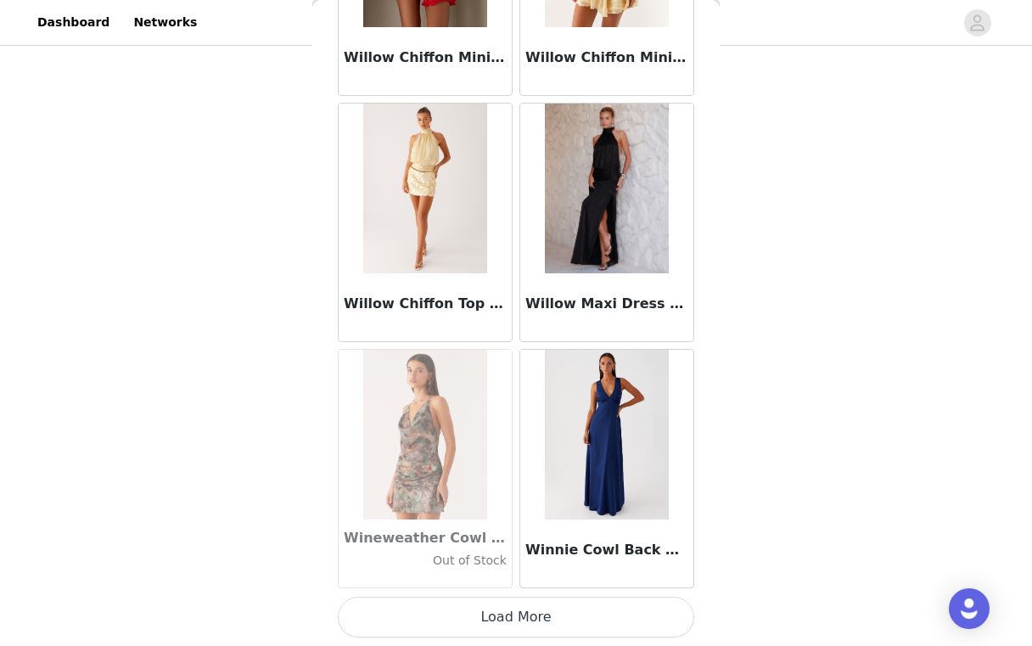
click at [536, 617] on button "Load More" at bounding box center [516, 617] width 356 height 41
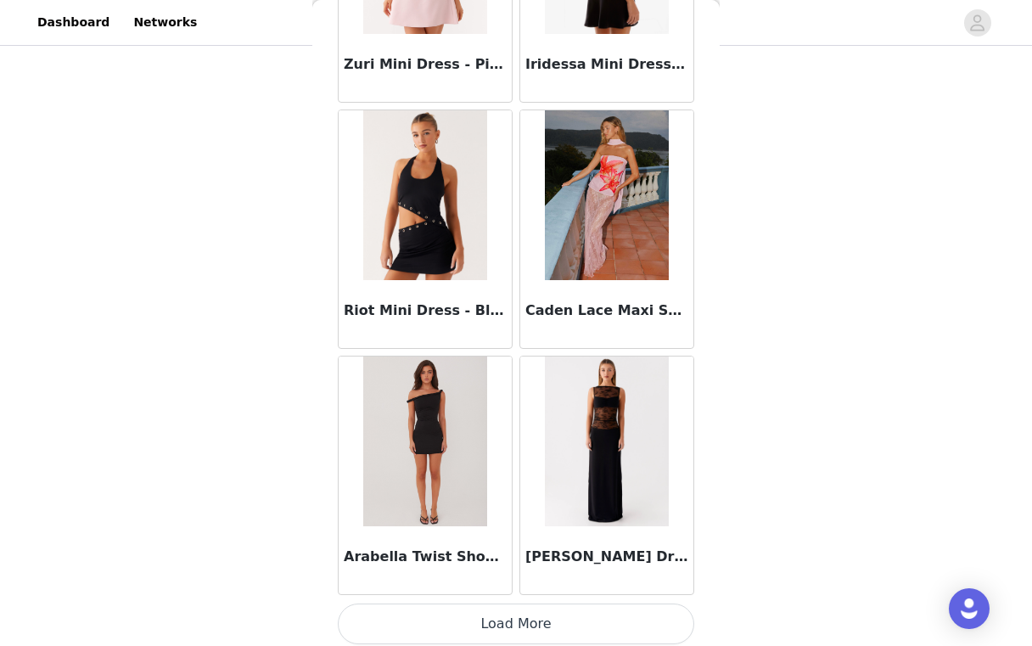
scroll to position [105334, 0]
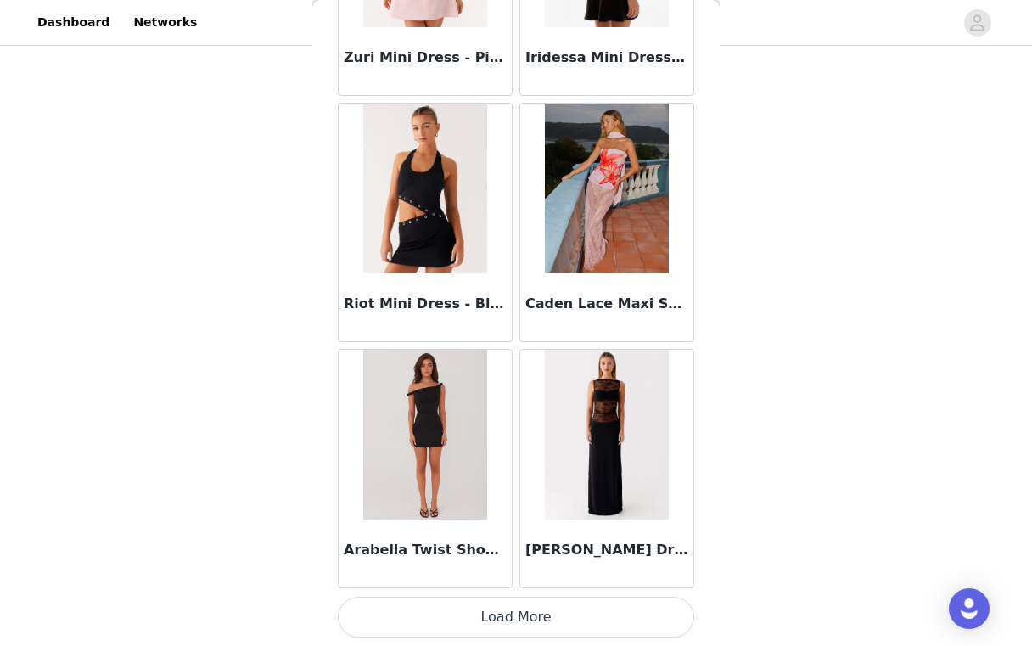
click at [541, 609] on button "Load More" at bounding box center [516, 617] width 356 height 41
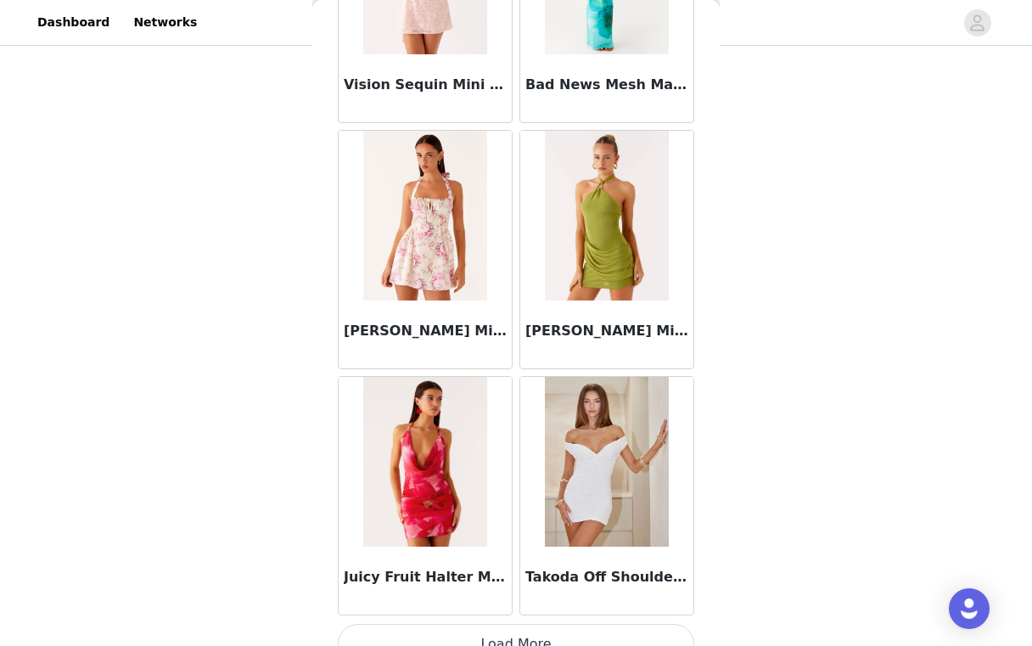
scroll to position [107795, 0]
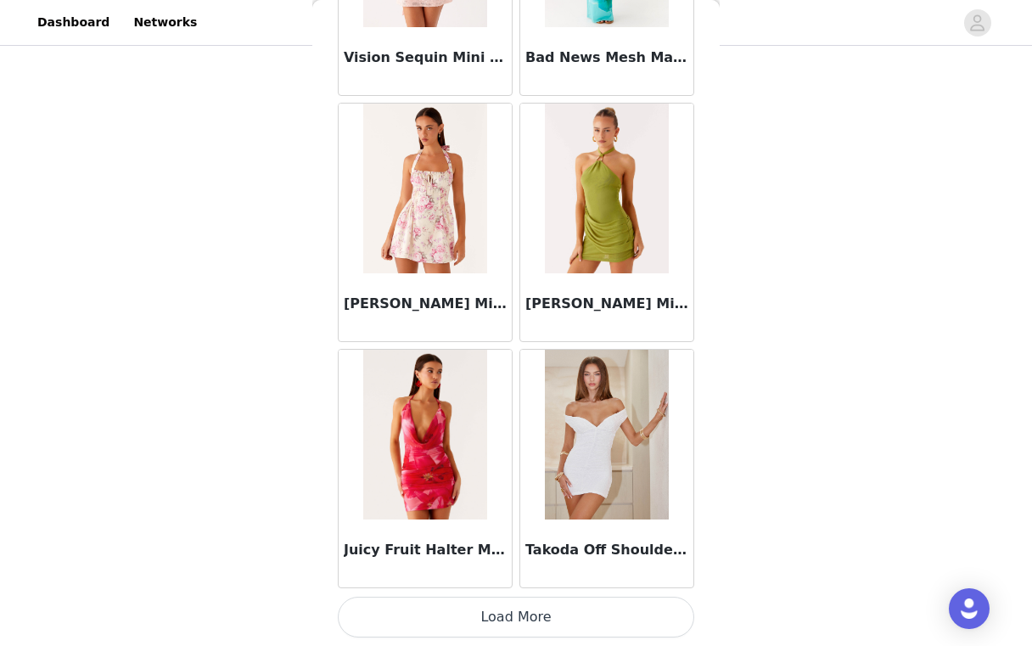
click at [519, 606] on button "Load More" at bounding box center [516, 617] width 356 height 41
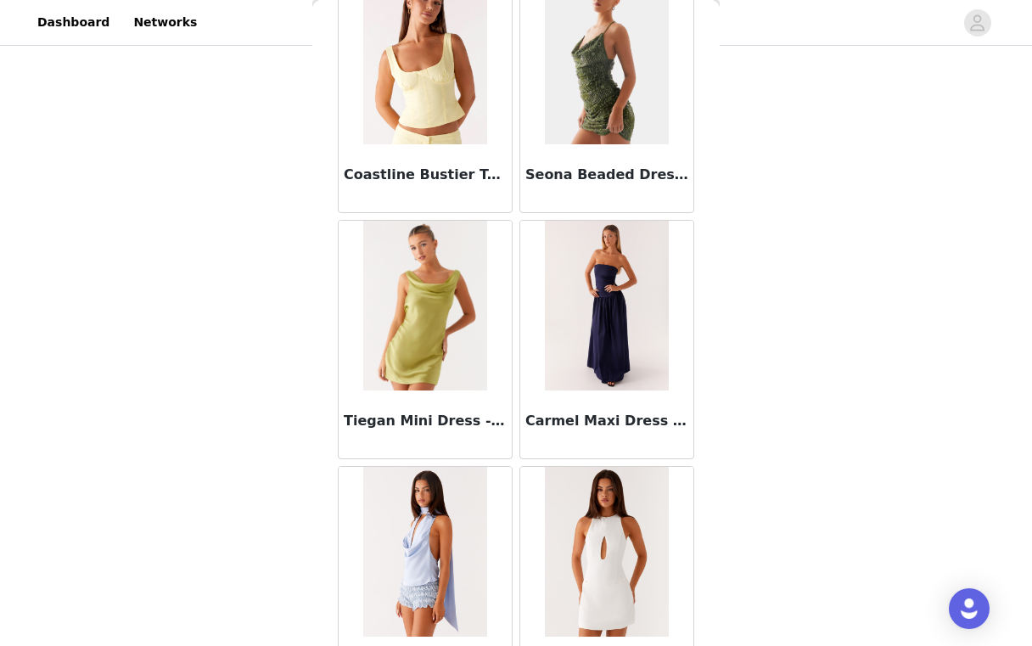
scroll to position [110257, 0]
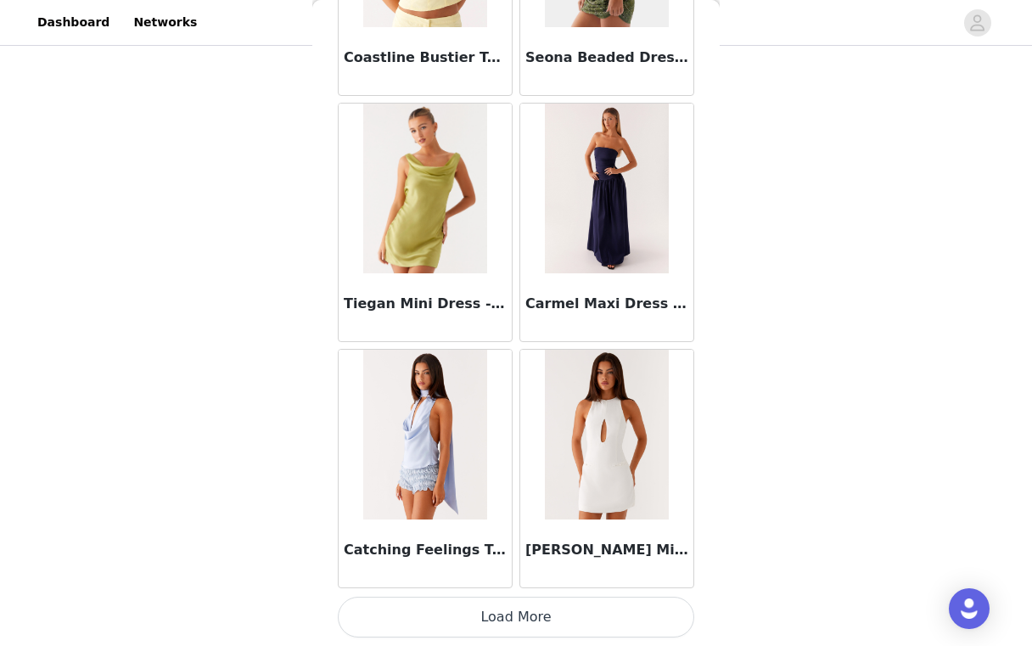
click at [513, 621] on button "Load More" at bounding box center [516, 617] width 356 height 41
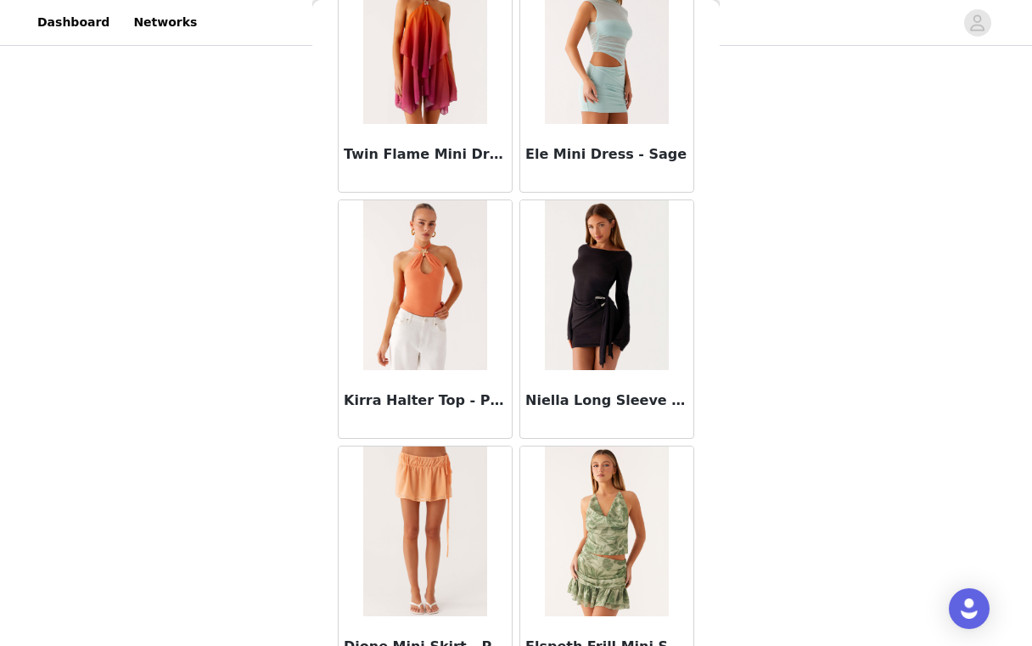
scroll to position [112718, 0]
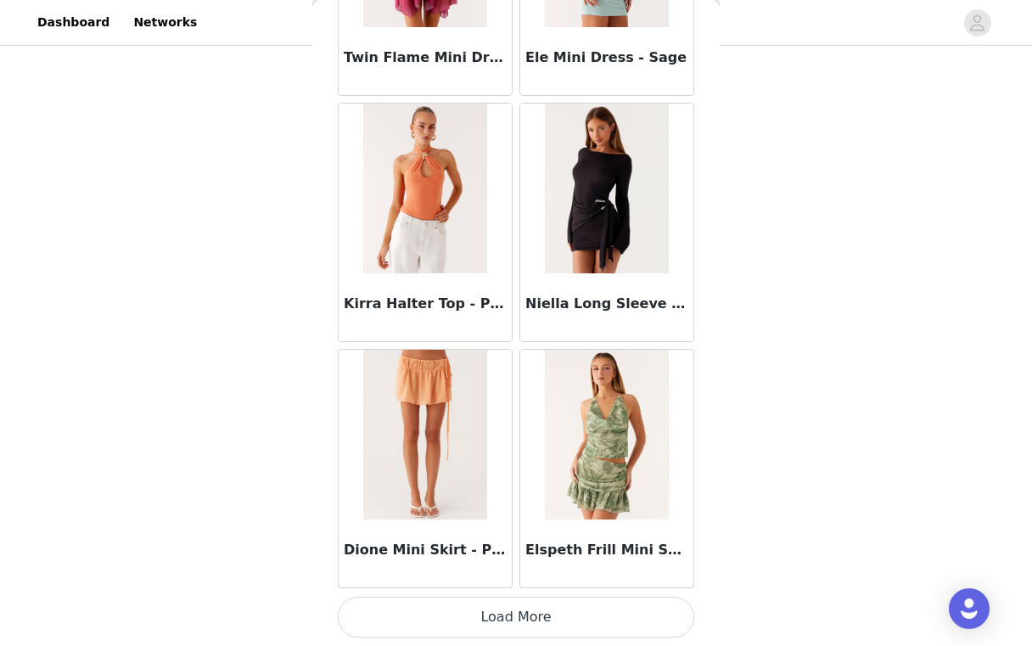
click at [516, 620] on button "Load More" at bounding box center [516, 617] width 356 height 41
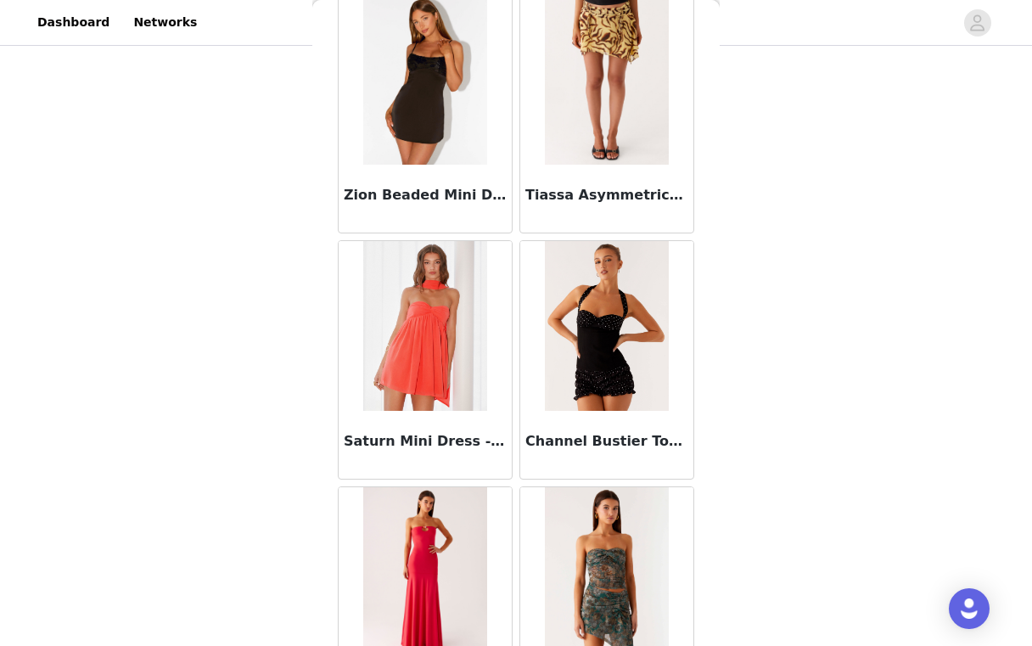
scroll to position [115180, 0]
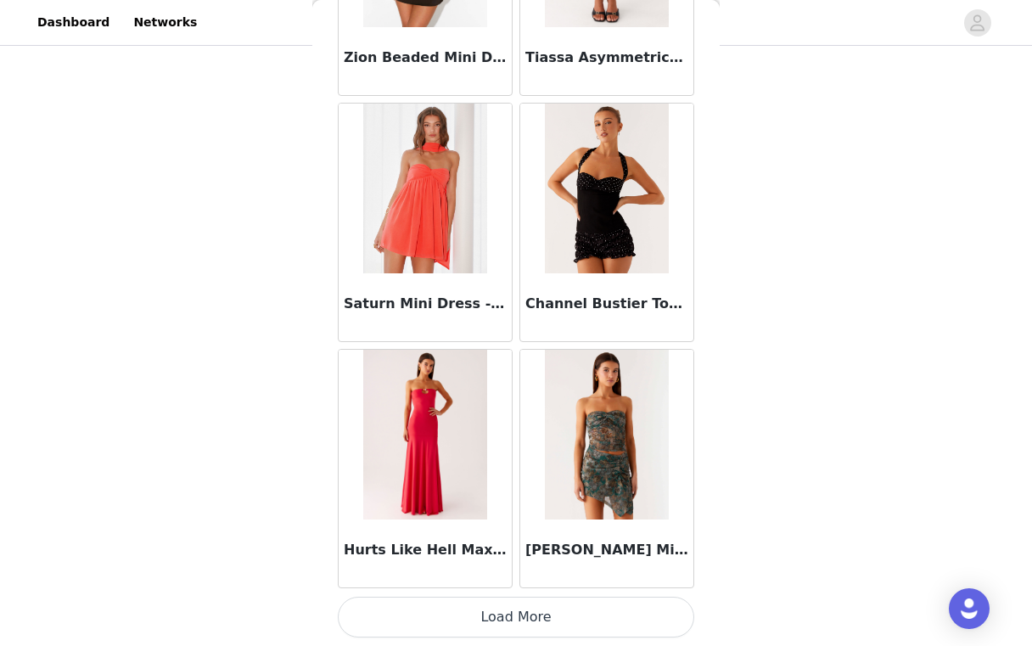
click at [516, 609] on button "Load More" at bounding box center [516, 617] width 356 height 41
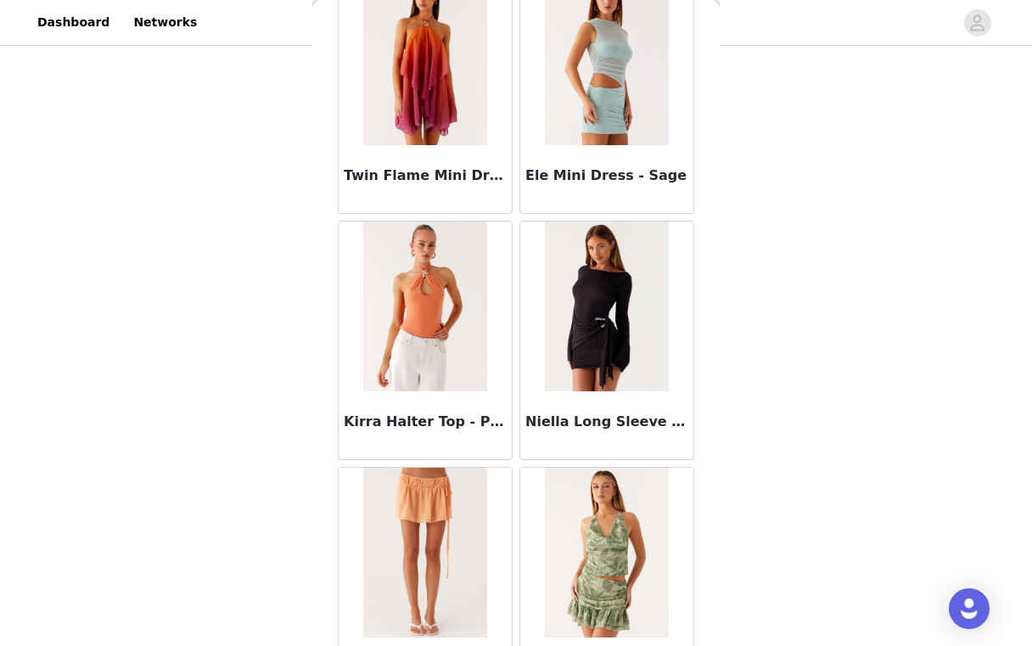
scroll to position [112550, 0]
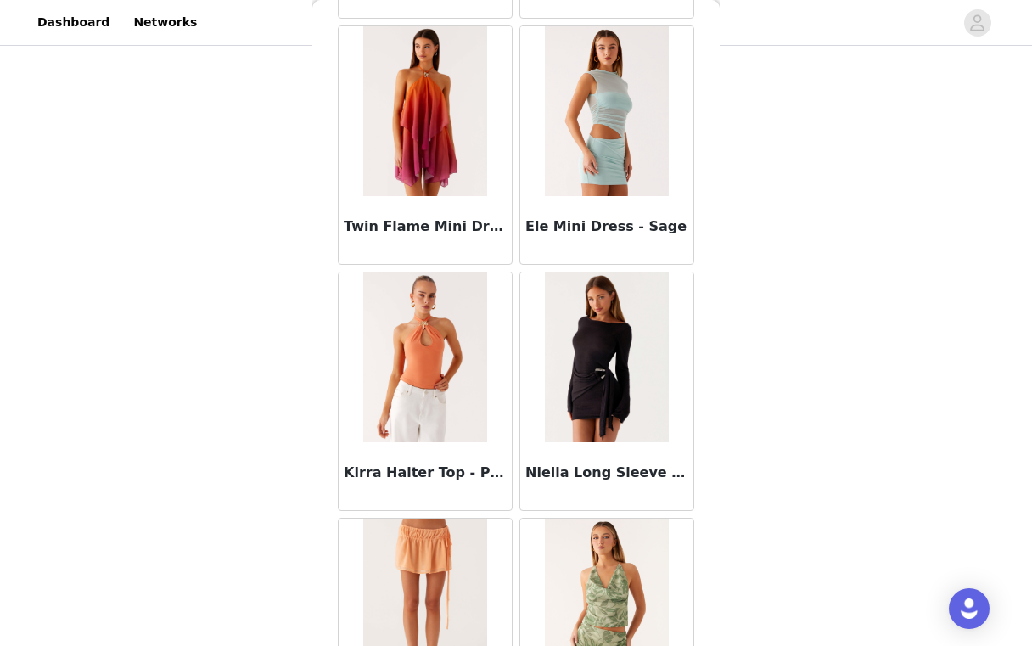
click at [605, 387] on img at bounding box center [606, 357] width 123 height 170
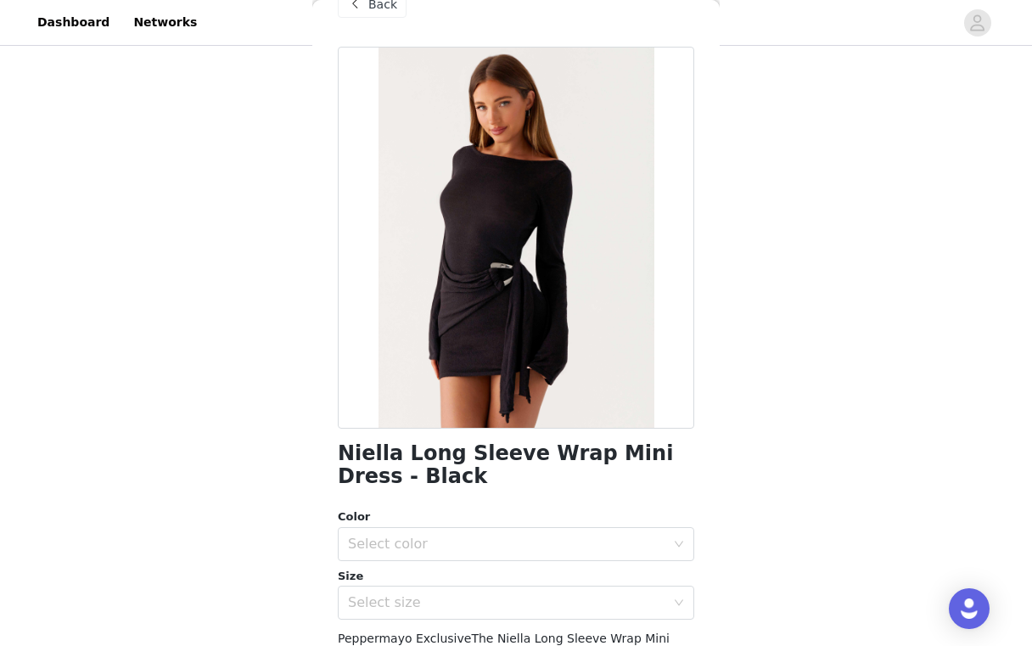
scroll to position [48, 0]
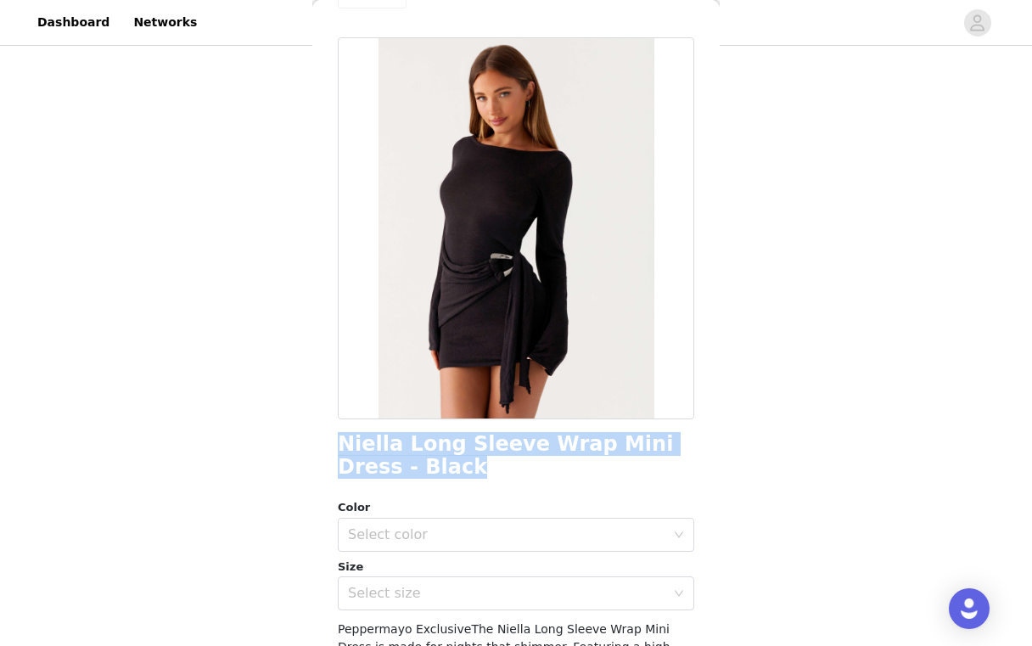
drag, startPoint x: 340, startPoint y: 447, endPoint x: 470, endPoint y: 460, distance: 130.5
click at [470, 460] on h1 "Niella Long Sleeve Wrap Mini Dress - Black" at bounding box center [516, 456] width 356 height 46
copy h1 "Niella Long Sleeve Wrap Mini Dress - Black"
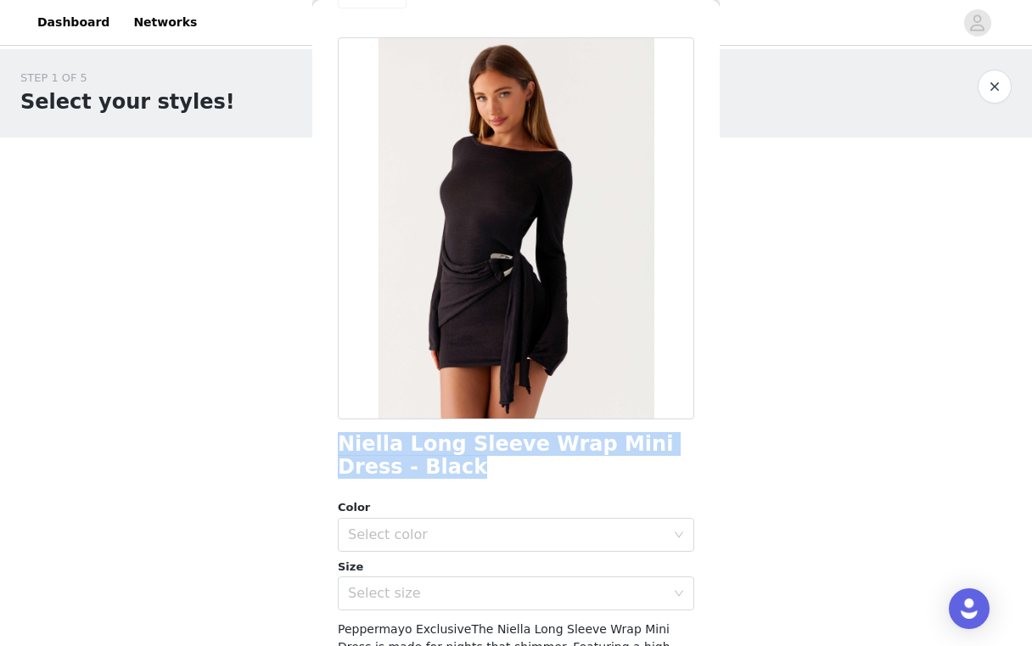
click at [992, 89] on button "button" at bounding box center [995, 87] width 34 height 34
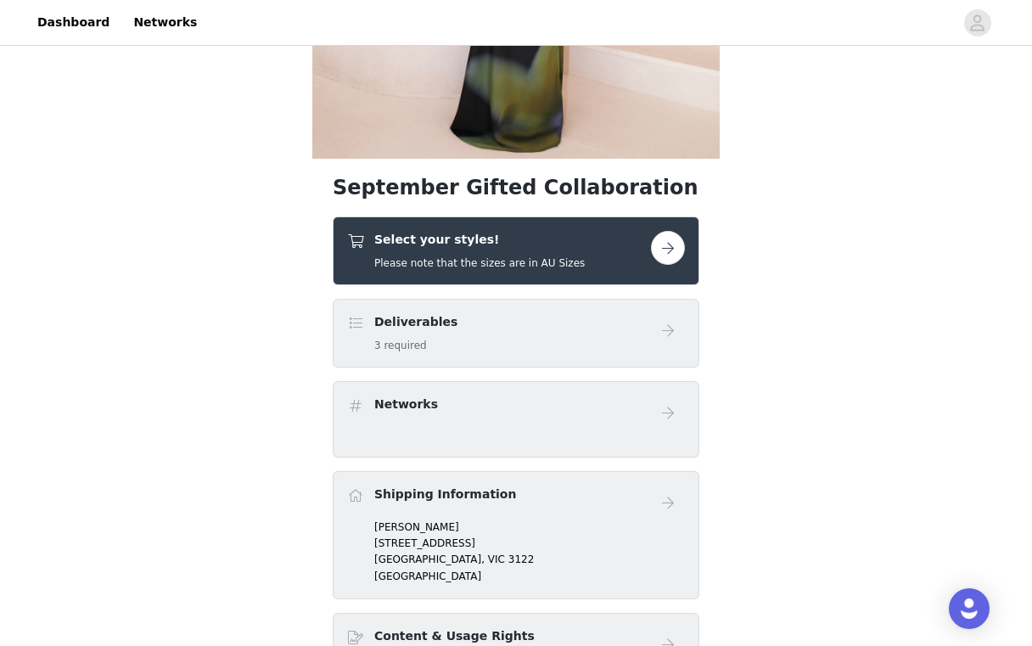
scroll to position [407, 0]
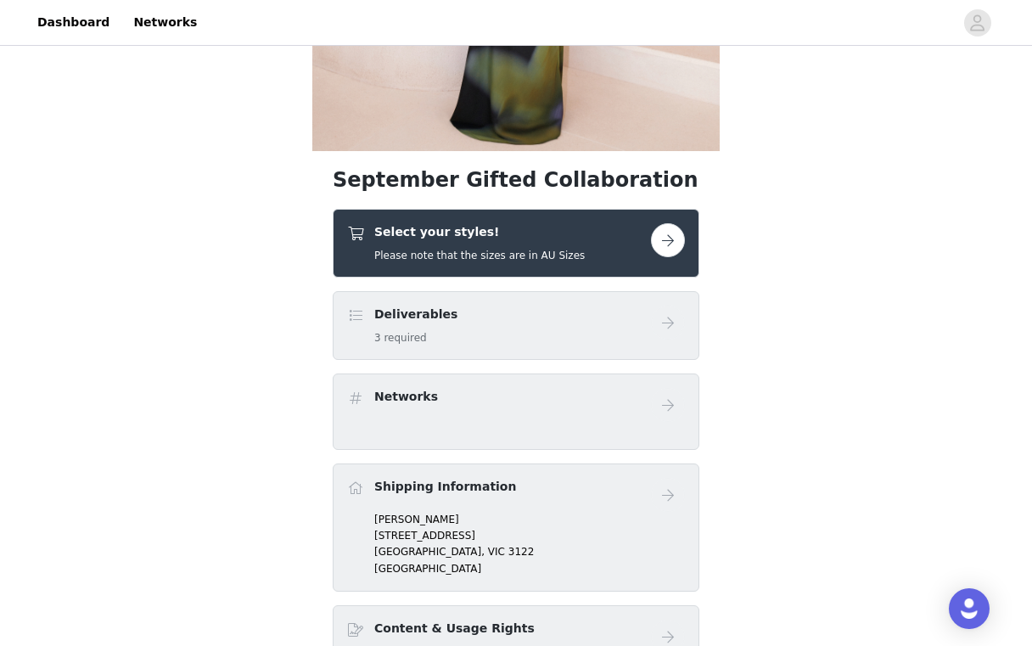
click at [572, 267] on div "Select your styles! Please note that the sizes are in AU Sizes" at bounding box center [516, 243] width 367 height 69
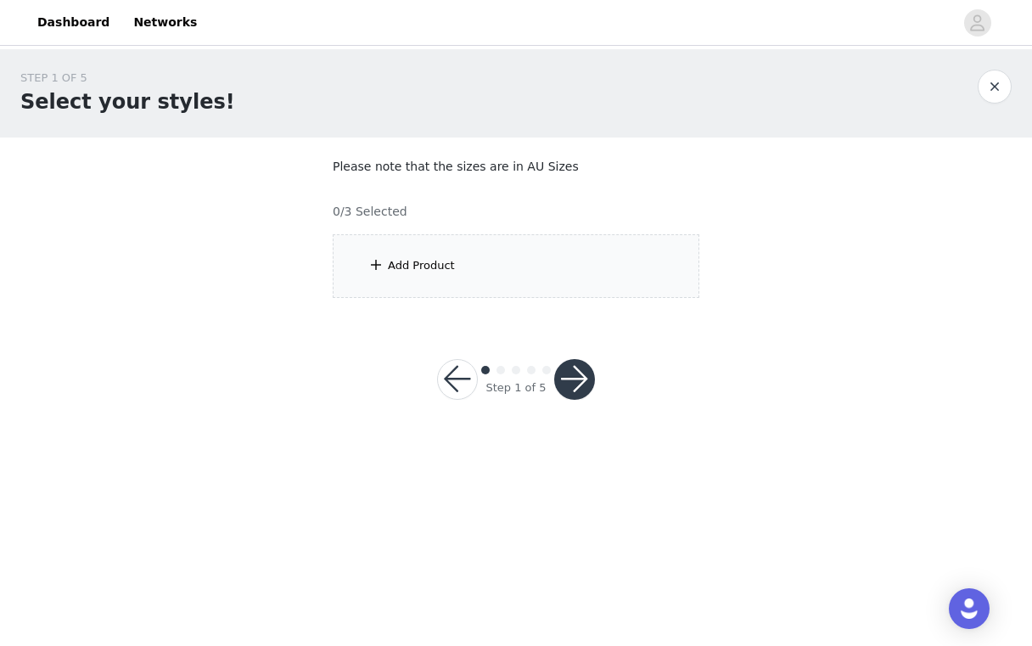
click at [537, 278] on div "Add Product" at bounding box center [516, 266] width 367 height 64
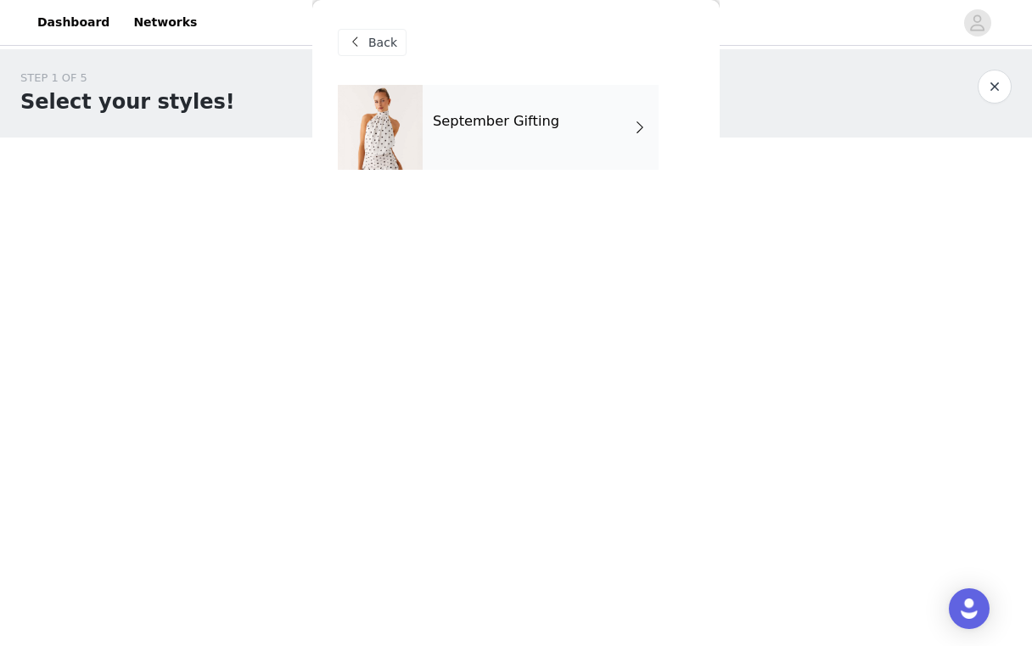
click at [512, 113] on div "September Gifting" at bounding box center [541, 127] width 236 height 85
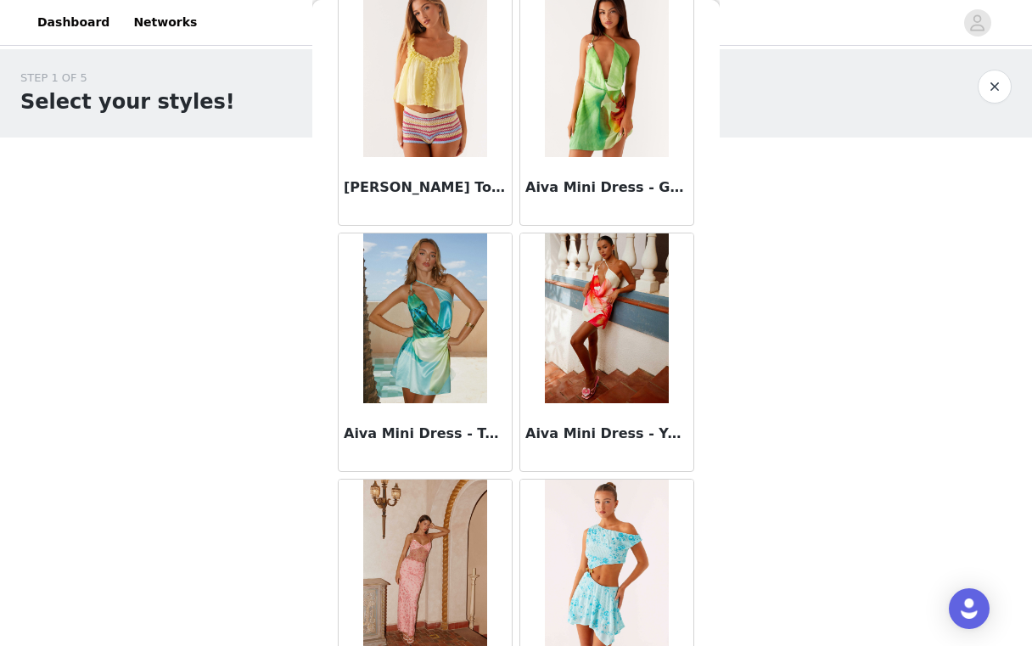
scroll to position [1951, 0]
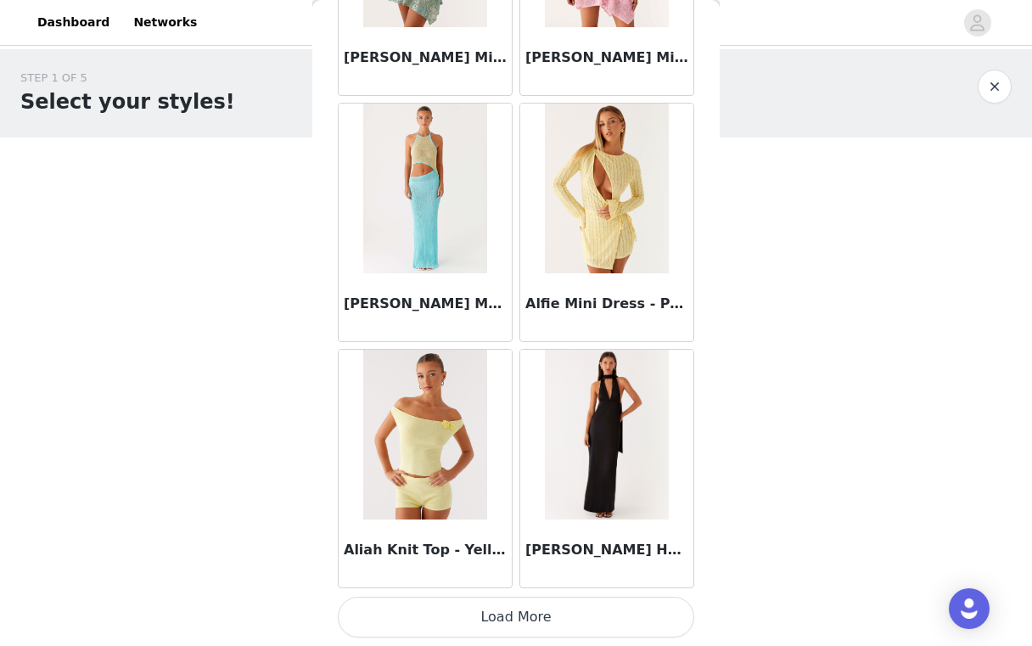
click at [546, 617] on button "Load More" at bounding box center [516, 617] width 356 height 41
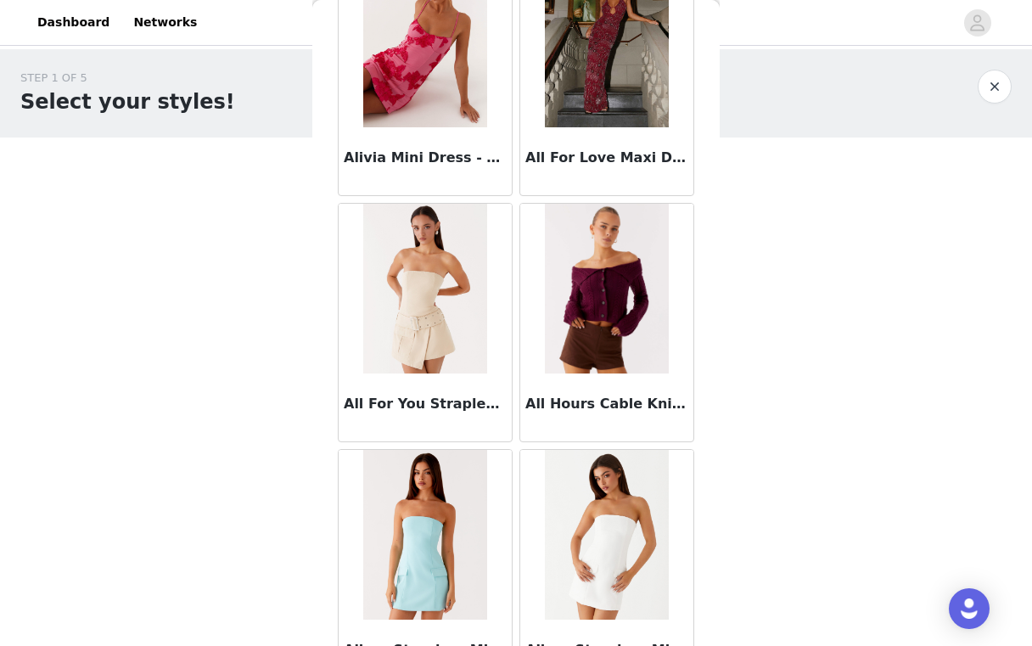
scroll to position [3343, 0]
